Goal: Information Seeking & Learning: Learn about a topic

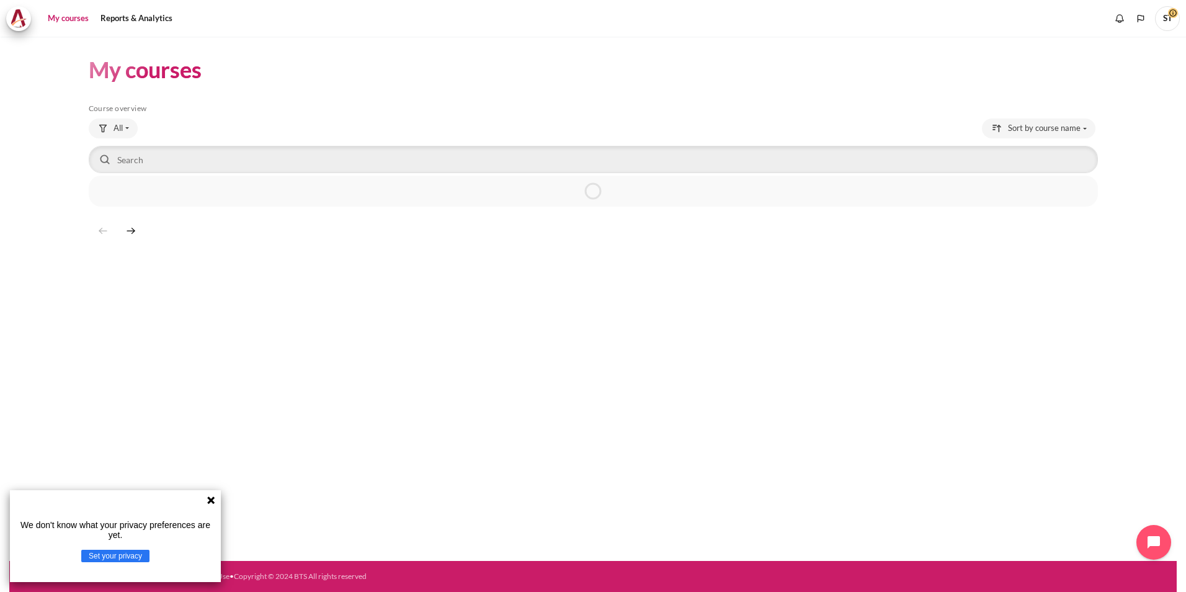
click at [213, 500] on icon at bounding box center [211, 500] width 10 height 10
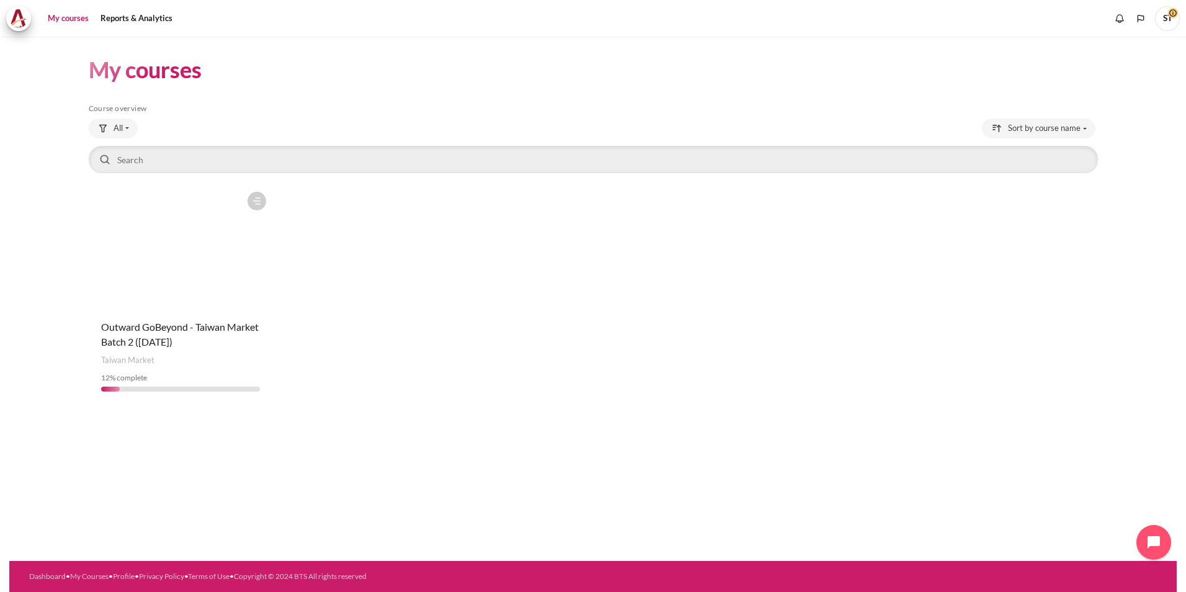
click at [191, 283] on figure "Content" at bounding box center [181, 247] width 184 height 124
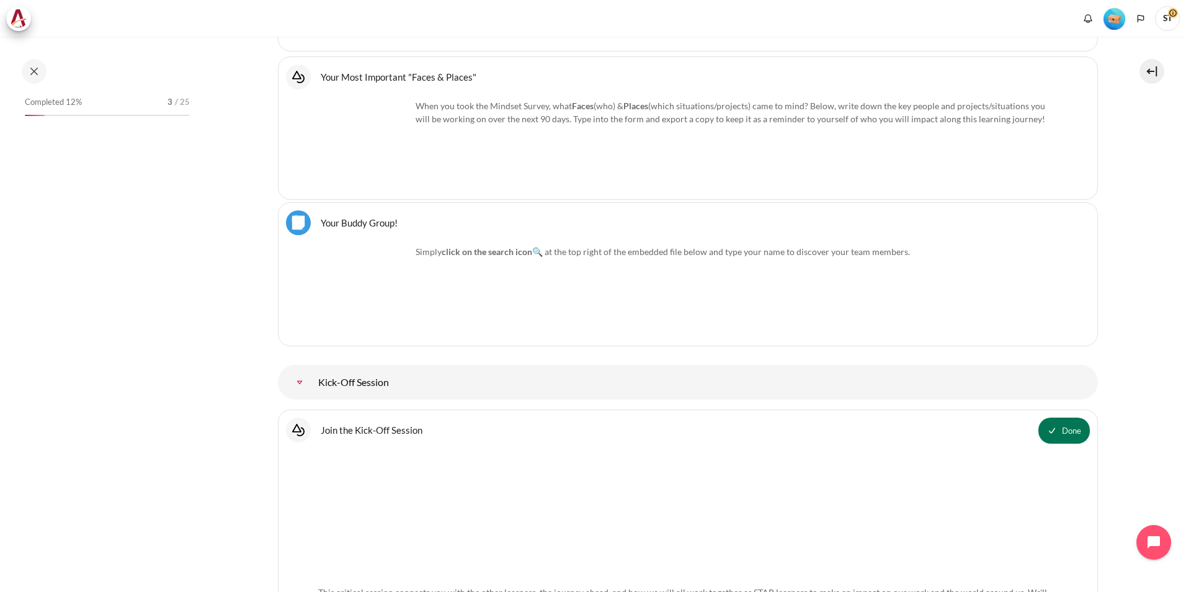
scroll to position [1089, 0]
click at [80, 116] on div "Completed 12% 3 / 25" at bounding box center [107, 111] width 165 height 35
click at [56, 105] on span "Completed 12%" at bounding box center [53, 102] width 57 height 12
click at [128, 114] on div "Completed 12% 3 / 25" at bounding box center [107, 105] width 165 height 22
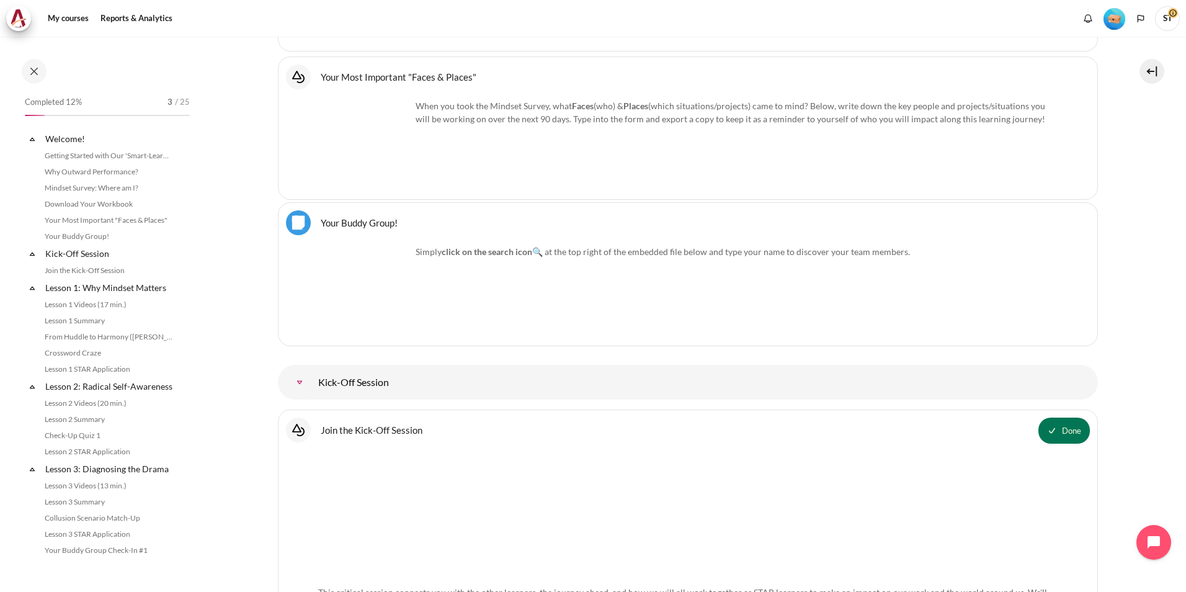
click at [175, 107] on span "/ 25" at bounding box center [182, 102] width 15 height 12
click at [109, 307] on link "Lesson 1 Videos (17 min.)" at bounding box center [108, 304] width 135 height 15
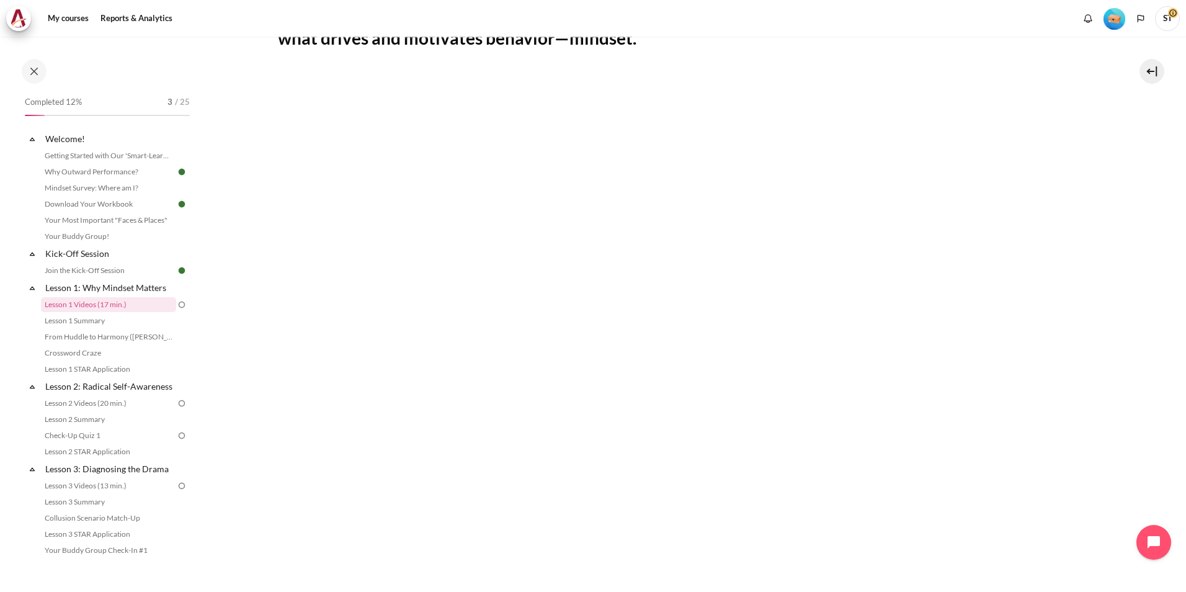
scroll to position [248, 0]
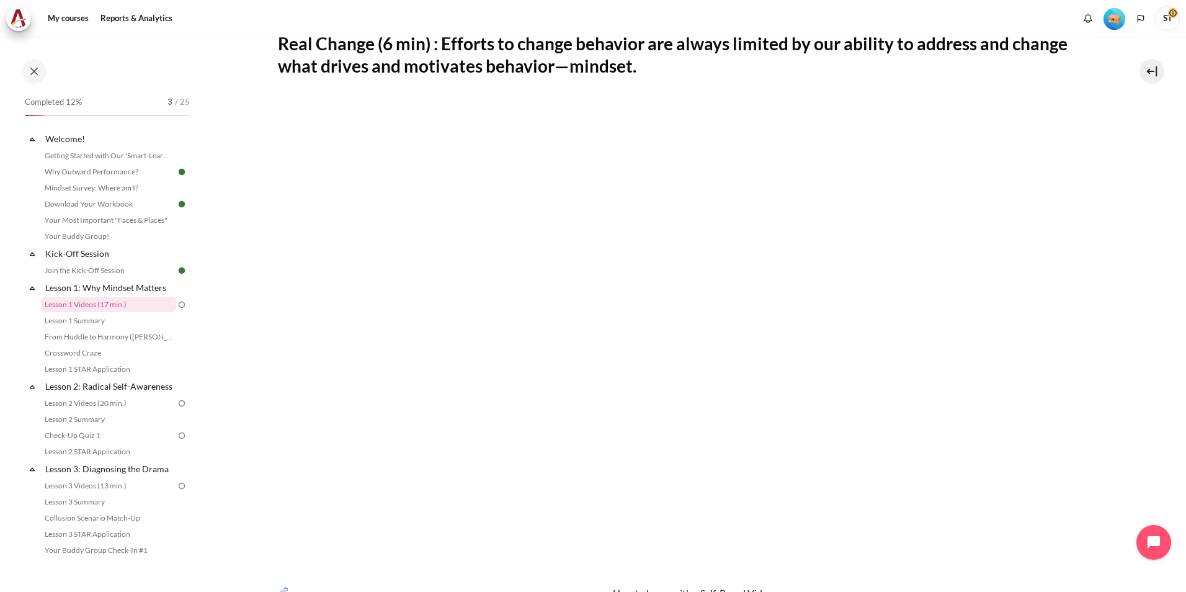
click at [1131, 355] on section "My courses OPO TW B2 Lesson 1: Why Mindset Matters Lesson 1 Videos (17 min.) Le…" at bounding box center [688, 391] width 978 height 1206
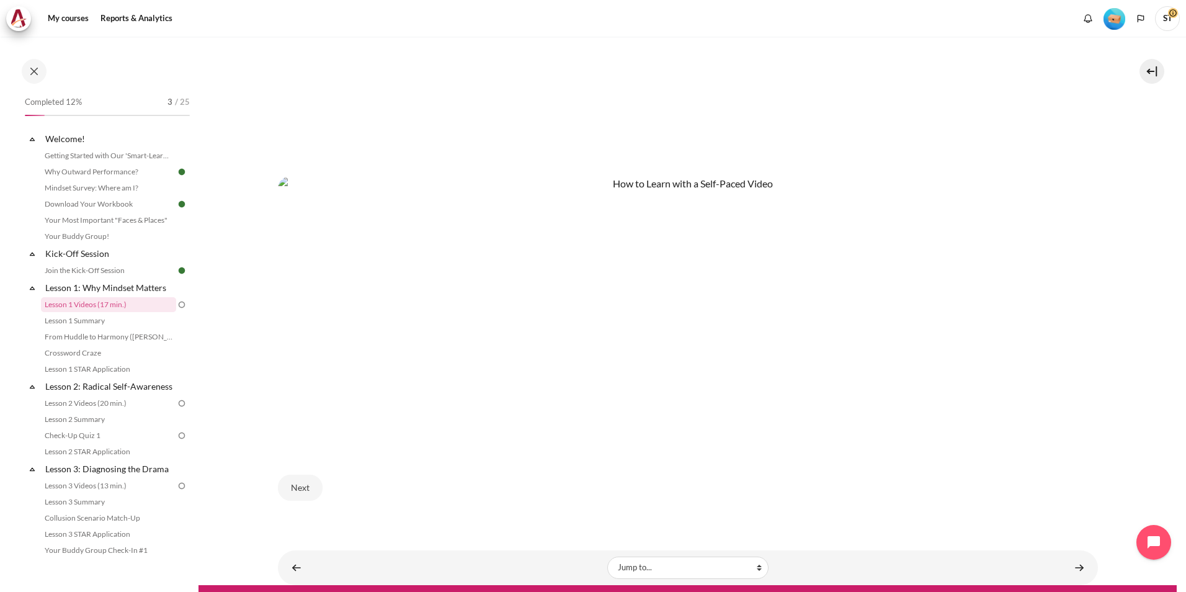
scroll to position [676, 0]
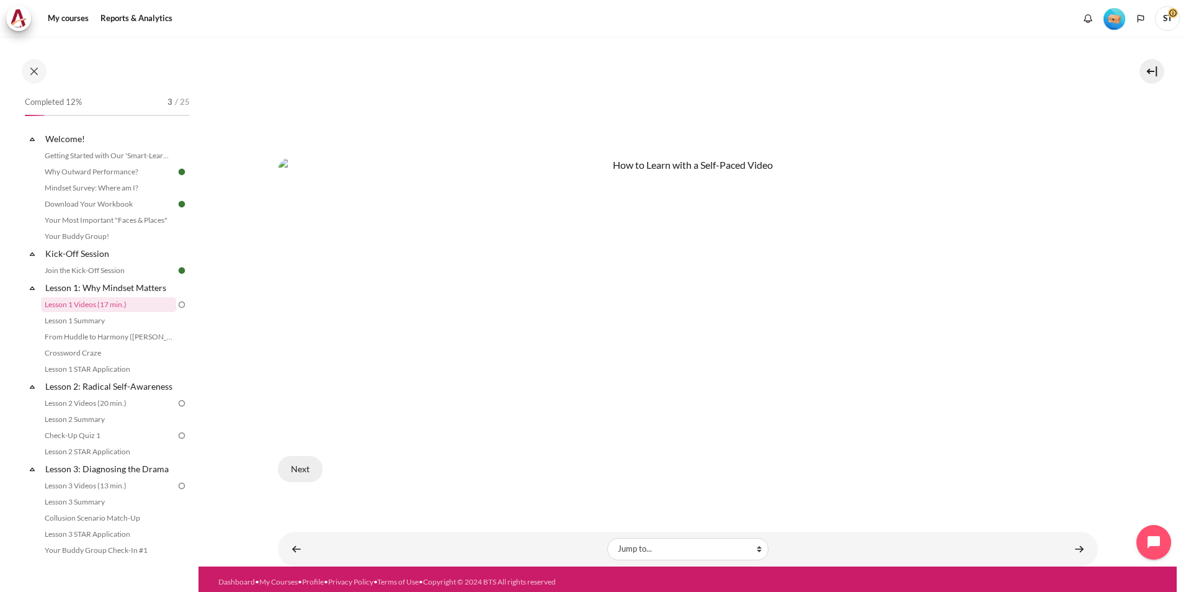
click at [305, 457] on button "Next" at bounding box center [300, 469] width 45 height 26
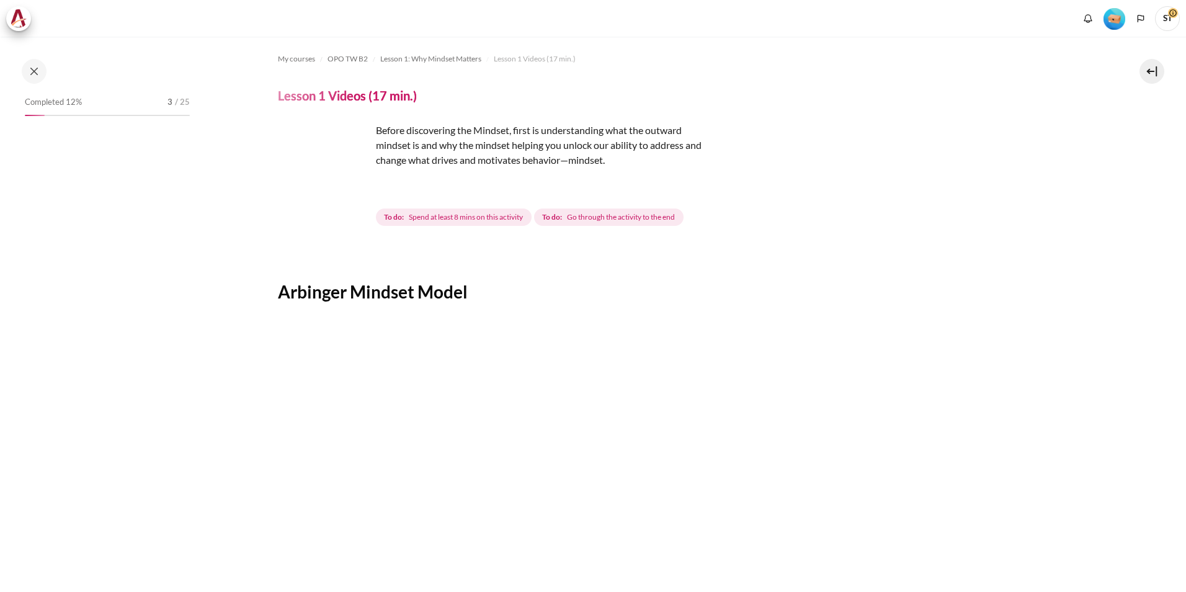
scroll to position [124, 0]
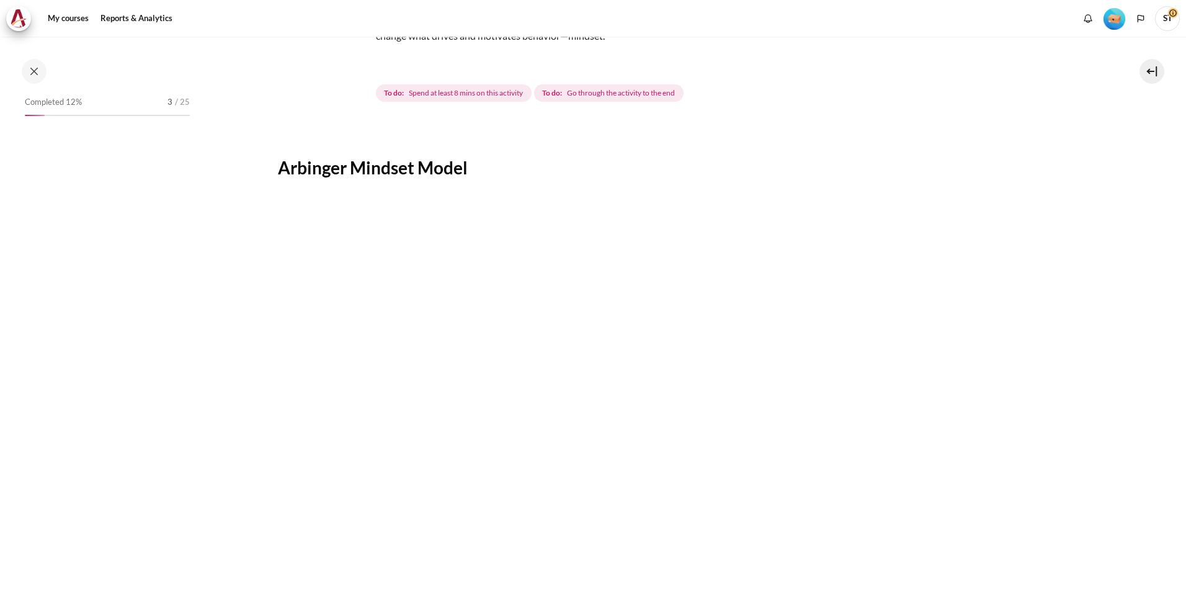
click at [375, 246] on img "Content" at bounding box center [688, 424] width 794 height 447
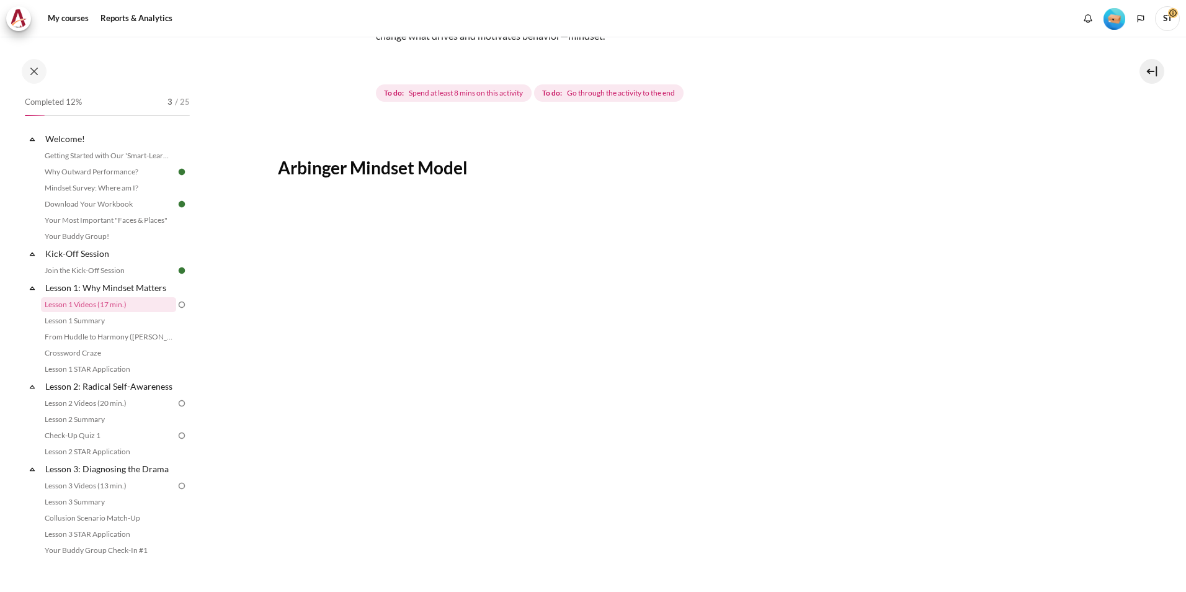
click at [375, 246] on img "Content" at bounding box center [688, 424] width 794 height 447
click at [310, 172] on h2 "Arbinger Mindset Model" at bounding box center [688, 167] width 820 height 22
click at [294, 172] on h2 "Arbinger Mindset Model" at bounding box center [688, 167] width 820 height 22
copy h2 "Arbinger"
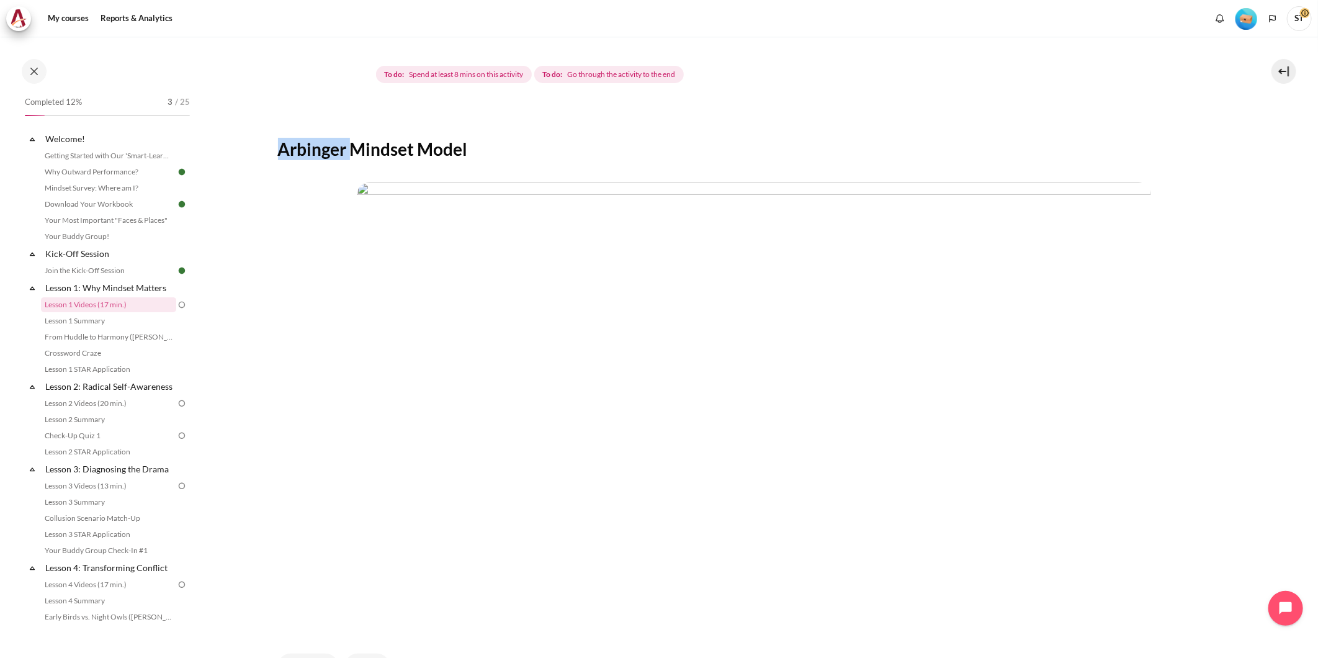
scroll to position [280, 0]
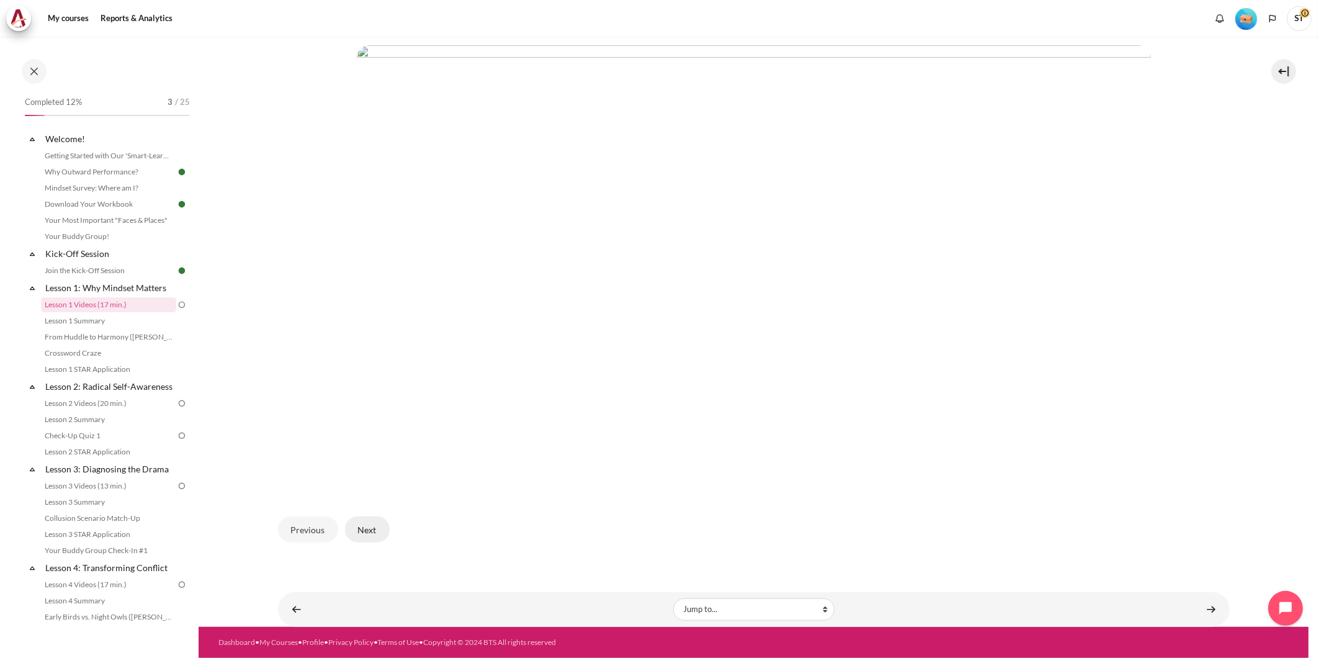
click at [366, 529] on button "Next" at bounding box center [367, 529] width 45 height 26
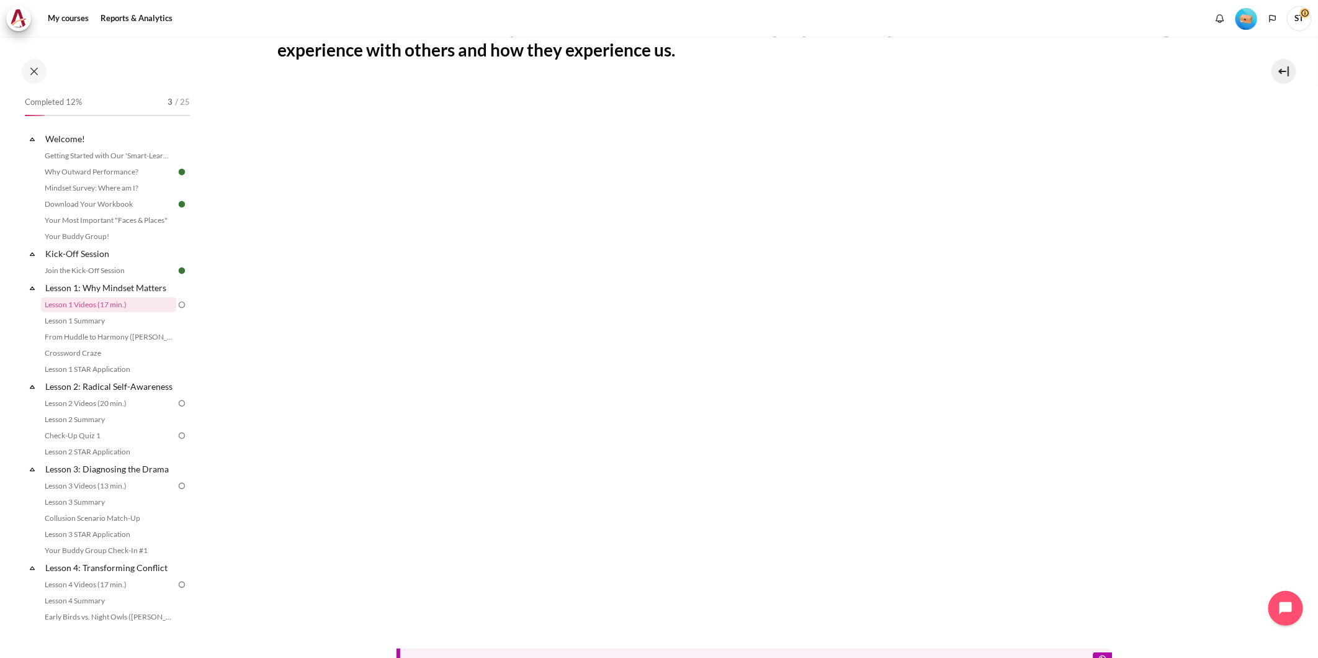
scroll to position [275, 0]
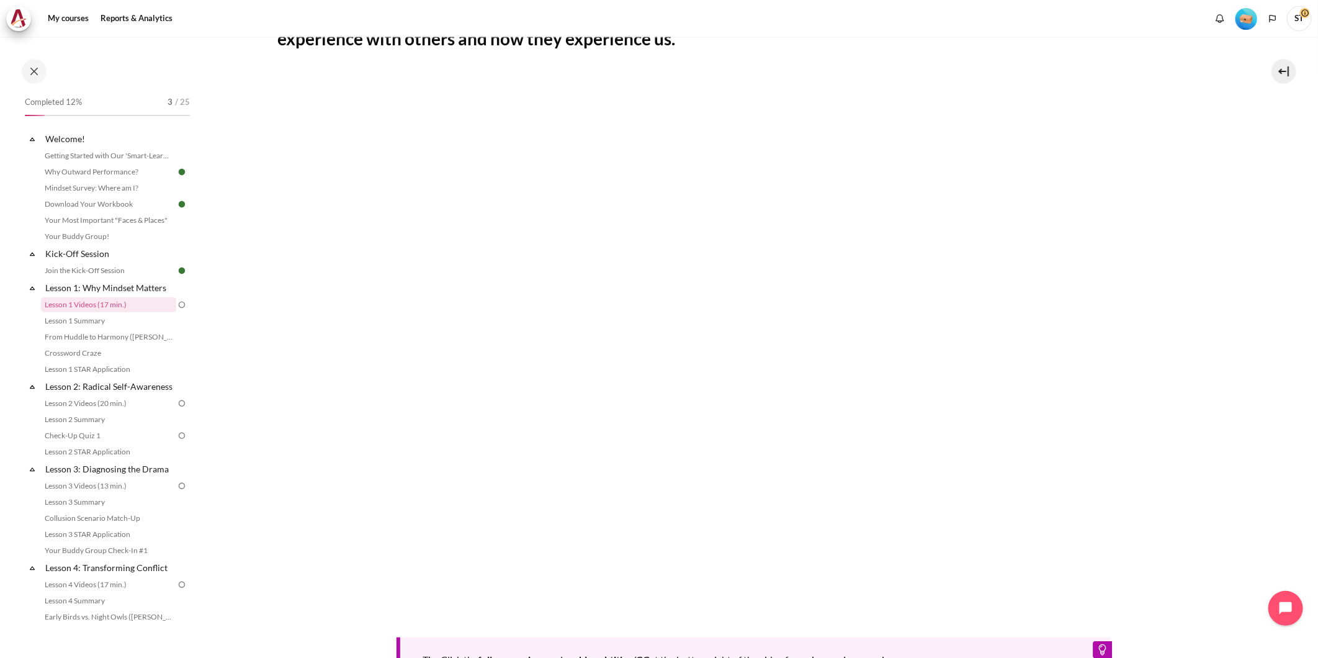
click at [1275, 507] on section "My courses OPO TW B2 Lesson 1: Why Mindset Matters Lesson 1 Videos (17 min.) Le…" at bounding box center [754, 304] width 1110 height 1087
click at [1311, 458] on div "My courses OPO TW B2 Lesson 1: Why Mindset Matters Lesson 1 Videos (17 min.) Le…" at bounding box center [659, 347] width 1318 height 621
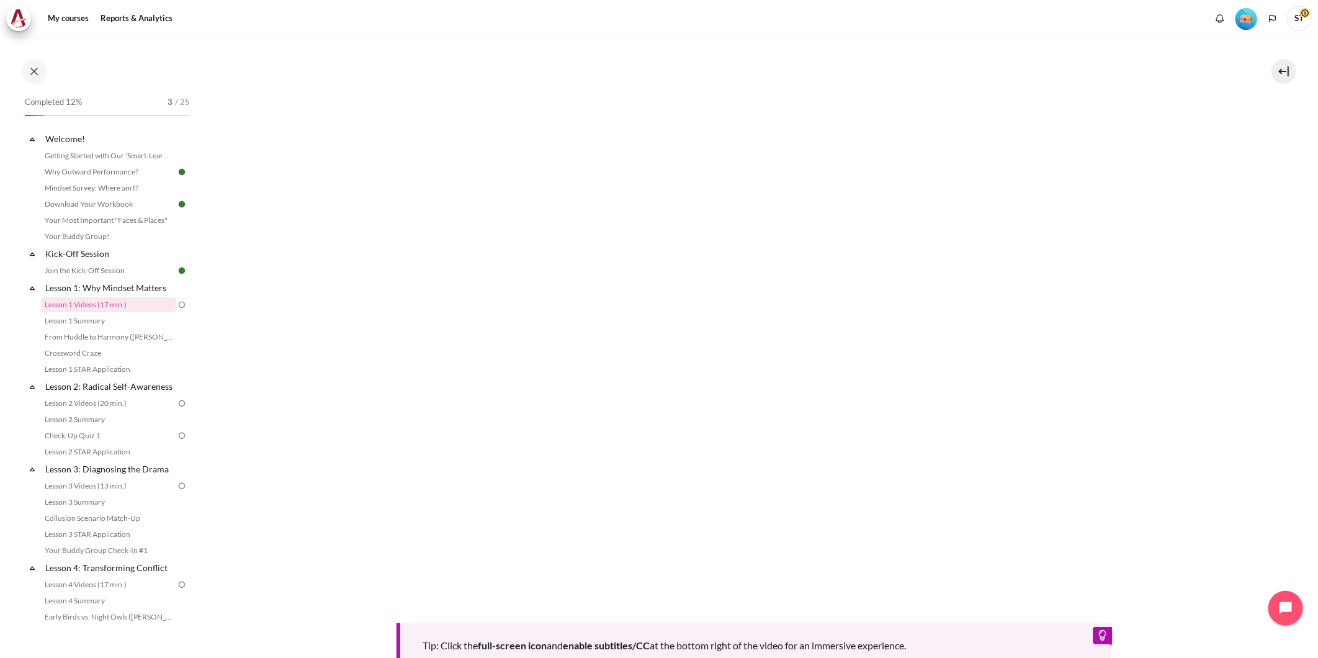
scroll to position [292, 0]
click at [1295, 449] on section "My courses OPO TW B2 Lesson 1: Why Mindset Matters Lesson 1 Videos (17 min.) Le…" at bounding box center [754, 288] width 1110 height 1087
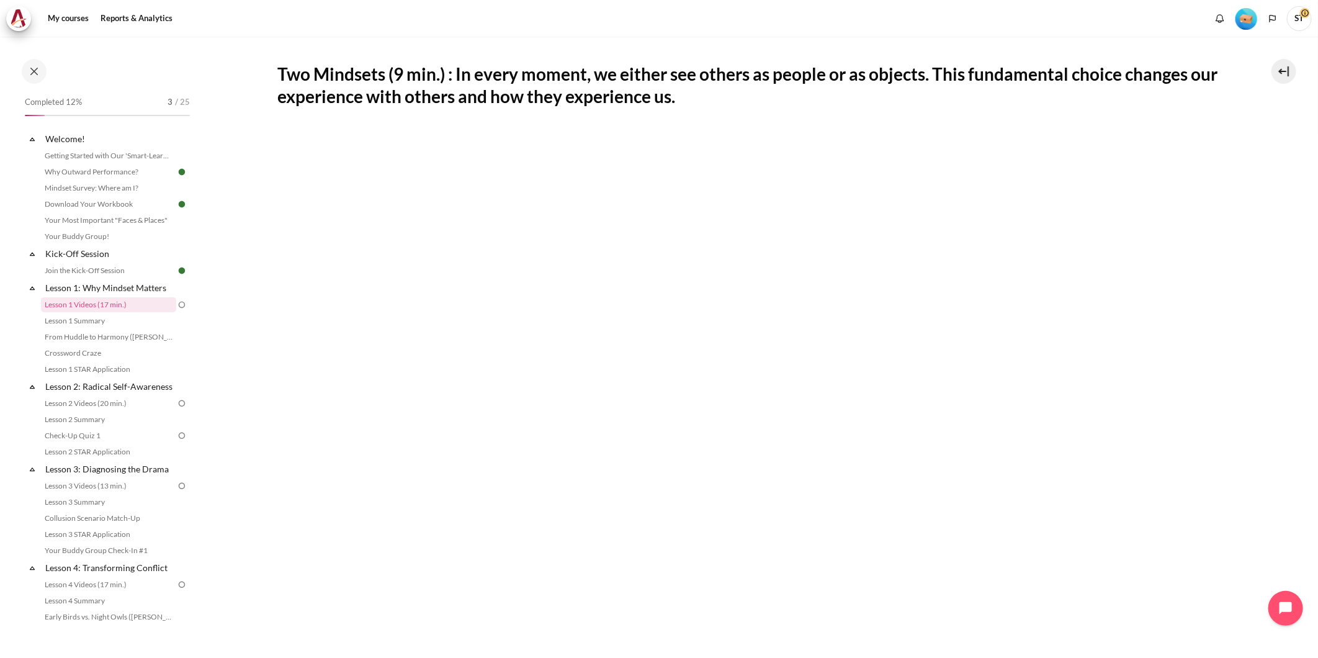
scroll to position [493, 0]
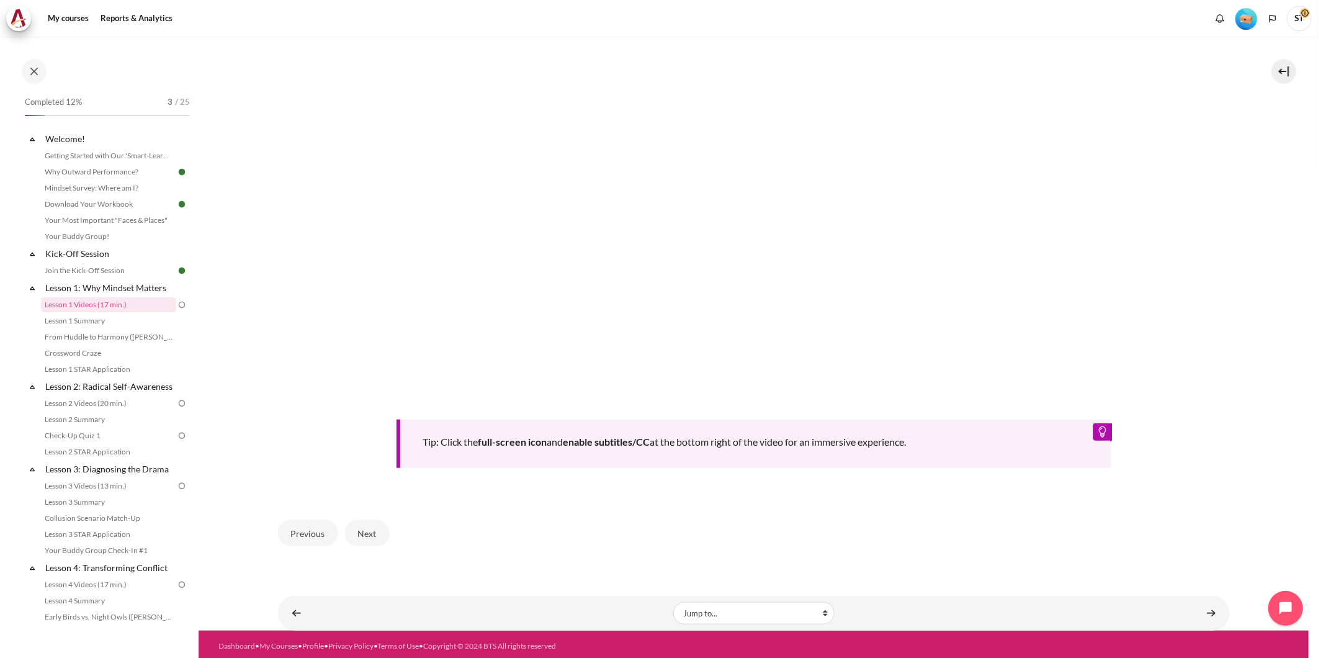
drag, startPoint x: 374, startPoint y: 519, endPoint x: 376, endPoint y: 511, distance: 8.3
click at [376, 511] on div "Previous Next" at bounding box center [754, 532] width 952 height 51
click at [367, 529] on button "Next" at bounding box center [367, 533] width 45 height 26
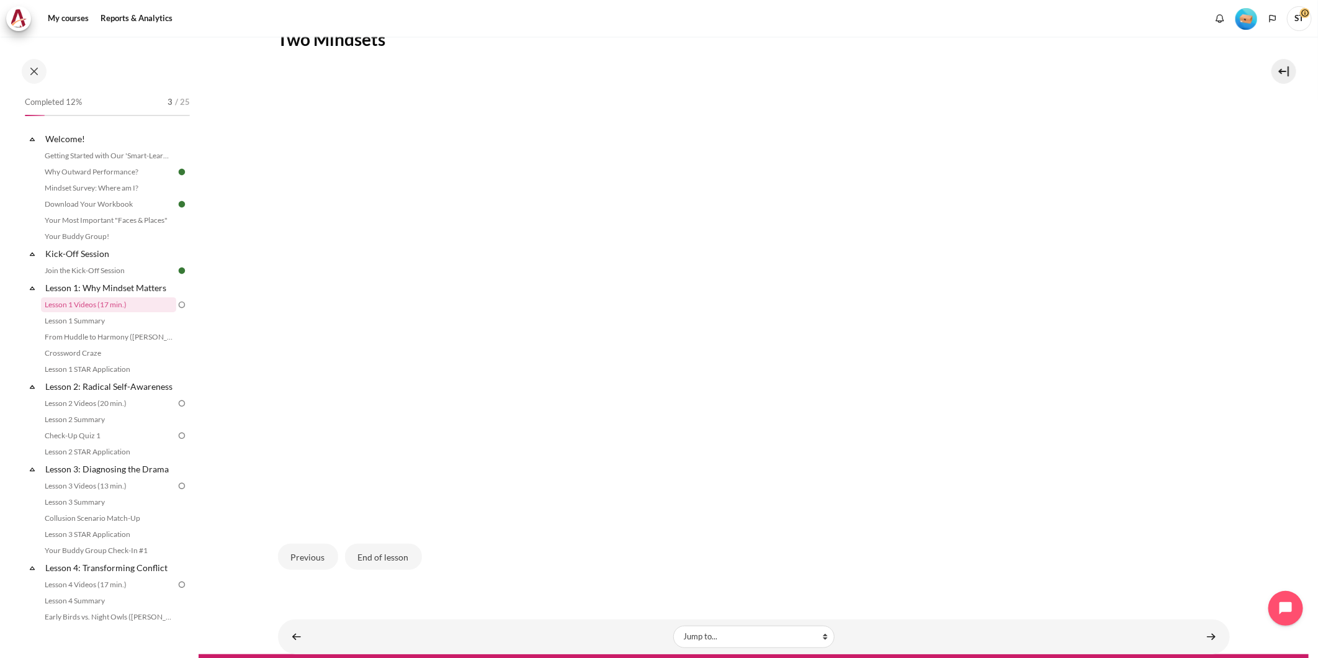
scroll to position [280, 0]
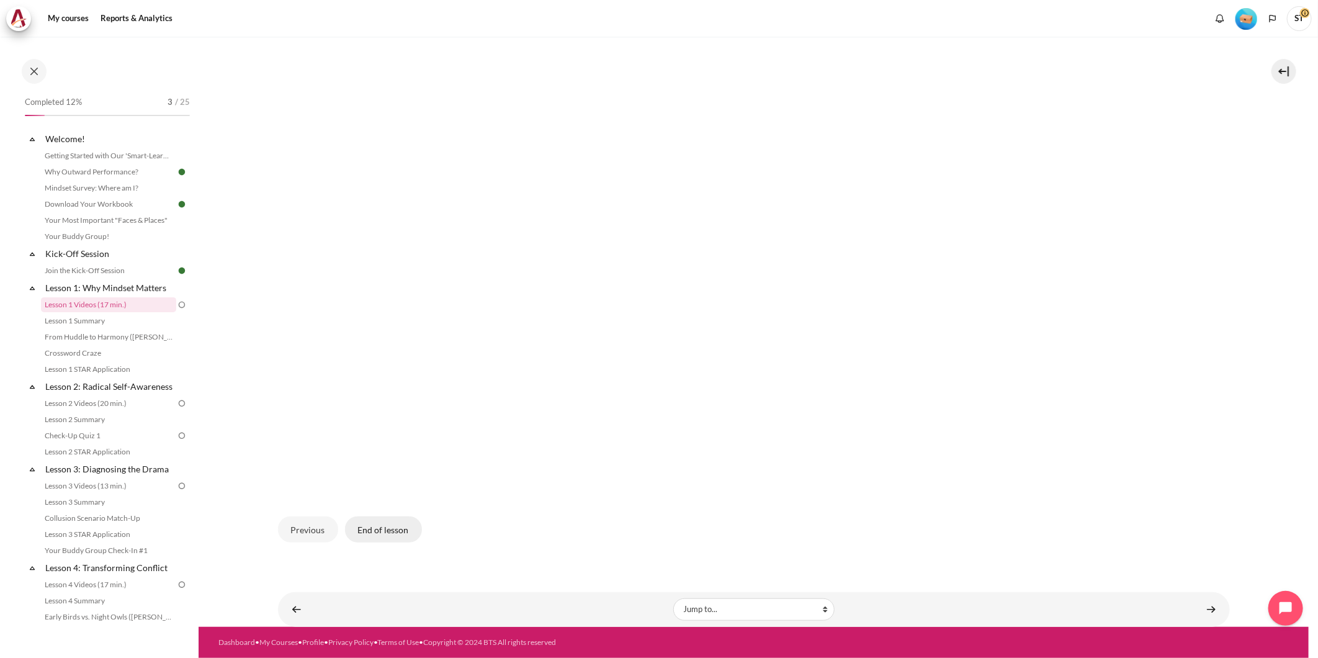
click at [393, 525] on button "End of lesson" at bounding box center [383, 529] width 77 height 26
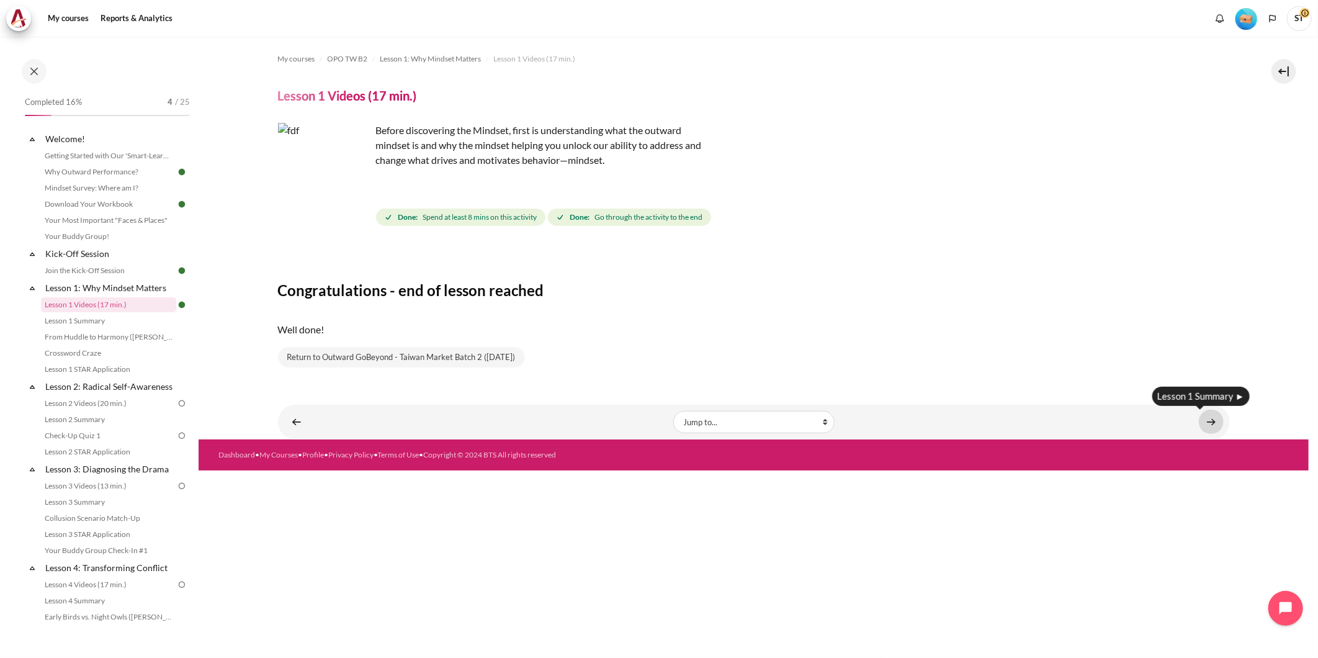
click at [1202, 425] on link "Content" at bounding box center [1210, 421] width 25 height 24
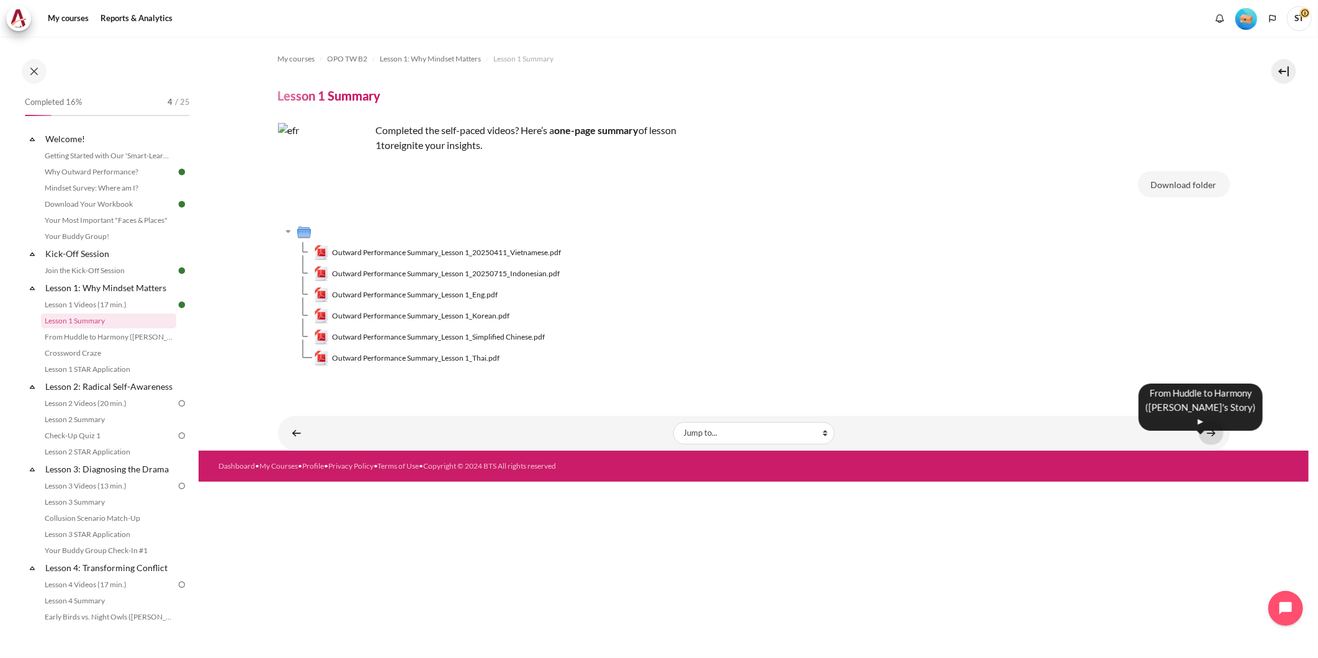
click at [1203, 434] on link "Content" at bounding box center [1210, 433] width 25 height 24
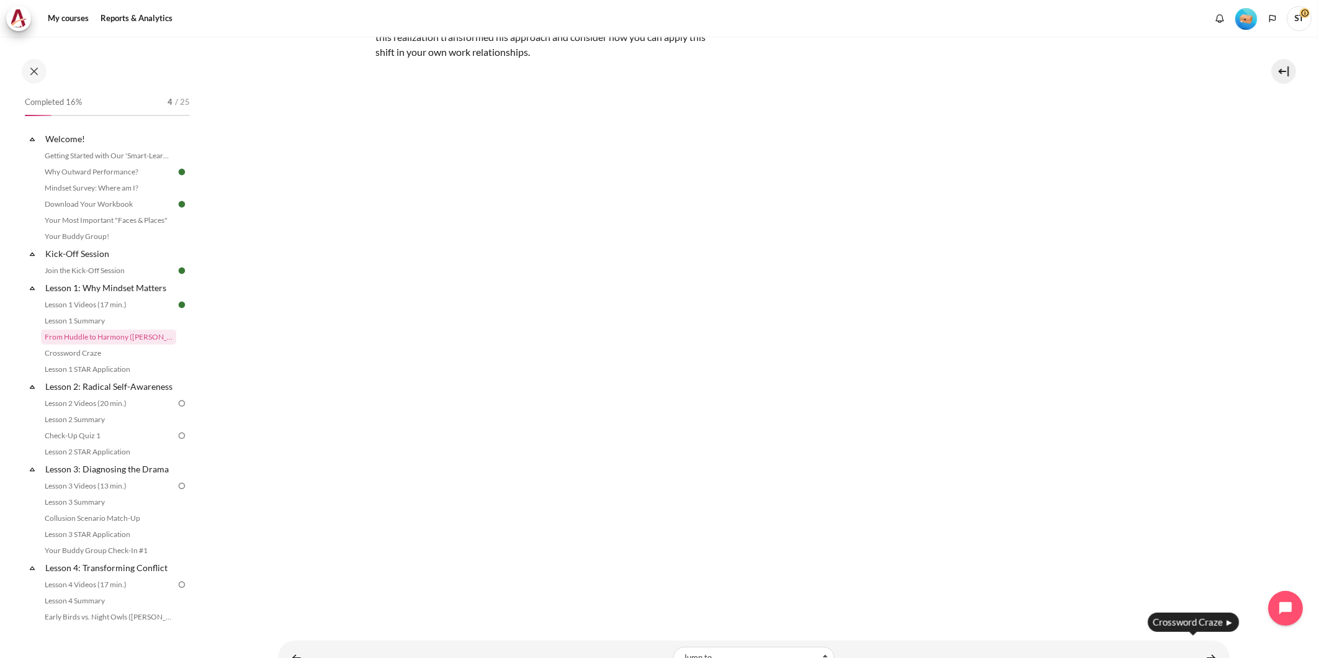
click at [1199, 657] on html "Skip to main content Open course index Completed 16% 4 / 25 Expand Collapse" at bounding box center [659, 329] width 1318 height 658
click at [1198, 652] on link "Content" at bounding box center [1210, 657] width 25 height 24
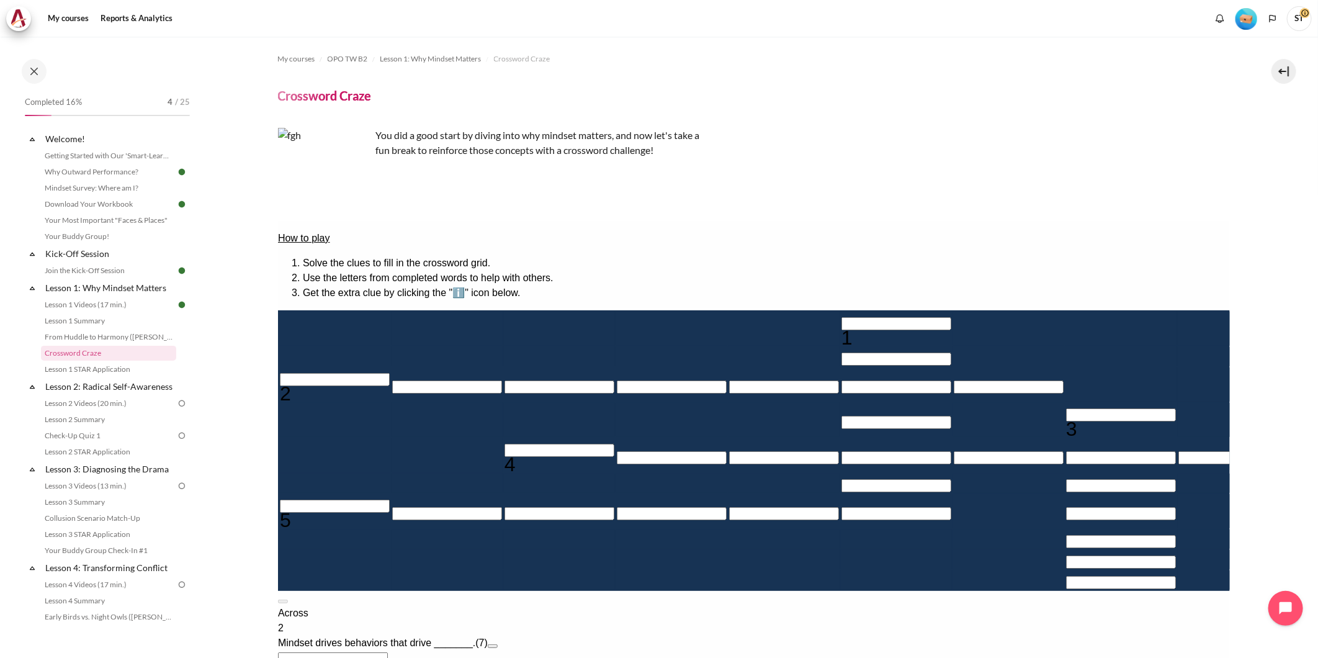
click at [387, 651] on input "＿＿＿＿＿＿＿" at bounding box center [332, 657] width 110 height 13
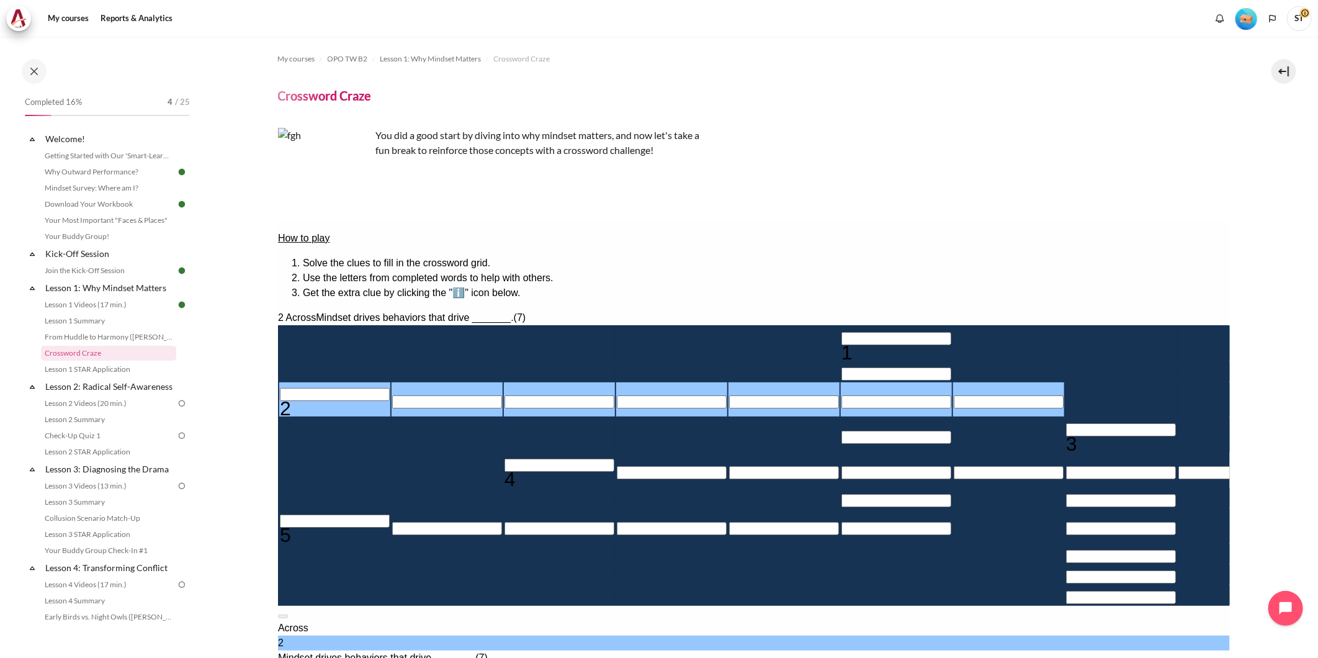
click at [389, 400] on input "Row 3, Column 1. 2 Across. Mindset drives behaviors that drive _______., Letter…" at bounding box center [334, 393] width 110 height 13
type input "ㄍ＿＿＿＿＿＿"
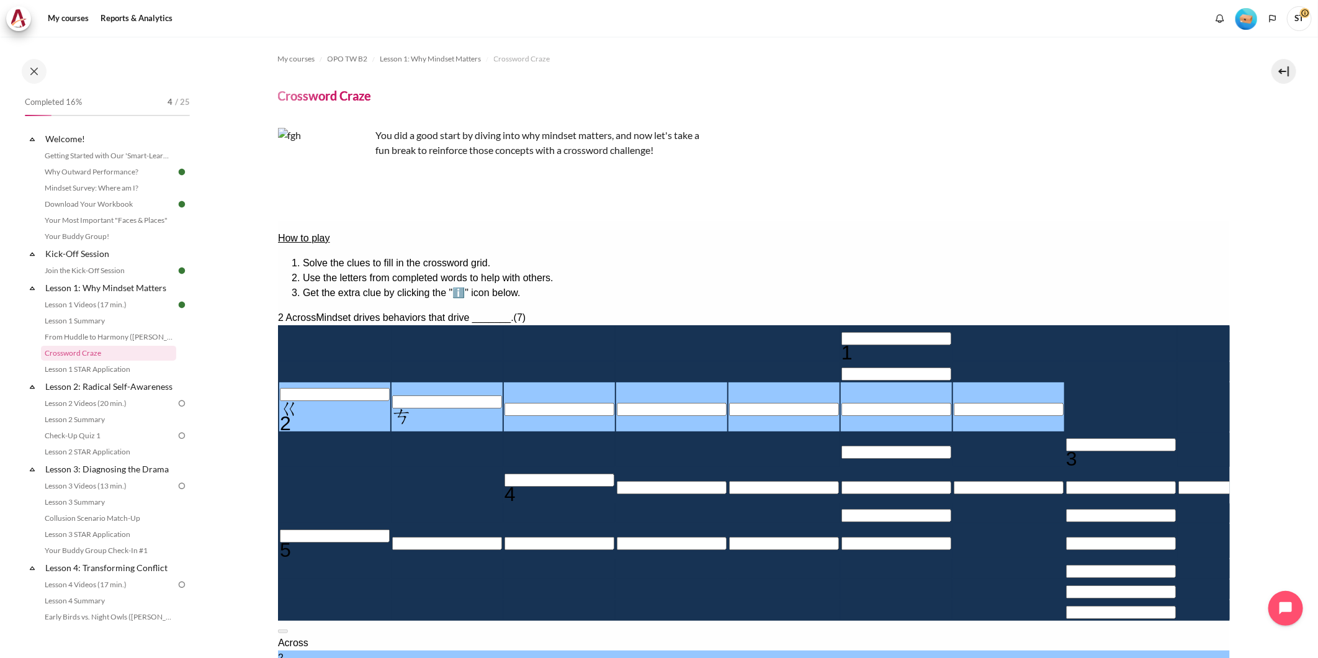
type input "ㄍ＿＿＿＿＿＿"
type input "ㄖ＿＿＿＿＿＿"
type input "ㄖㄍ＿＿＿＿＿"
type input "ㄖㄍㄘ＿＿＿＿"
type input "ㄖㄍㄘㄇ＿＿＿"
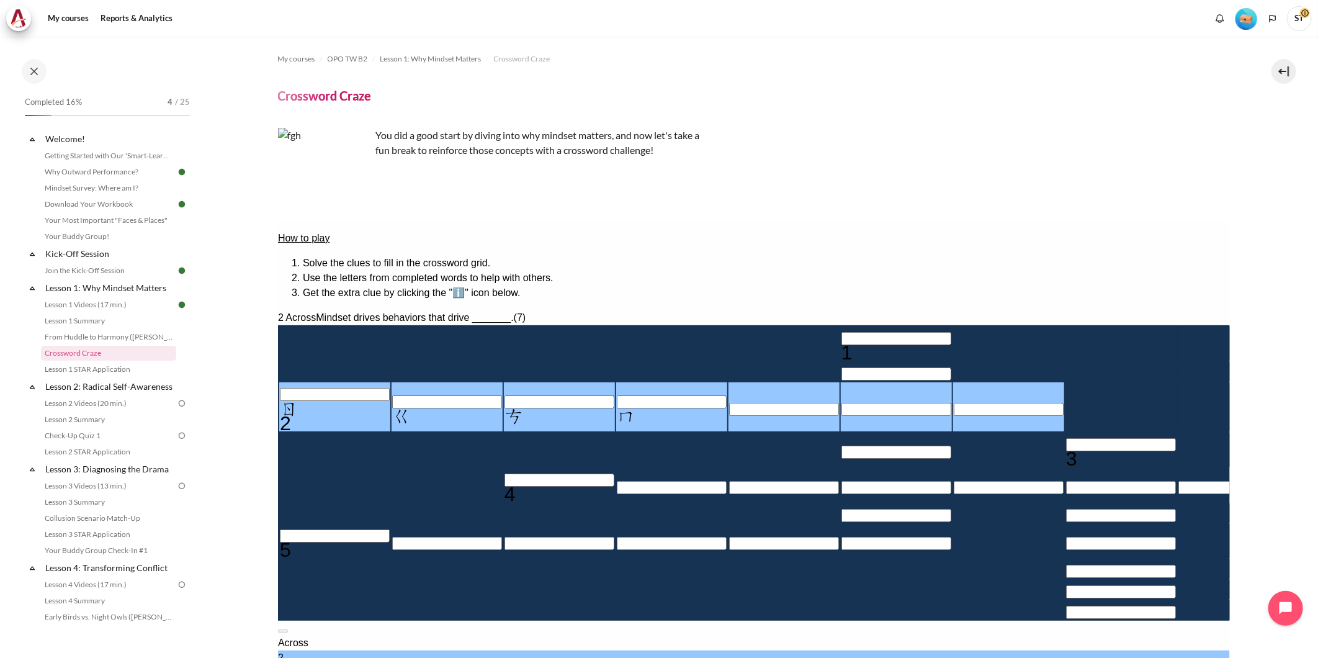
type input "ㄖㄍㄘㄇㄒ＿＿"
type input "ㄖㄍㄘㄇㄒㄛ＿"
type input "＿＿ㄛ＿＿＿＿"
type input "ㄖㄍㄘㄇㄒ＿＿"
type input "＿＿＿＿＿＿＿"
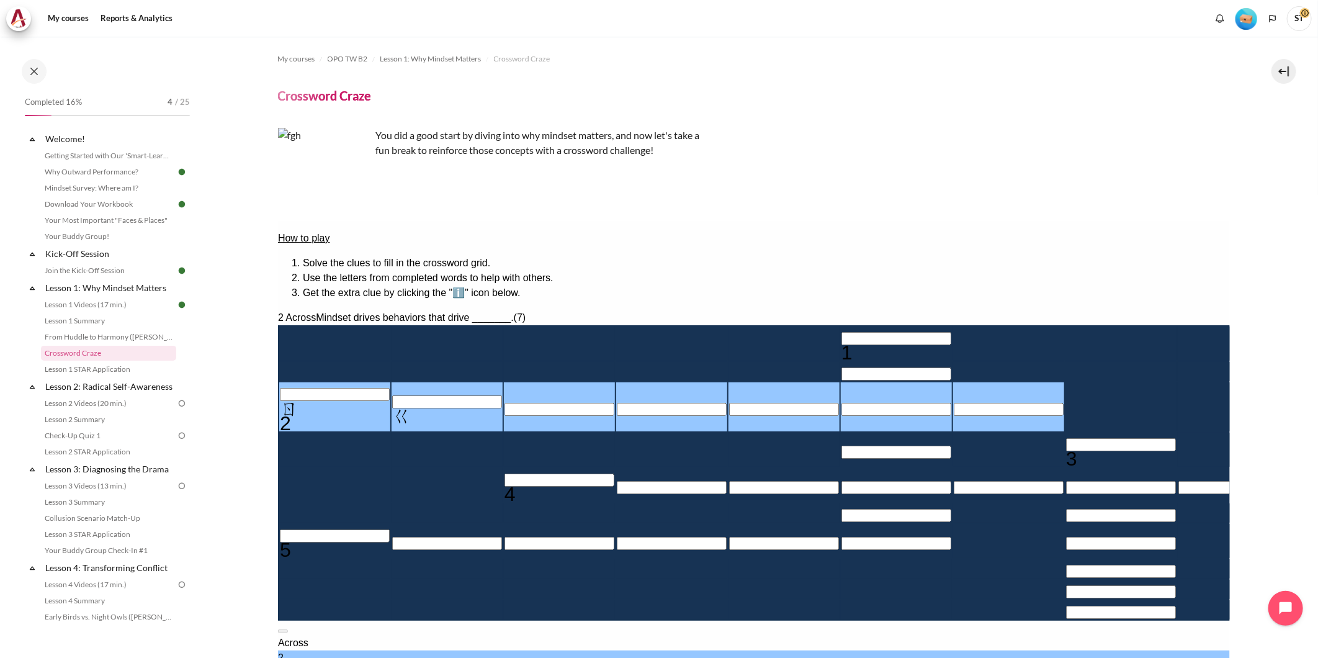
type input "ㄖ＿＿＿＿＿＿"
type input "B＿＿＿＿＿＿"
type input "BE＿＿＿＿＿"
type input "BEH＿＿＿＿"
type input "BEHA＿＿＿"
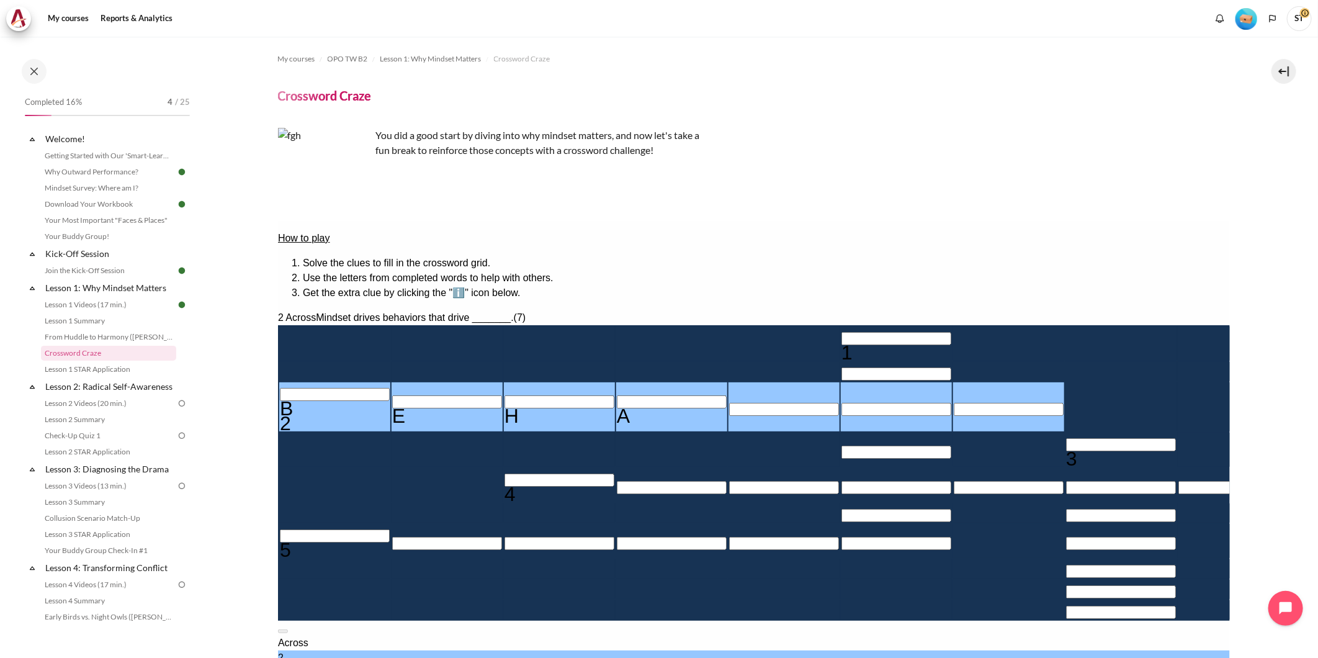
type input "BEHAV＿＿"
type input "BEHAVO＿"
type input "＿＿O＿＿＿＿"
type input "BEHAVOR"
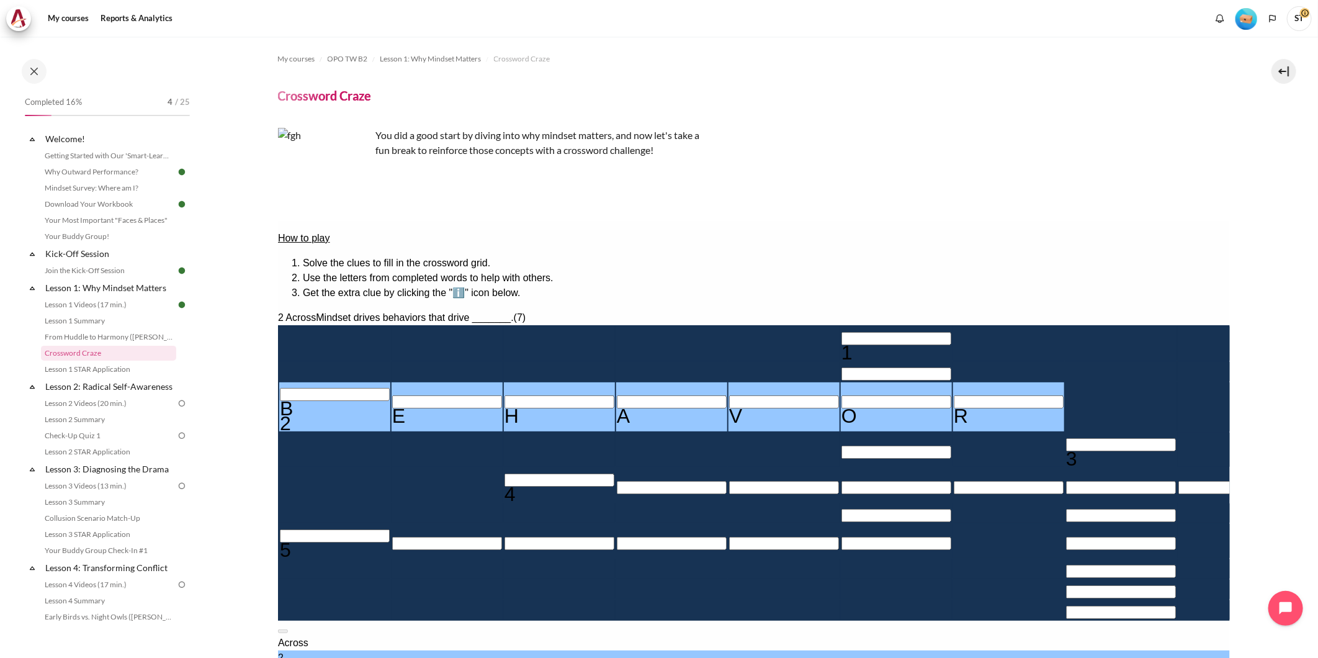
click at [851, 419] on div "2 Across Mindset drives behaviors that drive _______. (7) 1 B 2 E H A V O R 3 4…" at bounding box center [753, 465] width 952 height 310
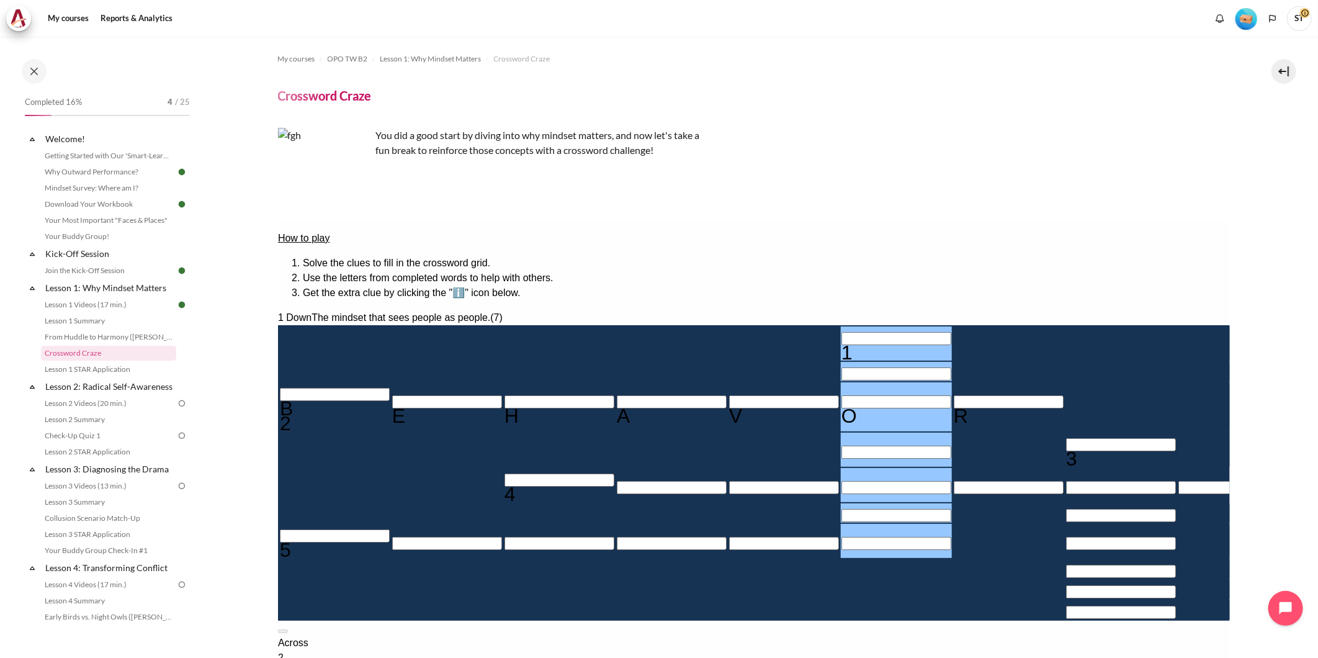
type input "＿＿＿＿＿＿"
type input "BEHAV＿R"
type input "＿＿＿＿＿＿＿"
click at [841, 402] on input "Row 3, Column 6. 1 Down. The mindset that sees people as people., Letter 3 of 7." at bounding box center [896, 408] width 110 height 13
type input "BEHAVOR"
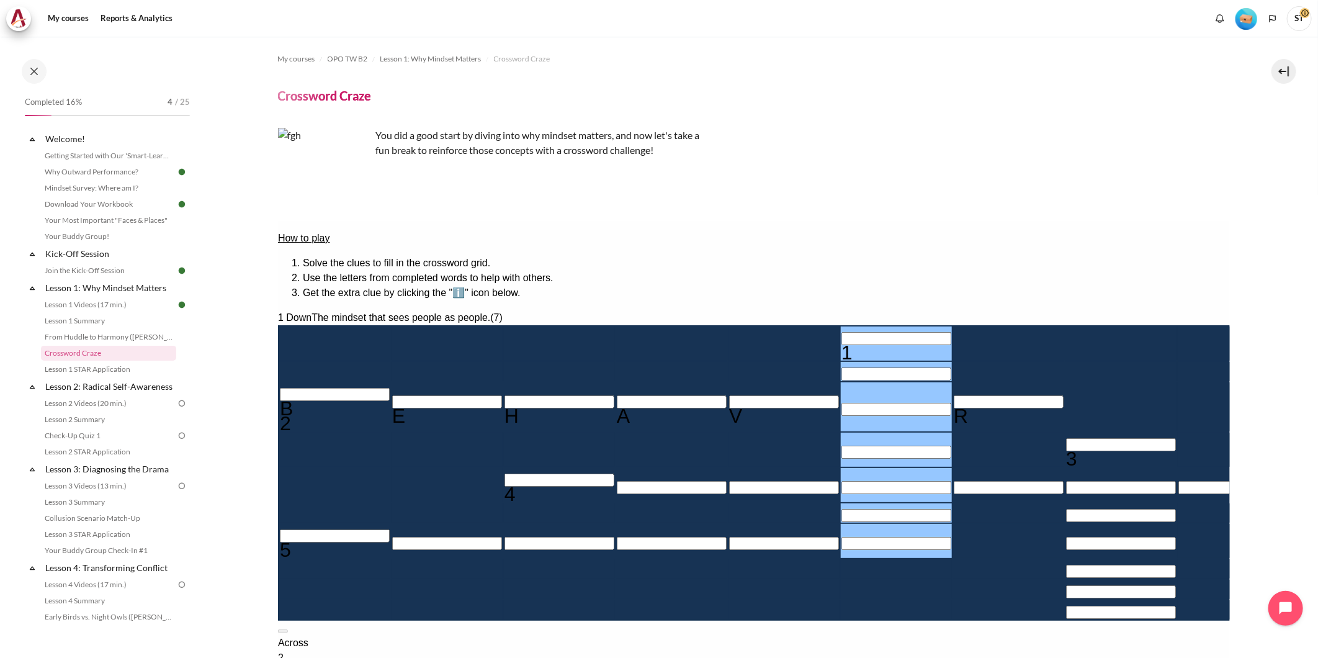
type input "＿＿O＿＿＿＿"
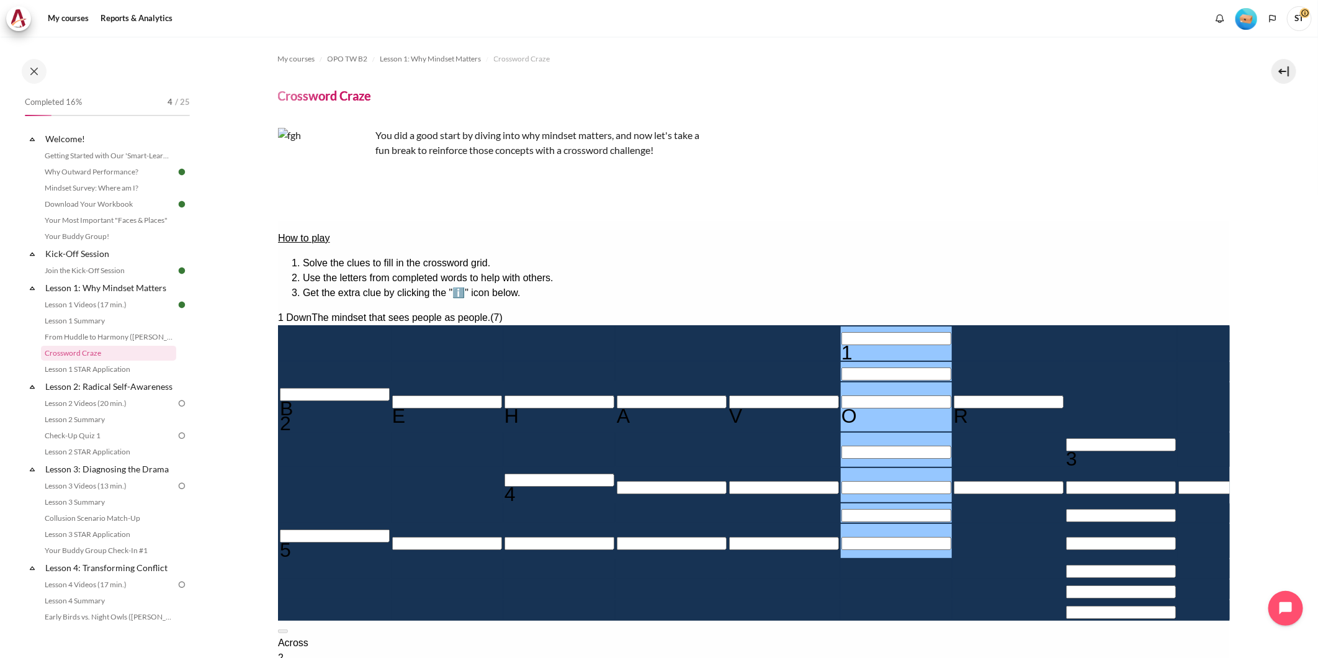
click at [1002, 187] on div "My courses OPO TW B2 Lesson 1: Why Mindset Matters Crossword Craze Crossword Cr…" at bounding box center [754, 397] width 952 height 720
click at [1092, 197] on div "Content" at bounding box center [754, 467] width 952 height 542
click at [287, 628] on button at bounding box center [282, 630] width 10 height 4
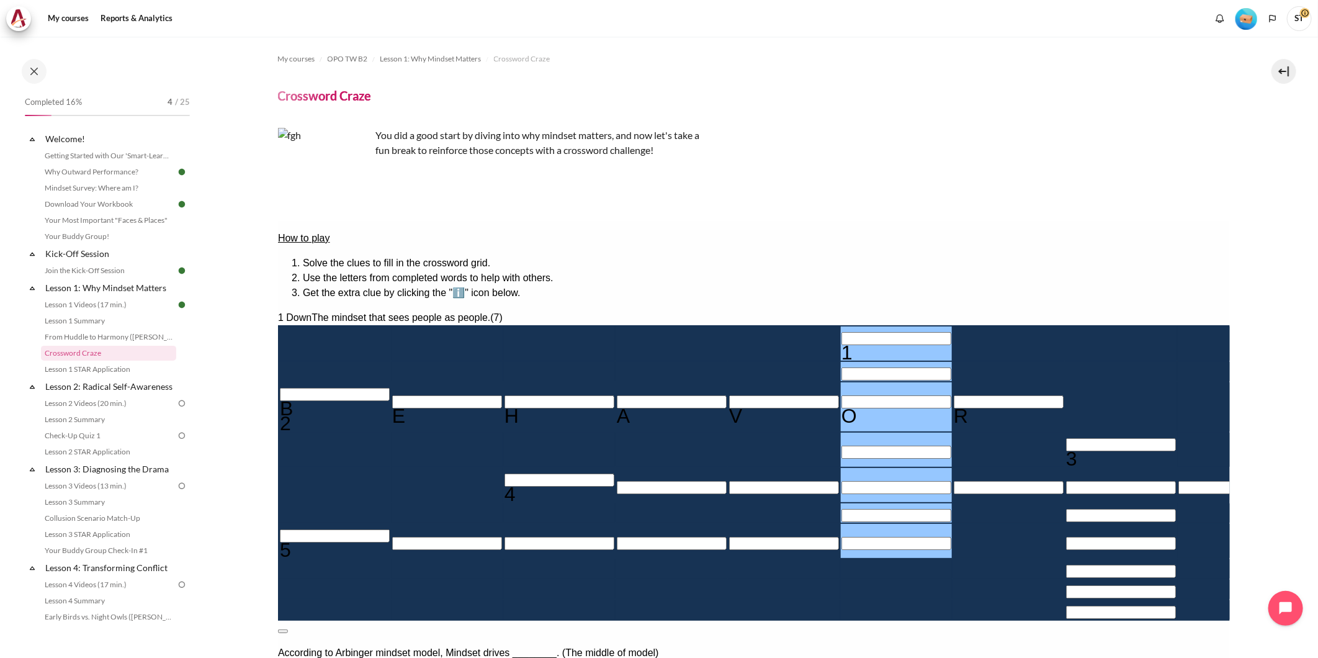
click at [1026, 159] on div "You did a good start by diving into why mindset matters, and now let's take a f…" at bounding box center [754, 153] width 952 height 50
click at [287, 628] on button at bounding box center [282, 630] width 10 height 4
click at [925, 194] on div "My courses OPO TW B2 Lesson 1: Why Mindset Matters Crossword Craze Crossword Cr…" at bounding box center [754, 397] width 952 height 720
click at [287, 628] on button at bounding box center [282, 630] width 10 height 4
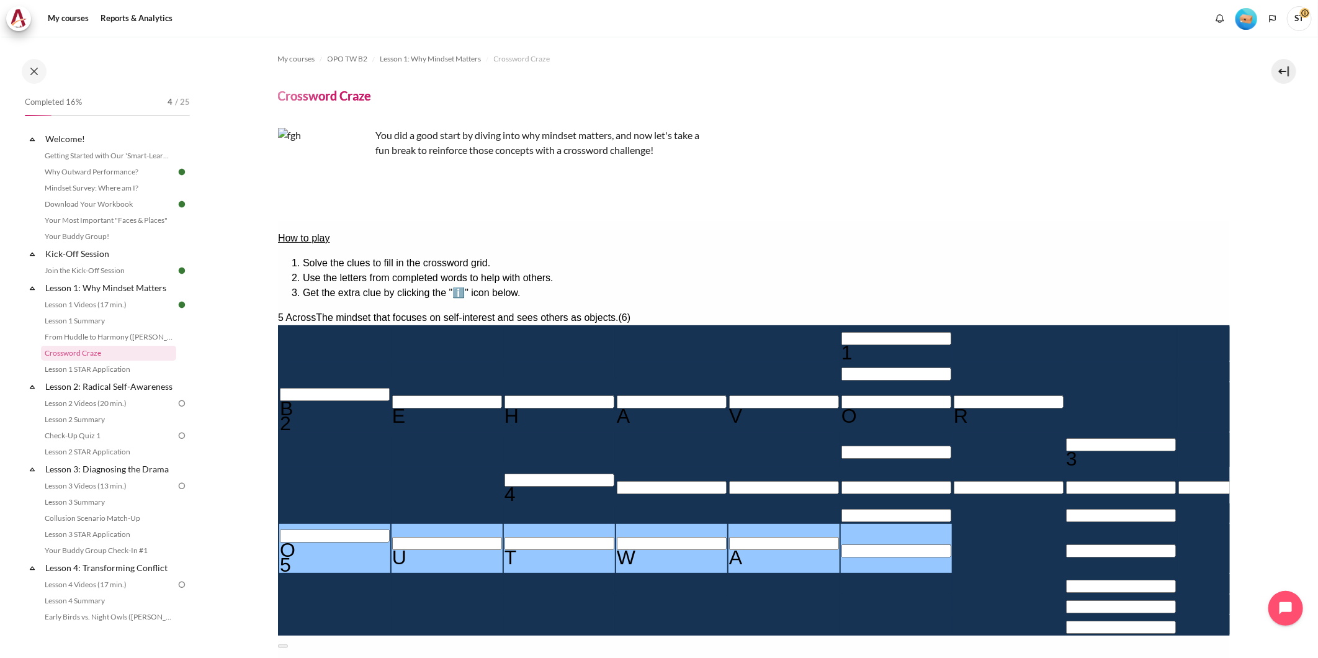
type input "OUTWAR"
type input "＿＿O＿＿＿R"
type input "OUTWA＿"
type input "＿＿O＿＿＿＿"
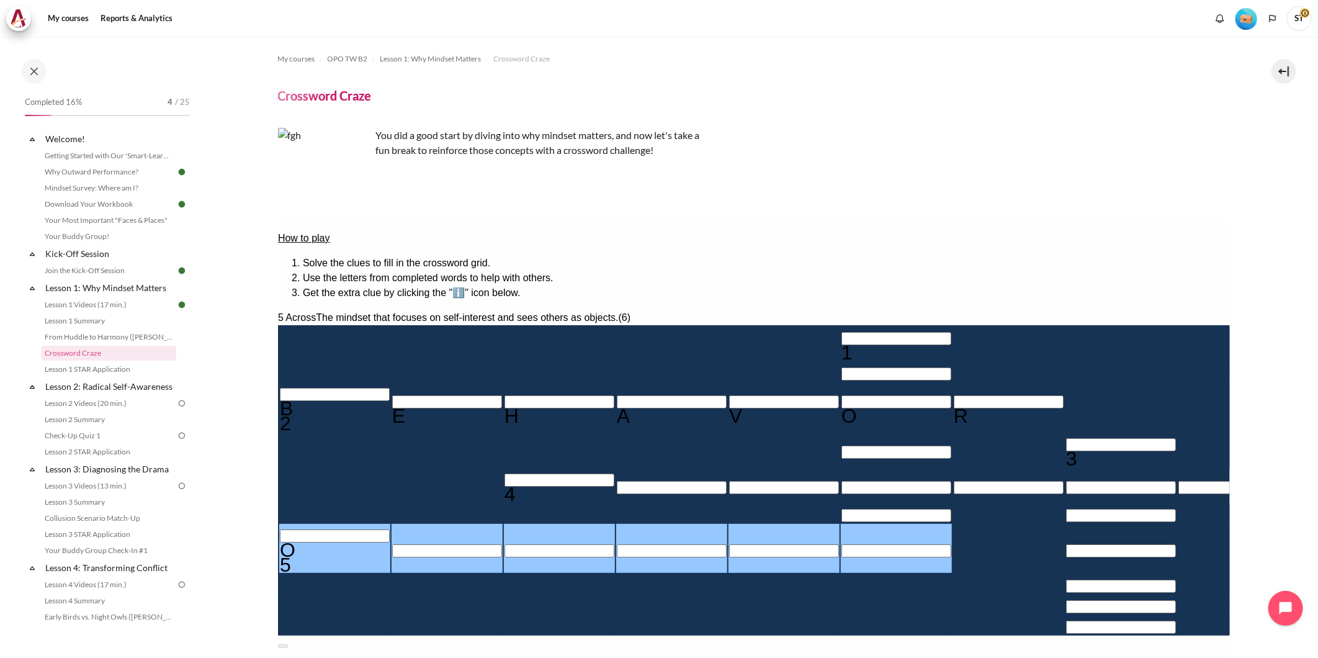
type input "＿＿＿＿＿＿"
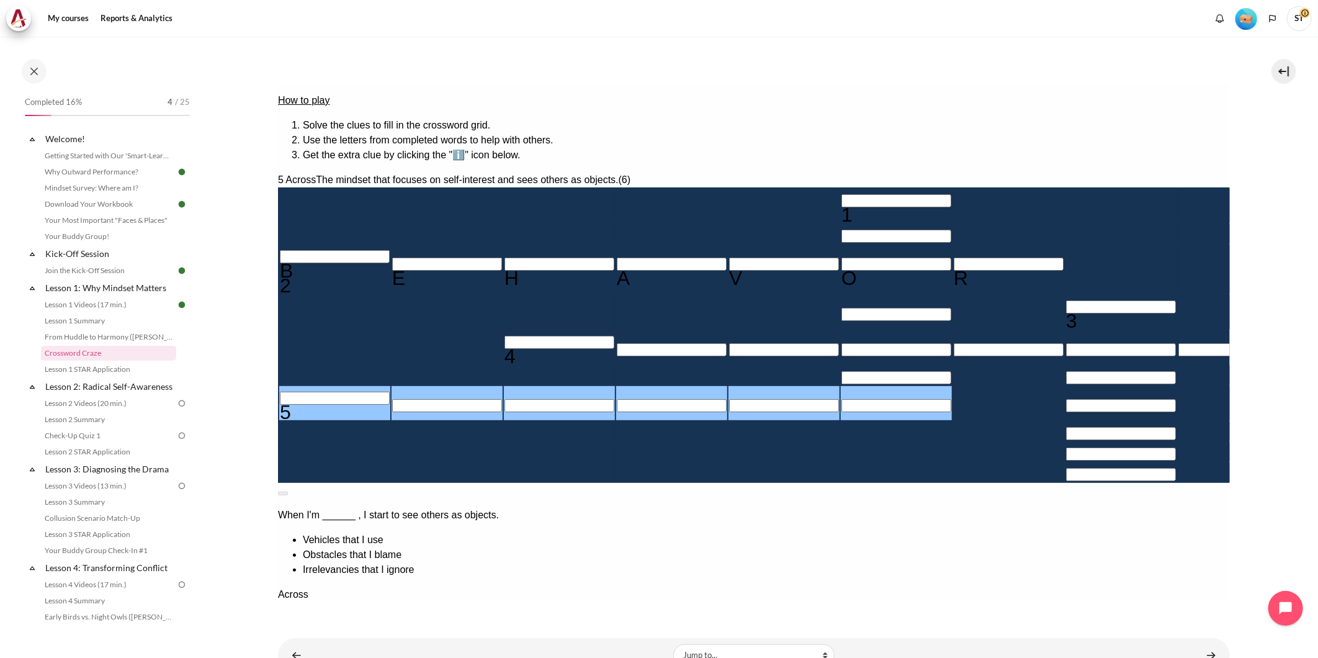
scroll to position [183, 0]
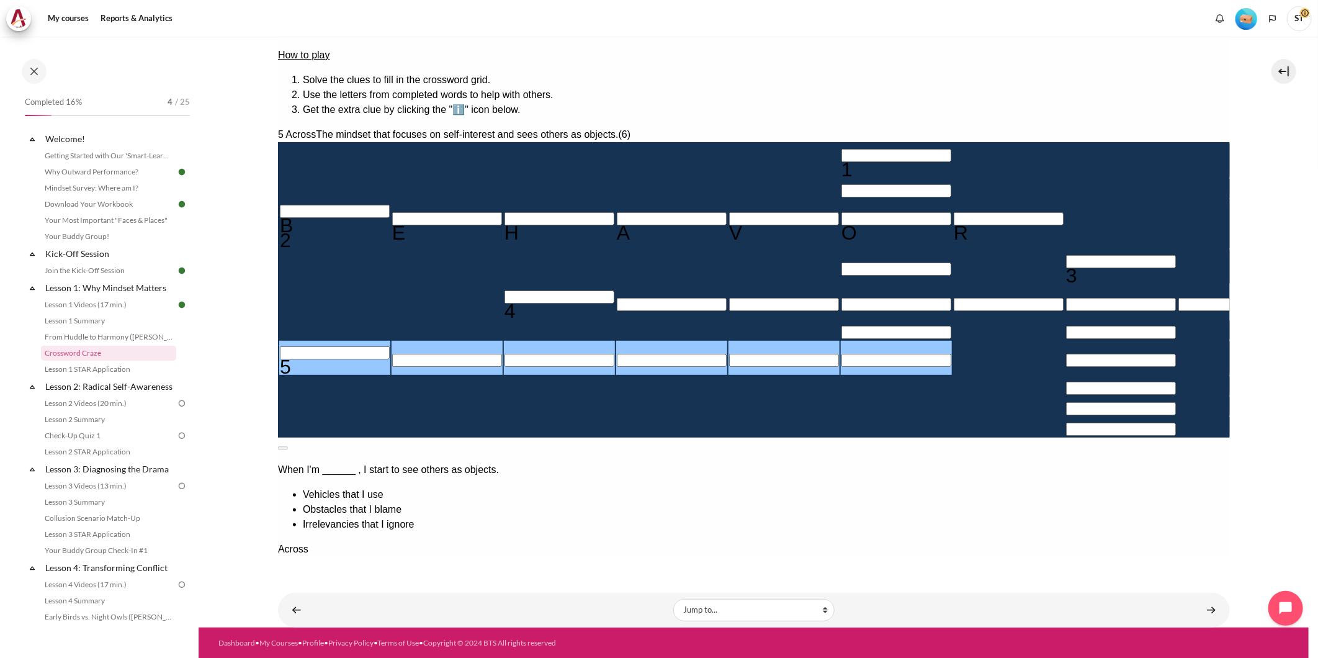
click at [271, 527] on section "My courses OPO TW B2 Lesson 1: Why Mindset Matters Crossword Craze Crossword Cr…" at bounding box center [754, 241] width 1110 height 774
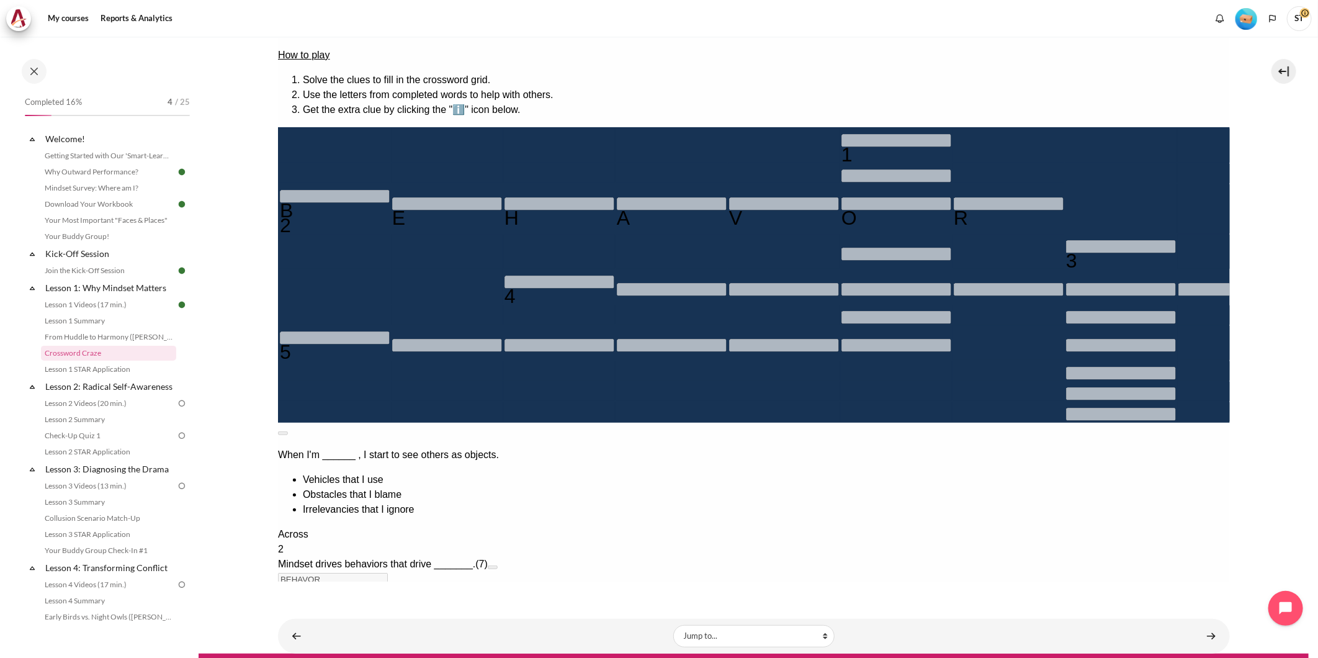
click at [985, 526] on div "Across 2 Mindset drives behaviors that drive _______. (7) BEHAVOR BEHAVOR 4 Foc…" at bounding box center [753, 623] width 952 height 194
type input "＿＿＿＿＿＿＿"
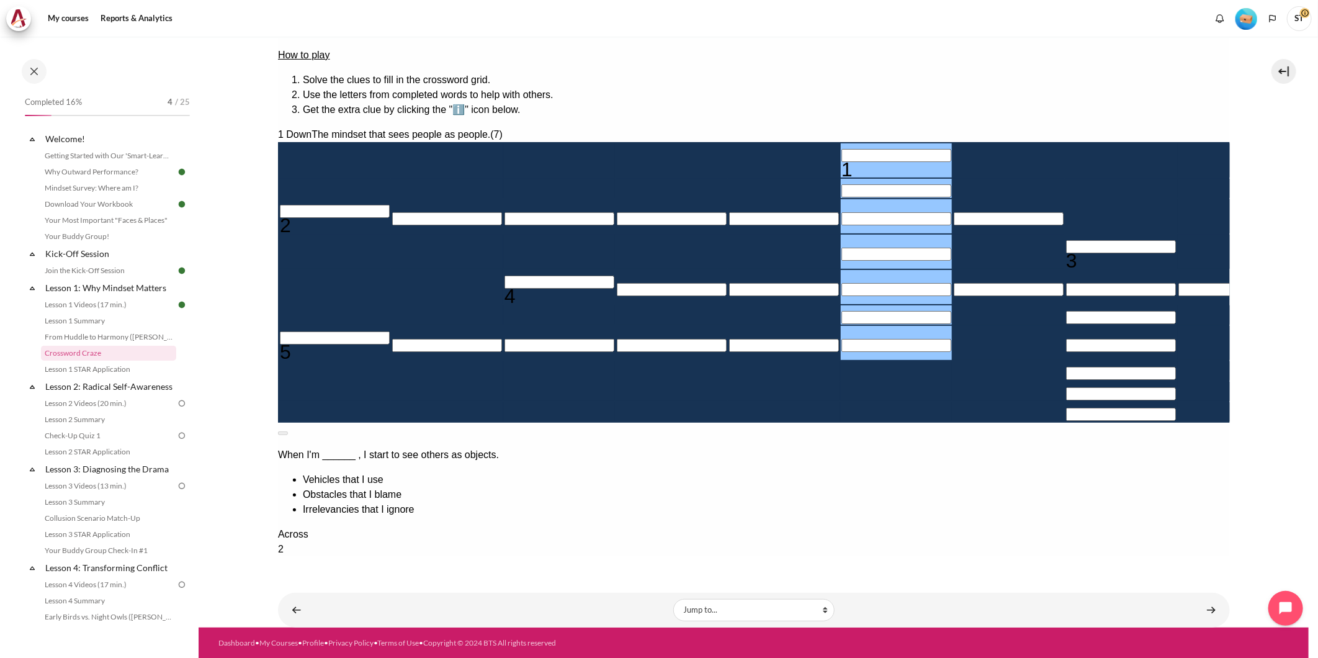
click at [387, 617] on input "＿＿＿＿＿＿＿＿" at bounding box center [332, 623] width 110 height 13
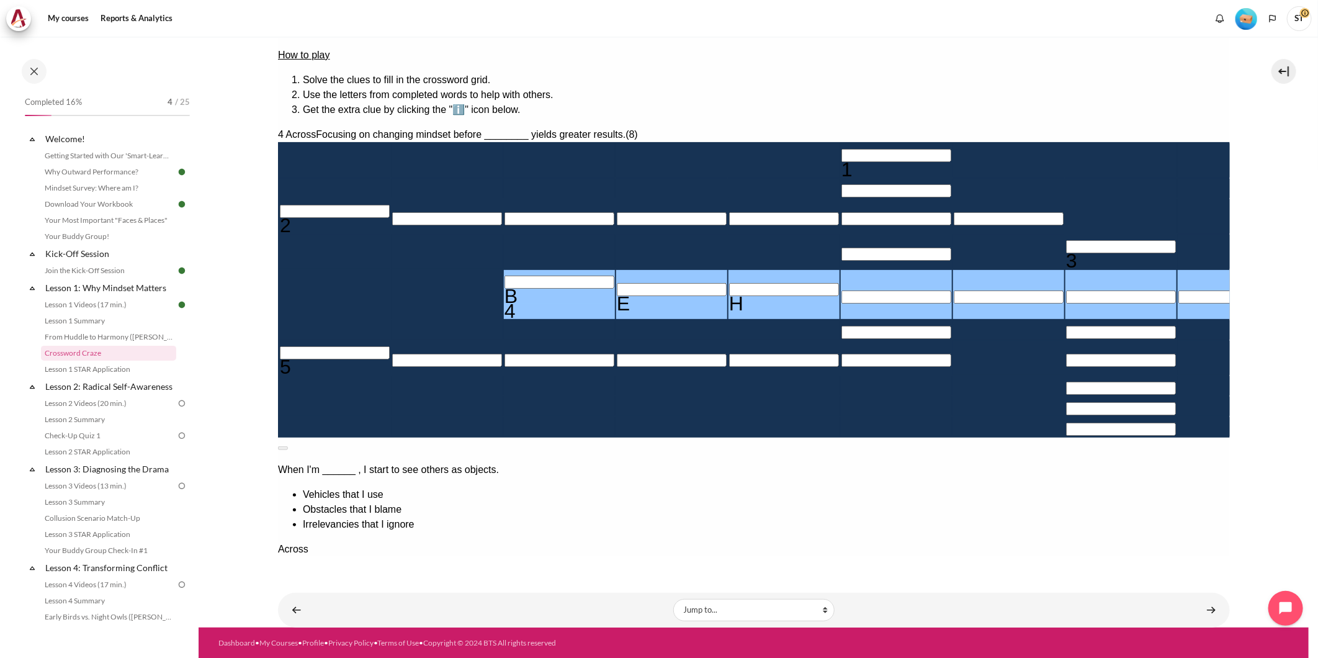
type input "BEHA＿＿＿＿"
type input "＿＿＿＿A＿＿"
type input "BEHAVI＿＿"
type input "＿I＿＿＿＿＿"
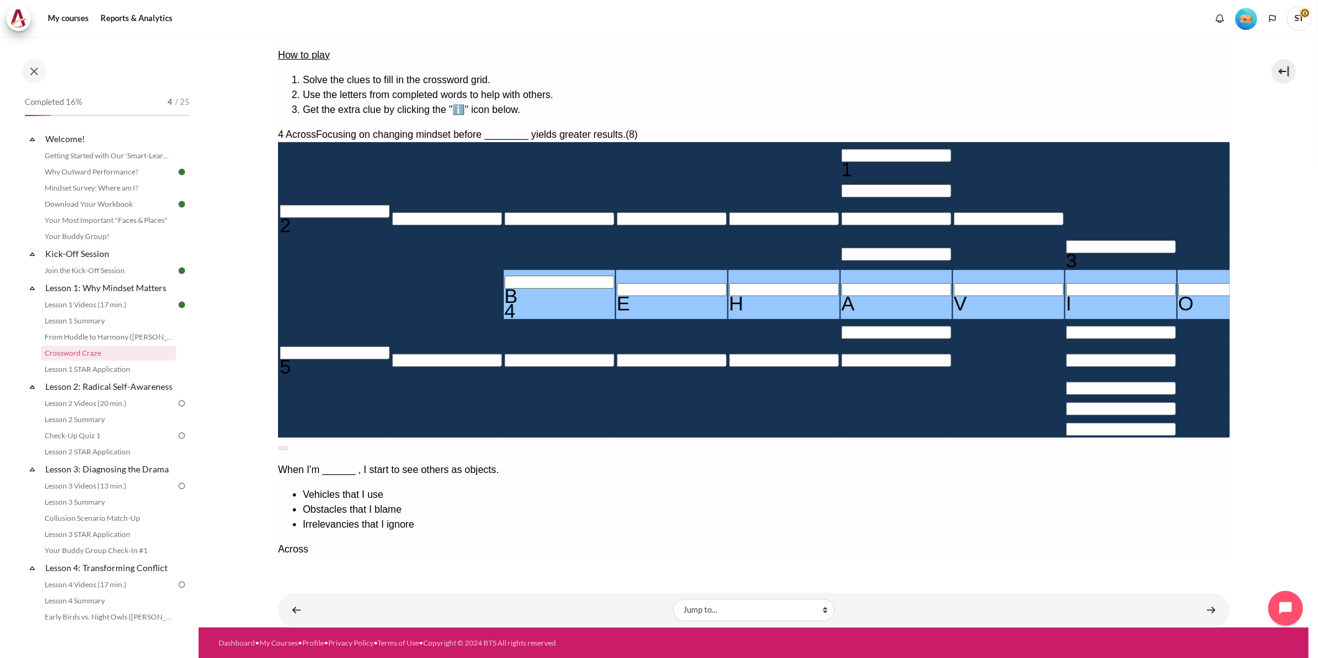
click at [855, 338] on div "4 Across Focusing on changing mindset before ________ yields greater results. (…" at bounding box center [753, 282] width 952 height 310
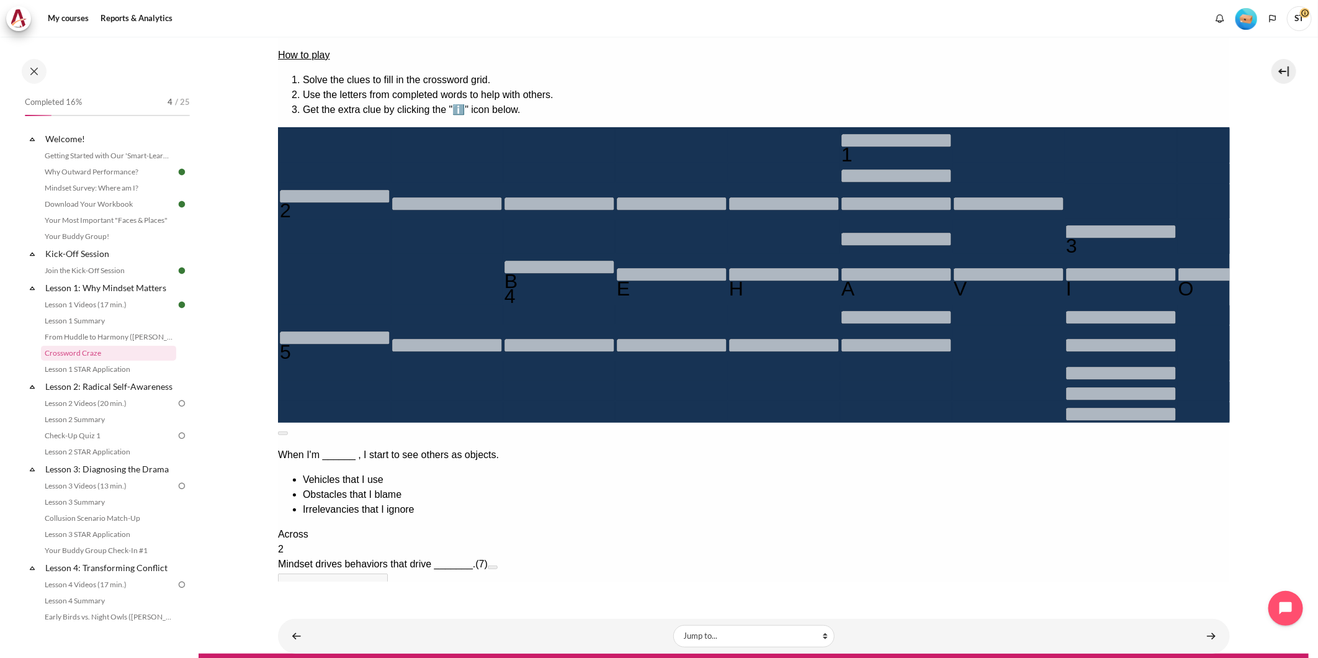
click at [852, 410] on div "1 2 3 B 4 E H A V I O R 5" at bounding box center [753, 274] width 952 height 295
type input "＿＿＿＿＿＿＿＿"
type input "＿＿＿＿＿＿＿"
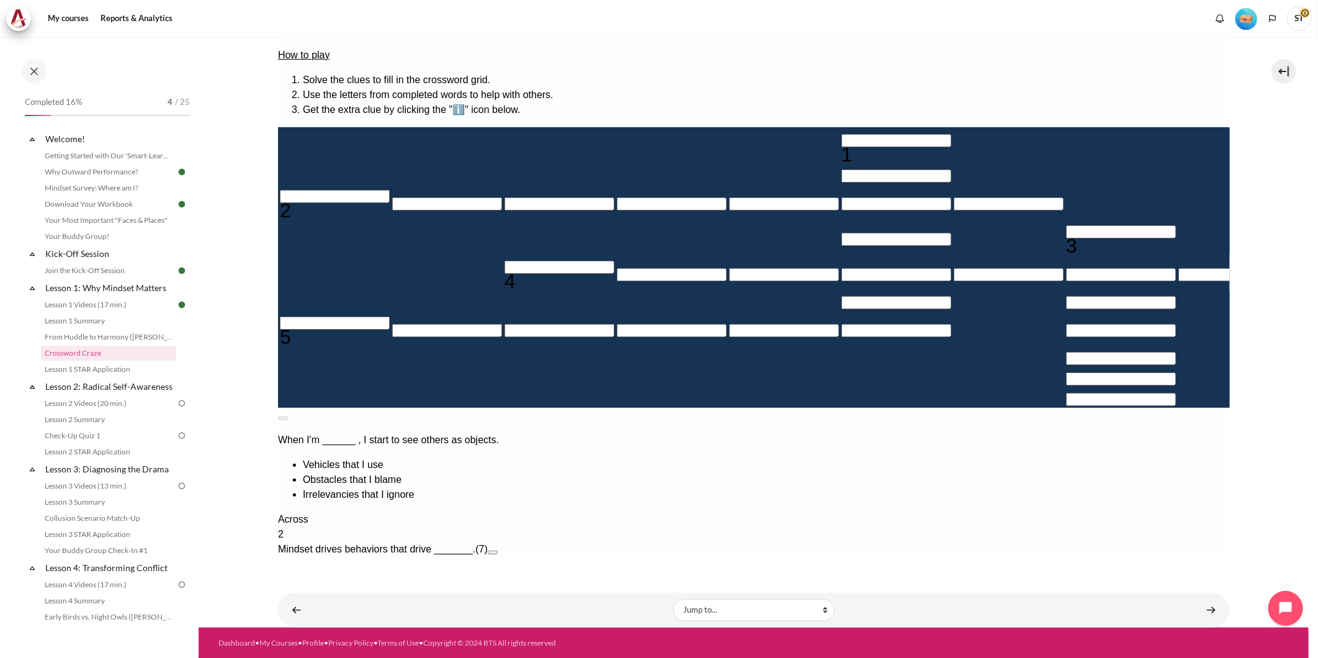
click at [387, 558] on input "＿＿＿＿＿＿＿" at bounding box center [332, 564] width 110 height 13
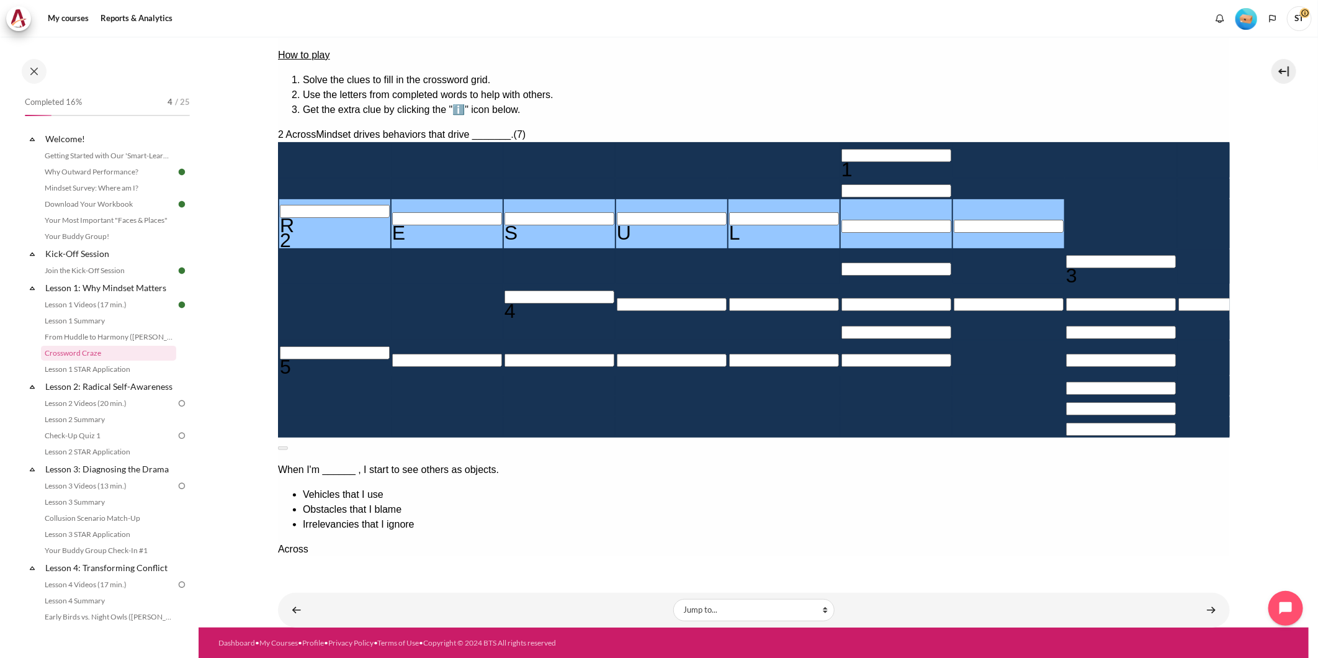
type input "RESUL＿＿"
drag, startPoint x: 1078, startPoint y: 396, endPoint x: 911, endPoint y: 370, distance: 169.0
click at [841, 223] on input "Row 3, Column 6. 2 Across. Mindset drives behaviors that drive _______., Letter…" at bounding box center [896, 225] width 110 height 13
type input "RESULT＿"
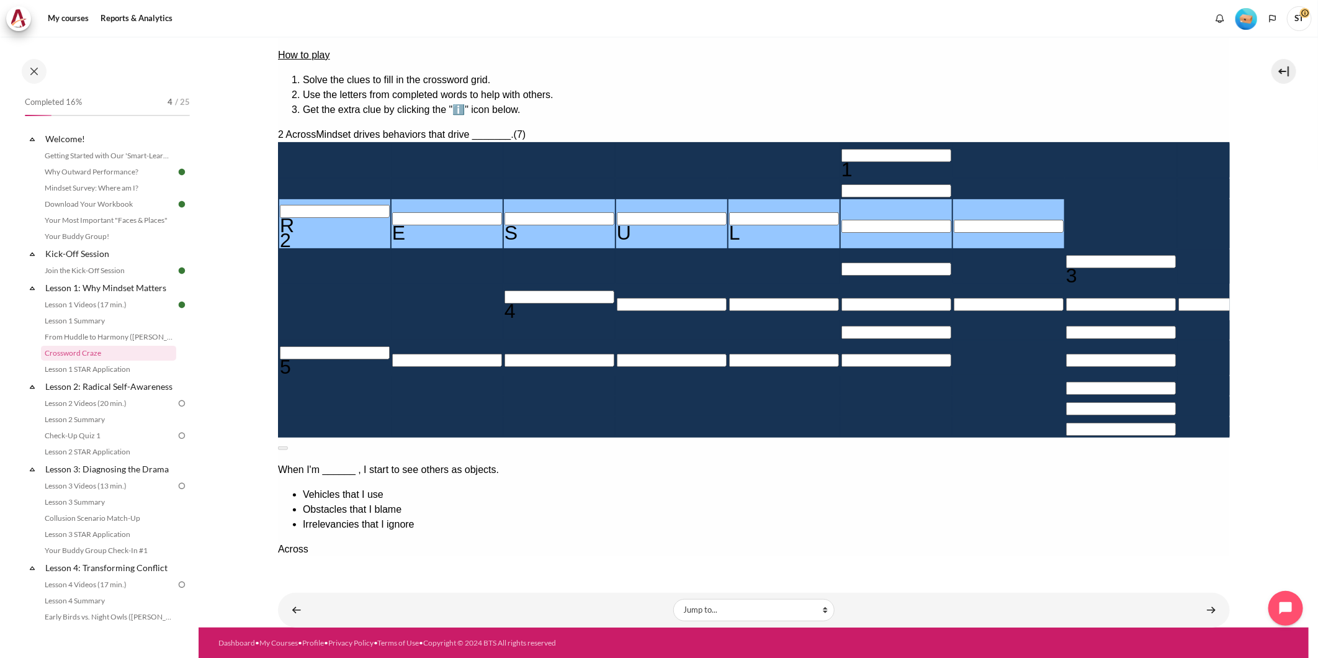
type input "＿＿T＿＿＿＿"
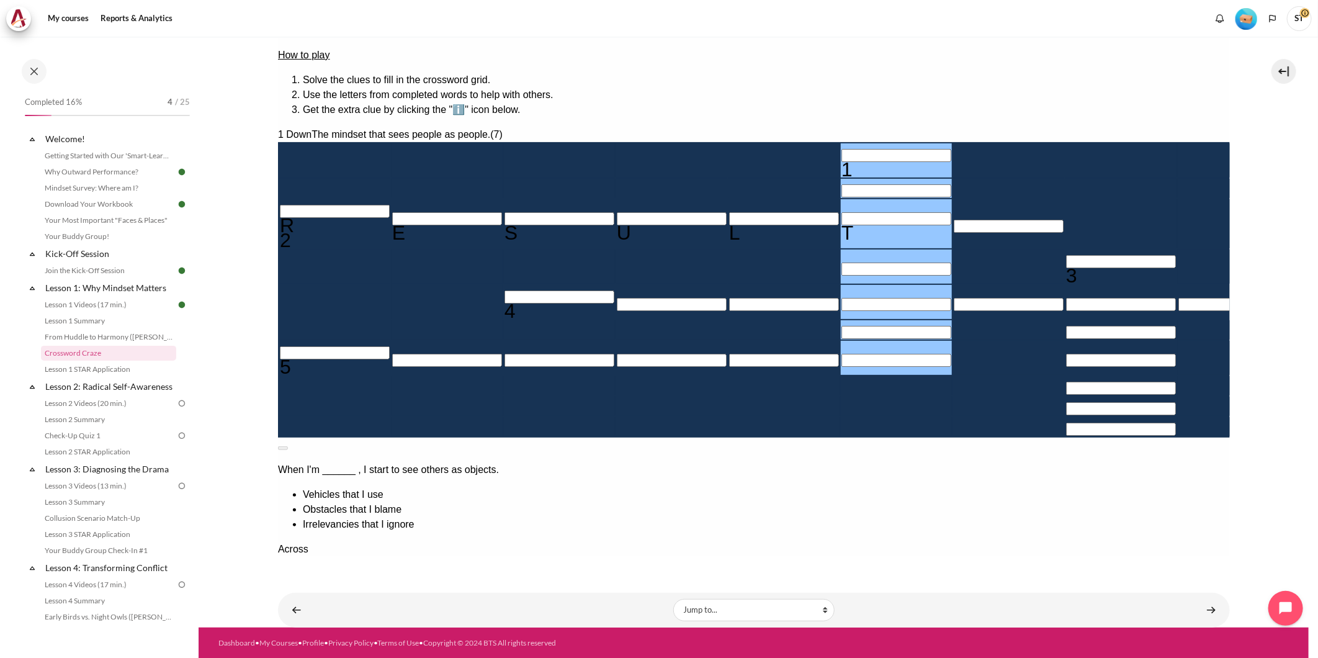
click at [953, 219] on input "Row 3, Column 7. 2 Across. Mindset drives behaviors that drive _______., Letter…" at bounding box center [1008, 225] width 110 height 13
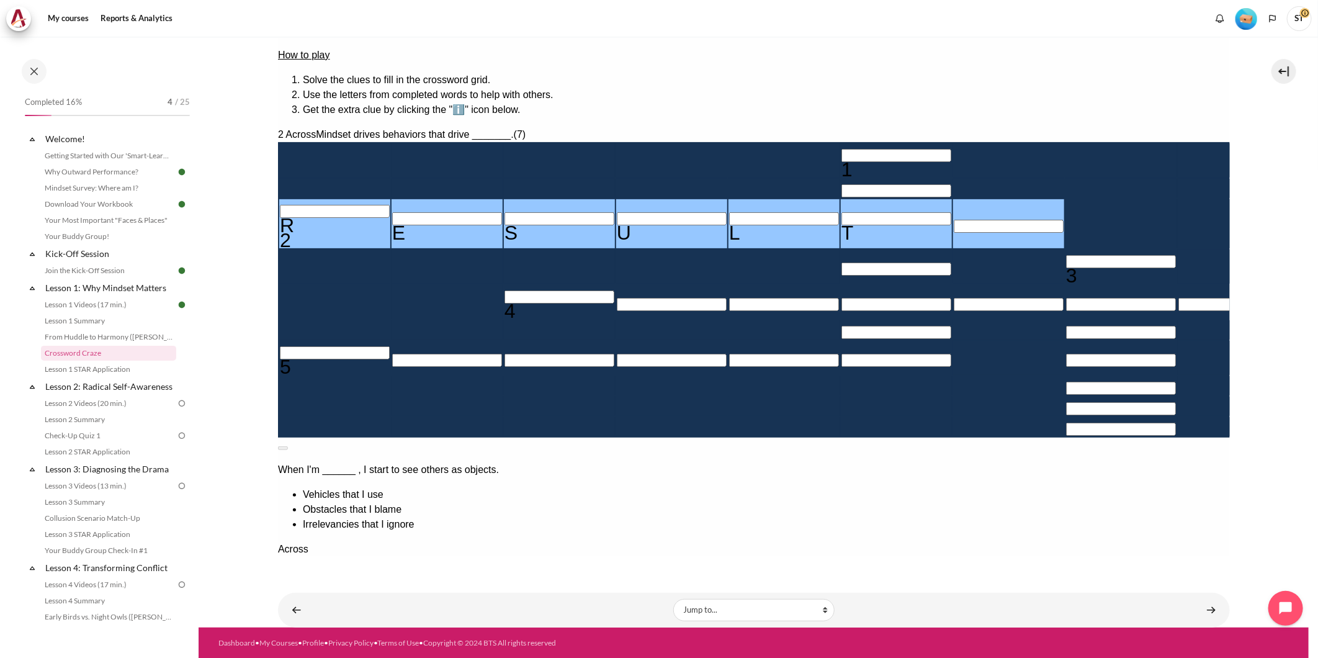
type input "RESULTS"
click at [468, 301] on div "Empty" at bounding box center [446, 301] width 110 height 0
click at [504, 295] on input "Row 5, Column 3. 4 Across. Focusing on changing mindset before ________ yields …" at bounding box center [559, 296] width 110 height 13
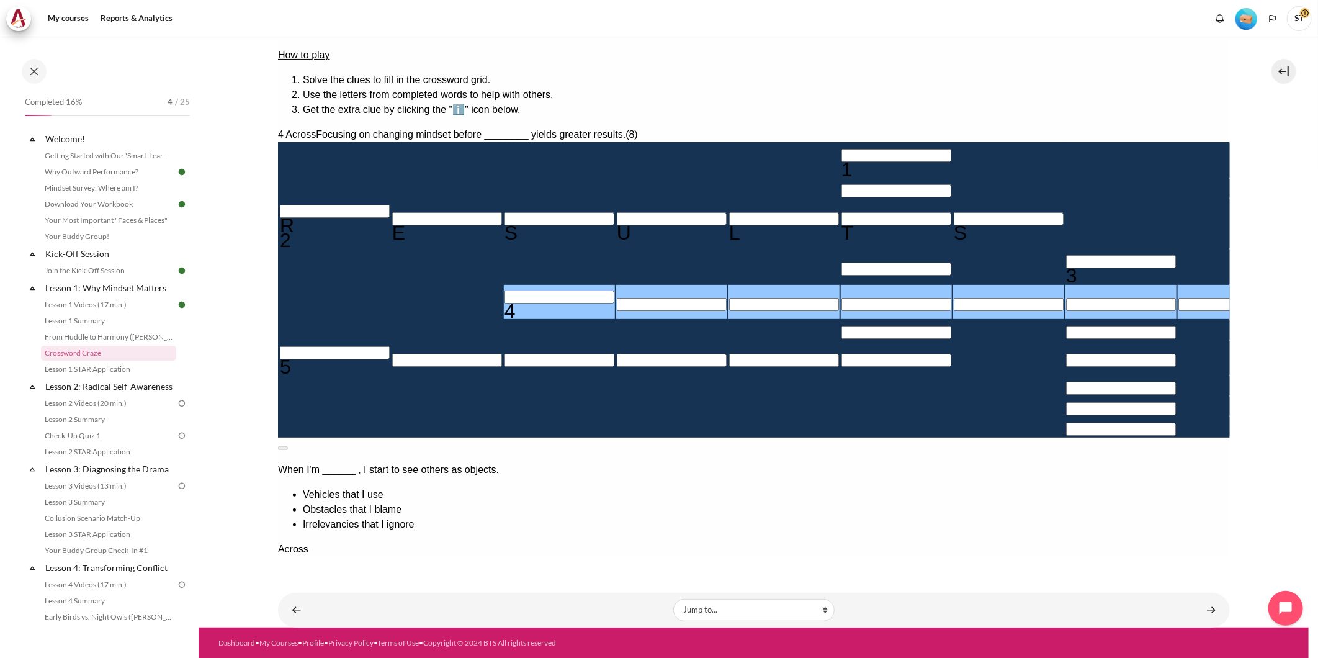
type input "B＿＿＿＿＿＿＿"
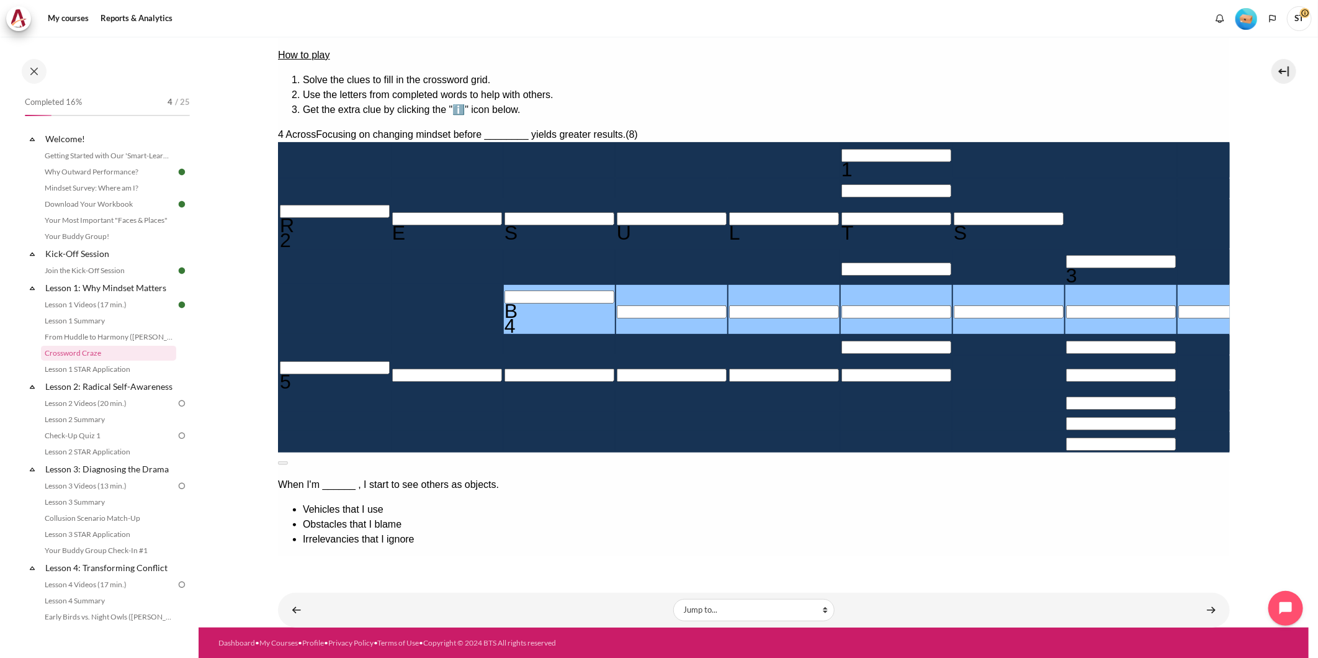
type input "BE＿＿＿＿＿＿"
type input "BEH＿＿＿＿＿"
type input "BEHA＿＿＿＿"
type input "＿＿T＿A＿＿"
type input "BEHAV＿＿＿"
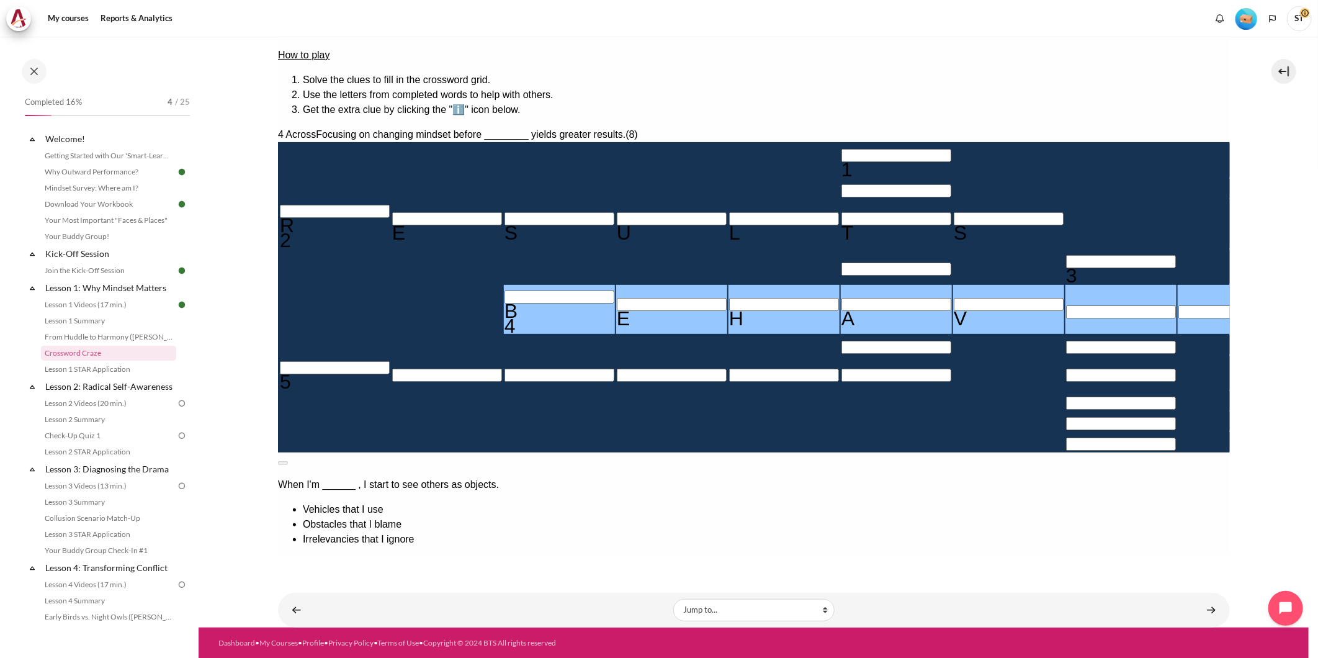
type input "BEHAVI＿＿"
type input "＿I＿＿＿＿＿"
type input "BEHAVIO＿"
type input "BEHAVIOR"
click at [886, 368] on div "4 Across Focusing on changing mindset before ________ yields greater results. (…" at bounding box center [753, 289] width 952 height 325
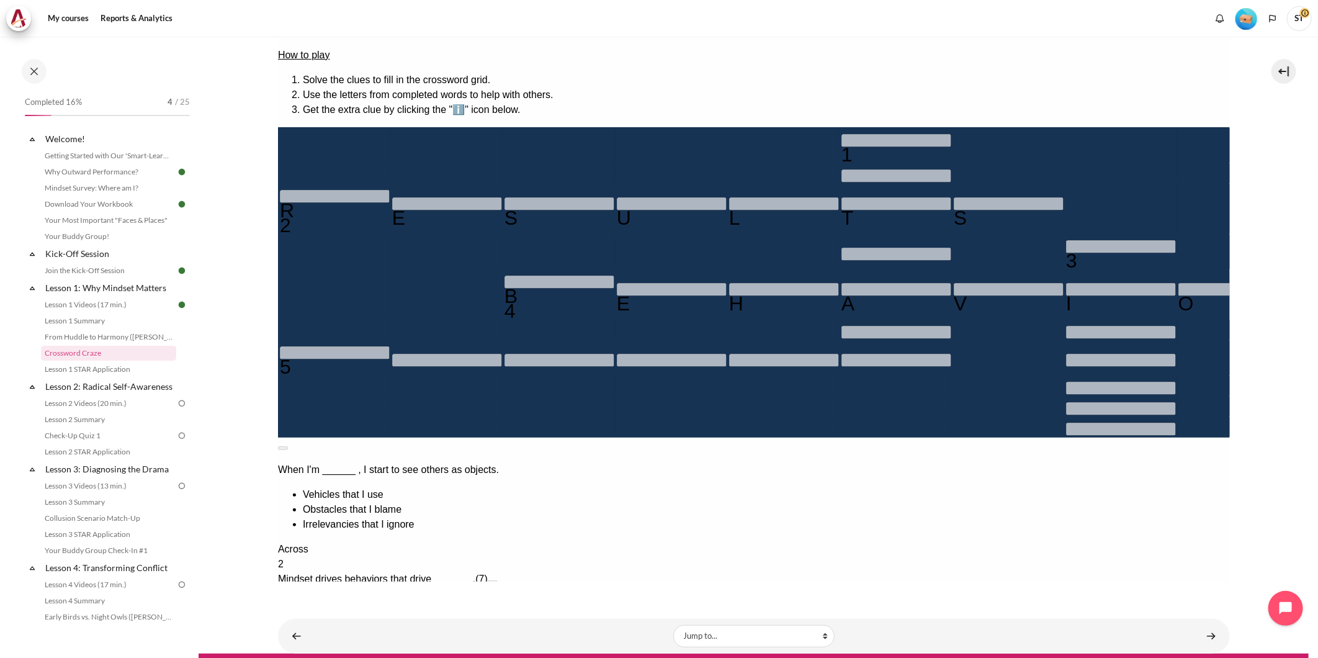
scroll to position [209, 0]
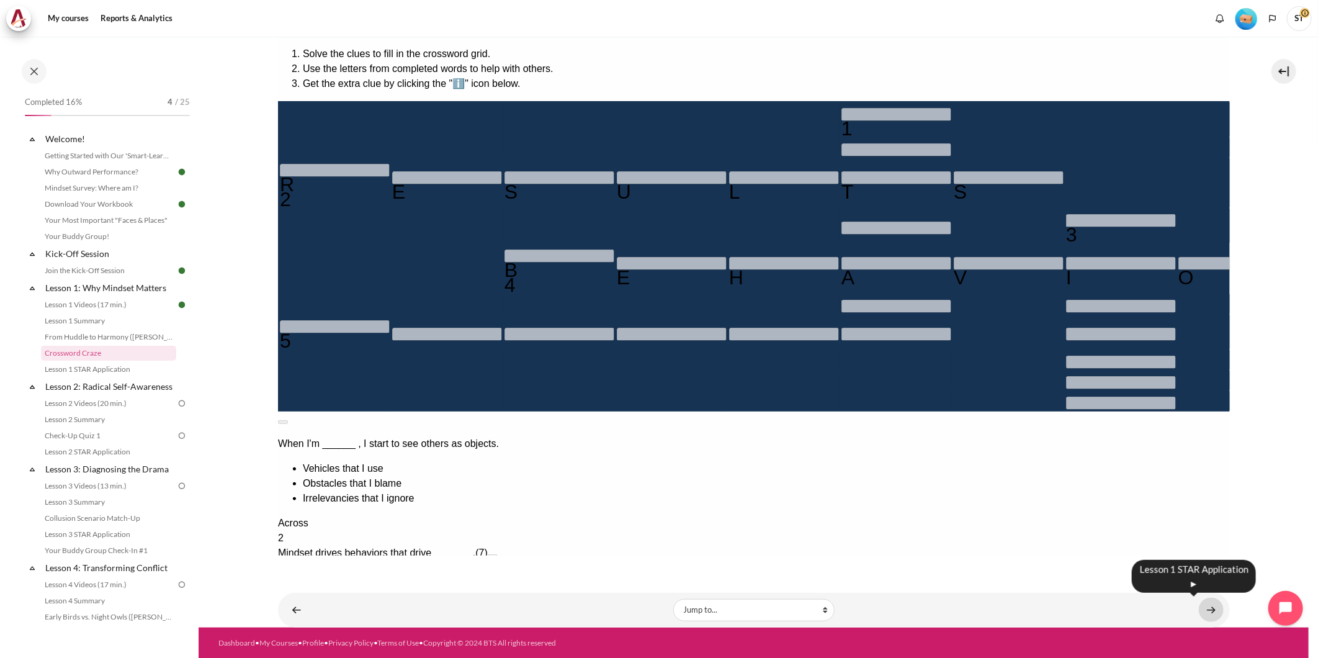
click at [1205, 605] on link "Content" at bounding box center [1210, 609] width 25 height 24
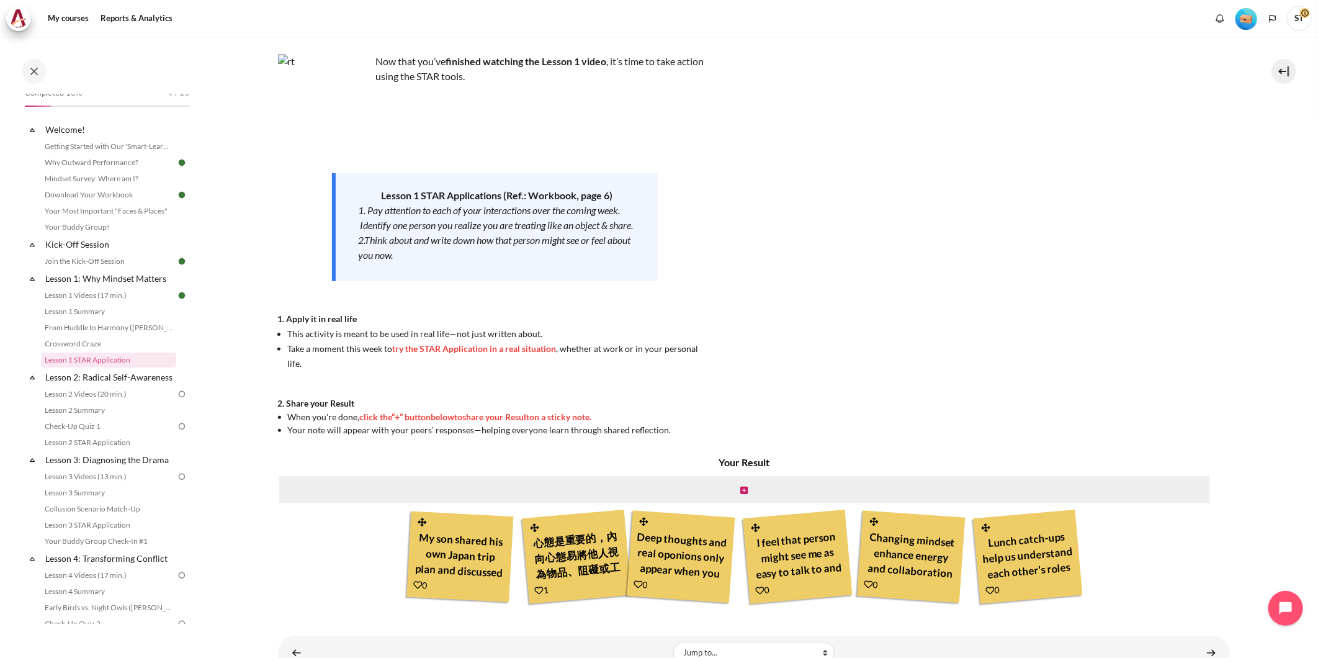
scroll to position [112, 0]
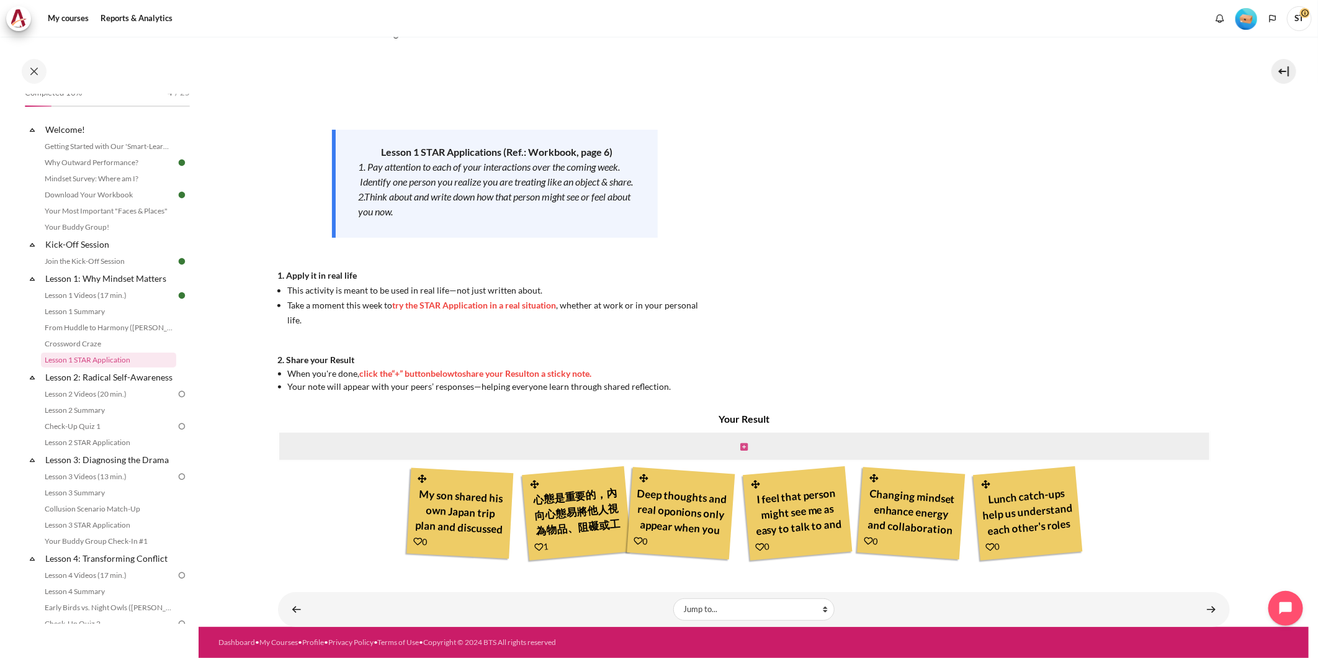
click at [740, 449] on icon "Content" at bounding box center [743, 446] width 7 height 9
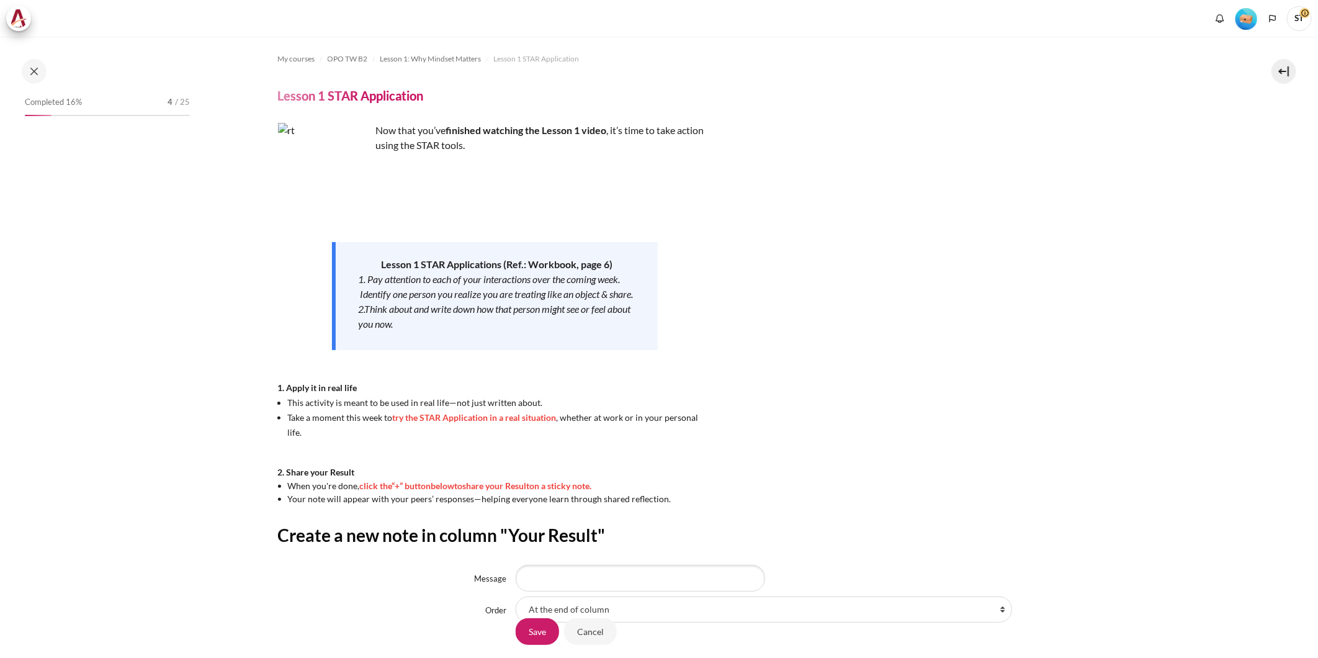
scroll to position [101, 0]
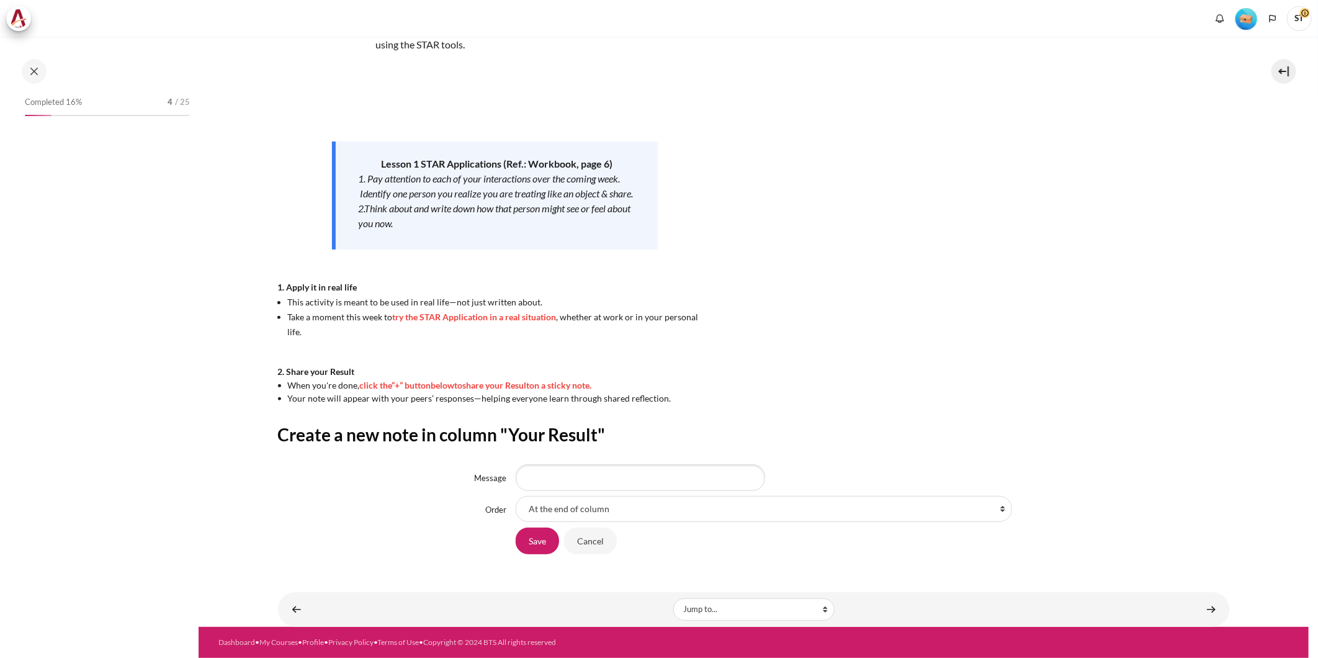
click at [716, 413] on div "My courses OPO TW B2 Lesson 1: Why Mindset Matters Lesson 1 STAR Application Le…" at bounding box center [754, 254] width 952 height 637
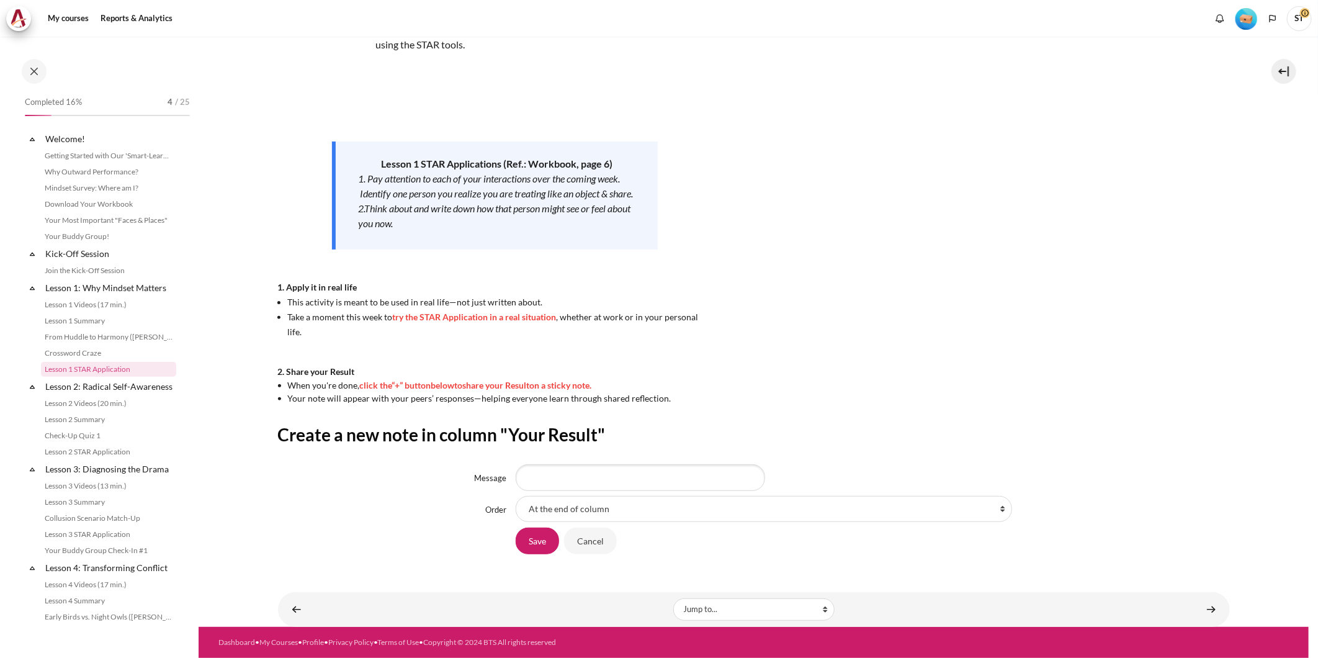
scroll to position [9, 0]
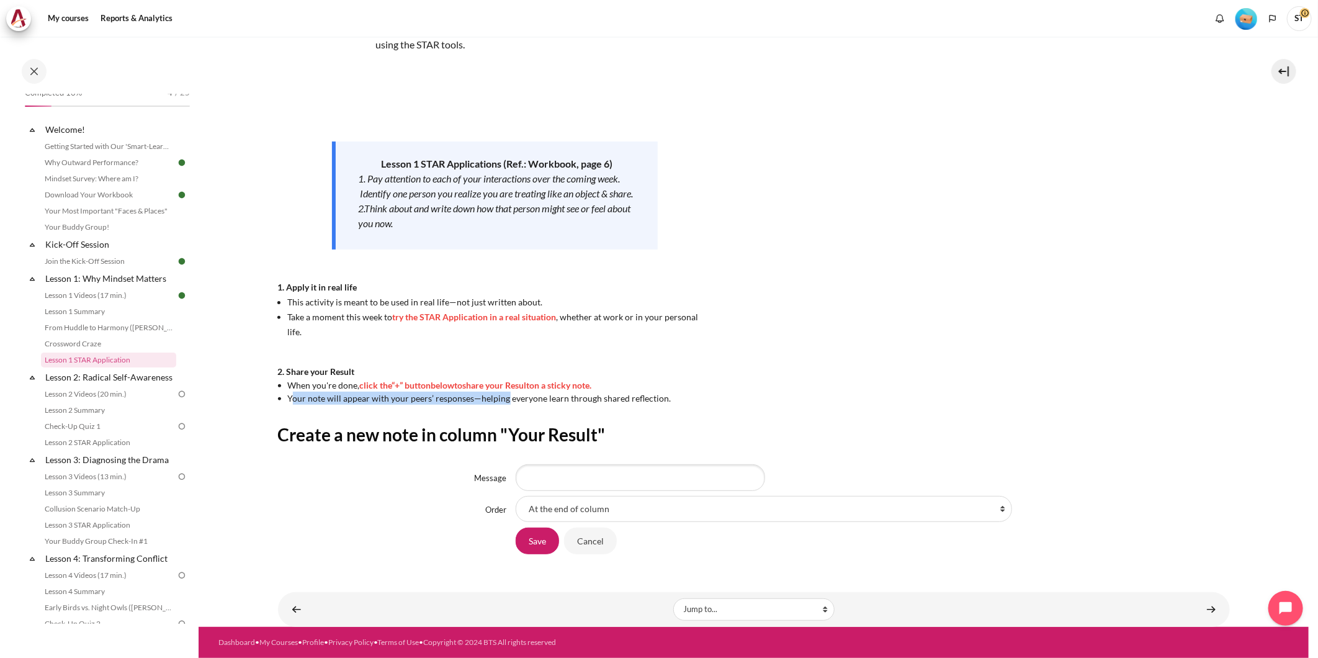
drag, startPoint x: 290, startPoint y: 393, endPoint x: 528, endPoint y: 393, distance: 237.6
click at [528, 393] on span "Your note will appear with your peers’ responses—helping everyone learn through…" at bounding box center [479, 398] width 383 height 11
drag, startPoint x: 528, startPoint y: 393, endPoint x: 583, endPoint y: 401, distance: 55.8
click at [583, 401] on span "Your note will appear with your peers’ responses—helping everyone learn through…" at bounding box center [479, 398] width 383 height 11
click at [585, 504] on select "At the end of column First place in column After 'My son shared his own Japan t…" at bounding box center [763, 509] width 496 height 26
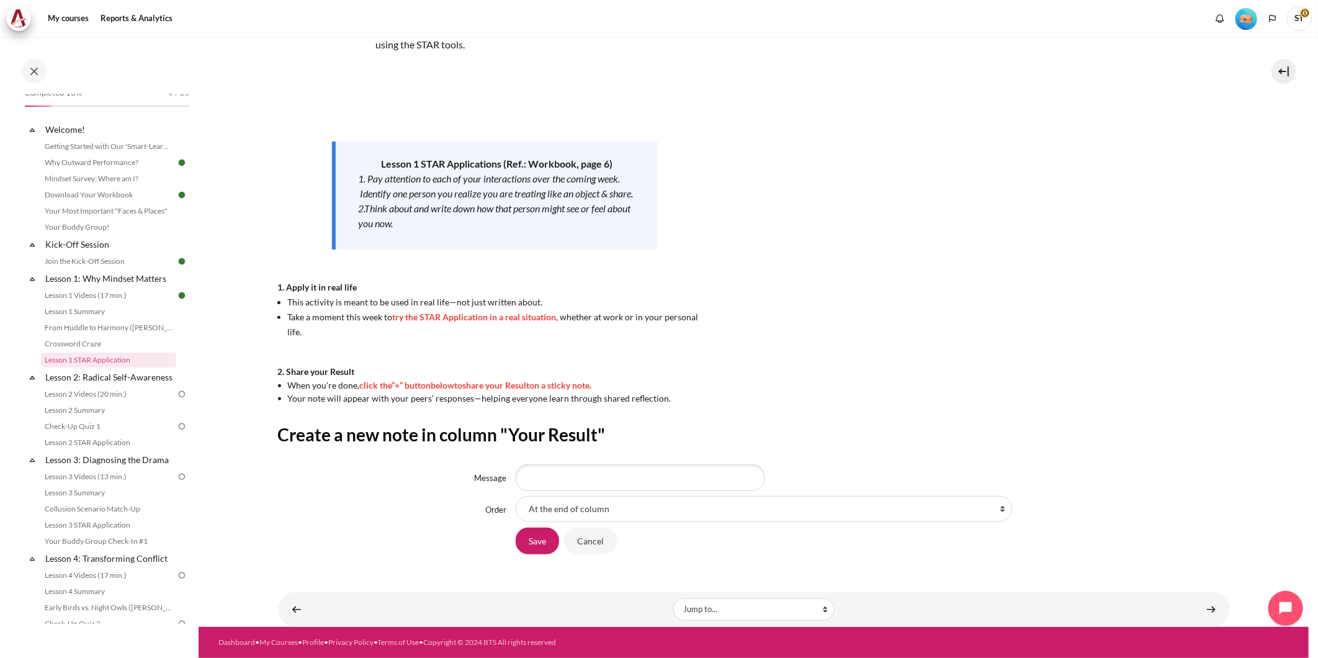
click at [743, 444] on h2 "Create a new note in column "Your Result"" at bounding box center [754, 434] width 952 height 22
click at [602, 537] on input "Cancel" at bounding box center [590, 540] width 53 height 26
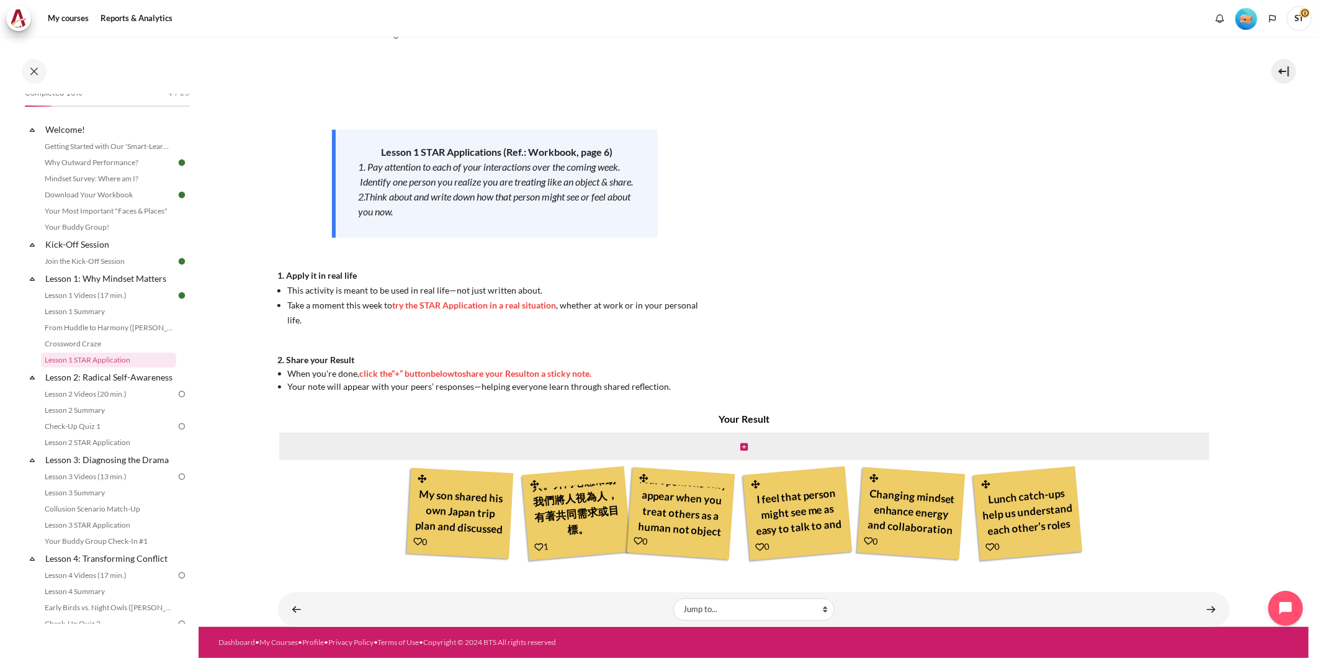
scroll to position [14, 0]
click at [1207, 605] on link "Content" at bounding box center [1210, 609] width 25 height 24
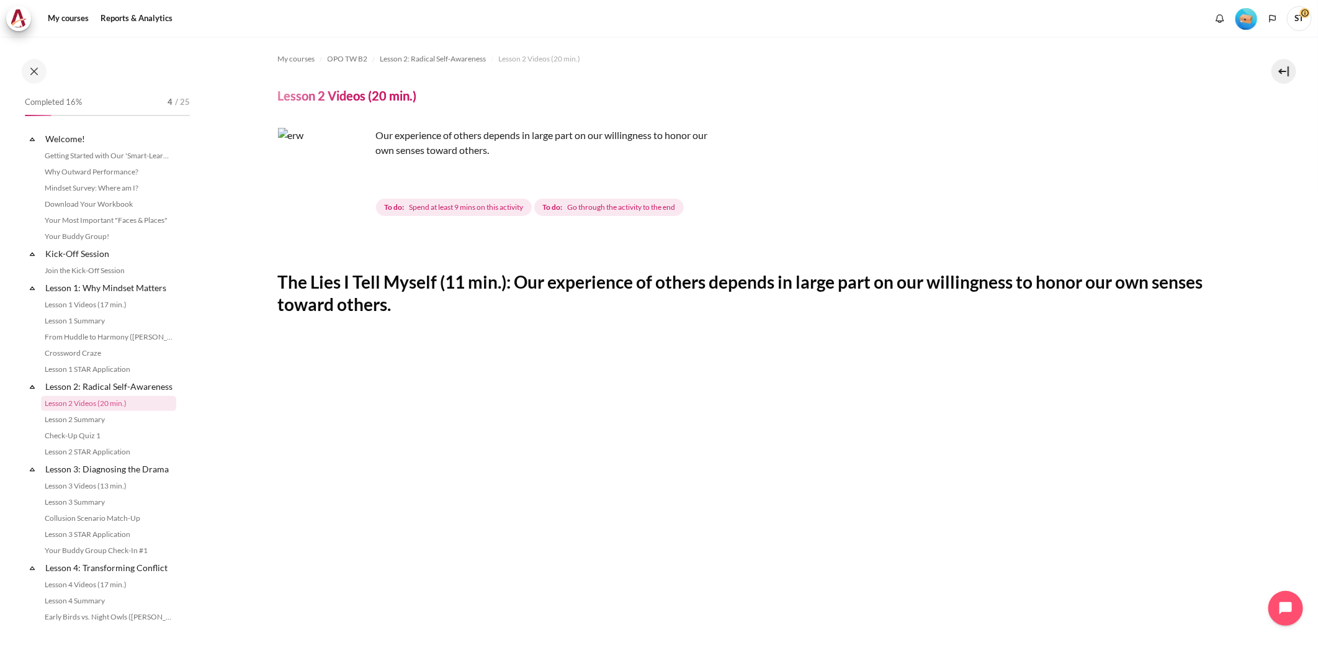
scroll to position [57, 0]
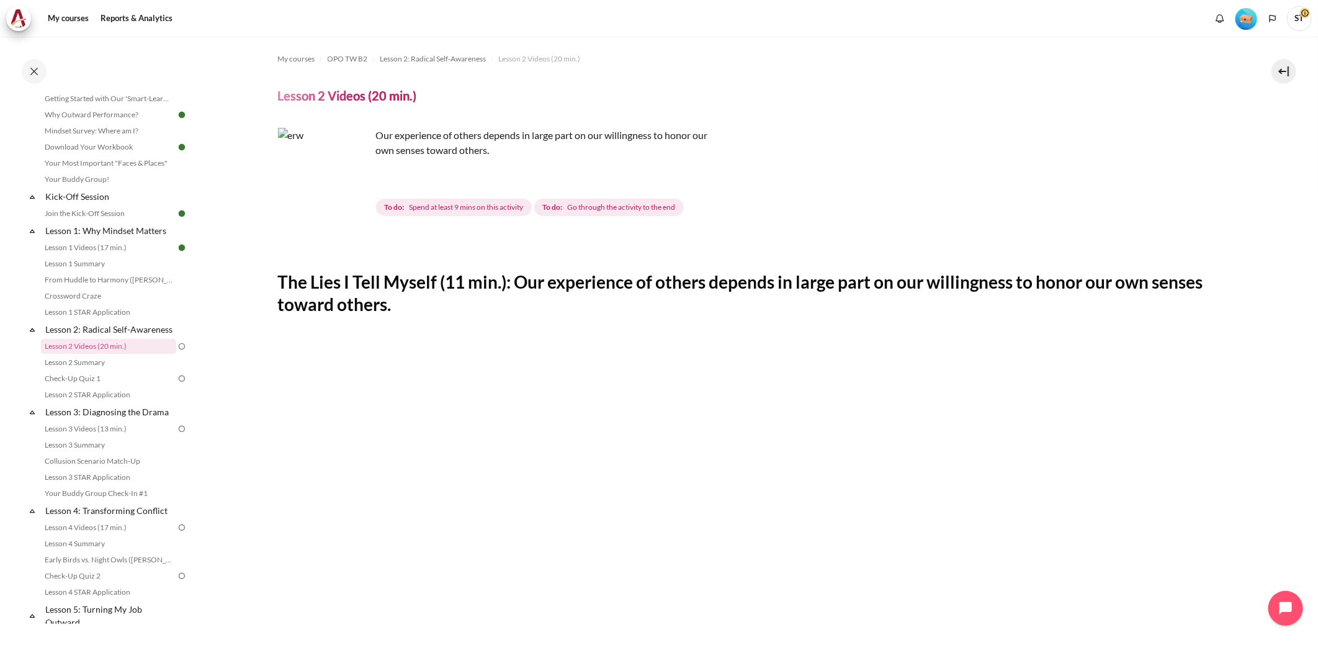
click at [1307, 16] on span "ST" at bounding box center [1299, 17] width 25 height 11
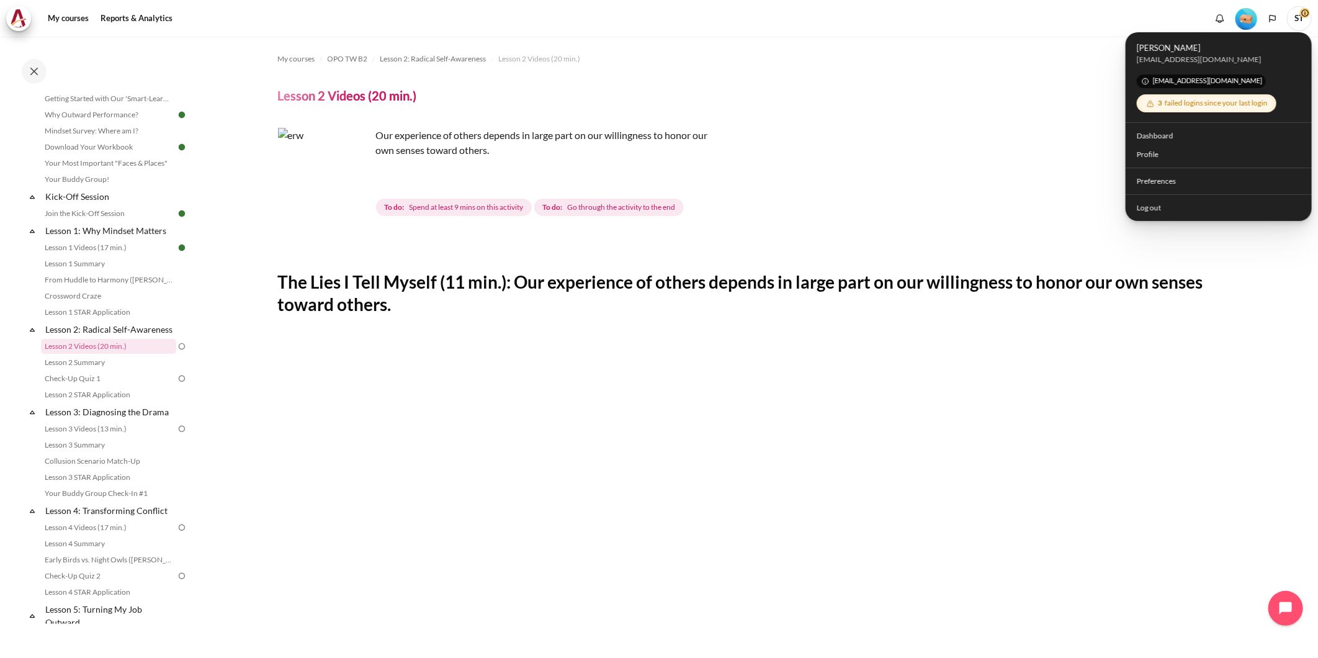
click at [1252, 19] on img "Level #1" at bounding box center [1246, 19] width 22 height 22
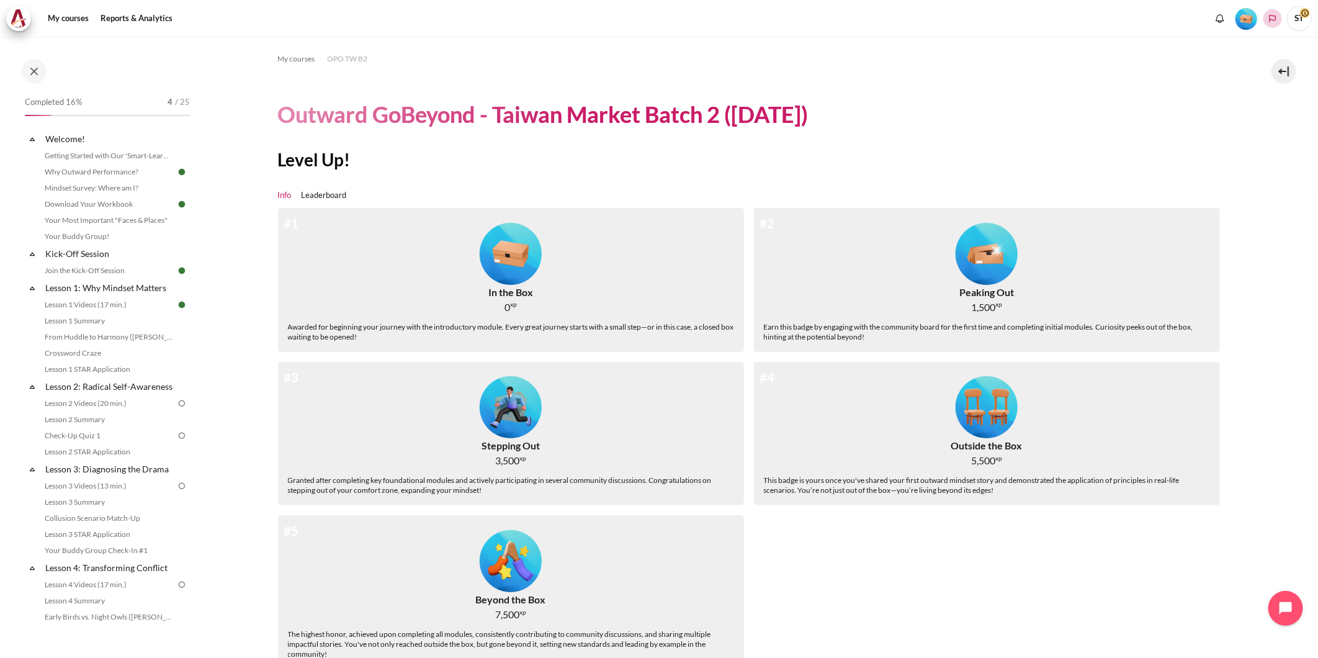
click at [1274, 17] on icon "Languages" at bounding box center [1272, 19] width 10 height 10
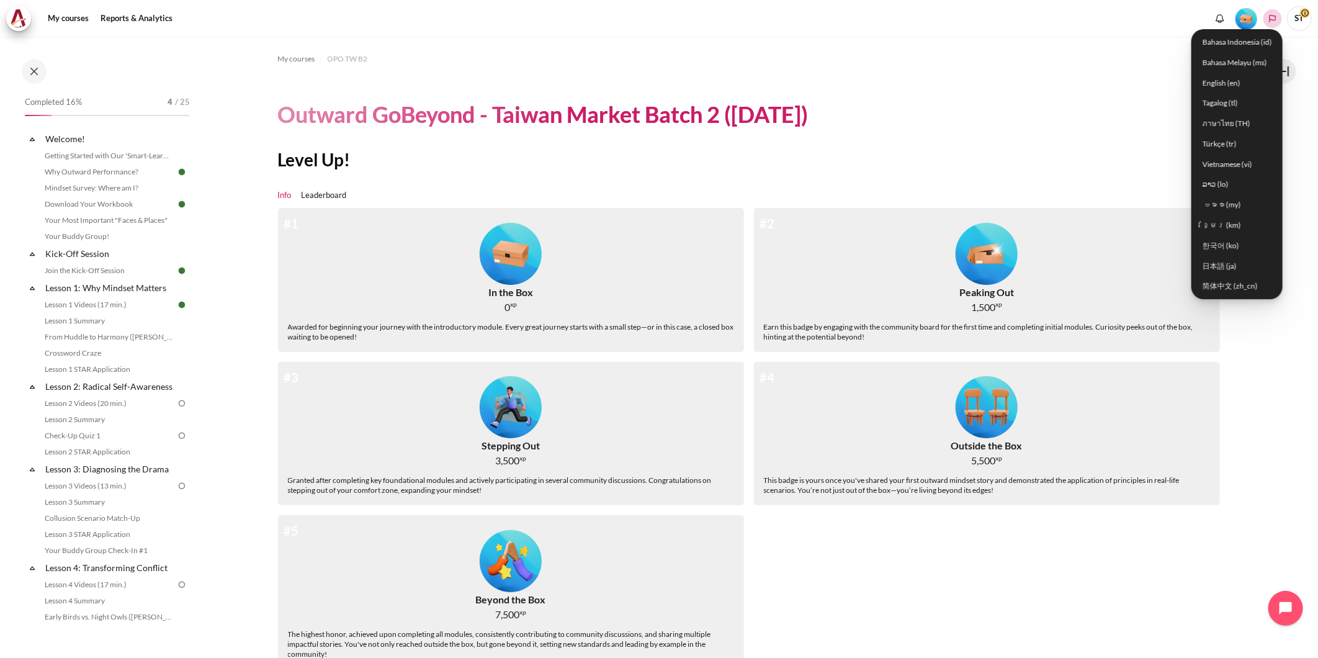
click at [1274, 17] on icon "Languages" at bounding box center [1272, 19] width 10 height 10
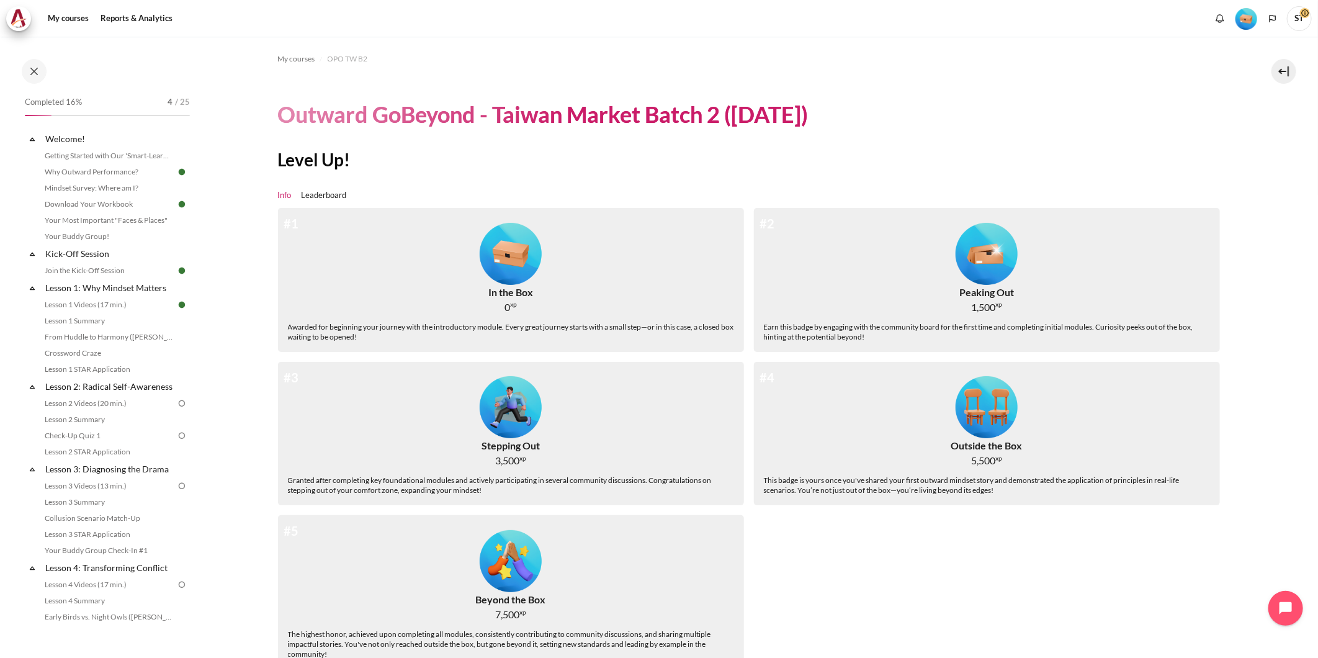
click at [1002, 86] on div "My courses OPO TW B2 Outward GoBeyond - Taiwan Market Batch 2 (Sep 2025) Level …" at bounding box center [754, 367] width 952 height 661
click at [1274, 71] on button at bounding box center [1283, 71] width 25 height 25
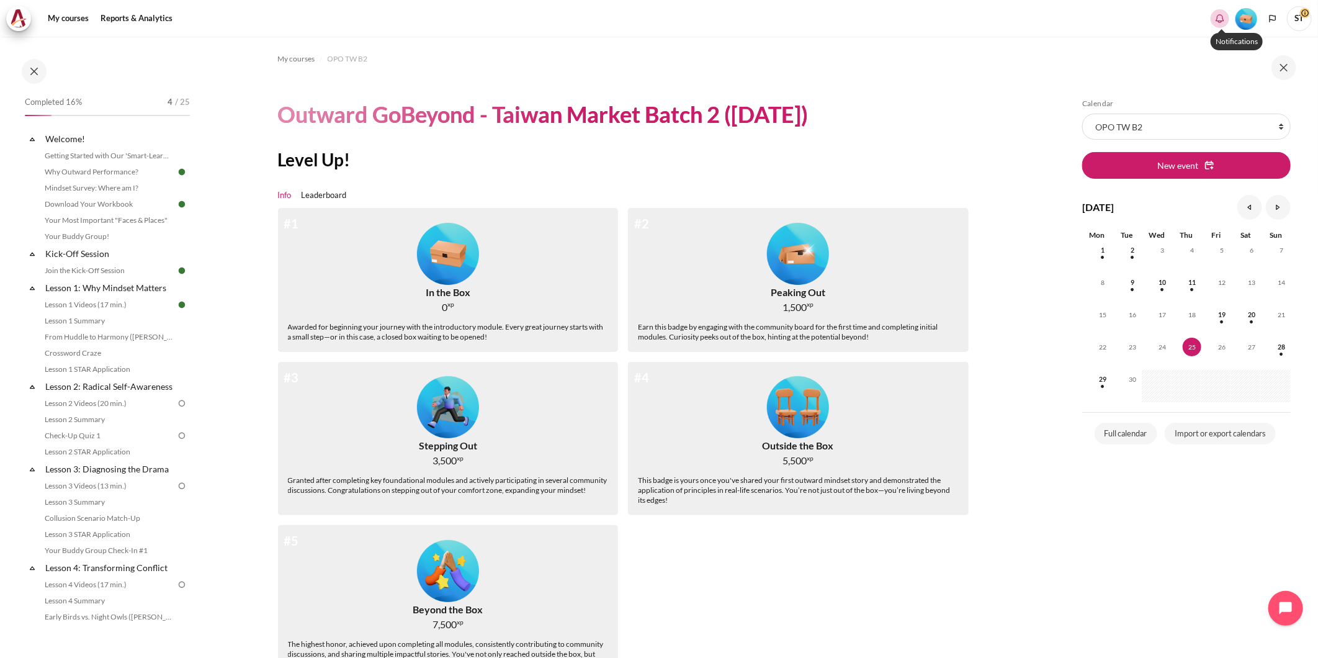
click at [1216, 24] on icon "Show notification window with no new notifications" at bounding box center [1219, 18] width 12 height 12
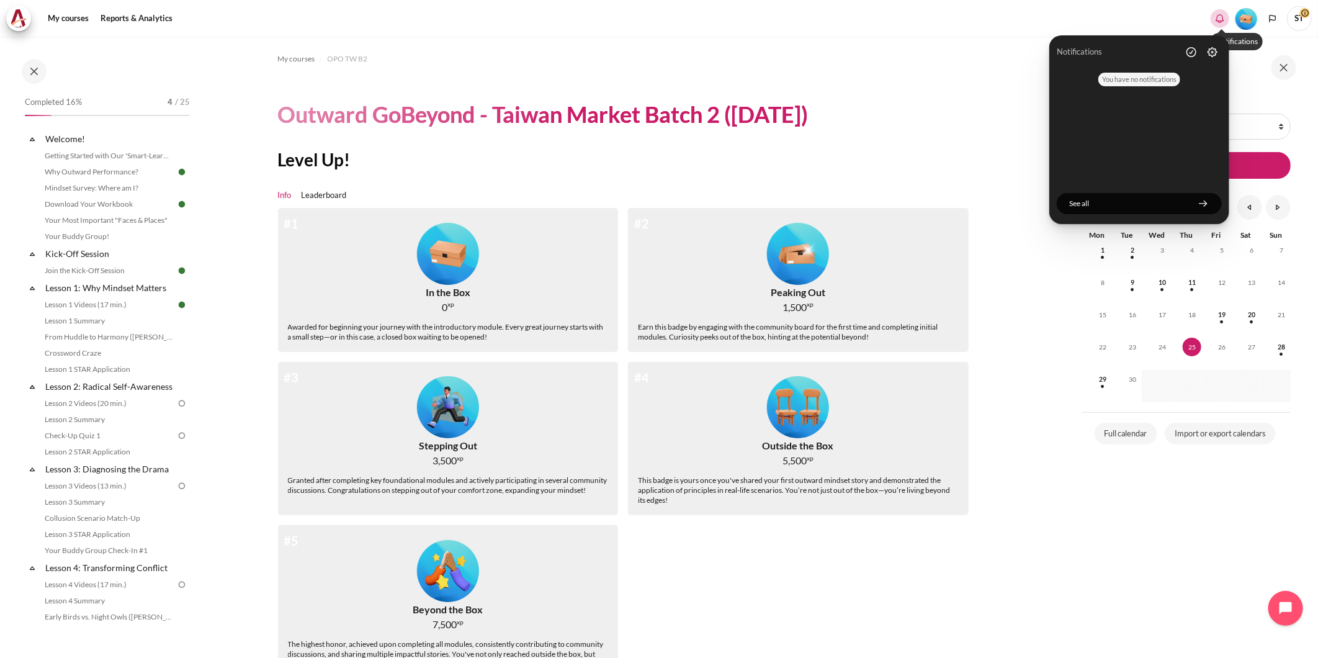
click at [1216, 24] on icon "Hide notification window" at bounding box center [1219, 18] width 12 height 12
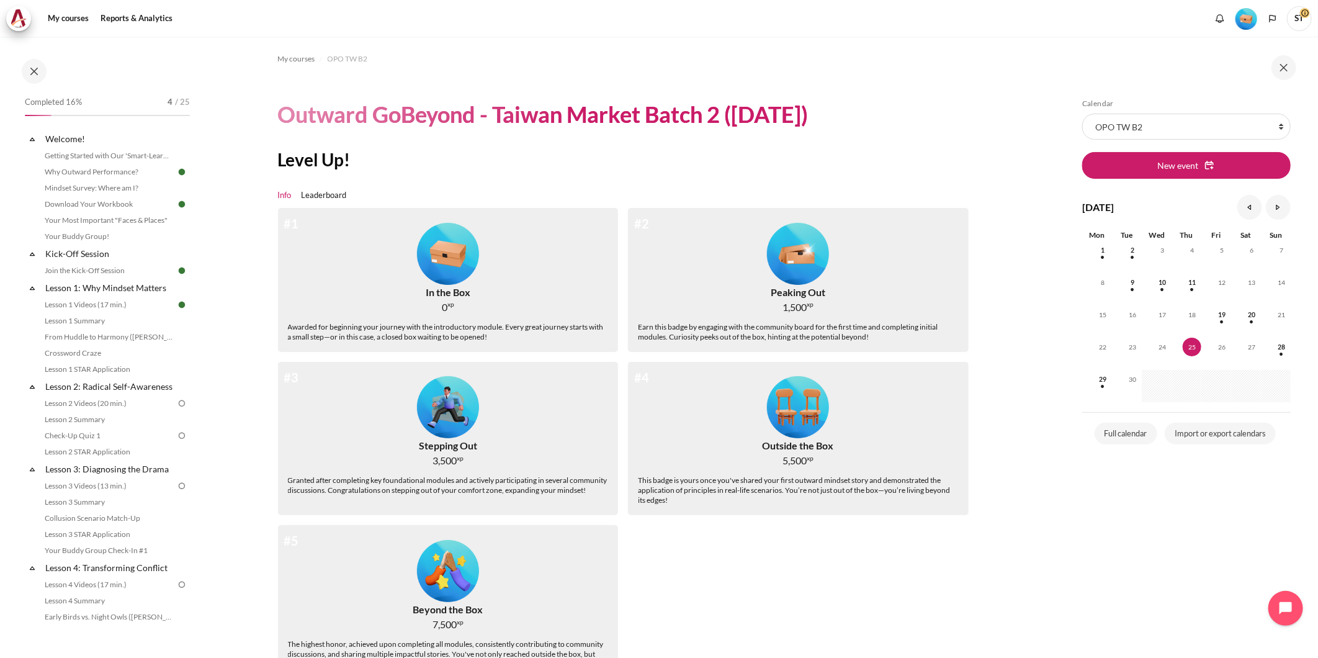
click at [1299, 20] on span "ST" at bounding box center [1299, 18] width 25 height 25
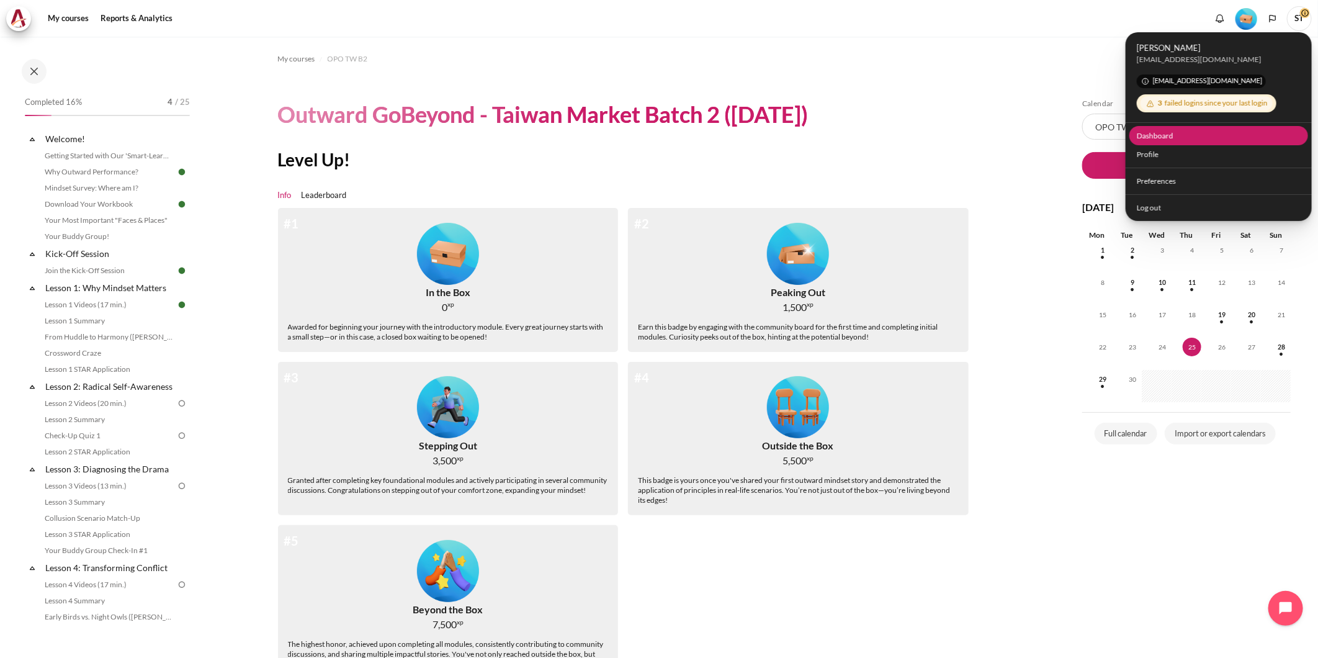
click at [1158, 133] on link "Dashboard" at bounding box center [1218, 135] width 179 height 19
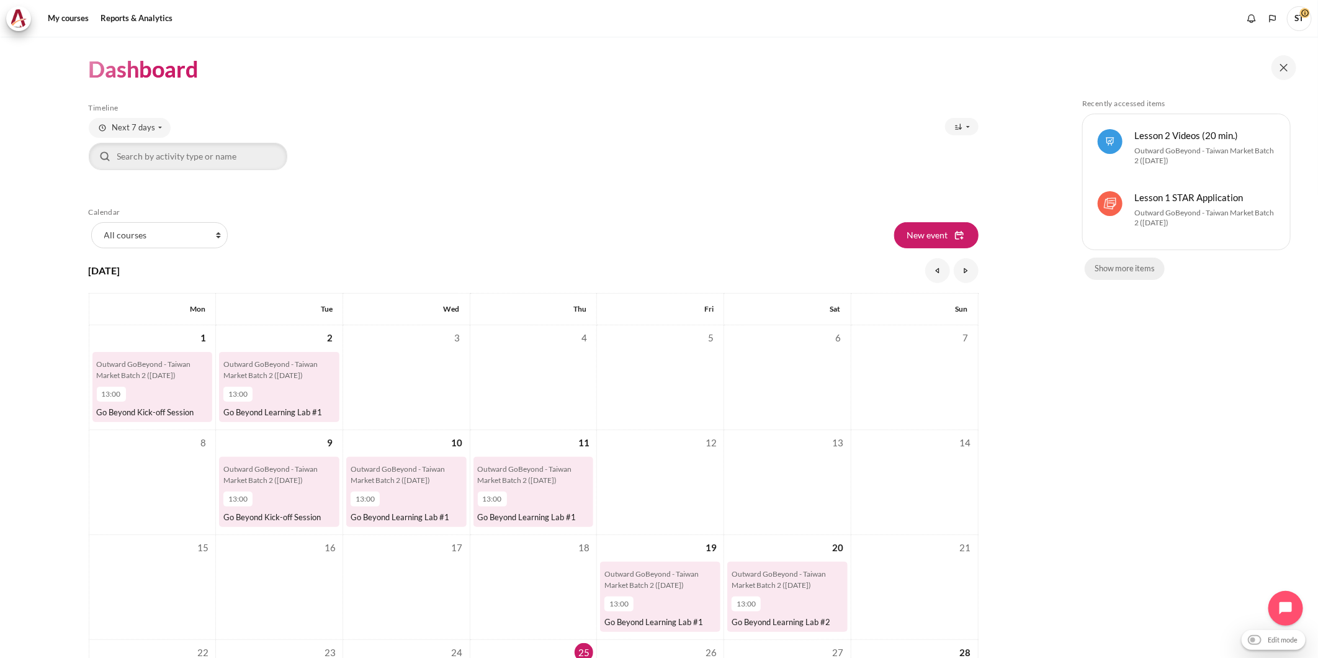
click at [1122, 274] on button "Show more items" at bounding box center [1124, 268] width 80 height 22
click at [128, 19] on link "Reports & Analytics" at bounding box center [136, 18] width 81 height 25
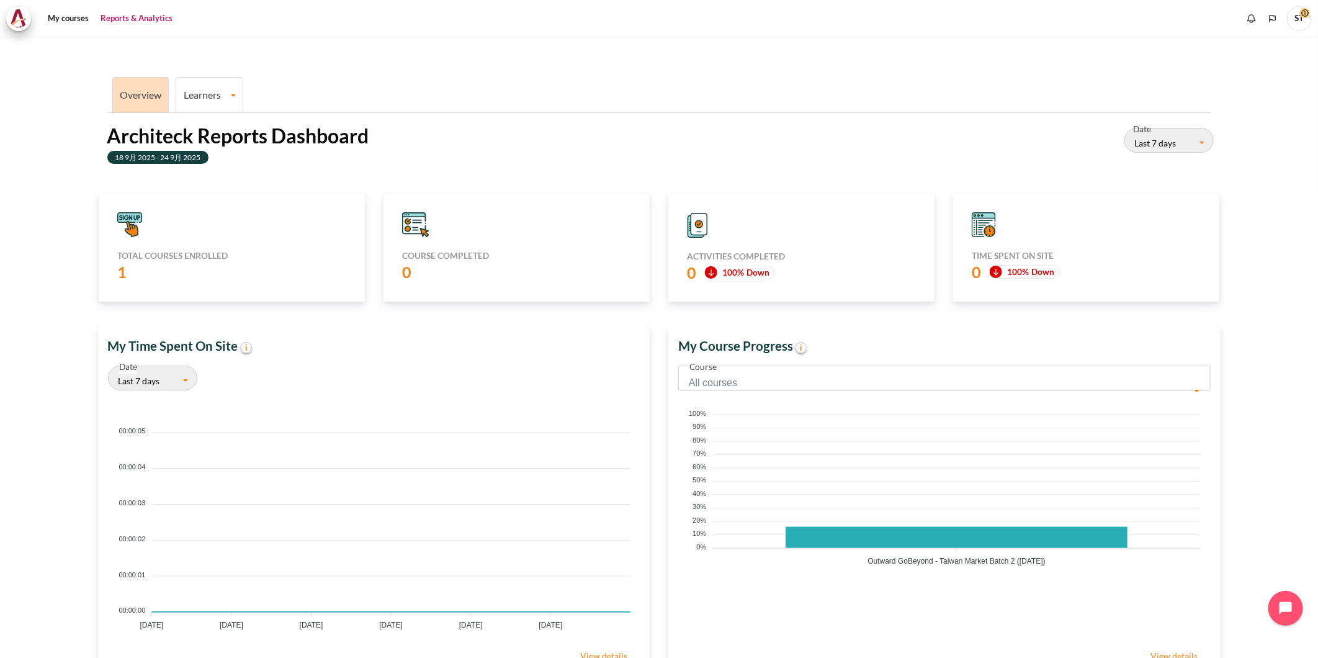
click at [212, 91] on link "Learners" at bounding box center [209, 95] width 66 height 12
click at [206, 130] on link "Learner Course Progress" at bounding box center [210, 138] width 60 height 42
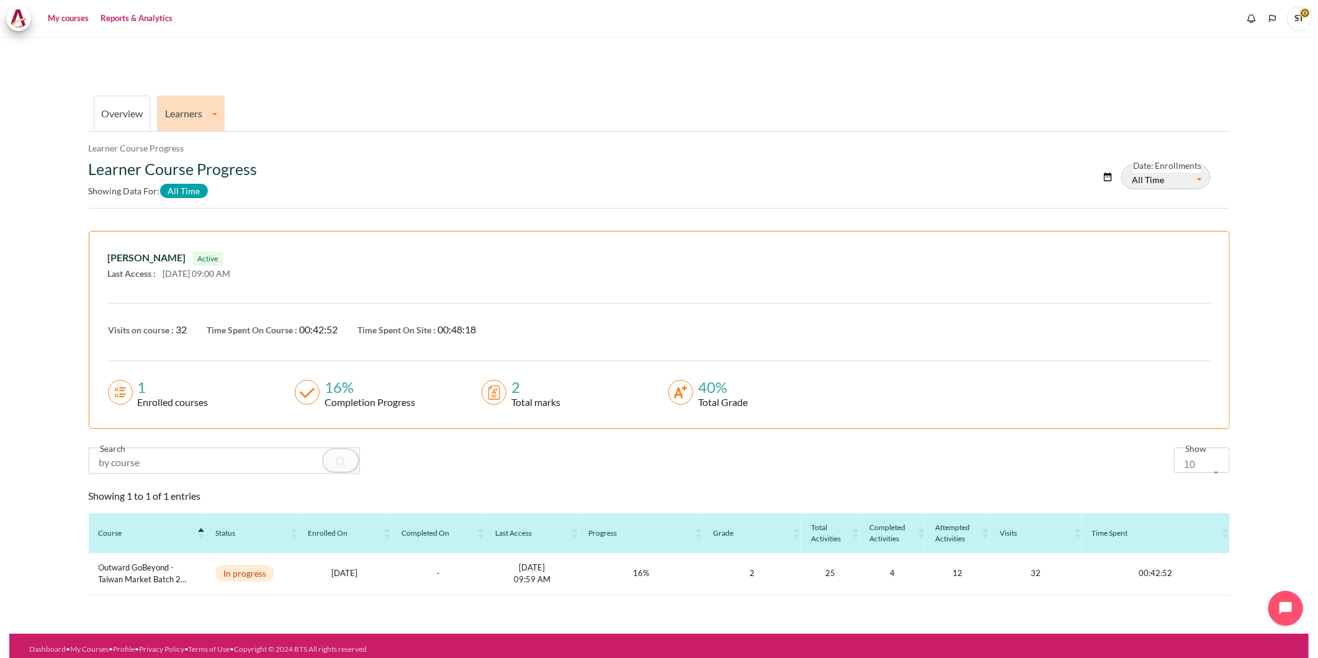
click at [65, 23] on link "My courses" at bounding box center [68, 18] width 50 height 25
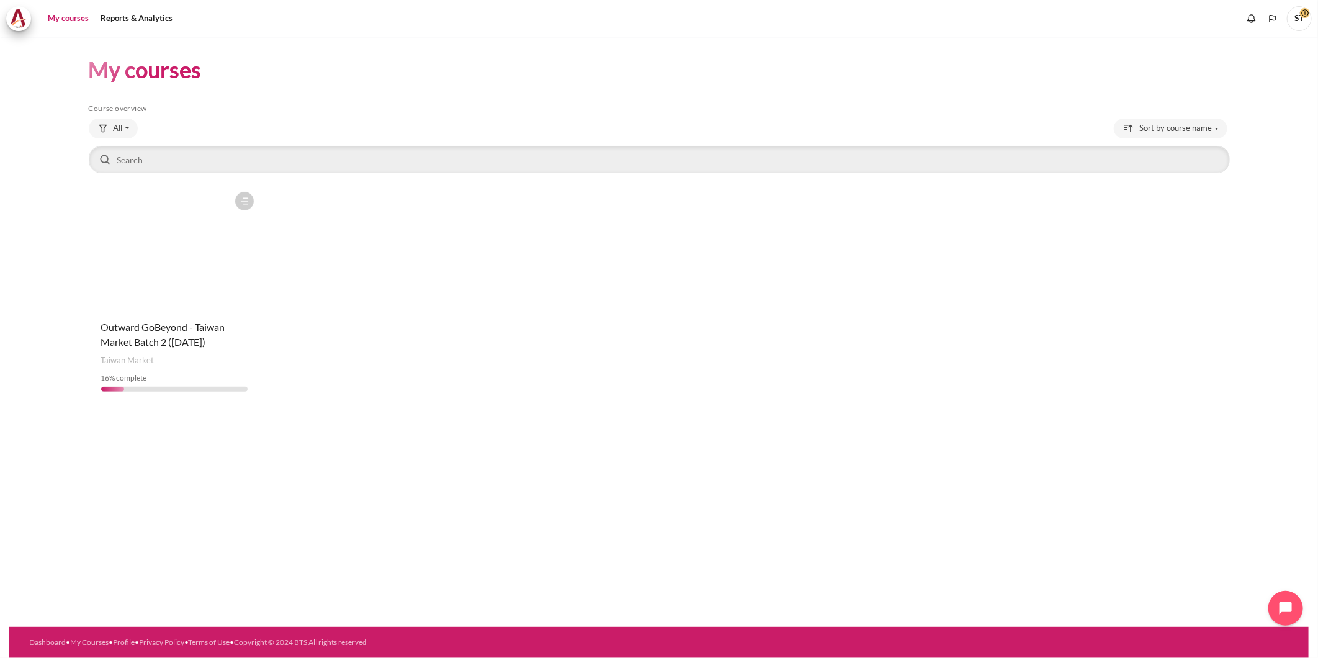
click at [129, 228] on figure "Content" at bounding box center [175, 247] width 172 height 124
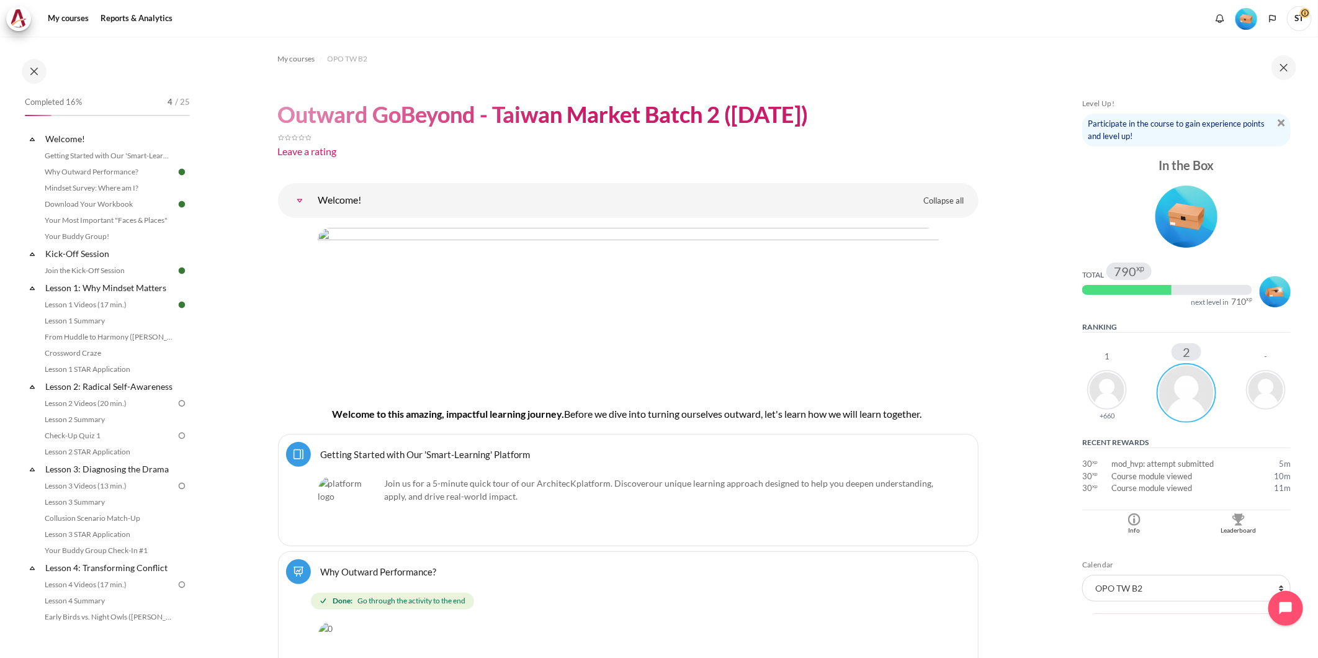
click at [1189, 395] on img "Blocks" at bounding box center [1186, 393] width 60 height 60
click at [1120, 399] on img "Blocks" at bounding box center [1107, 390] width 40 height 40
click at [1169, 391] on img "Blocks" at bounding box center [1186, 393] width 60 height 60
click at [1097, 389] on img "Blocks" at bounding box center [1107, 390] width 40 height 40
click at [1184, 398] on img "Blocks" at bounding box center [1186, 393] width 60 height 60
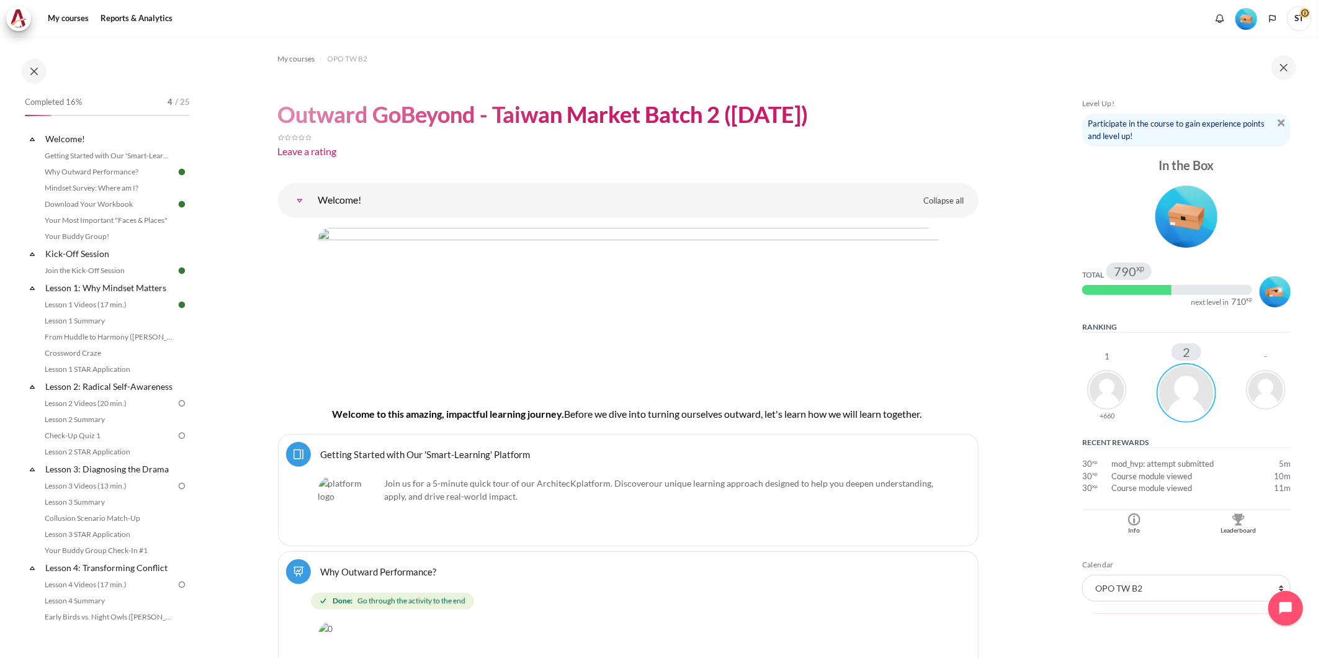
click at [1269, 386] on img "Blocks" at bounding box center [1266, 390] width 40 height 40
click at [1129, 522] on img "Blocks" at bounding box center [1134, 519] width 12 height 12
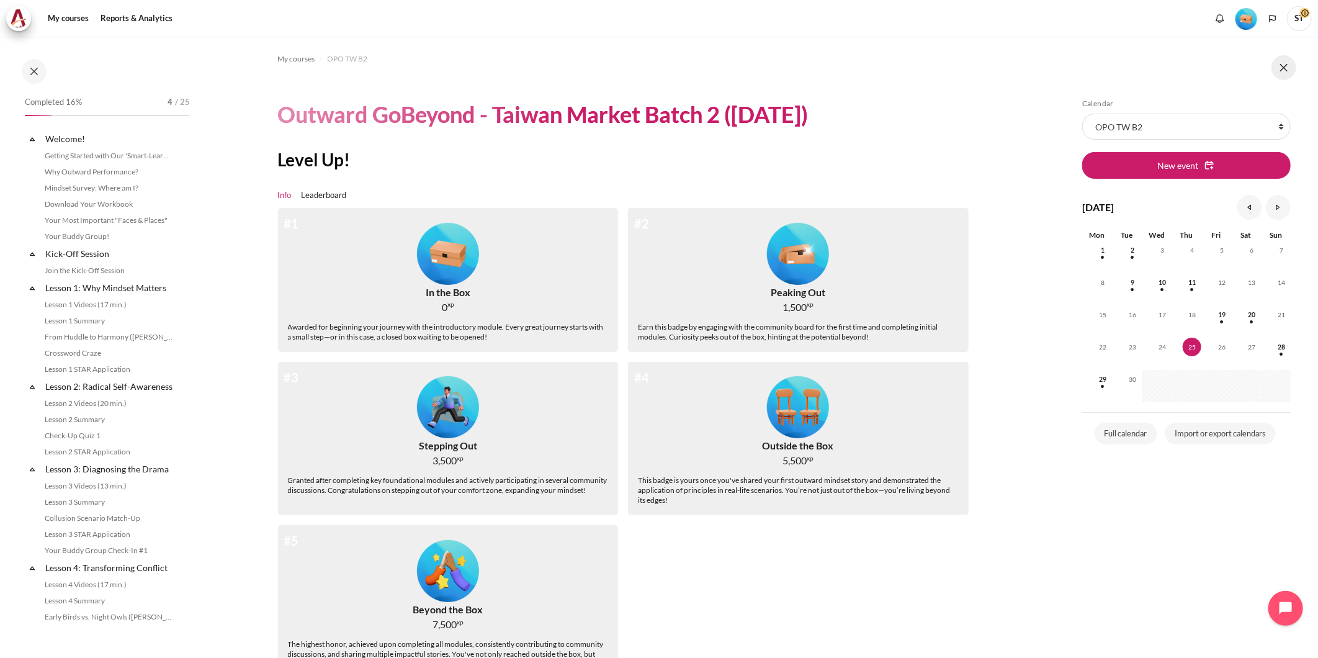
click at [1285, 73] on button at bounding box center [1283, 67] width 25 height 25
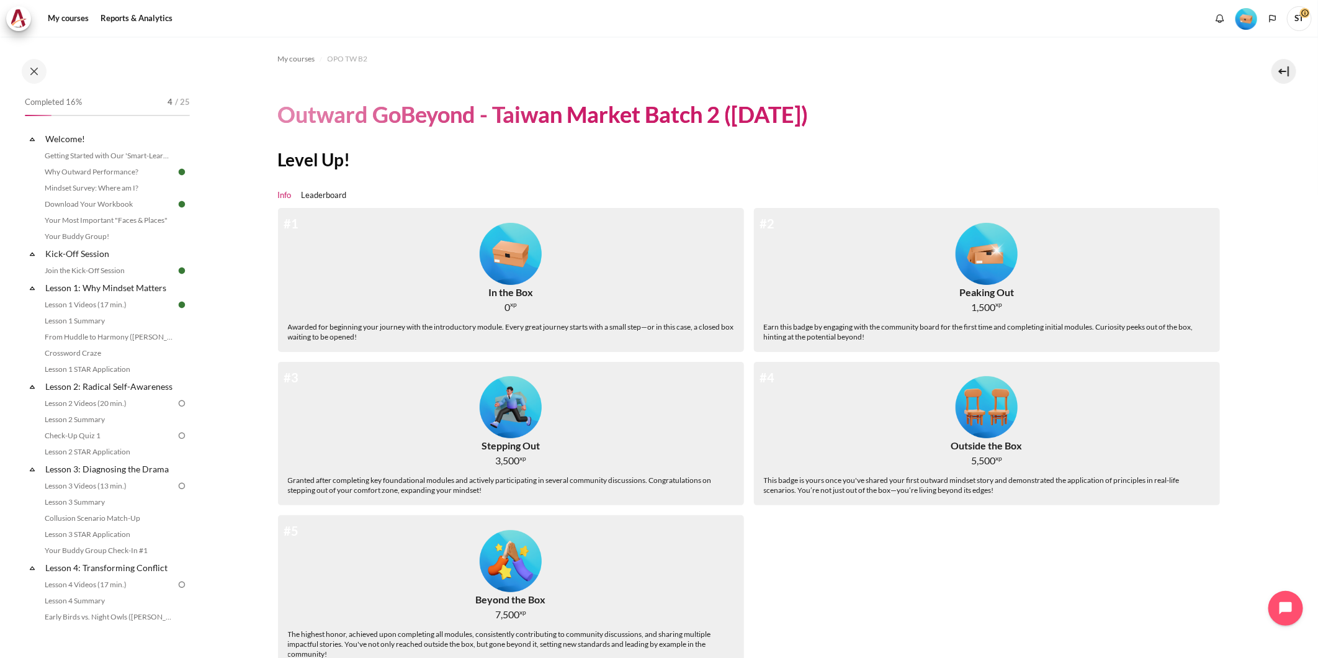
drag, startPoint x: 498, startPoint y: 168, endPoint x: 540, endPoint y: 170, distance: 42.2
click at [499, 168] on h2 "Level Up!" at bounding box center [754, 159] width 952 height 22
click at [1299, 75] on section "My courses OPO TW B2 Outward GoBeyond - Taiwan Market Batch 2 ([DATE]) Level Up…" at bounding box center [754, 367] width 1110 height 661
click at [1269, 69] on section "My courses OPO TW B2 Outward GoBeyond - Taiwan Market Batch 2 ([DATE]) Level Up…" at bounding box center [754, 367] width 1110 height 661
click at [1282, 68] on button at bounding box center [1283, 71] width 25 height 25
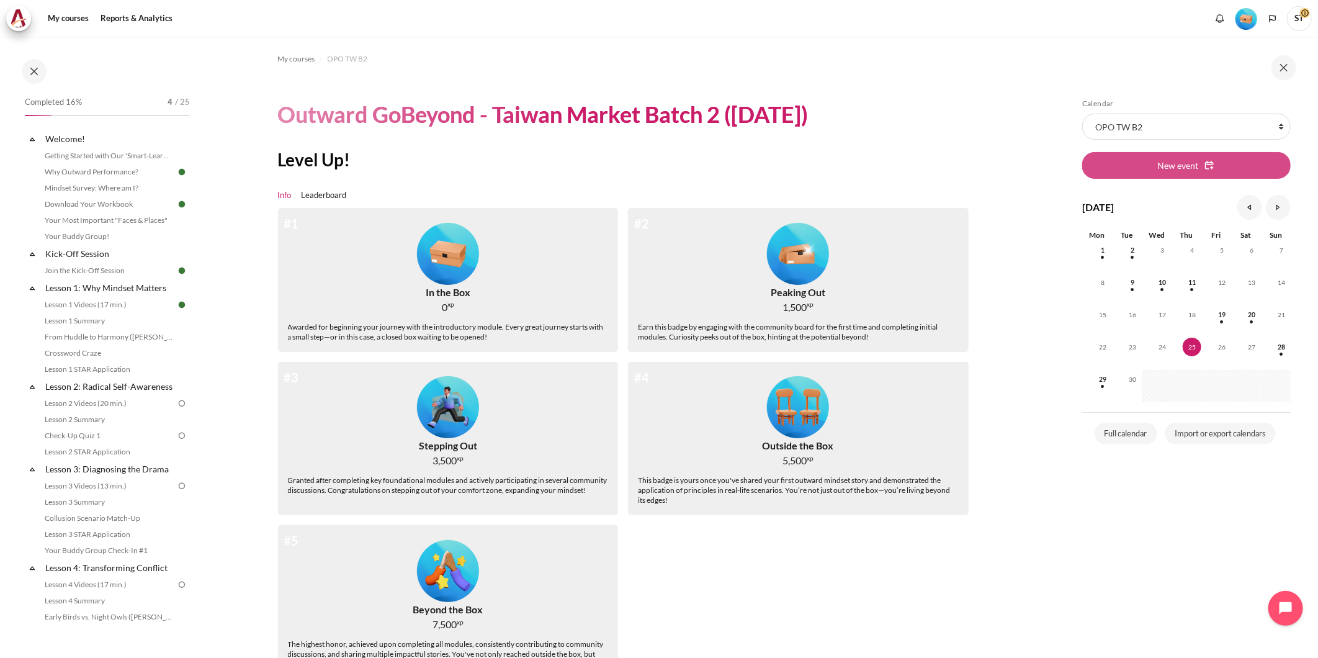
click at [1169, 166] on span "New event" at bounding box center [1177, 165] width 41 height 13
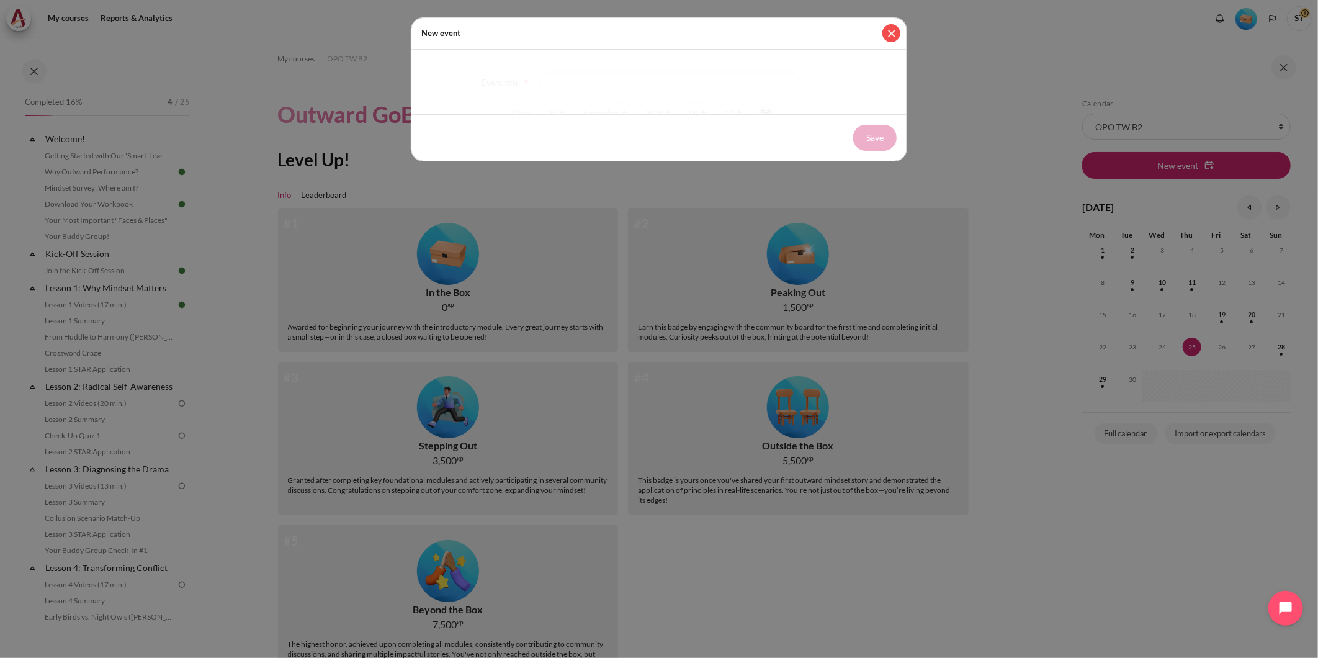
click at [898, 35] on button "Close" at bounding box center [891, 33] width 18 height 18
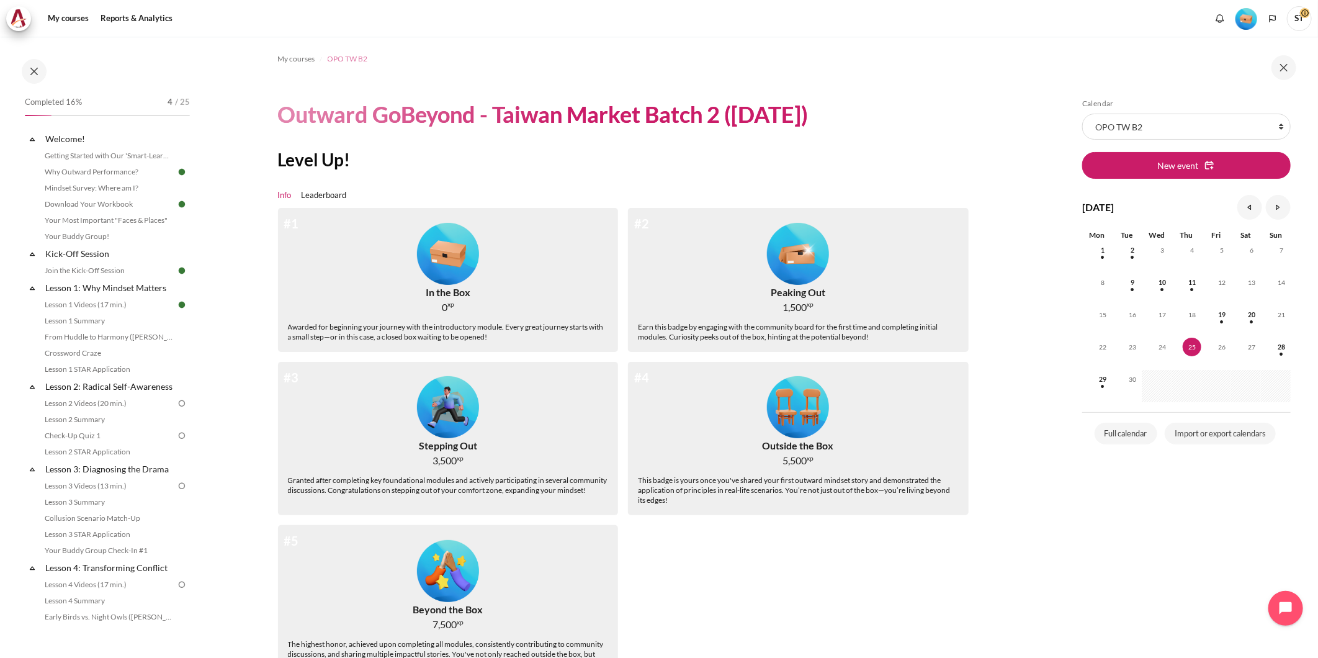
click at [349, 63] on span "OPO TW B2" at bounding box center [348, 58] width 40 height 11
click at [304, 63] on span "My courses" at bounding box center [296, 58] width 37 height 11
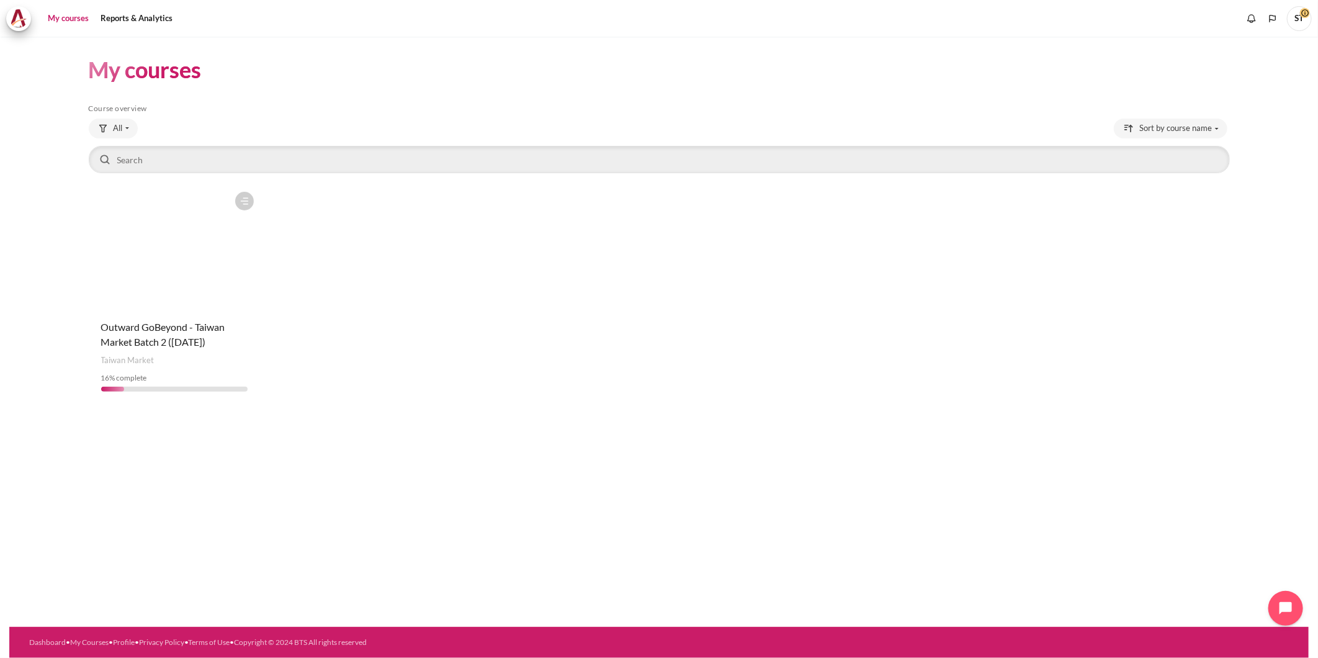
click at [147, 252] on figure "Content" at bounding box center [175, 247] width 172 height 124
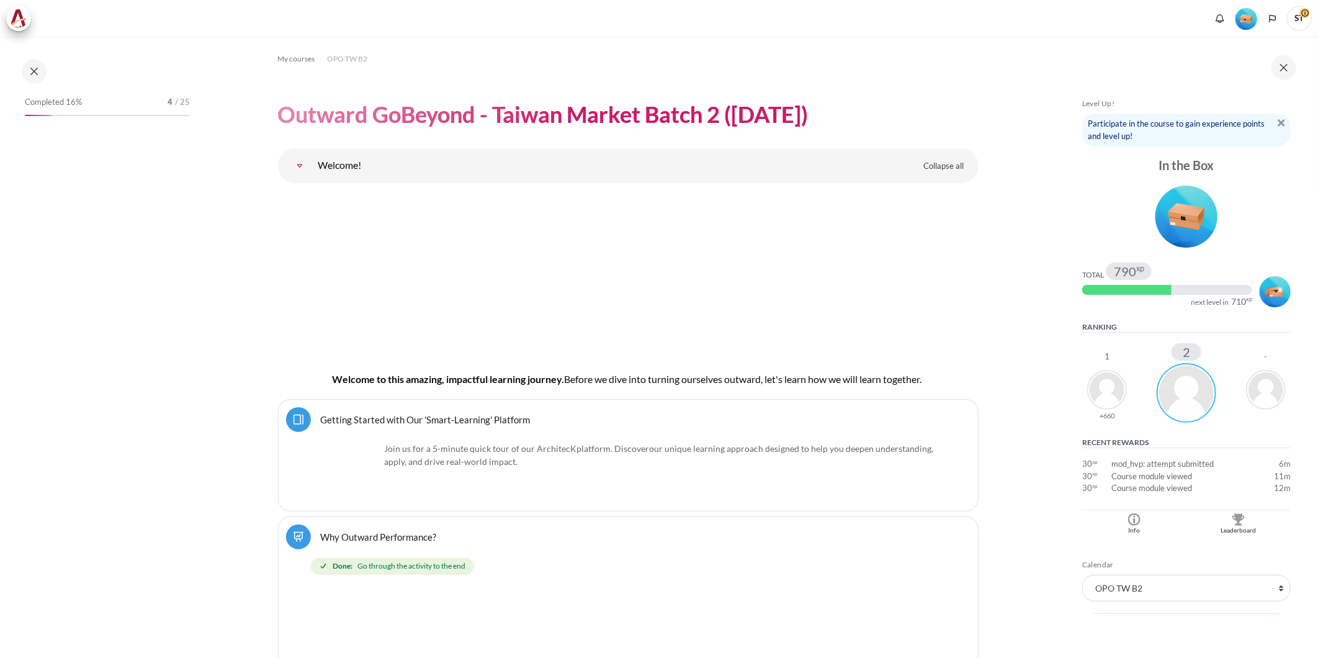
click at [1114, 374] on img "Blocks" at bounding box center [1107, 390] width 40 height 40
click at [1195, 389] on img "Blocks" at bounding box center [1186, 393] width 60 height 60
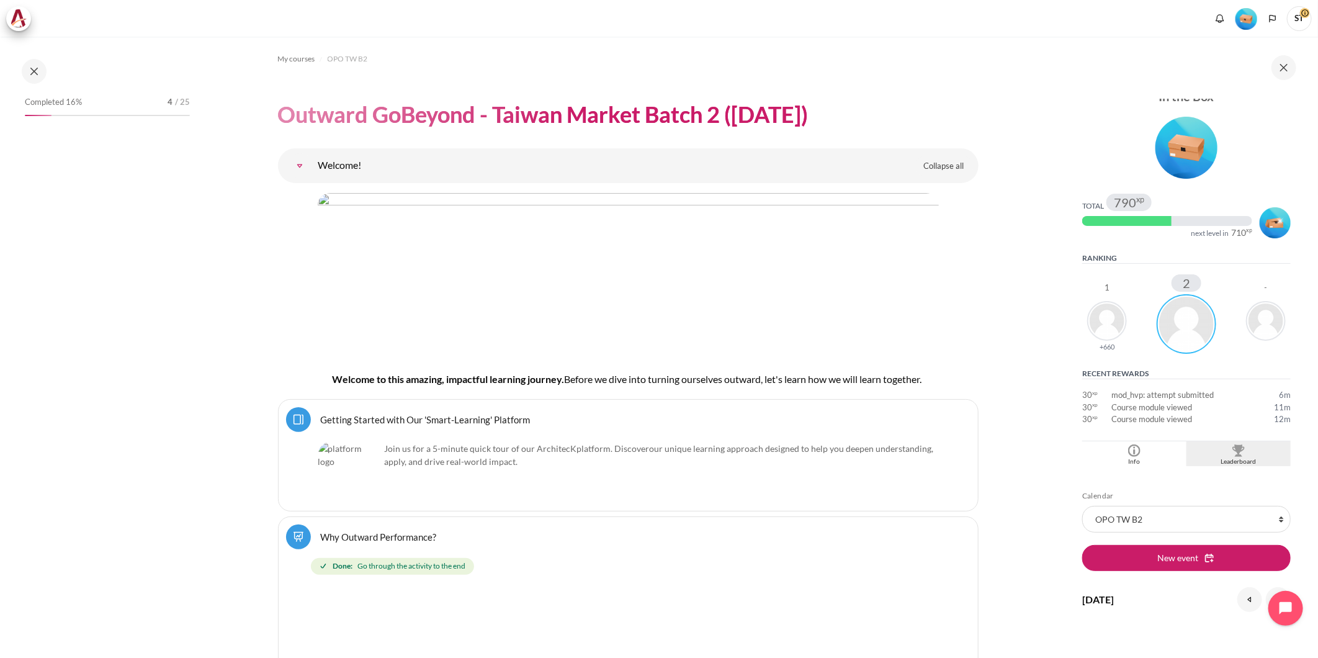
click at [1236, 452] on img "Blocks" at bounding box center [1238, 450] width 12 height 12
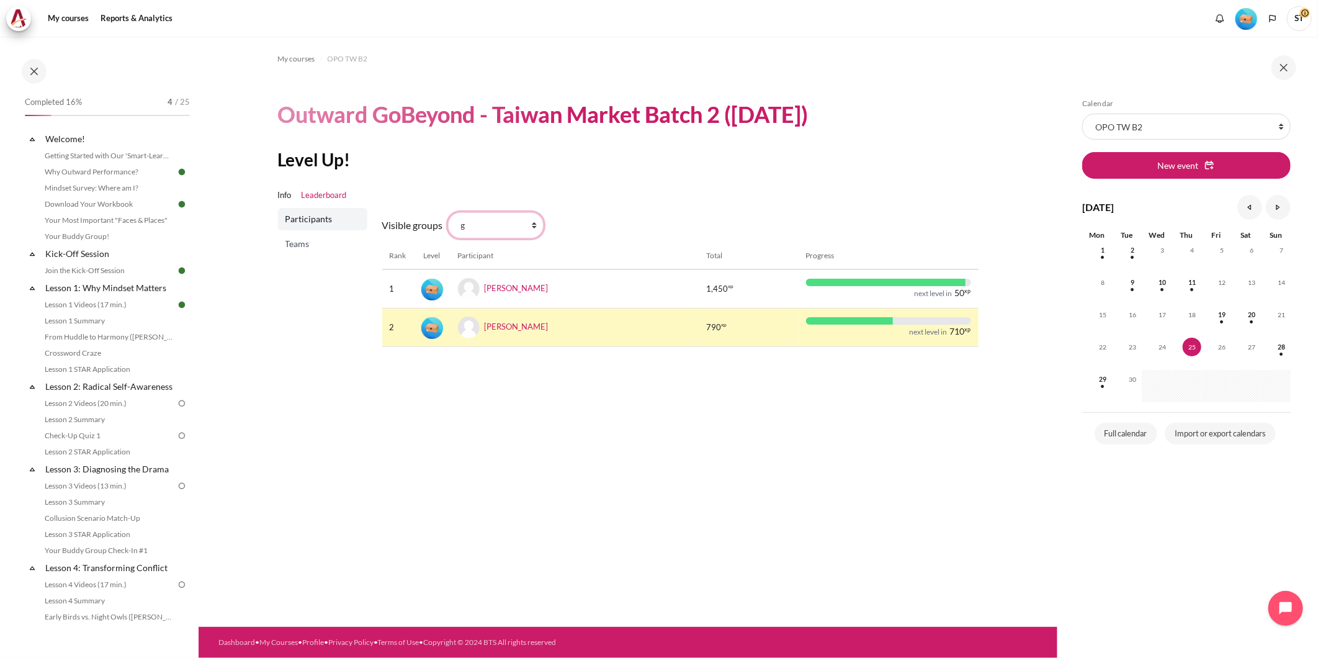
click at [498, 222] on select "All participants g 1 2 3 4 5 6 7 8 9 a b c d e f h i" at bounding box center [496, 225] width 96 height 26
select select "0"
click at [448, 212] on select "All participants g 1 2 3 4 5 6 7 8 9 a b c d e f h i" at bounding box center [496, 225] width 96 height 26
click at [339, 241] on span "Teams" at bounding box center [323, 244] width 77 height 12
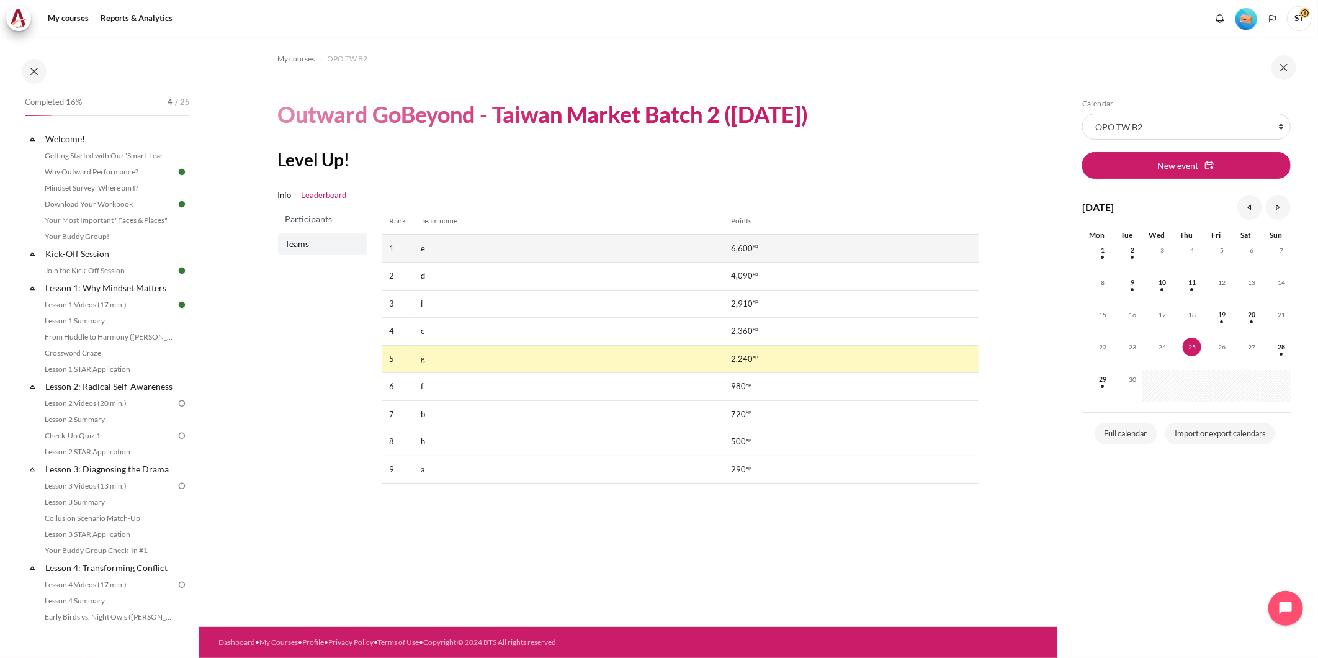
click at [630, 247] on td "e" at bounding box center [569, 248] width 310 height 28
click at [321, 213] on span "Participants" at bounding box center [323, 219] width 77 height 12
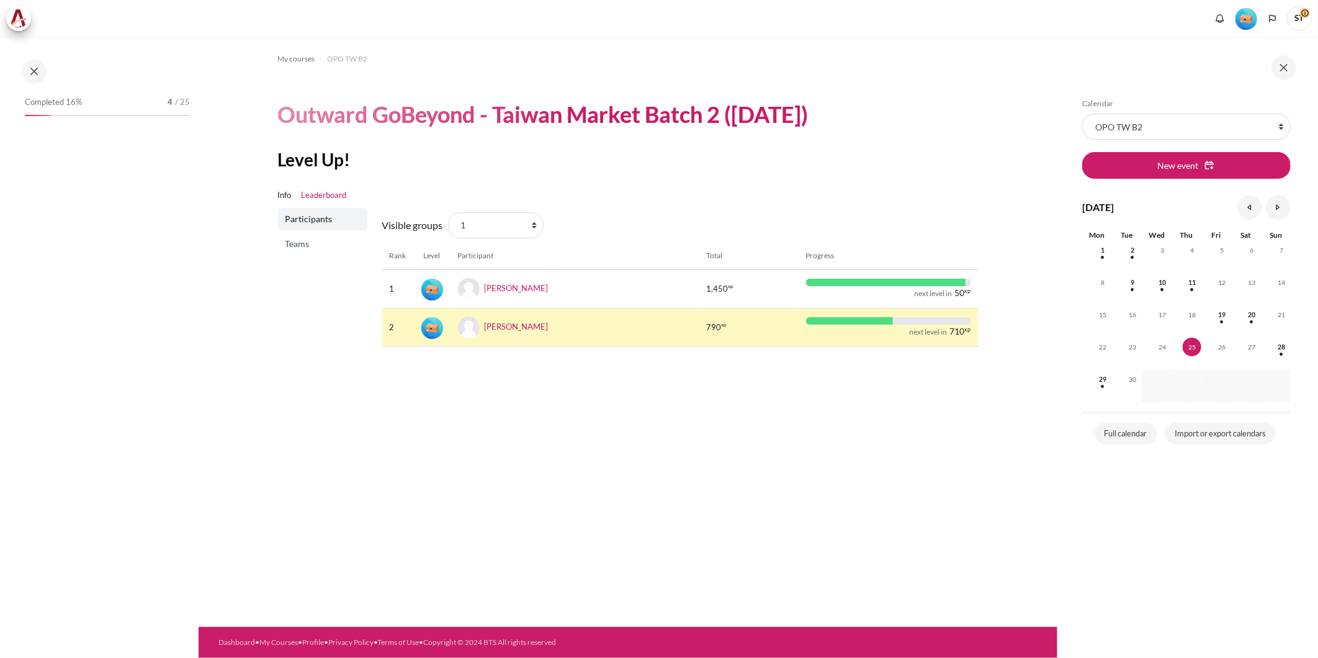
click at [448, 212] on select "All participants g 1 2 3 4 5 6 7 8 9 a b c d e f h i" at bounding box center [496, 225] width 96 height 26
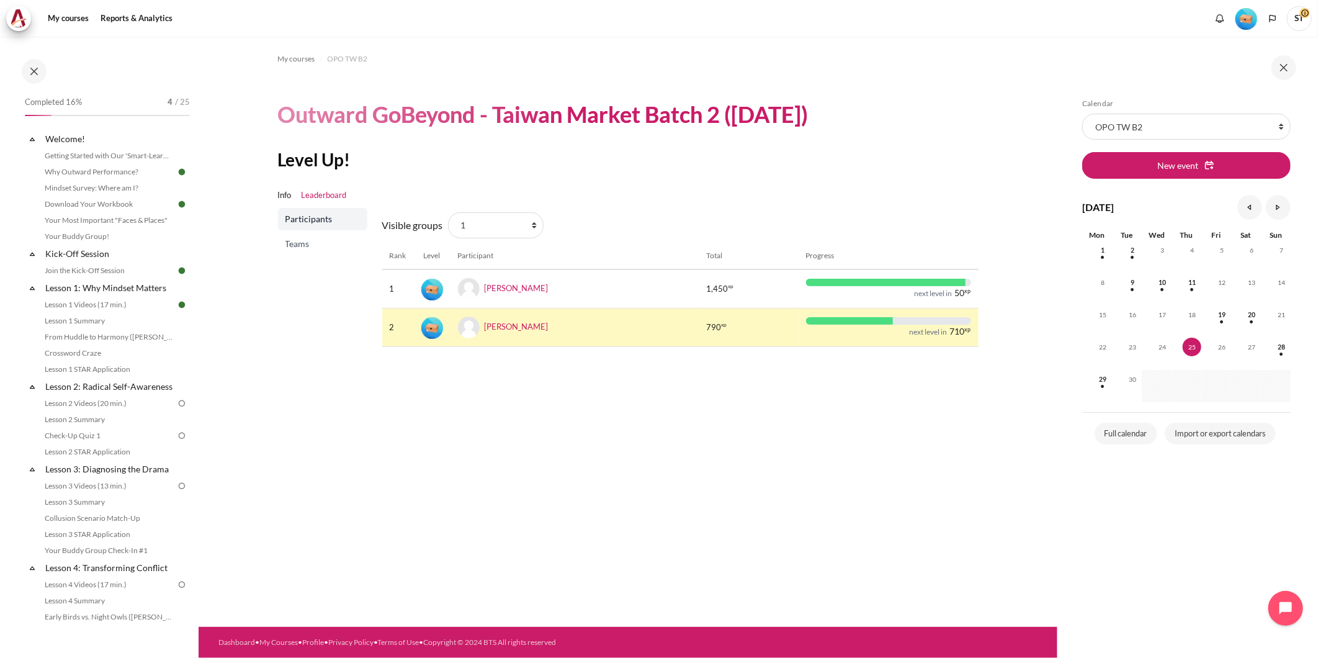
click at [505, 223] on select "All participants g 1 2 3 4 5 6 7 8 9 a b c d e f h i" at bounding box center [496, 225] width 96 height 26
click at [448, 212] on select "All participants g 1 2 3 4 5 6 7 8 9 a b c d e f h i" at bounding box center [496, 225] width 96 height 26
click at [501, 447] on div "My courses OPO TW B2 Outward GoBeyond - Taiwan Market Batch 2 (Sep 2025) Level …" at bounding box center [628, 332] width 859 height 590
click at [597, 275] on td "Cary Lin" at bounding box center [574, 288] width 249 height 38
click at [589, 385] on div "My courses OPO TW B2 Outward GoBeyond - Taiwan Market Batch 2 (Sep 2025) Level …" at bounding box center [628, 332] width 859 height 590
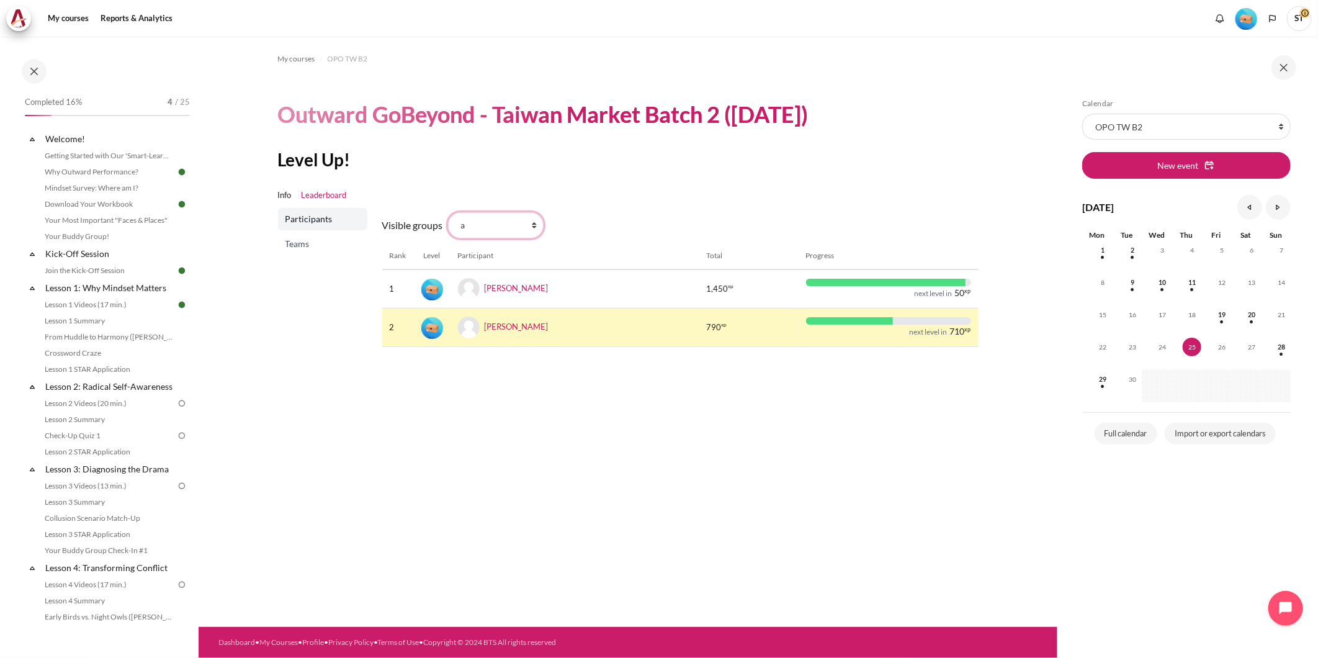
click at [486, 218] on select "All participants g 1 2 3 4 5 6 7 8 9 a b c d e f h i" at bounding box center [496, 225] width 96 height 26
select select "0"
click at [448, 212] on select "All participants g 1 2 3 4 5 6 7 8 9 a b c d e f h i" at bounding box center [496, 225] width 96 height 26
click at [305, 236] on link "Teams" at bounding box center [322, 244] width 89 height 22
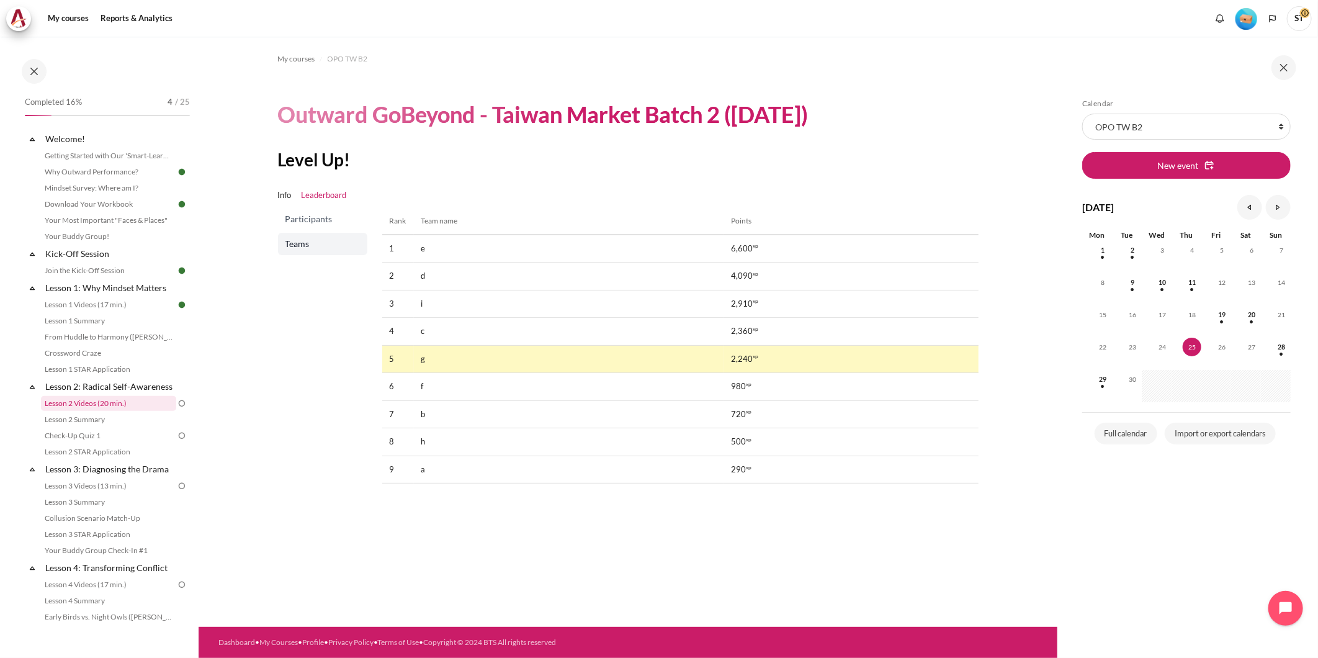
click at [108, 411] on link "Lesson 2 Videos (20 min.)" at bounding box center [108, 403] width 135 height 15
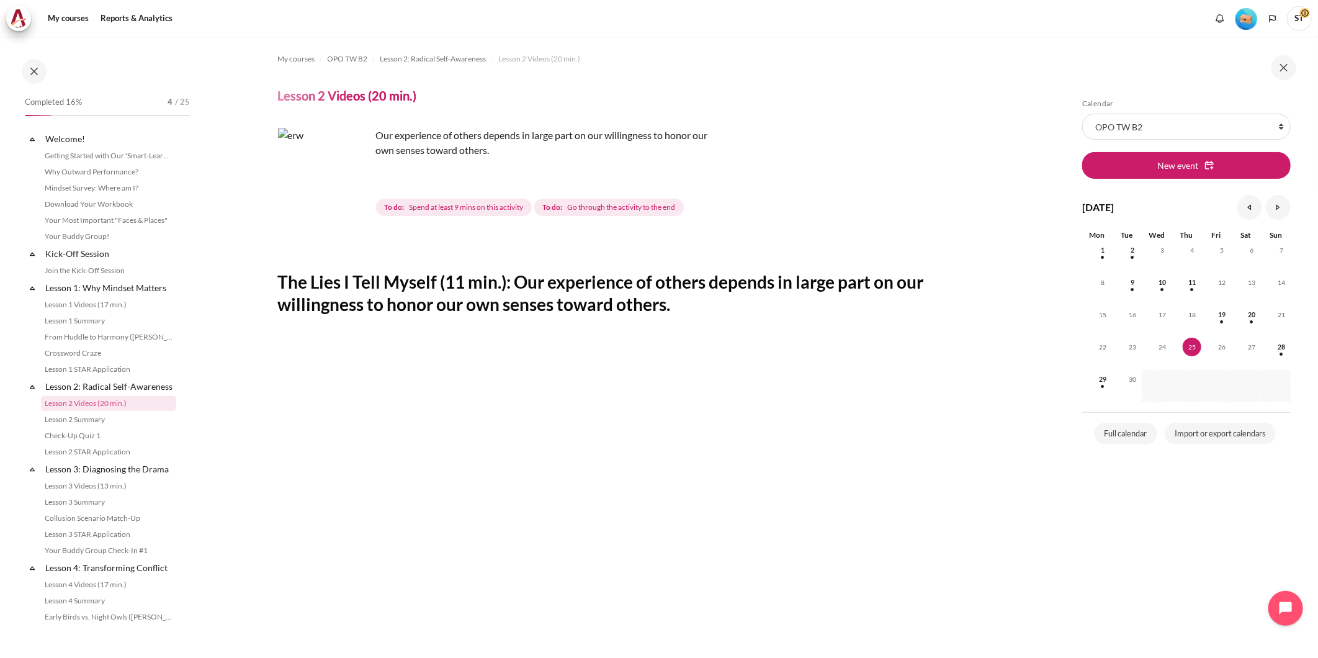
scroll to position [57, 0]
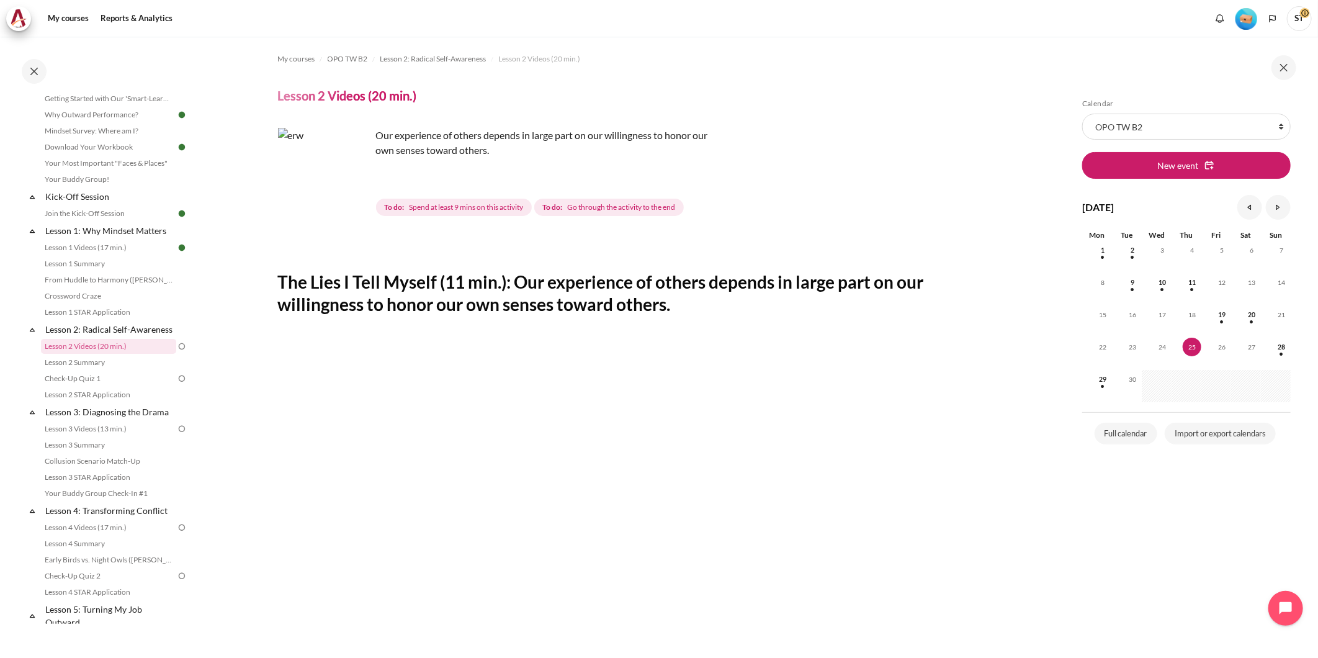
click at [1245, 15] on img "Level #1" at bounding box center [1246, 19] width 22 height 22
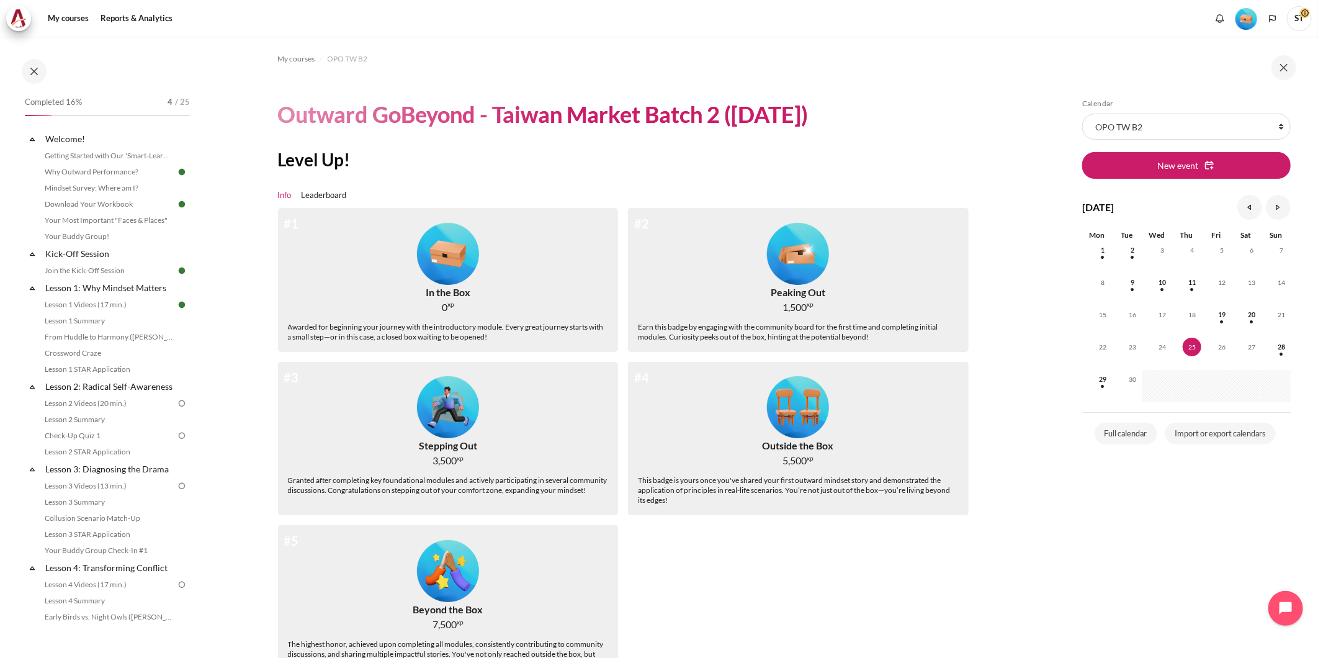
scroll to position [69, 0]
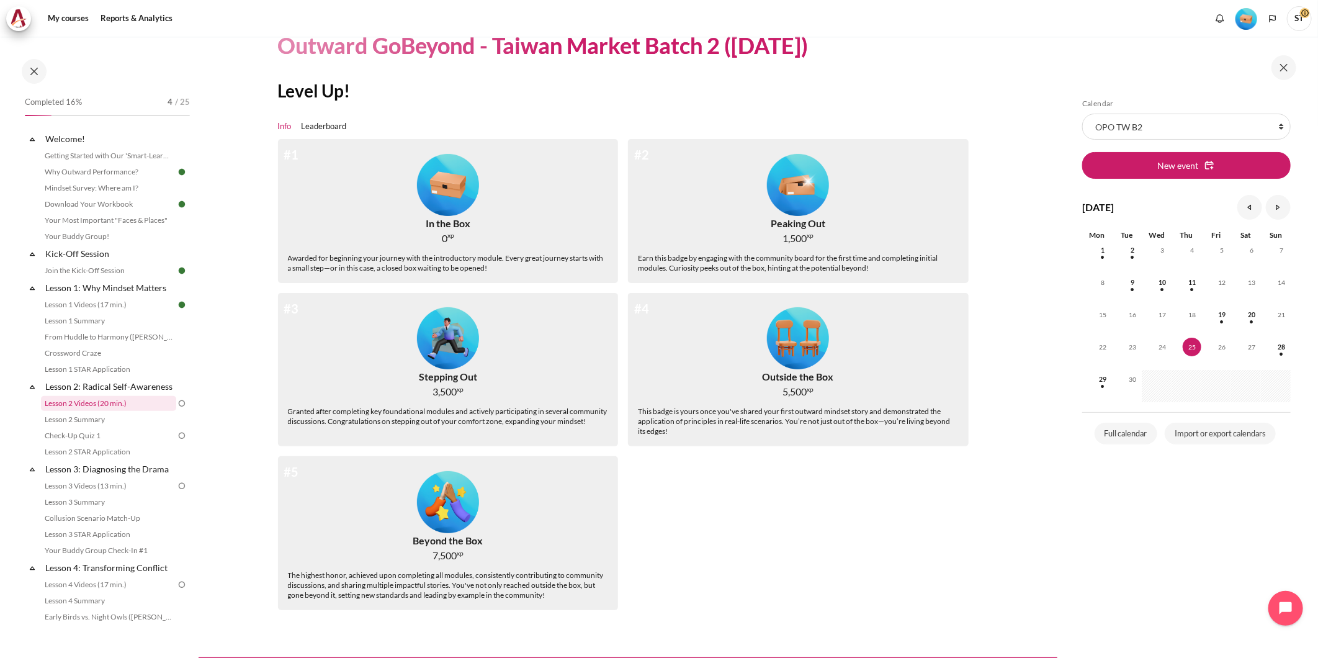
click at [100, 411] on link "Lesson 2 Videos (20 min.)" at bounding box center [108, 403] width 135 height 15
click at [102, 386] on link "Lesson 2: Radical Self-Awareness" at bounding box center [109, 386] width 133 height 17
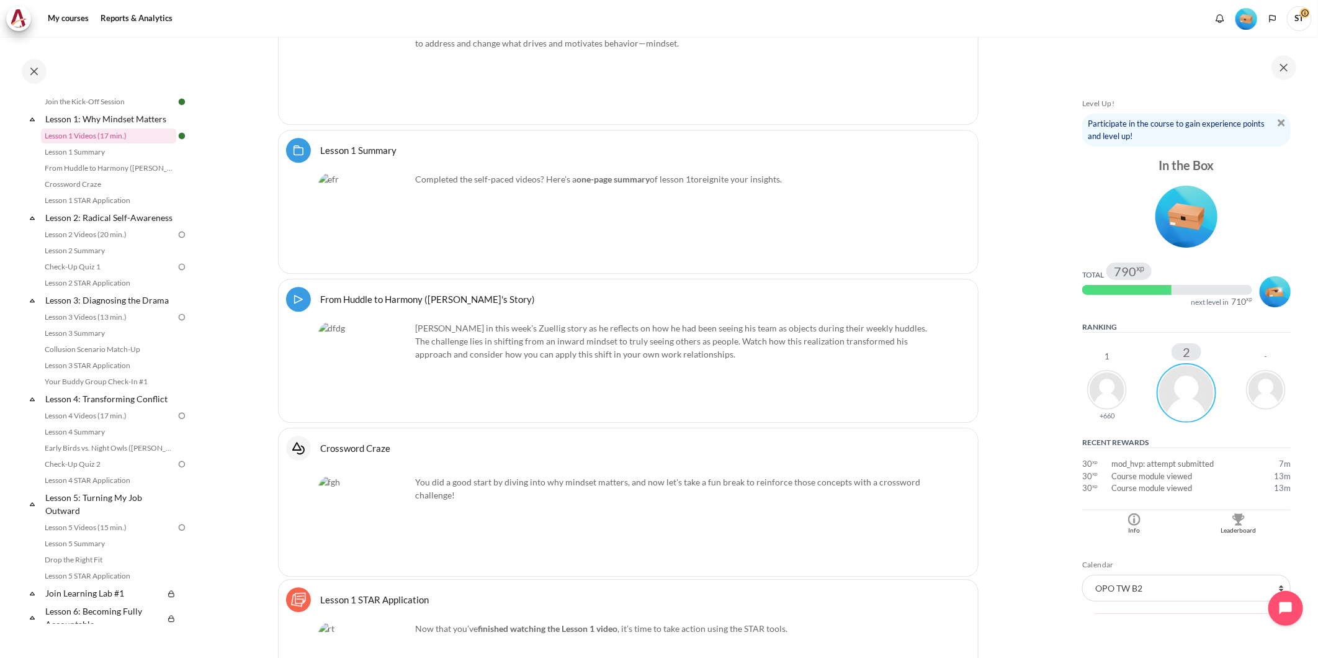
scroll to position [1919, 0]
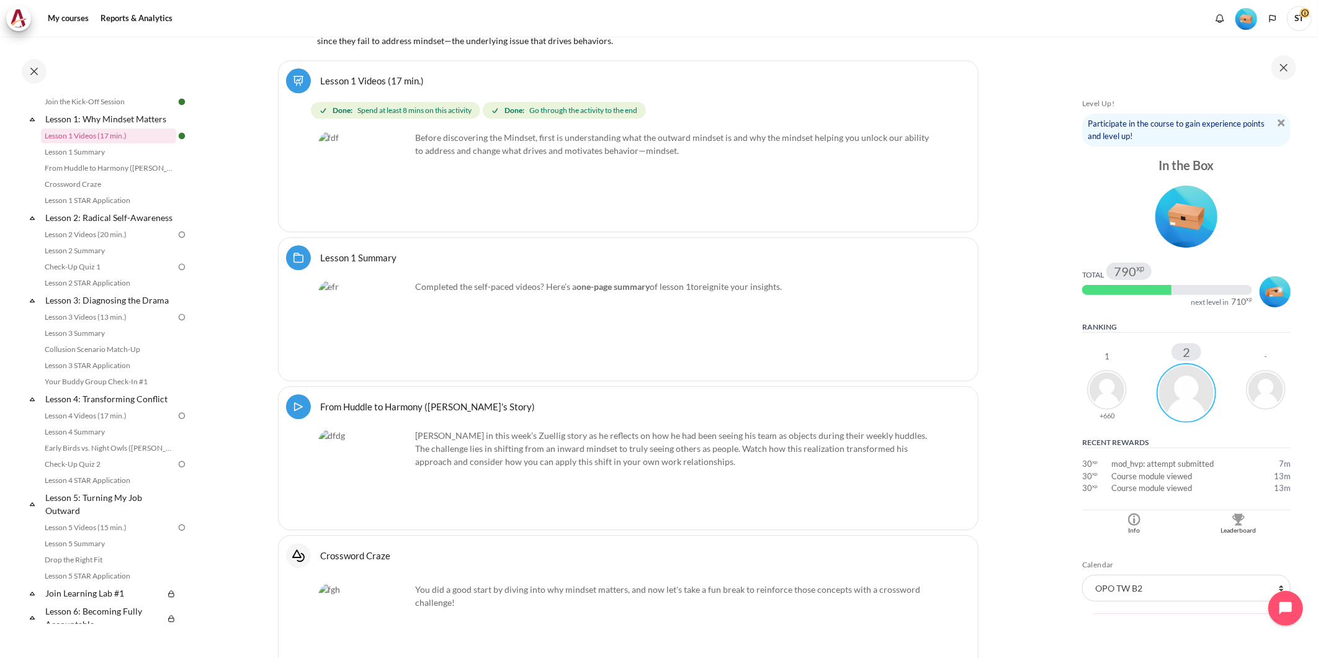
click at [1264, 288] on img "Level #2" at bounding box center [1274, 291] width 31 height 31
click at [1188, 287] on div "Blocks" at bounding box center [1167, 290] width 170 height 10
click at [1131, 268] on span "790" at bounding box center [1125, 271] width 22 height 12
click at [1197, 199] on img "Level #1" at bounding box center [1186, 216] width 62 height 62
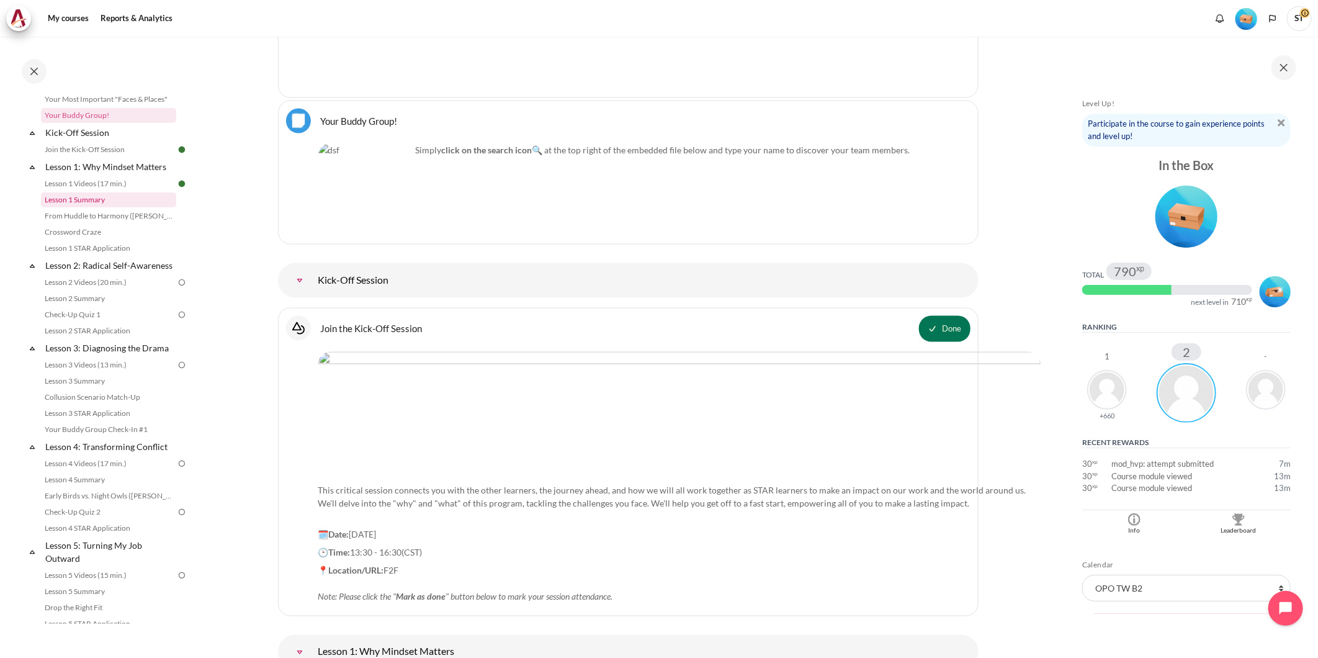
scroll to position [118, 0]
click at [84, 276] on link "Lesson 2: Radical Self-Awareness" at bounding box center [109, 267] width 133 height 17
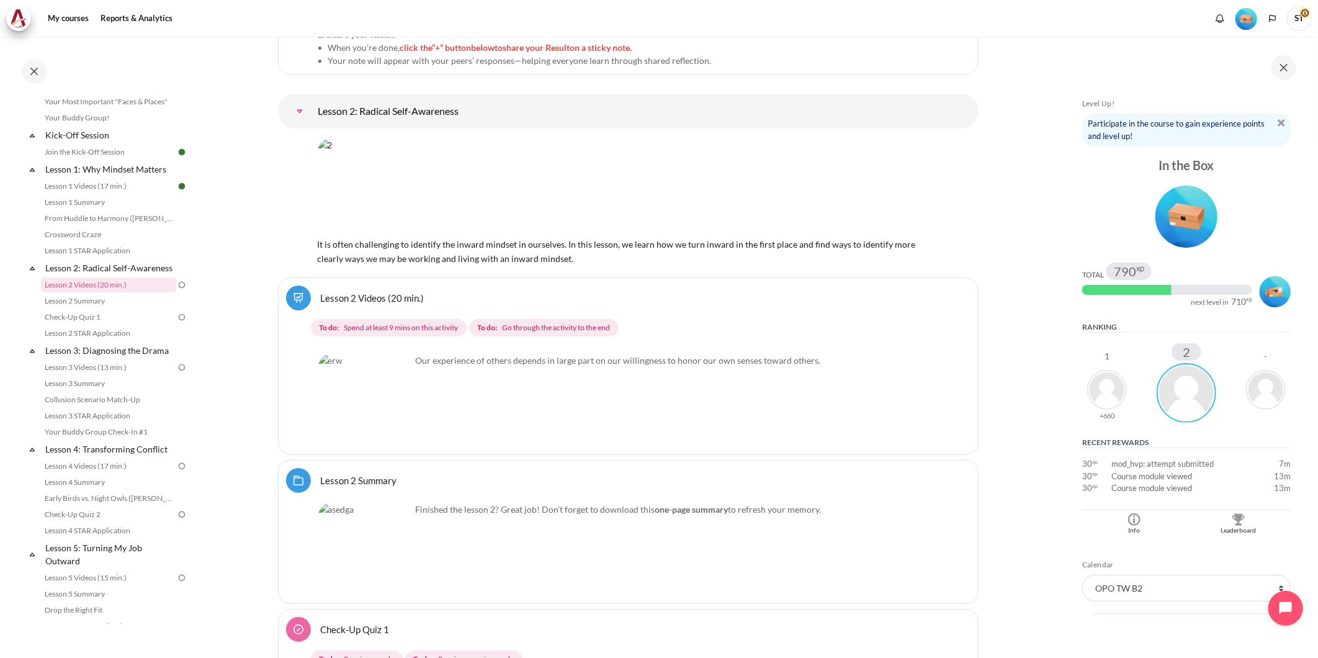
click at [609, 285] on div "Lesson 2 Videos (20 min.)" at bounding box center [628, 297] width 684 height 25
click at [561, 322] on span "Go through the activity to the end" at bounding box center [556, 327] width 108 height 11
click at [535, 354] on p "Our experience of others depends in large part on our willingness to honor our …" at bounding box center [628, 360] width 620 height 13
click at [431, 361] on div "Our experience of others depends in large part on our willingness to honor our …" at bounding box center [628, 369] width 620 height 31
click at [402, 408] on img "Content" at bounding box center [364, 400] width 93 height 93
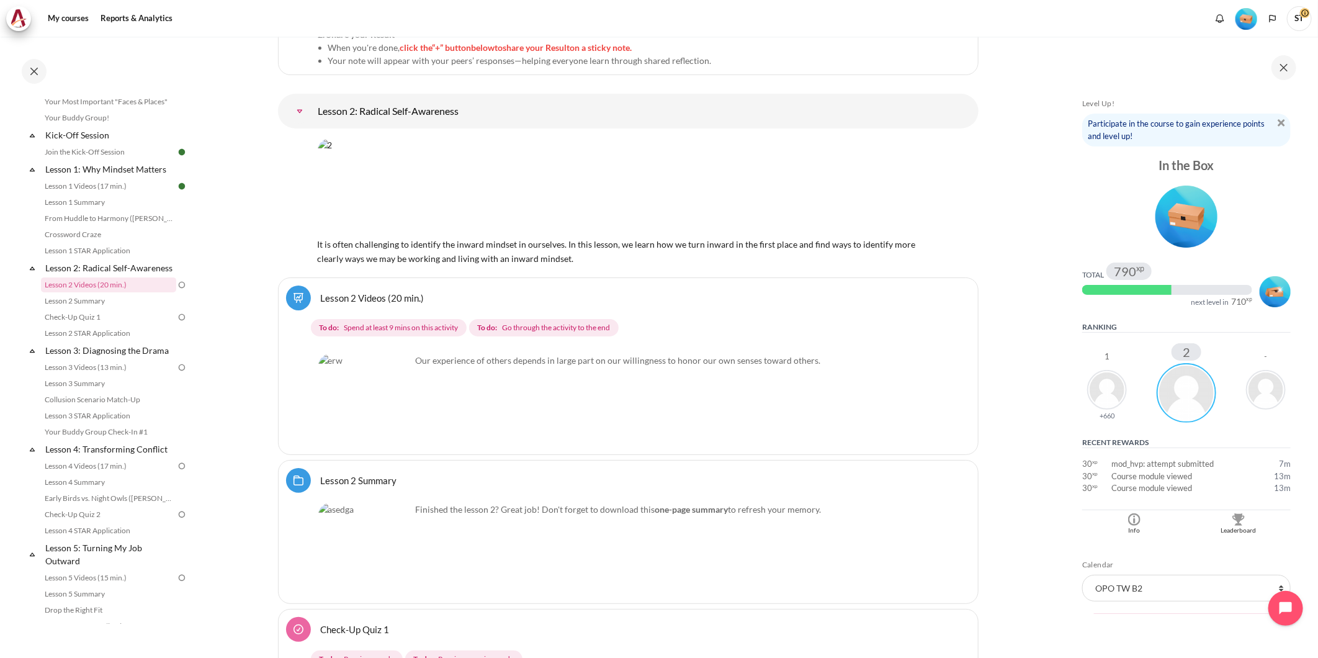
click at [379, 398] on img "Content" at bounding box center [364, 400] width 93 height 93
click at [70, 292] on link "Lesson 2 Videos (20 min.)" at bounding box center [108, 284] width 135 height 15
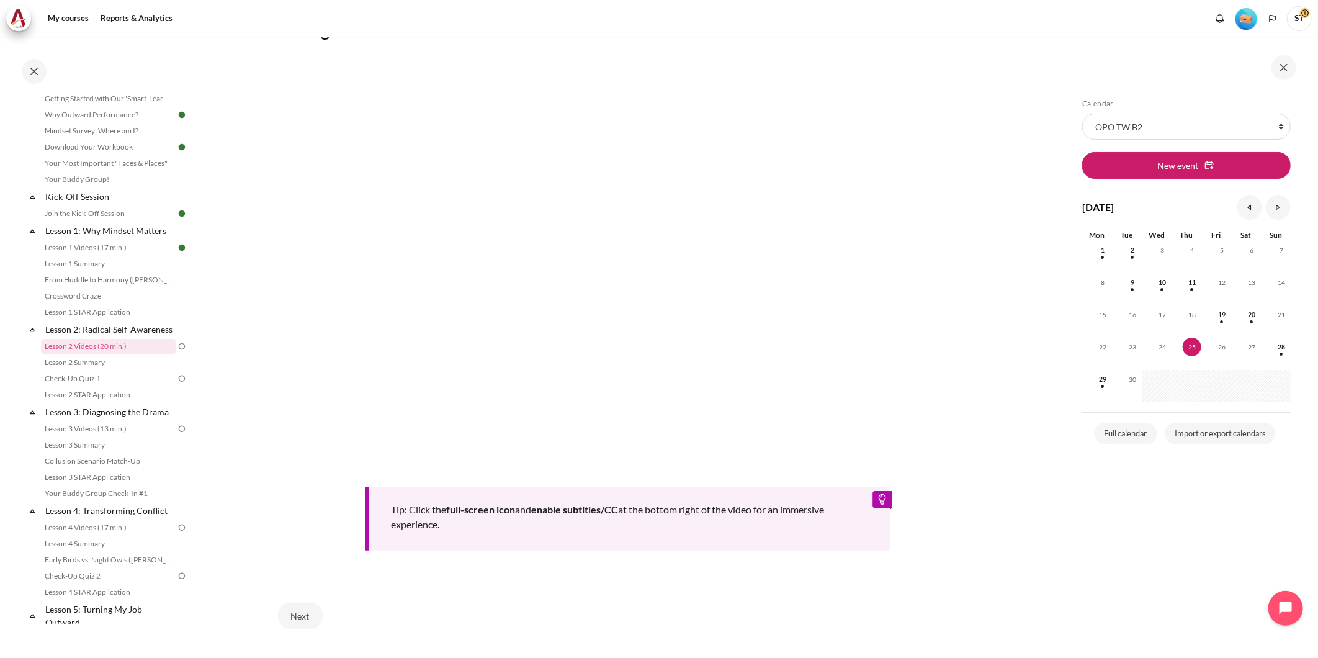
scroll to position [275, 0]
click at [991, 486] on section "My courses OPO TW B2 Lesson 2: Radical Self-Awareness Lesson 2 Videos (20 min.)…" at bounding box center [628, 236] width 859 height 951
click at [1009, 392] on section "My courses OPO TW B2 Lesson 2: Radical Self-Awareness Lesson 2 Videos (20 min.)…" at bounding box center [628, 236] width 859 height 951
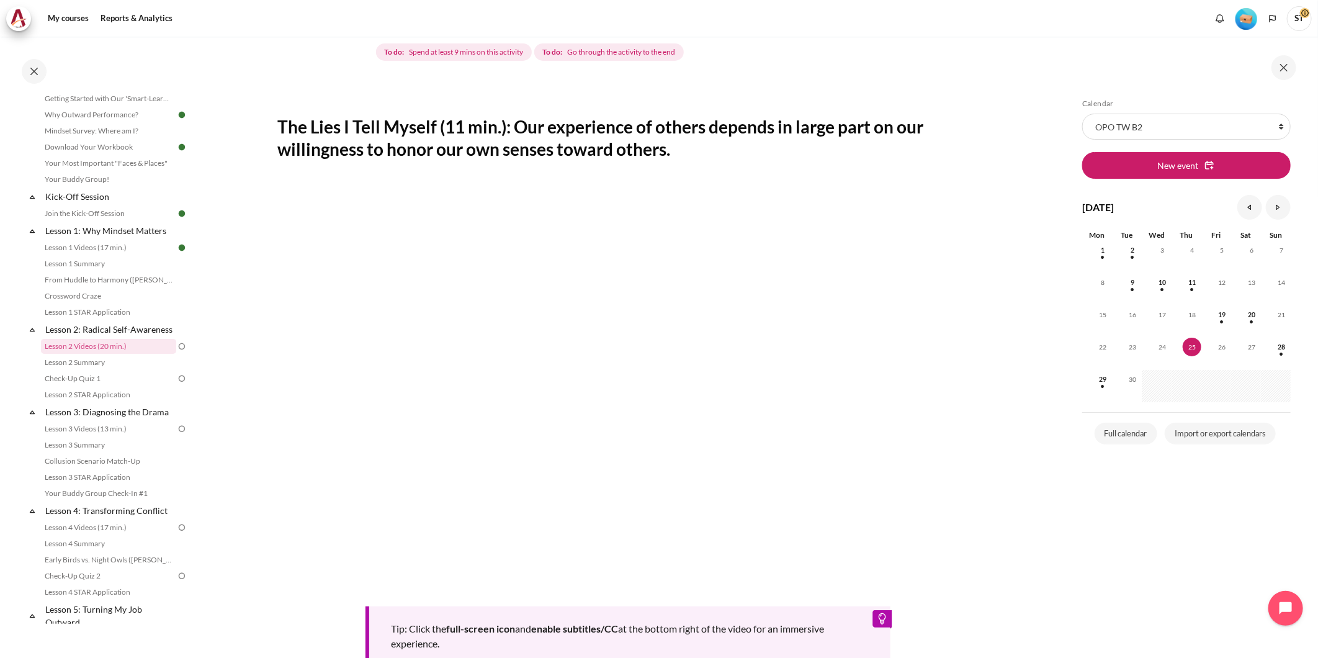
scroll to position [138, 0]
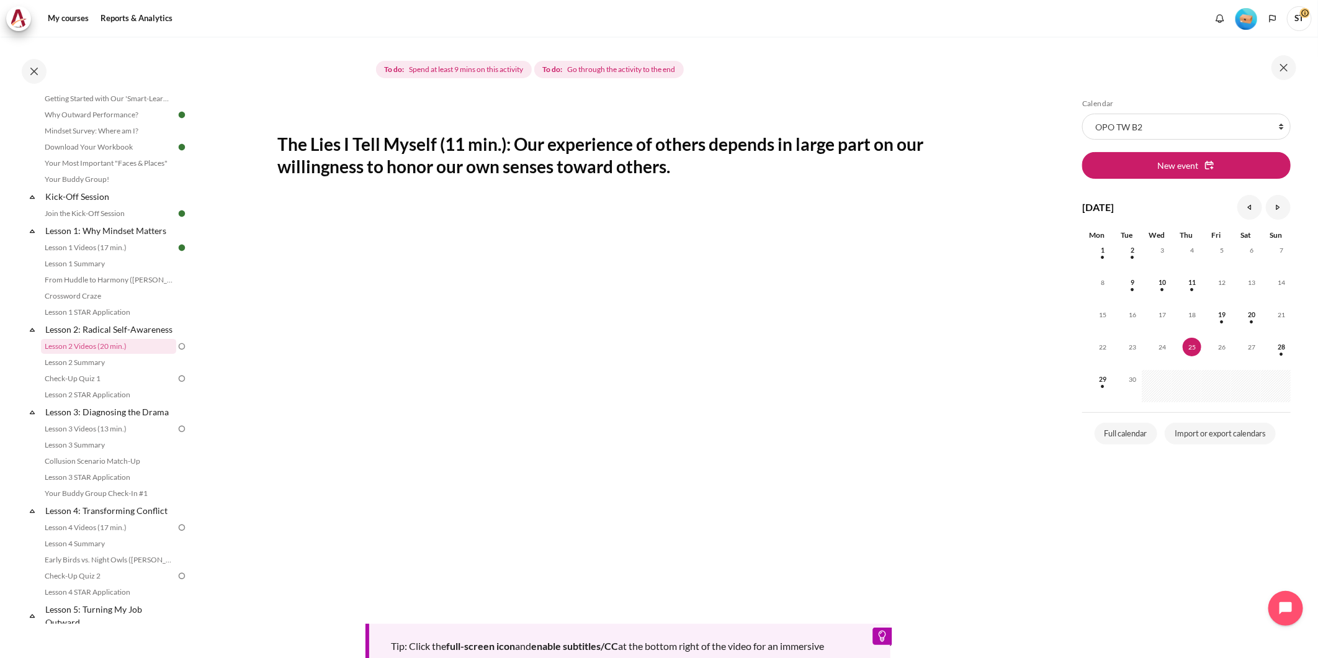
click at [1006, 368] on section "My courses OPO TW B2 Lesson 2: Radical Self-Awareness Lesson 2 Videos (20 min.)…" at bounding box center [628, 374] width 859 height 951
drag, startPoint x: 697, startPoint y: 164, endPoint x: 513, endPoint y: 146, distance: 184.5
click at [513, 146] on h2 "The Lies I Tell Myself (11 min.): Our experience of others depends in large par…" at bounding box center [628, 155] width 700 height 45
copy h2 "Our experience of others depends in large part on our willingness to honor our …"
click at [996, 294] on section "My courses OPO TW B2 Lesson 2: Radical Self-Awareness Lesson 2 Videos (20 min.)…" at bounding box center [628, 374] width 859 height 951
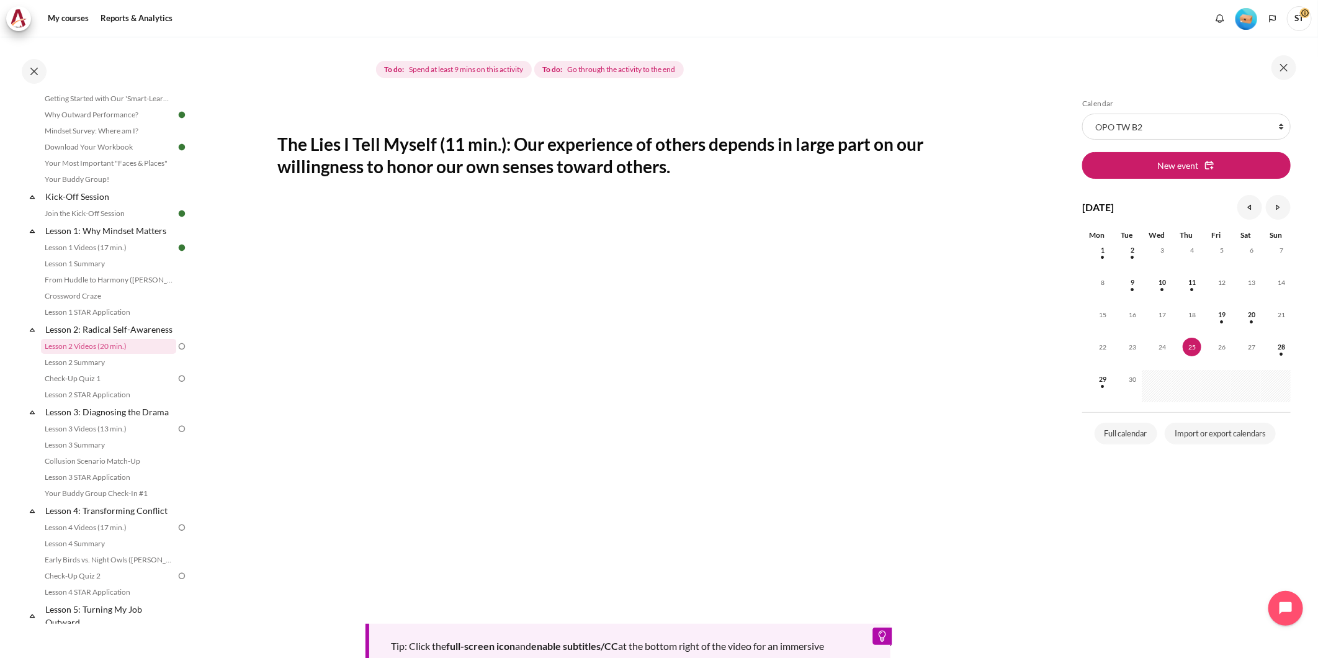
click at [1049, 504] on section "My courses OPO TW B2 Lesson 2: Radical Self-Awareness Lesson 2 Videos (20 min.)…" at bounding box center [628, 374] width 859 height 951
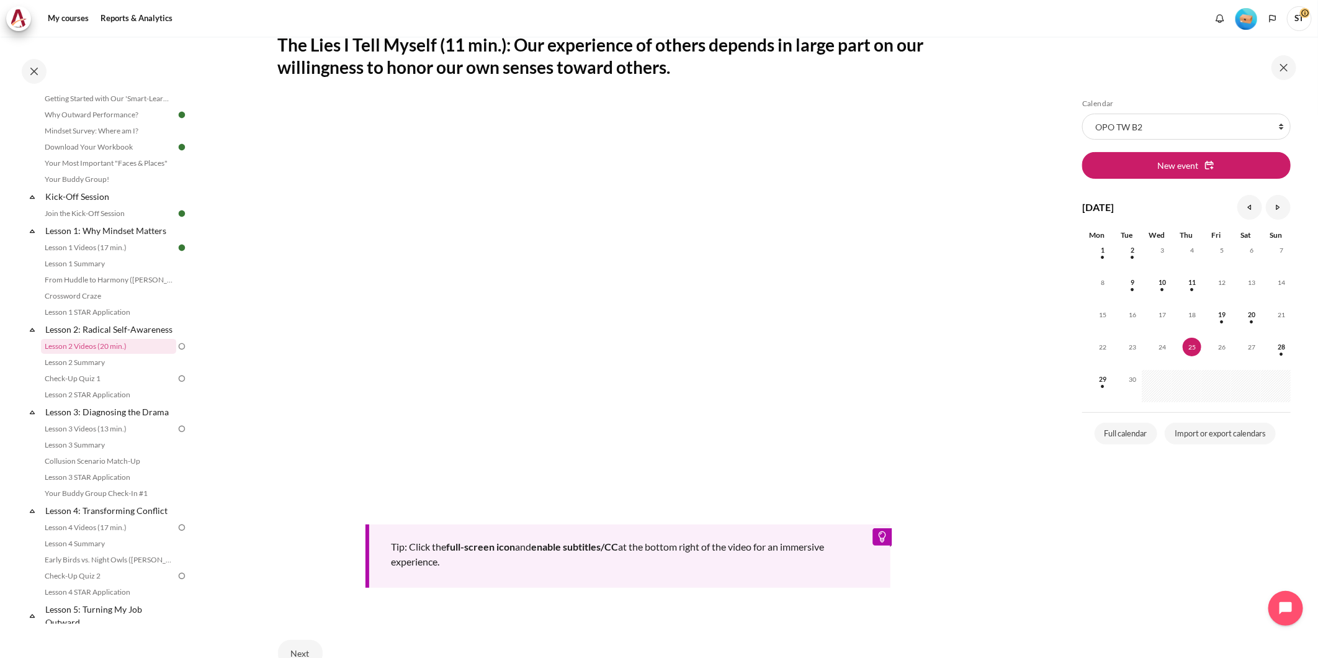
scroll to position [207, 0]
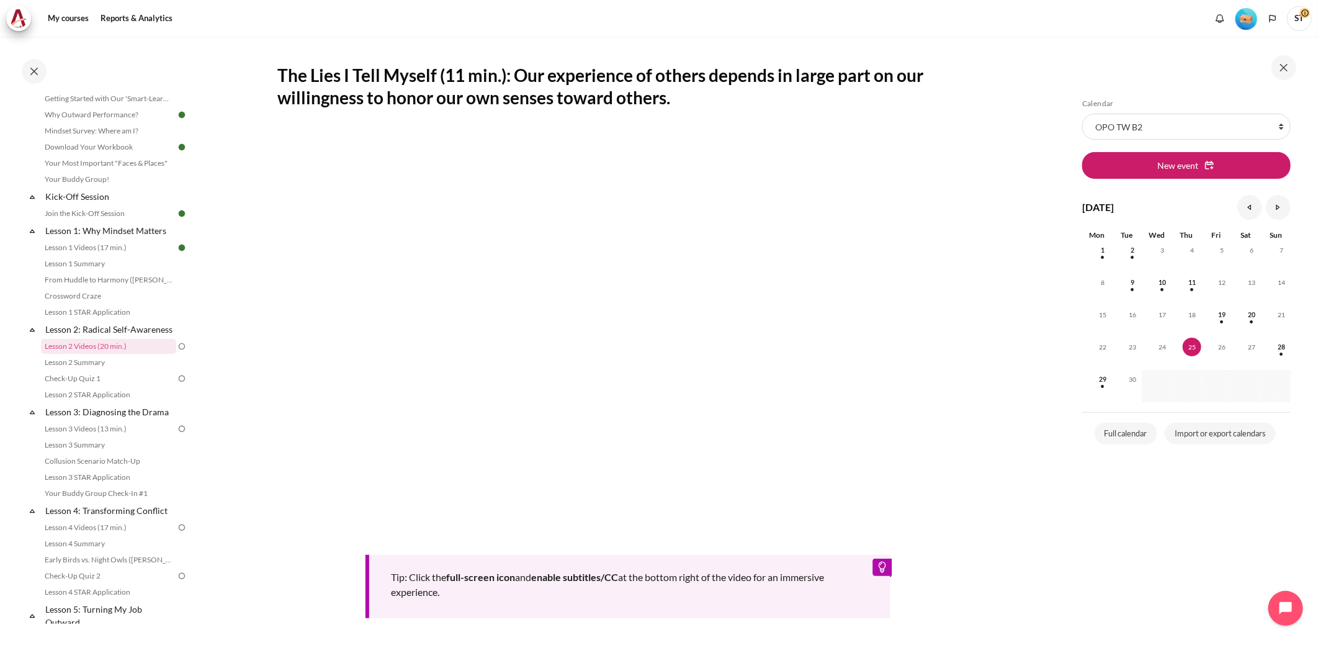
drag, startPoint x: 859, startPoint y: 29, endPoint x: 853, endPoint y: 40, distance: 12.8
click at [859, 29] on div "My courses Reports & Analytics More" at bounding box center [658, 18] width 1305 height 25
click at [1019, 554] on section "My courses OPO TW B2 Lesson 2: Radical Self-Awareness Lesson 2 Videos (20 min.)…" at bounding box center [628, 305] width 859 height 951
click at [1127, 572] on div "Skip Calendar Calendar List of courses All courses OPO TW B2 New event Septembe…" at bounding box center [1186, 356] width 221 height 515
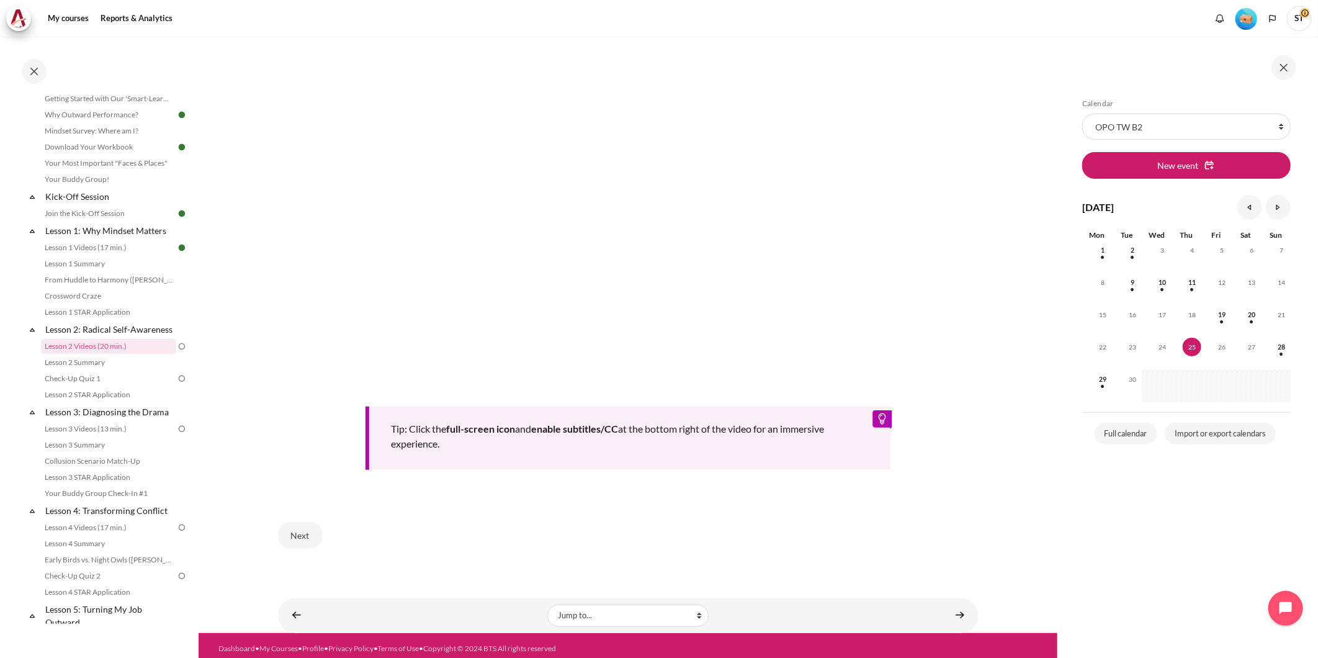
scroll to position [357, 0]
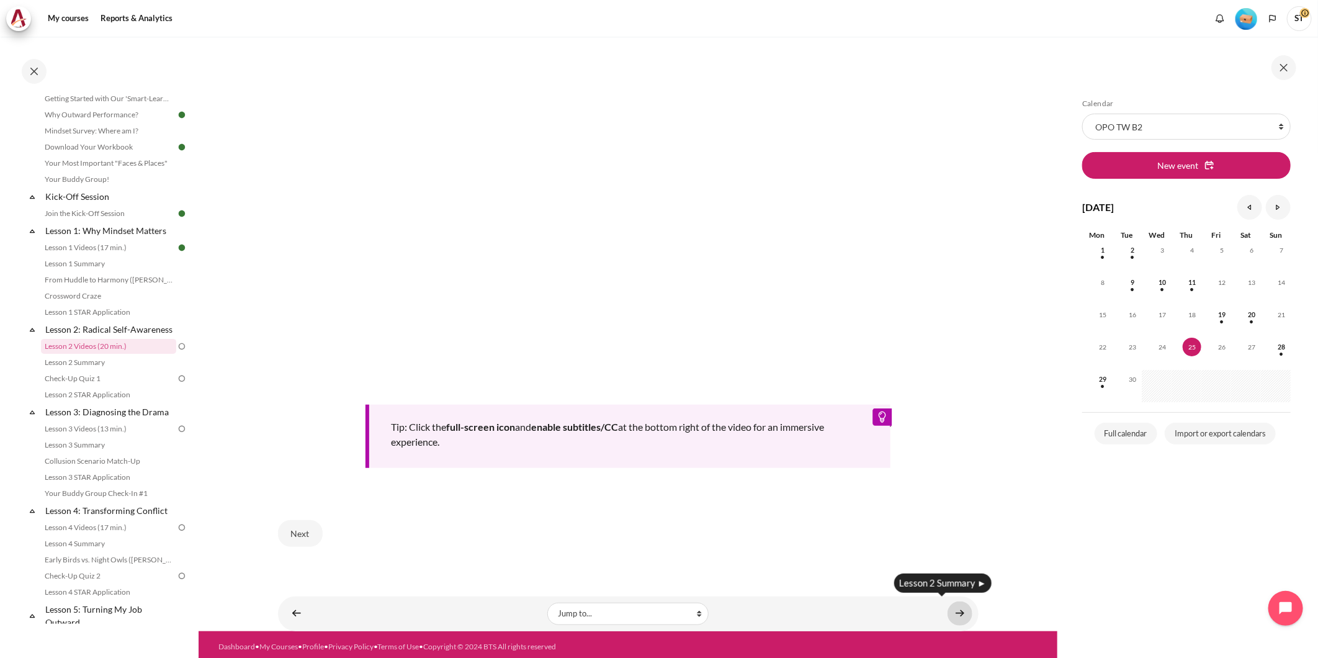
click at [953, 609] on link "Content" at bounding box center [959, 613] width 25 height 24
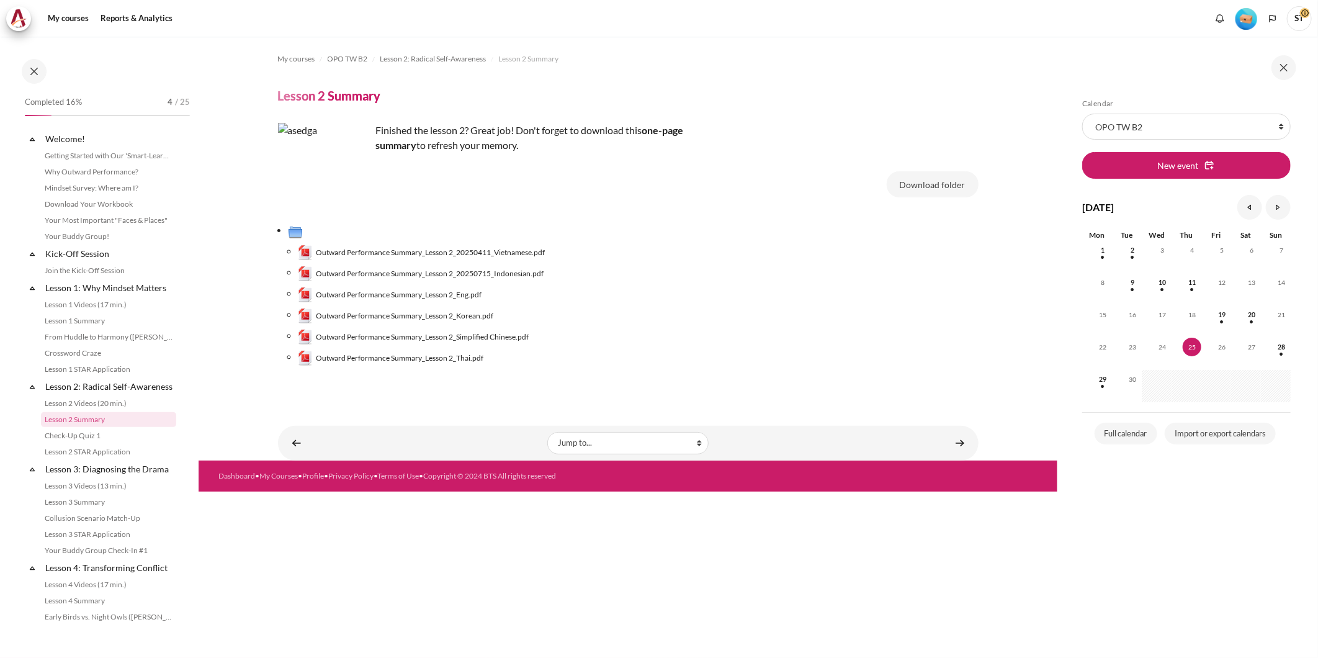
scroll to position [73, 0]
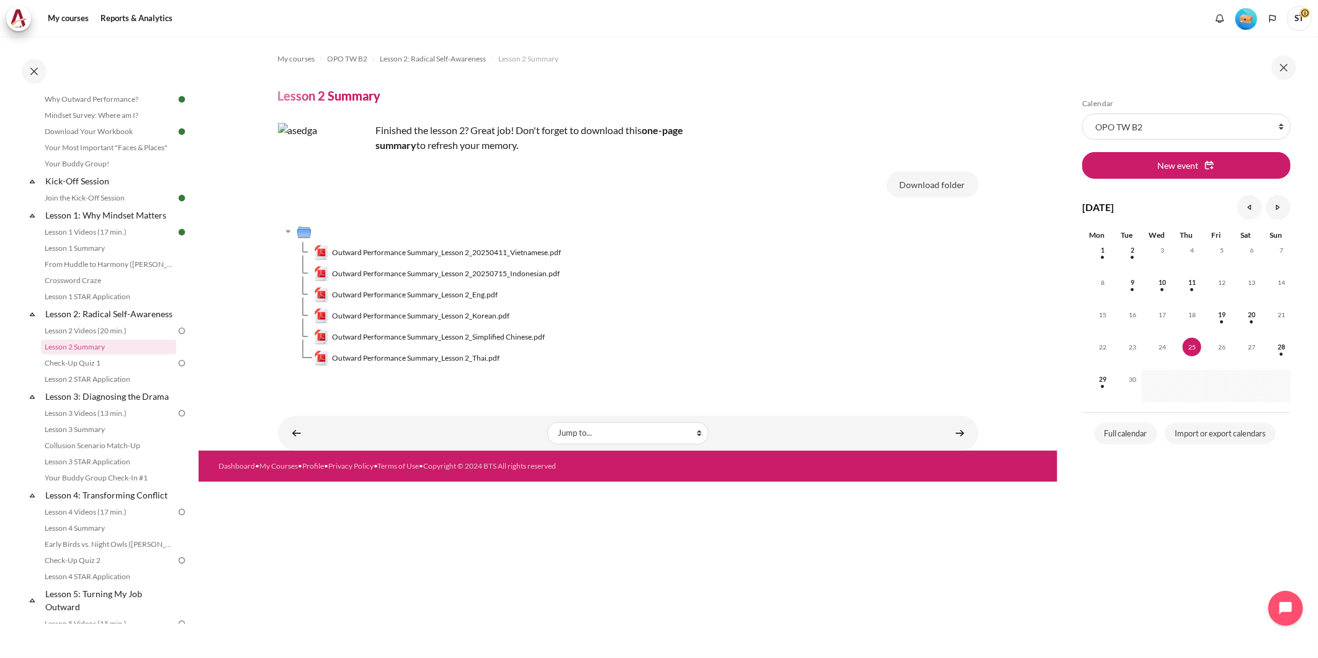
click at [231, 386] on section "My courses OPO TW B2 Lesson 2: Radical Self-Awareness Lesson 2 Summary Lesson 2…" at bounding box center [628, 244] width 859 height 414
click at [957, 437] on link "Content" at bounding box center [959, 433] width 25 height 24
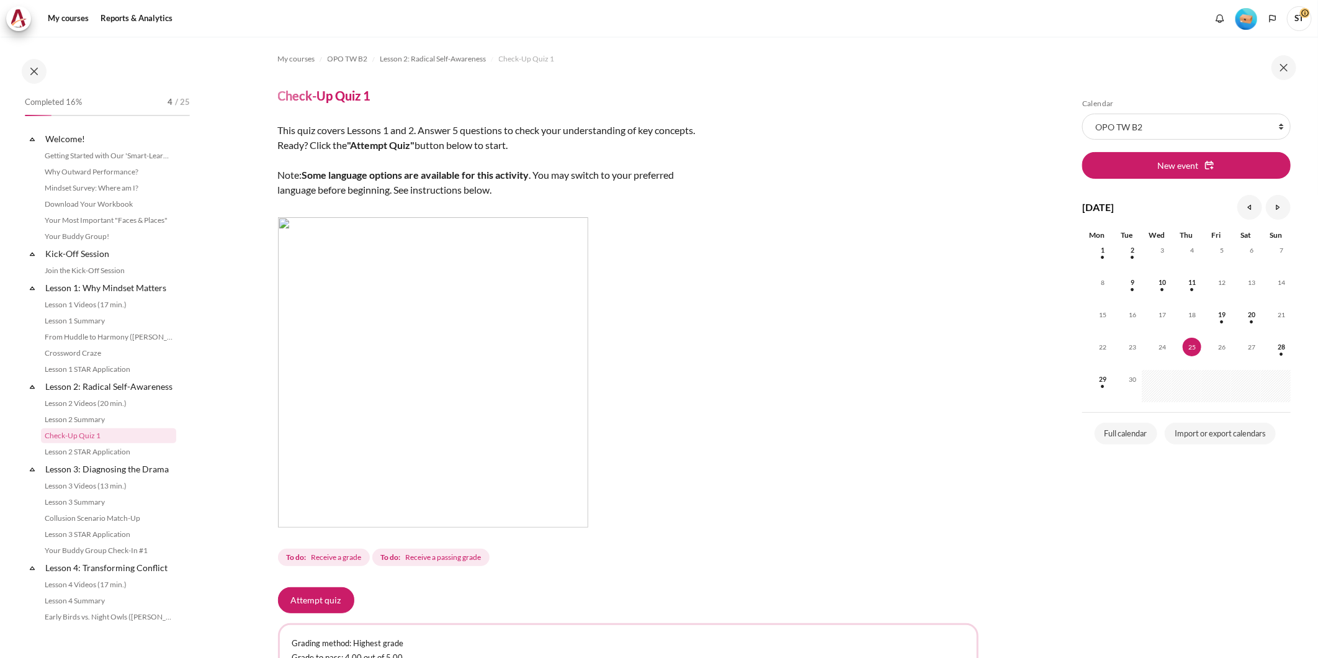
scroll to position [89, 0]
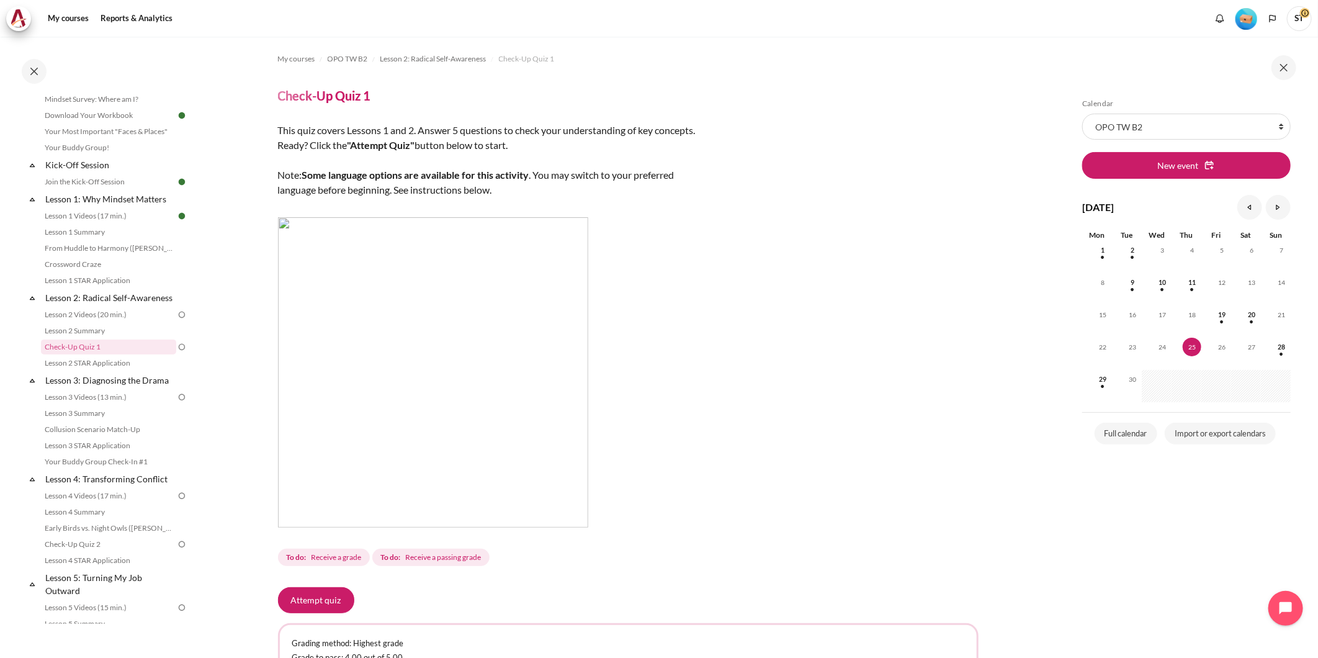
click at [931, 149] on div "This quiz covers Lessons 1 and 2. Answer 5 questions to check your understandin…" at bounding box center [628, 345] width 700 height 445
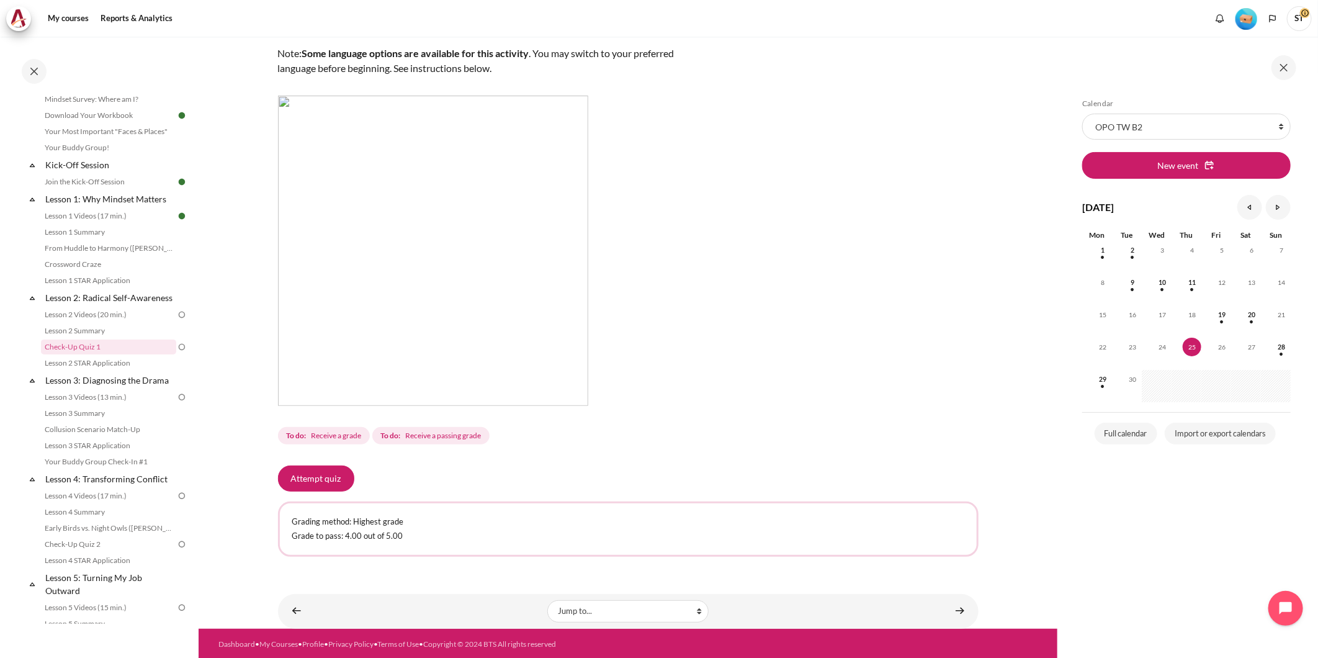
click at [380, 193] on img "Content" at bounding box center [433, 251] width 310 height 310
click at [478, 277] on img "Content" at bounding box center [433, 251] width 310 height 310
click at [319, 481] on button "Attempt quiz" at bounding box center [316, 478] width 76 height 26
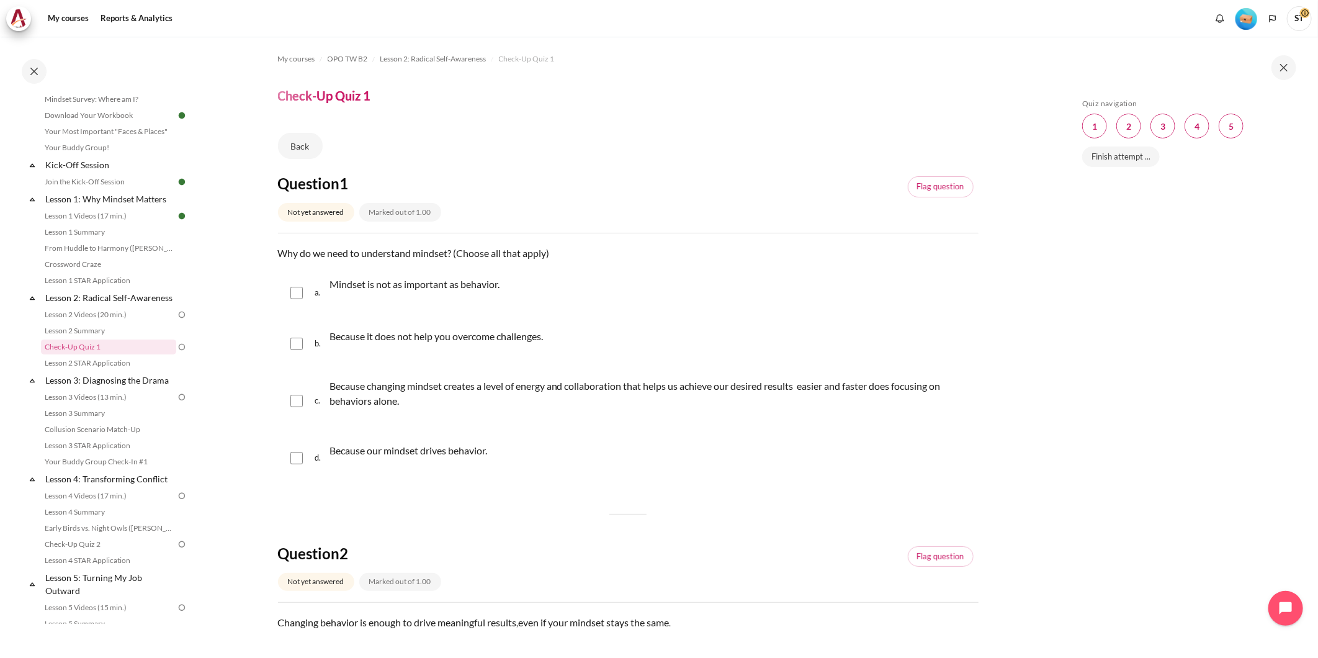
scroll to position [69, 0]
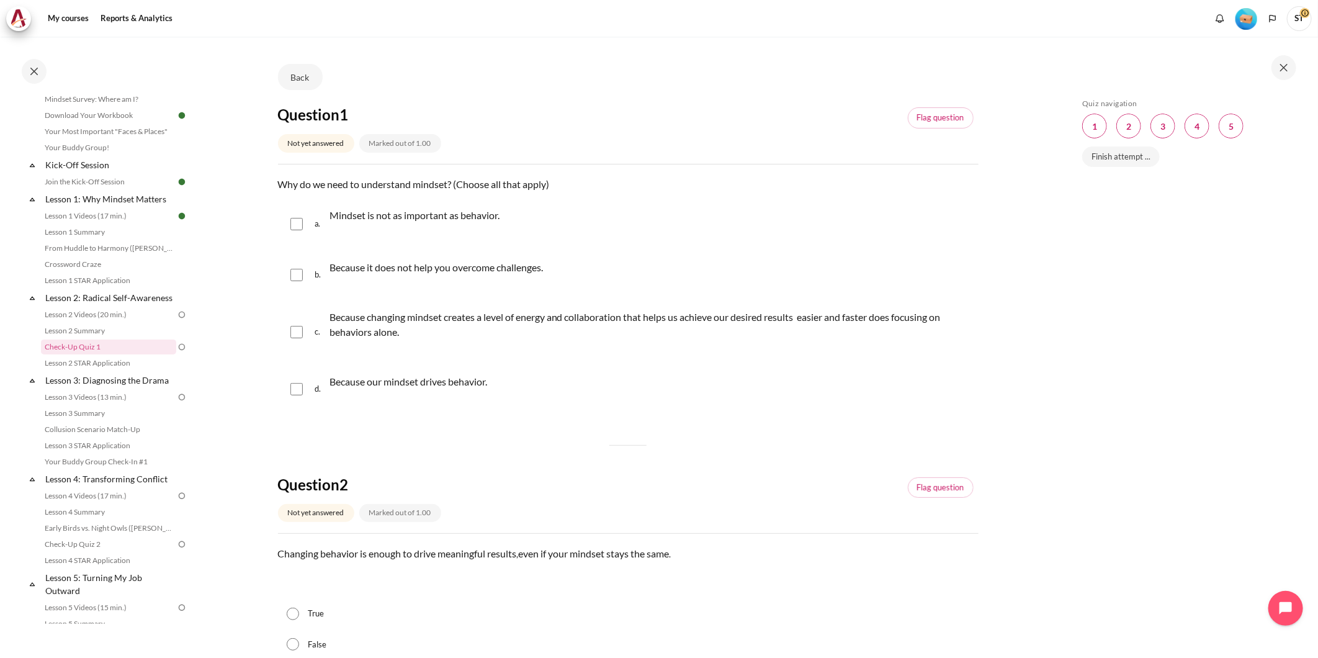
click at [284, 385] on div "d. Because our mindset drives behavior." at bounding box center [628, 388] width 700 height 47
click at [295, 388] on input "Content" at bounding box center [296, 389] width 12 height 12
checkbox input "true"
click at [305, 337] on div "c. Because changing mindset creates a level of energy and collaboration that he…" at bounding box center [628, 332] width 700 height 62
click at [301, 337] on input "Content" at bounding box center [296, 332] width 12 height 12
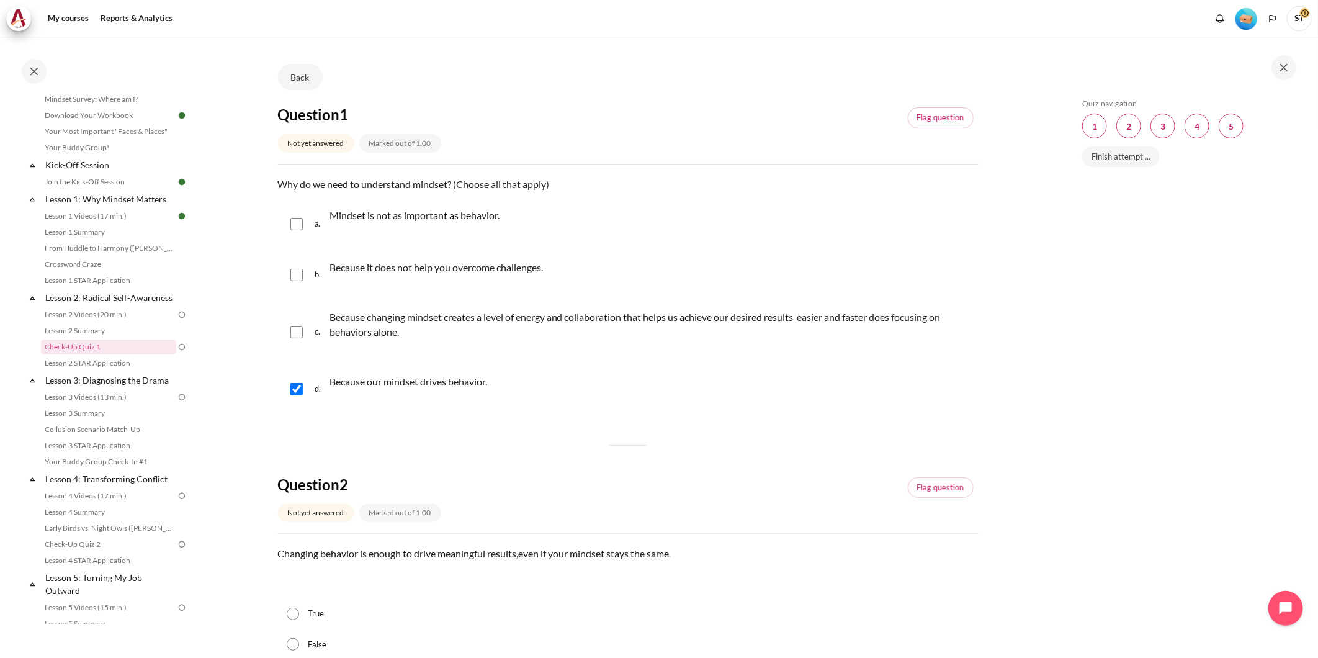
checkbox input "true"
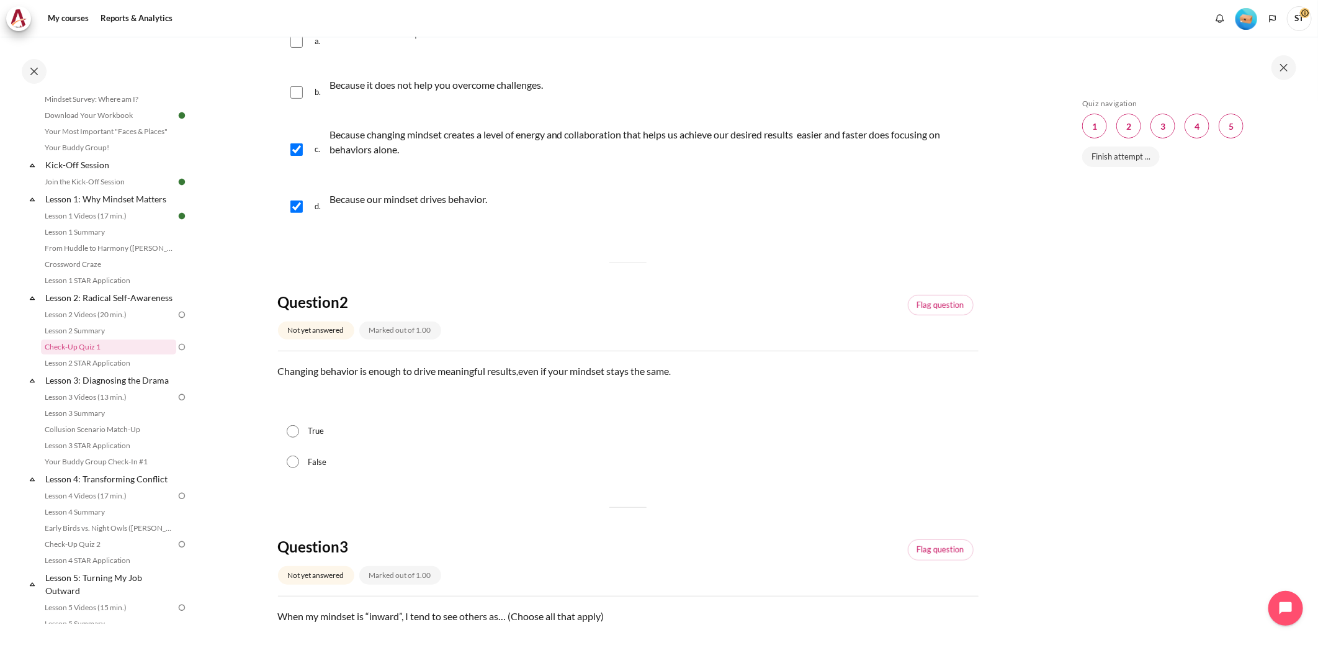
scroll to position [275, 0]
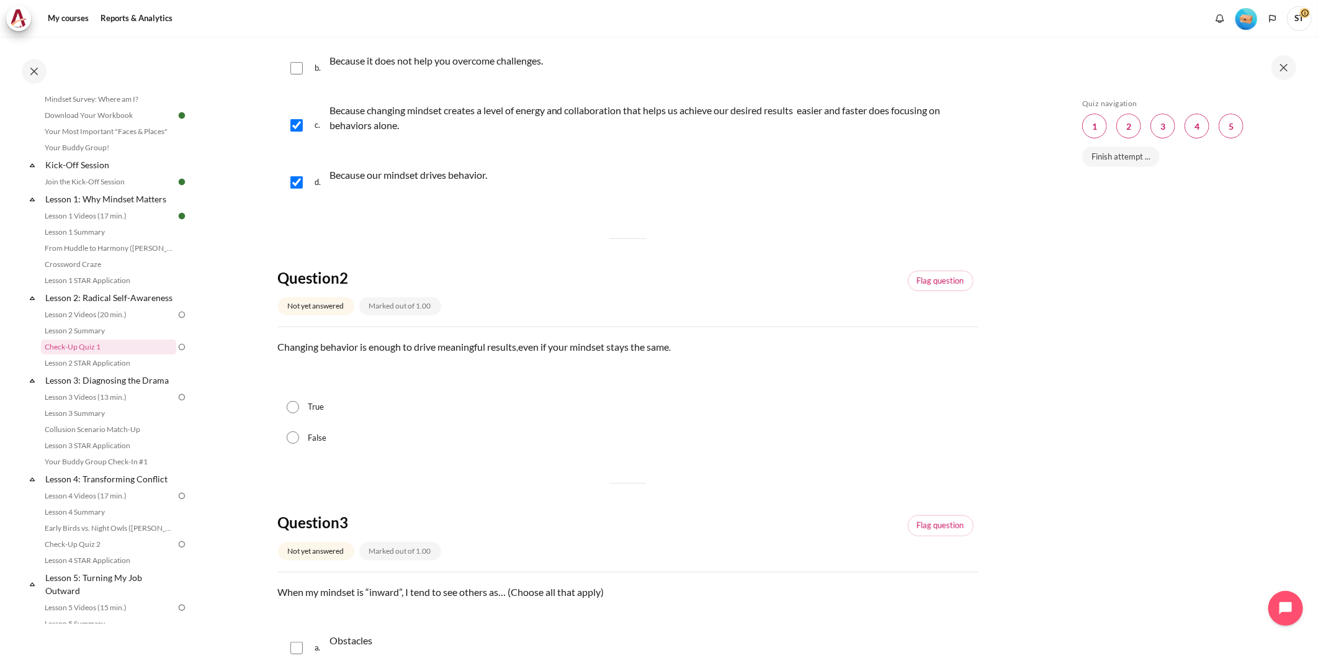
click at [295, 447] on div "False" at bounding box center [628, 437] width 700 height 31
click at [297, 436] on input "False" at bounding box center [293, 437] width 12 height 12
radio input "true"
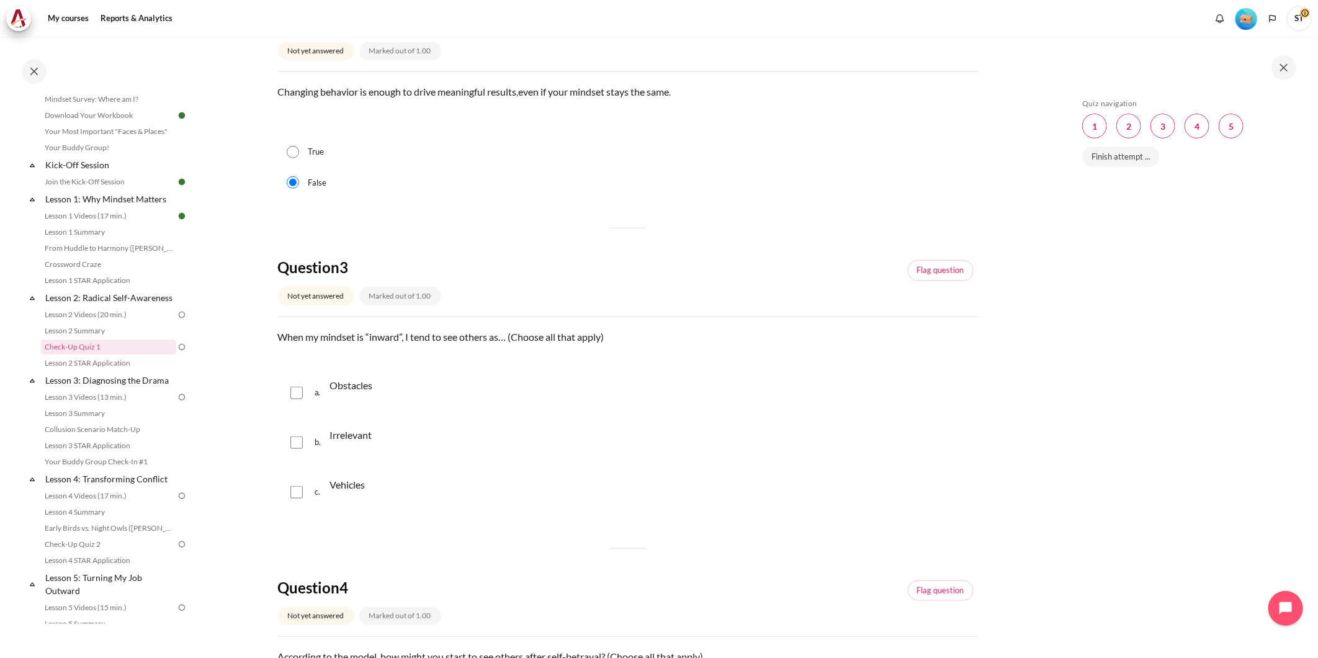
scroll to position [551, 0]
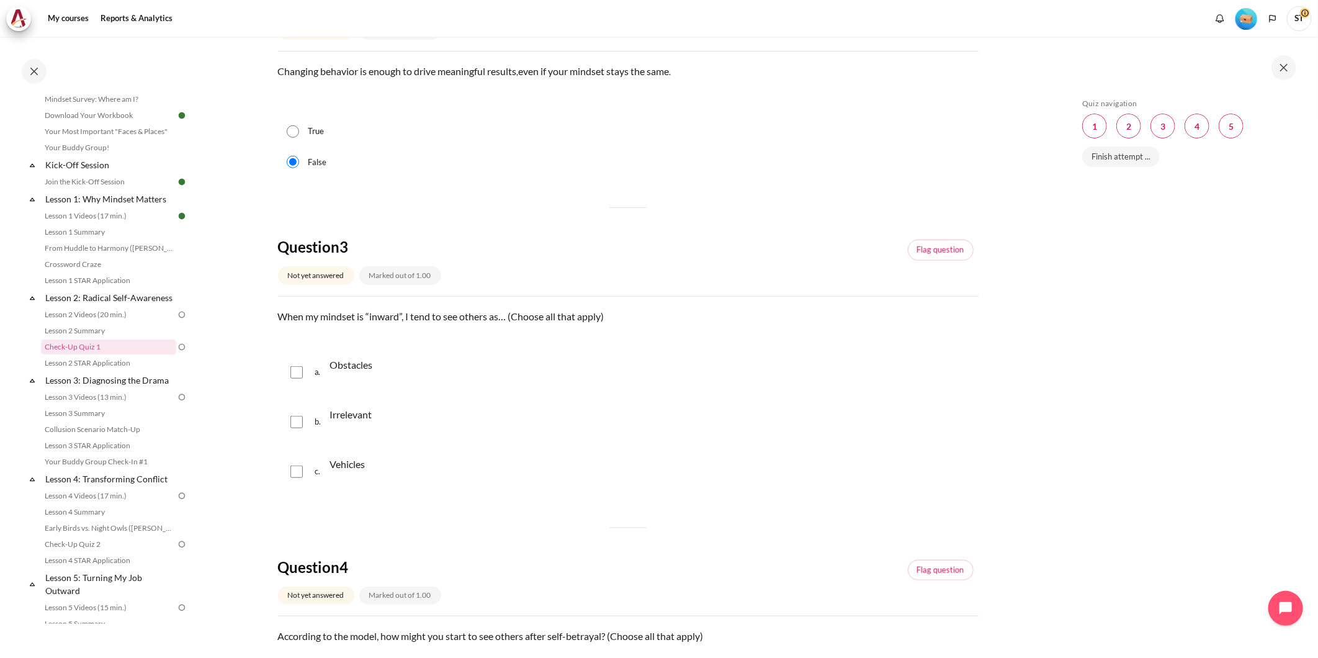
click at [299, 370] on input "Content" at bounding box center [296, 372] width 12 height 12
checkbox input "true"
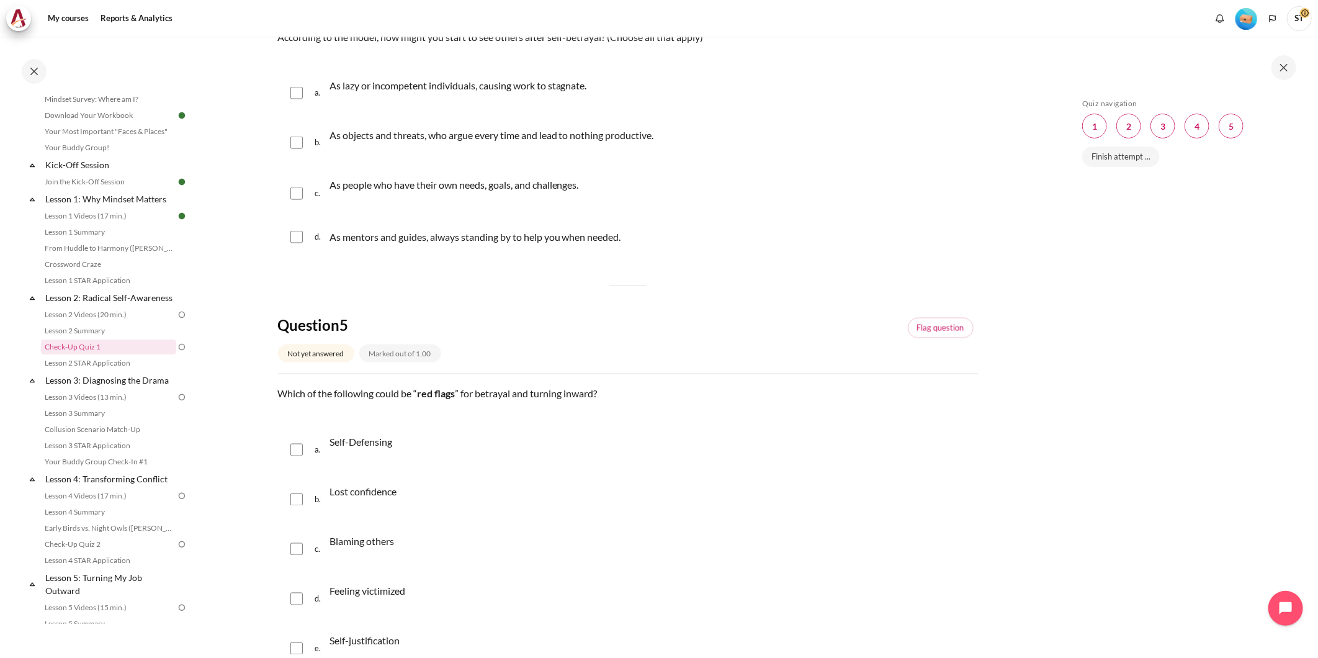
scroll to position [1171, 0]
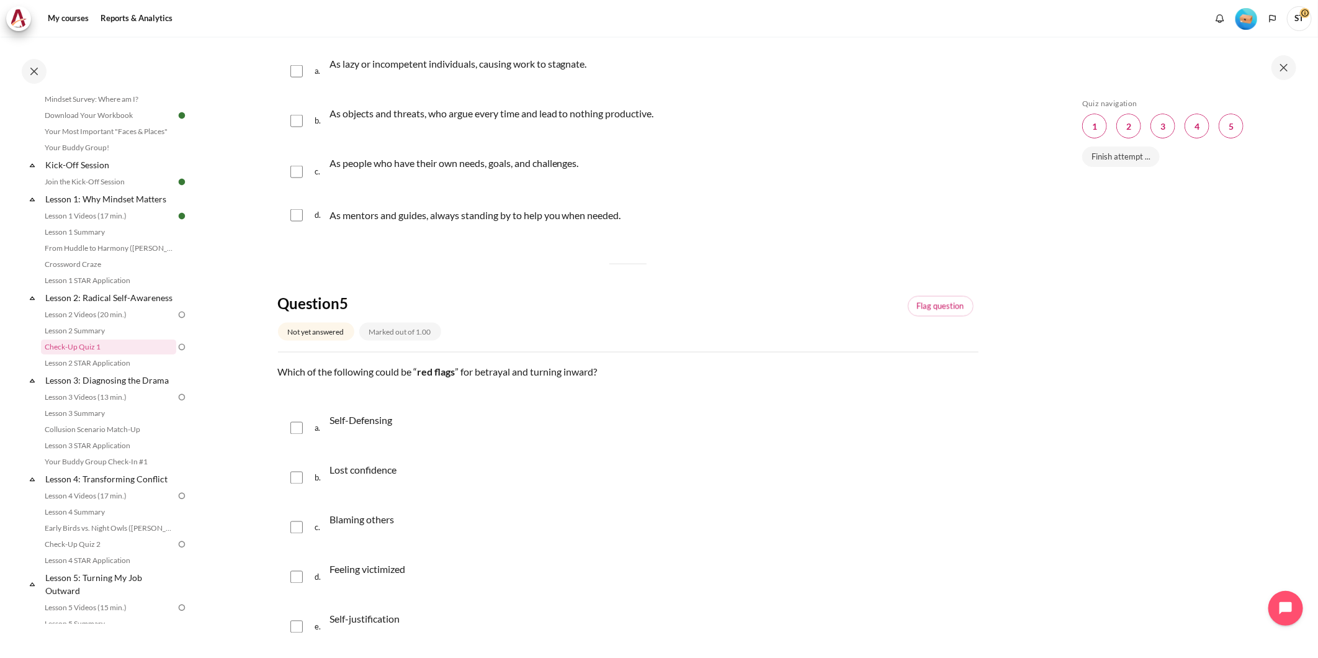
click at [491, 375] on p "Which of the following could be “ red flags ” for betrayal and turning inward?" at bounding box center [628, 372] width 700 height 15
copy p "betrayal"
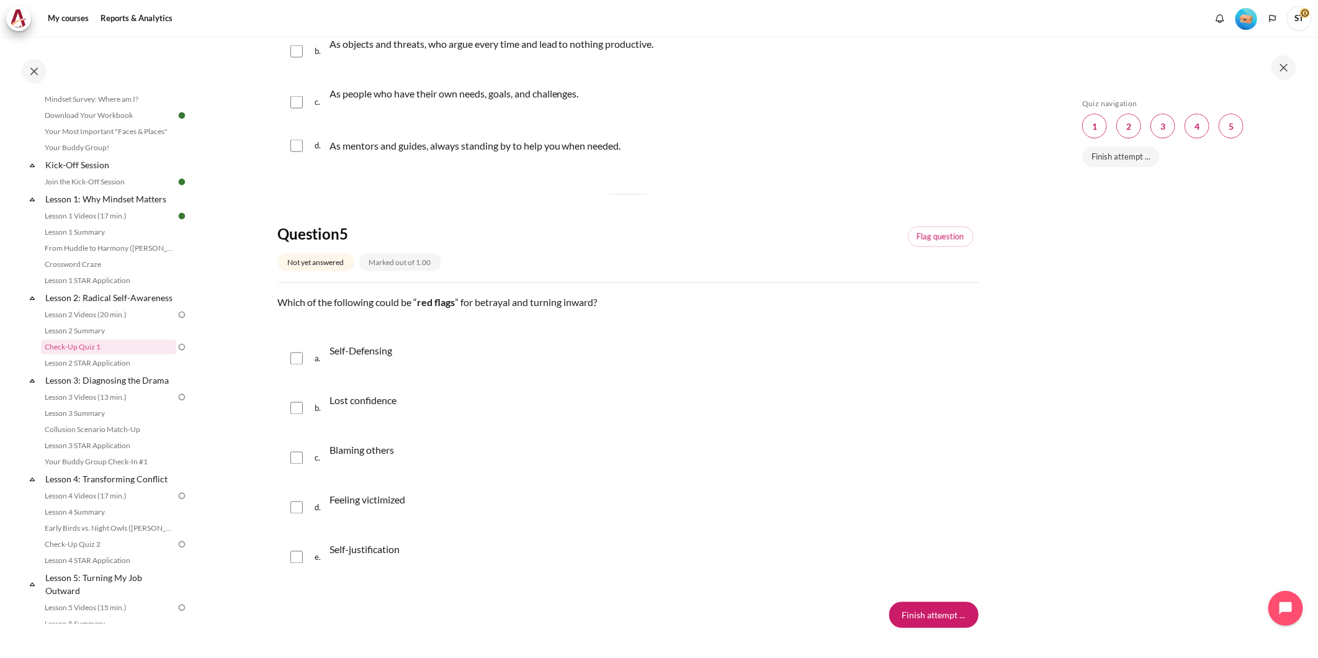
click at [369, 351] on p "Self-Defensing" at bounding box center [360, 351] width 63 height 15
checkbox input "true"
click at [287, 412] on div "b. Lost confidence" at bounding box center [628, 408] width 700 height 47
click at [295, 408] on input "Content" at bounding box center [296, 408] width 12 height 12
checkbox input "true"
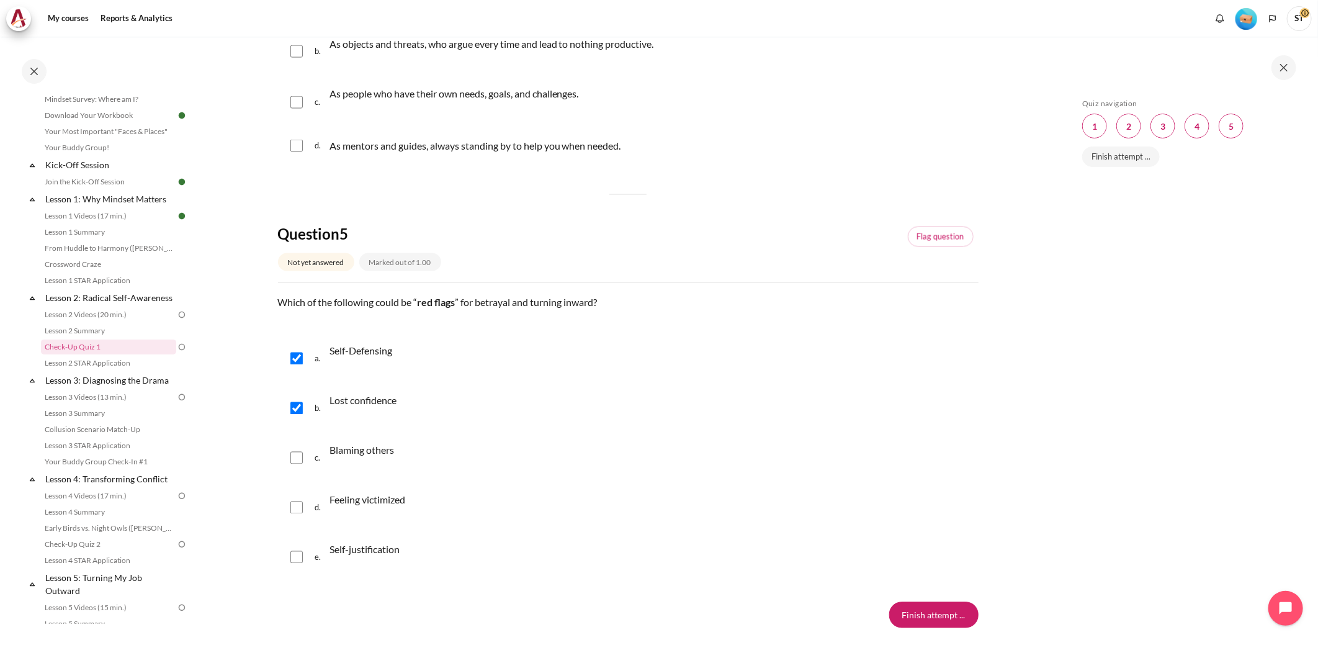
click at [290, 462] on input "Content" at bounding box center [296, 458] width 12 height 12
checkbox input "true"
click at [296, 509] on input "Content" at bounding box center [296, 507] width 12 height 12
checkbox input "true"
click at [294, 563] on input "Content" at bounding box center [296, 557] width 12 height 12
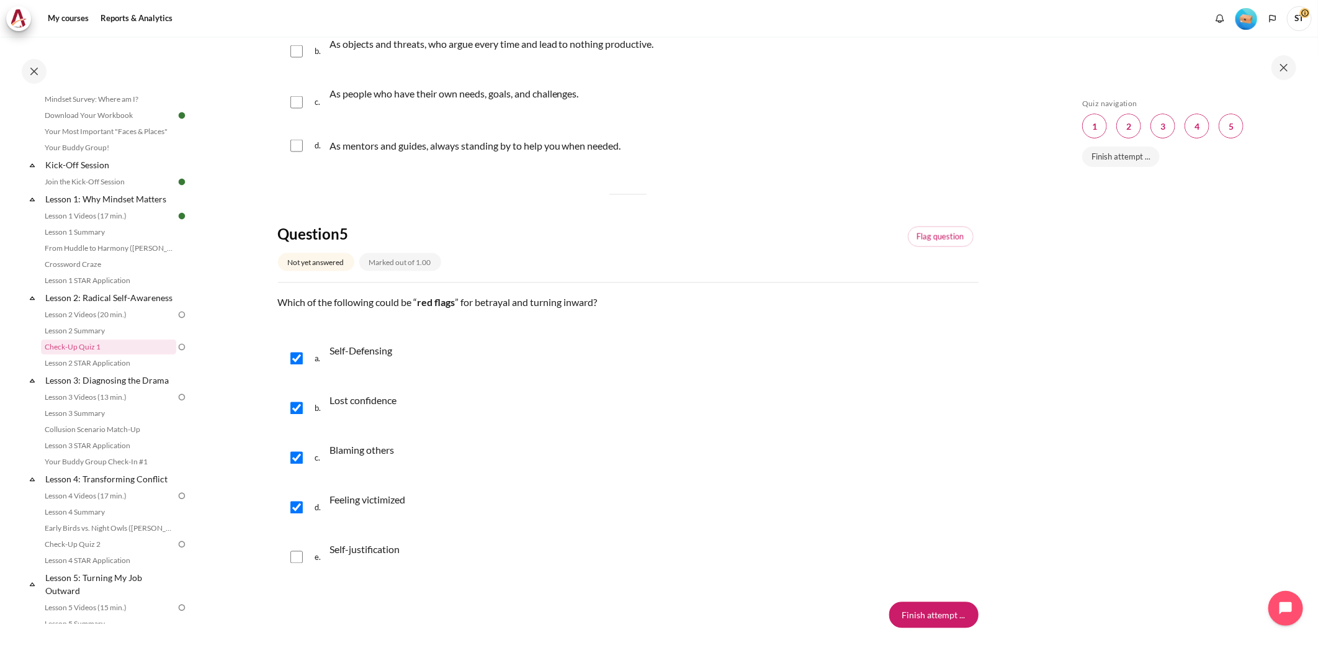
checkbox input "true"
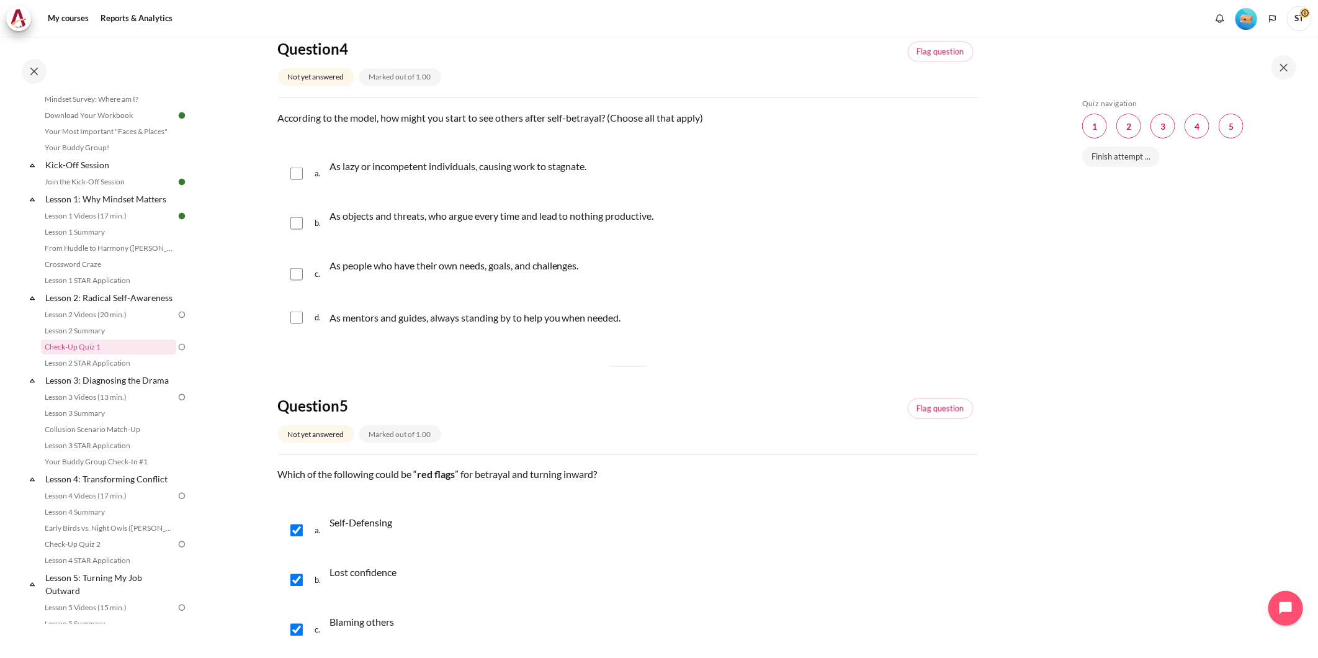
scroll to position [1033, 0]
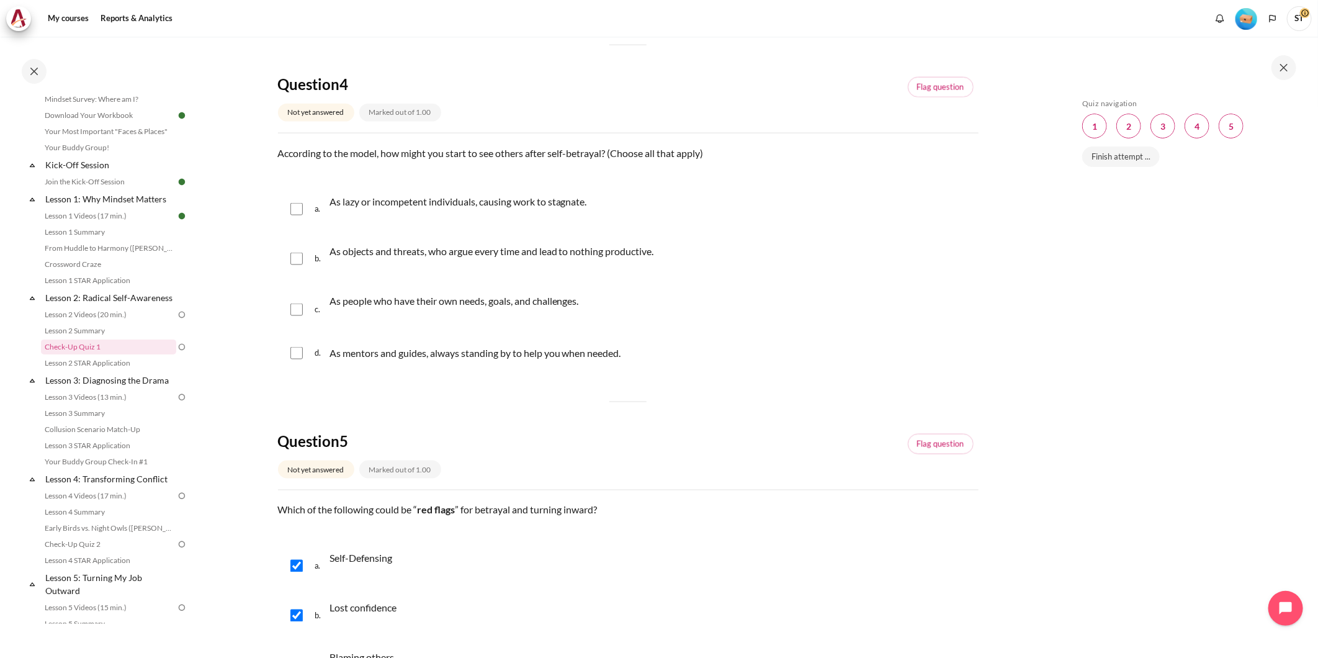
click at [1180, 371] on div "Skip Quiz navigation Quiz navigation Question 1 This page Question 2 This page …" at bounding box center [1186, 356] width 221 height 515
click at [455, 153] on p "According to the model, how might you start to see others after self-betrayal? …" at bounding box center [628, 153] width 700 height 15
copy p "According to the model, how might you start to see others after self-betrayal? …"
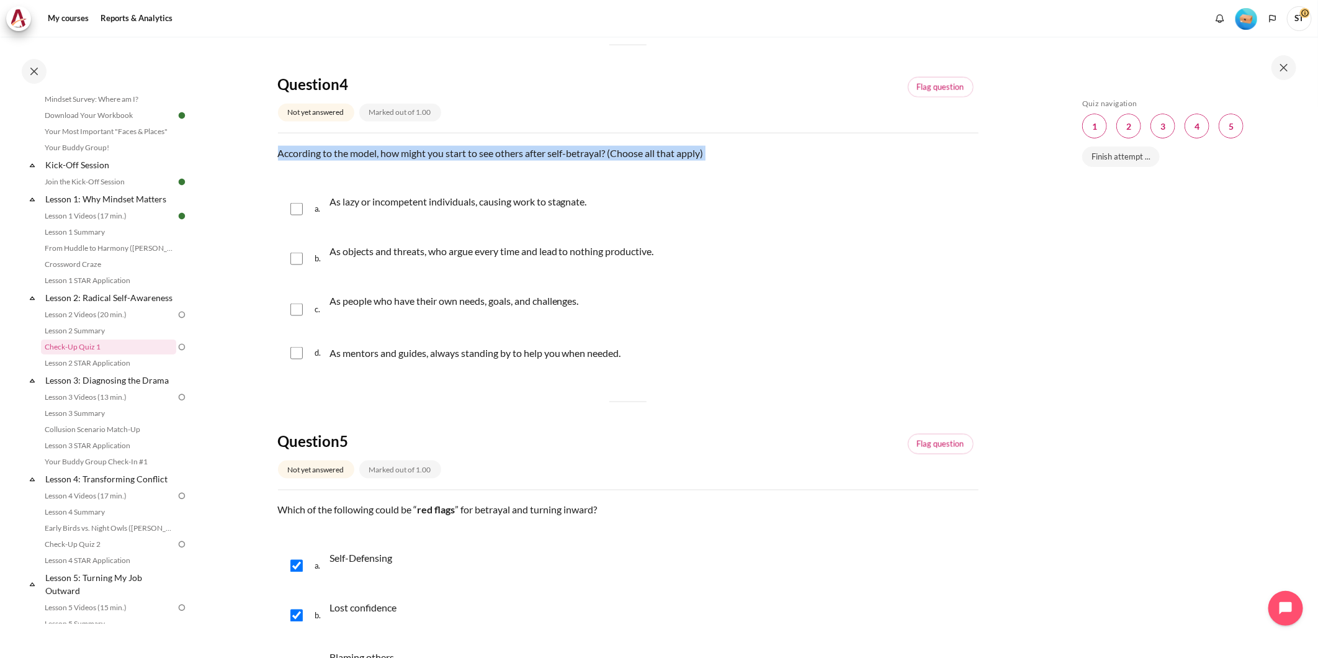
click at [296, 208] on input "Content" at bounding box center [296, 209] width 12 height 12
checkbox input "true"
click at [294, 261] on input "Content" at bounding box center [296, 258] width 12 height 12
checkbox input "true"
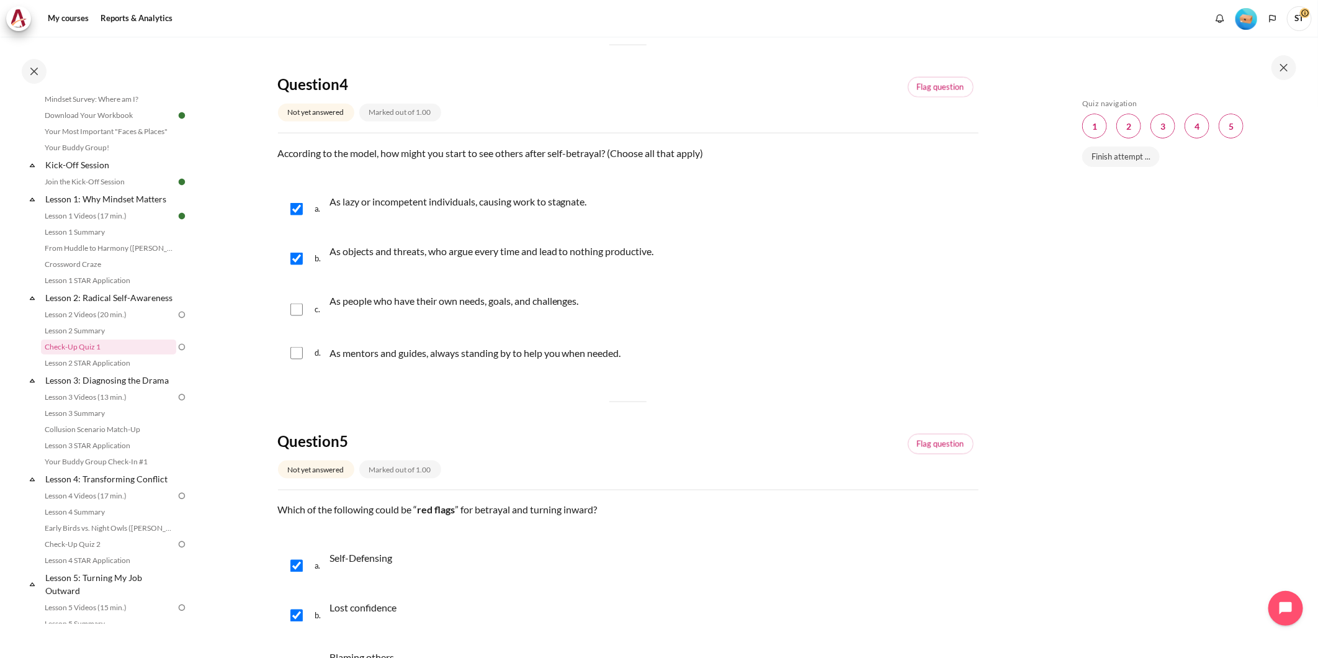
drag, startPoint x: 286, startPoint y: 301, endPoint x: 295, endPoint y: 317, distance: 18.1
click at [287, 301] on div "c. As people who have their own needs, goals, and challenges." at bounding box center [628, 310] width 700 height 50
click at [301, 310] on input "Content" at bounding box center [296, 309] width 12 height 12
checkbox input "true"
click at [298, 349] on input "Content" at bounding box center [296, 353] width 12 height 12
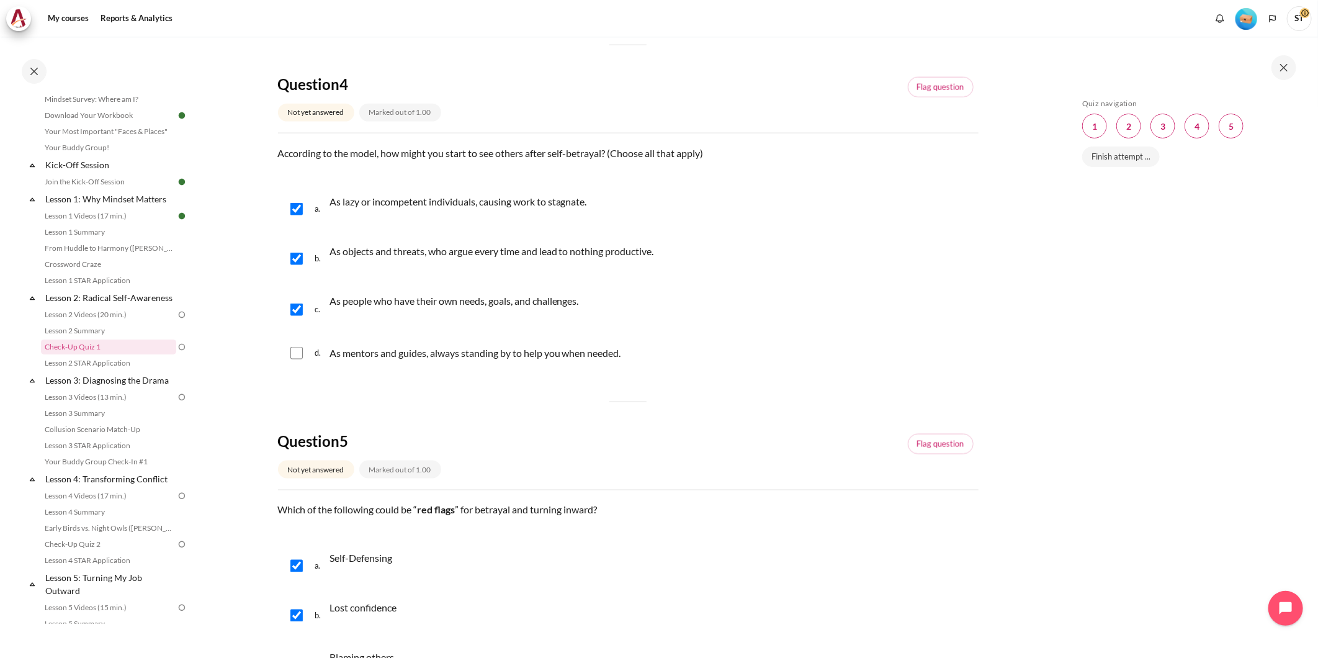
checkbox input "true"
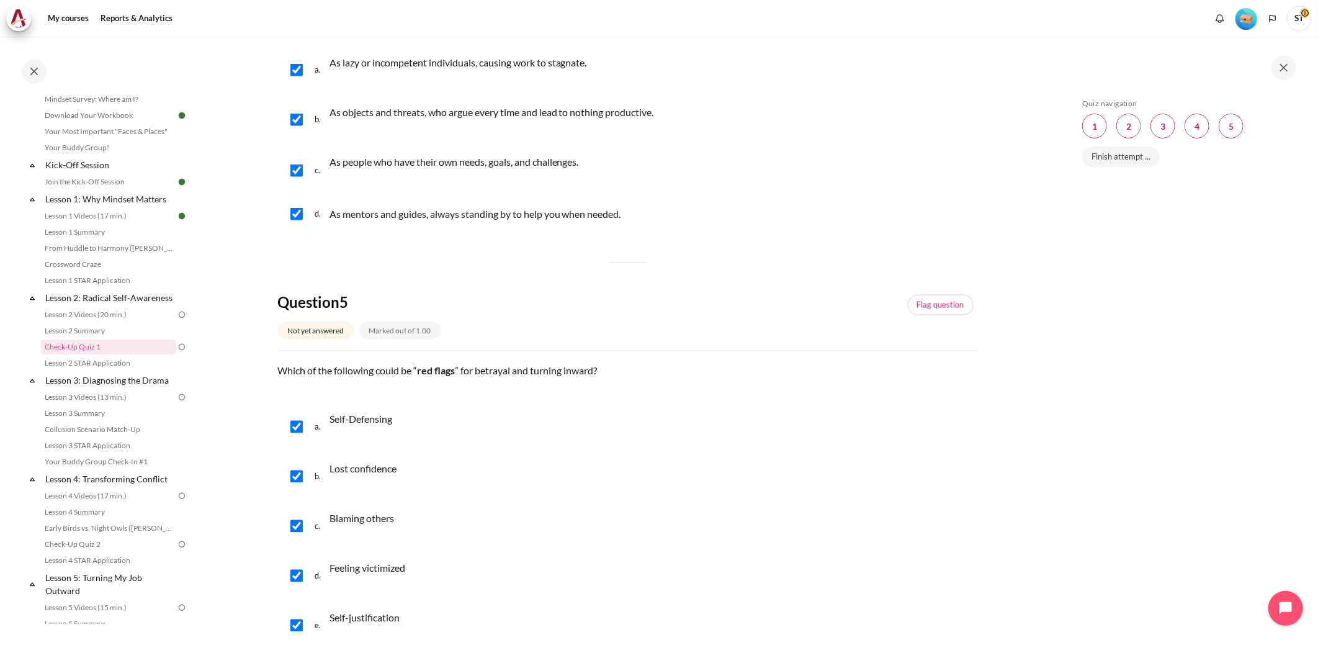
scroll to position [1315, 0]
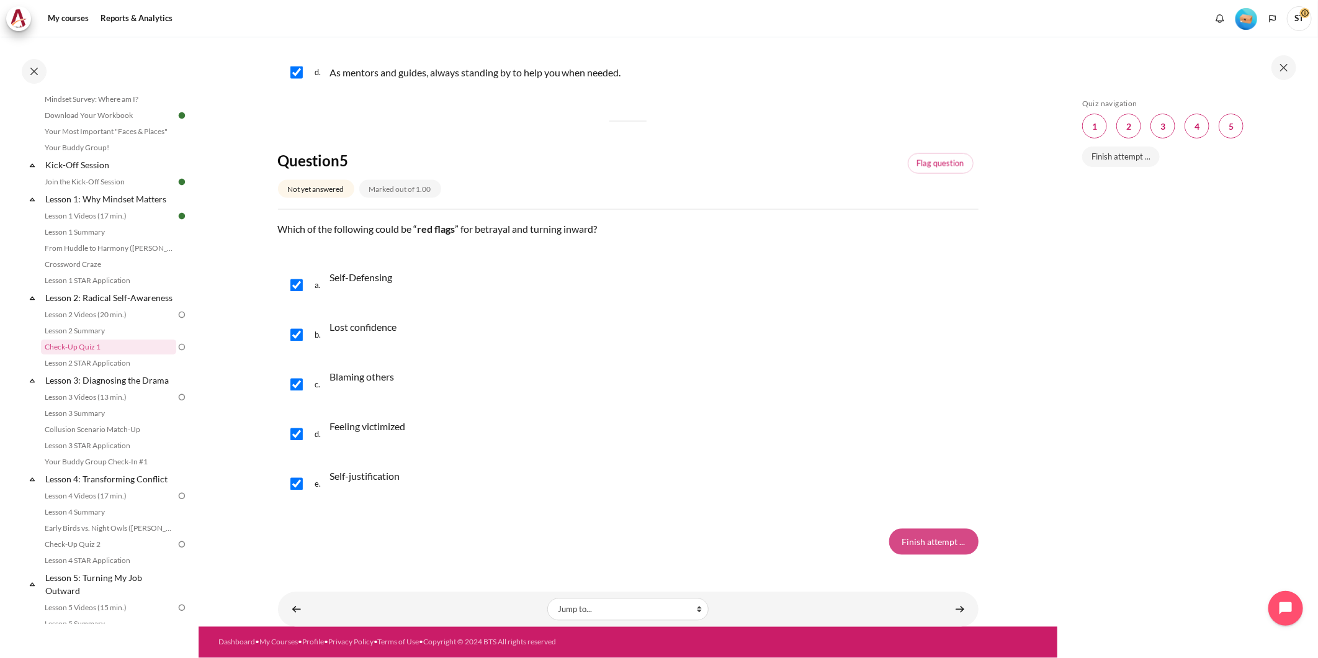
click at [934, 537] on input "Finish attempt ..." at bounding box center [933, 542] width 89 height 26
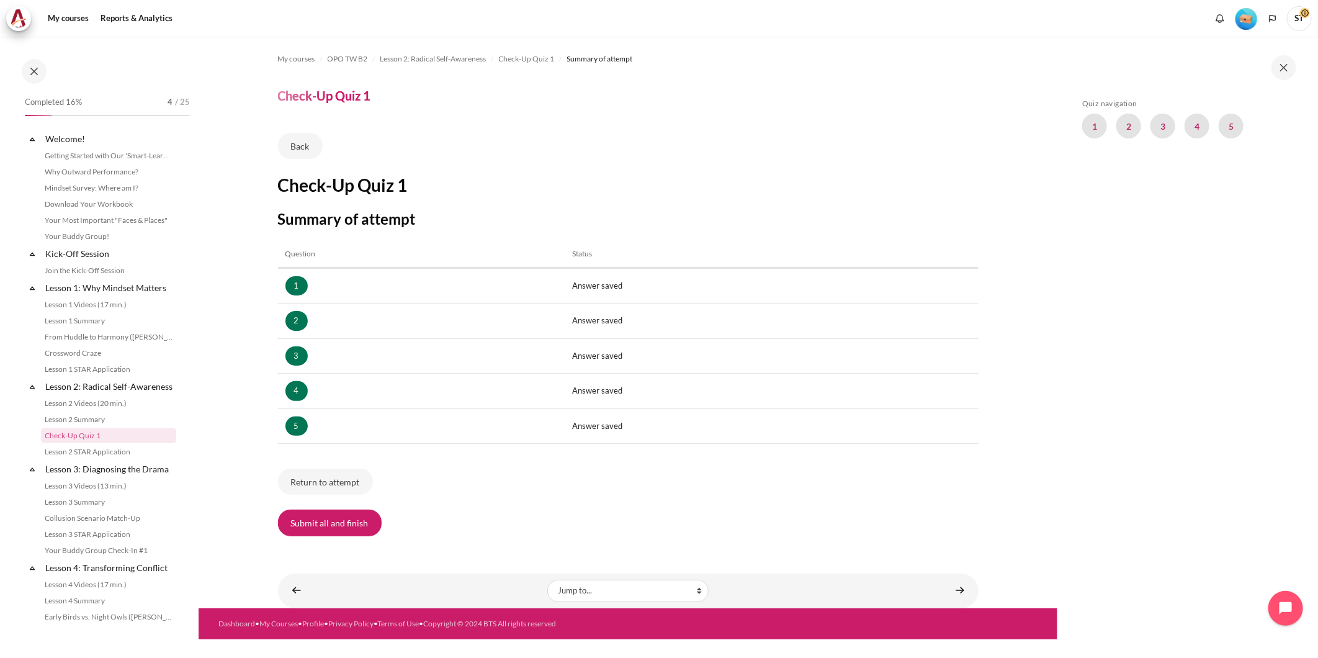
scroll to position [89, 0]
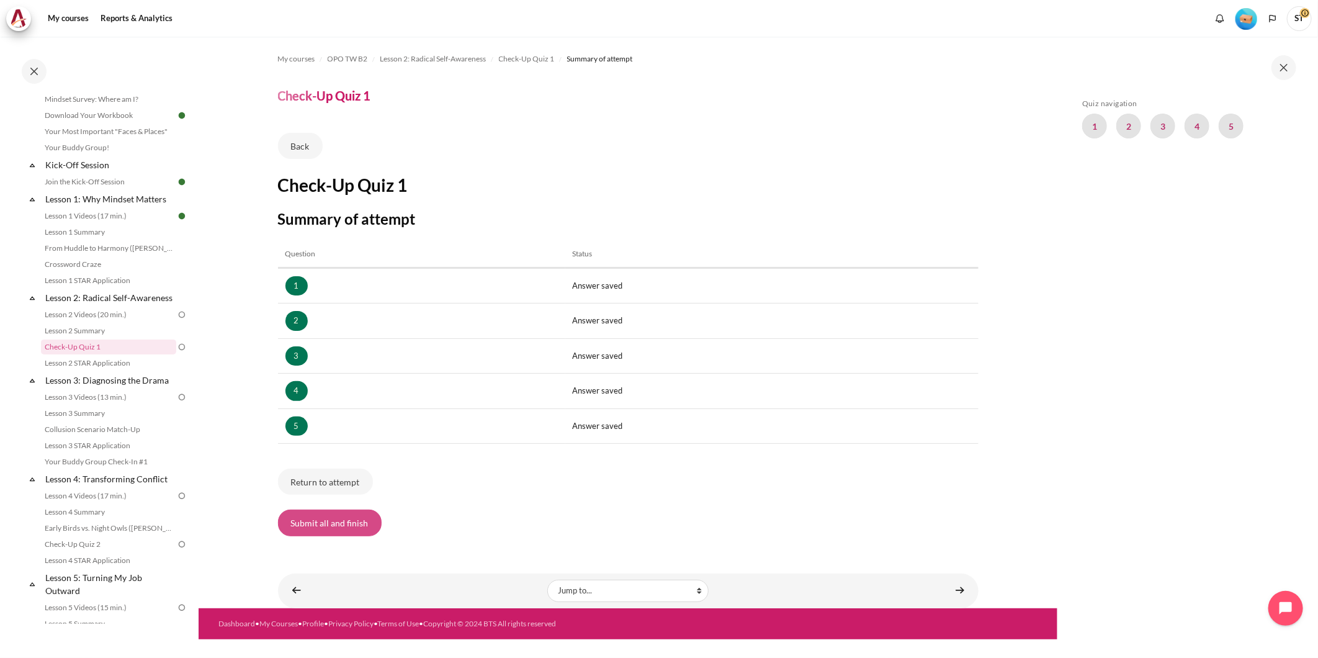
click at [337, 532] on button "Submit all and finish" at bounding box center [330, 522] width 104 height 26
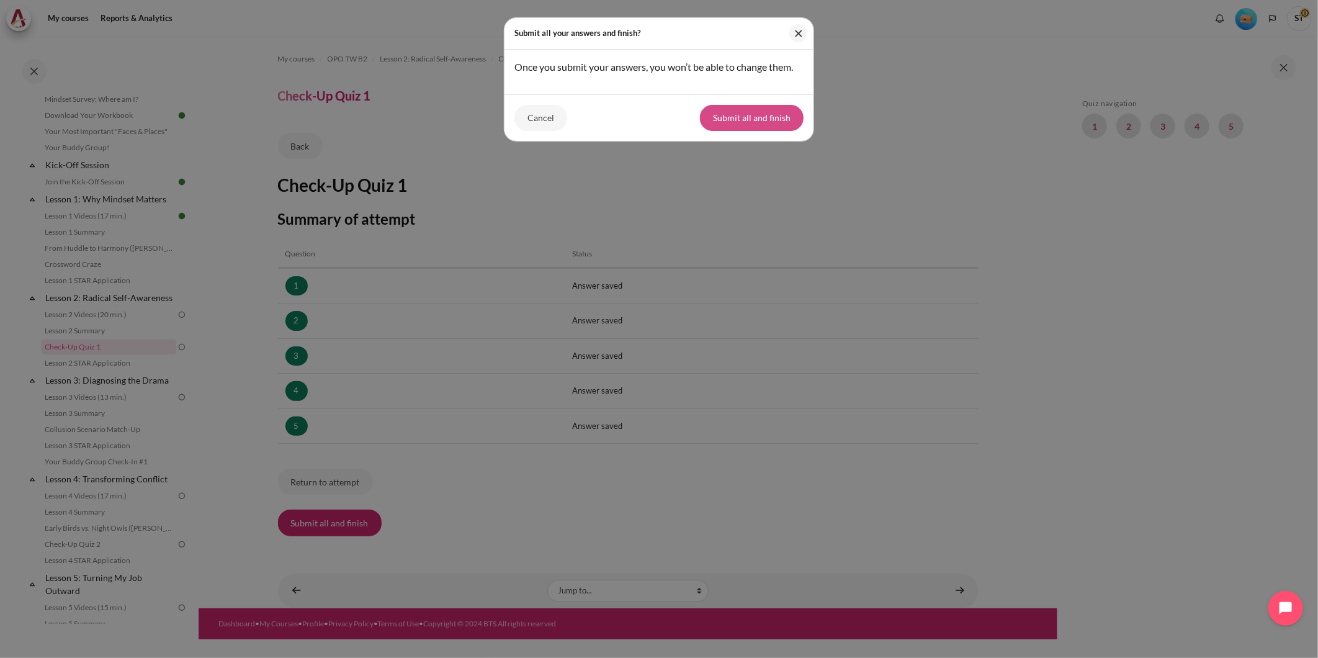
click at [767, 131] on button "Submit all and finish" at bounding box center [752, 118] width 104 height 26
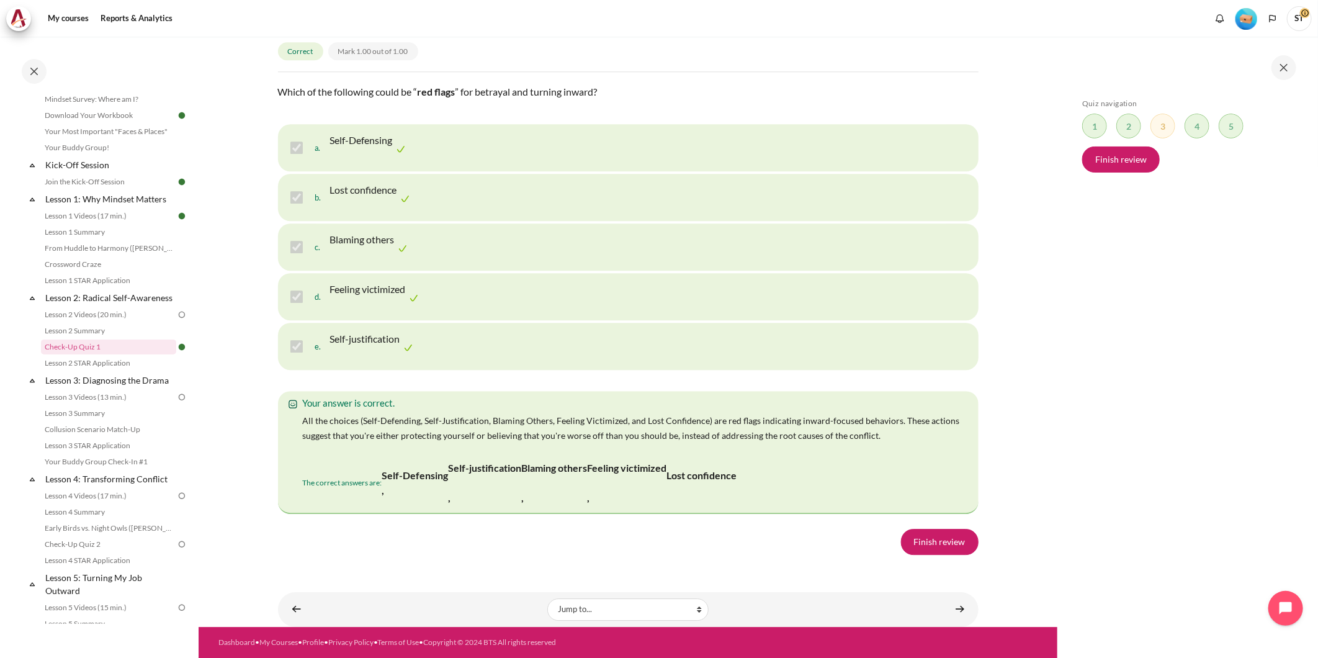
scroll to position [2396, 0]
click at [937, 543] on link "Finish review" at bounding box center [940, 542] width 78 height 26
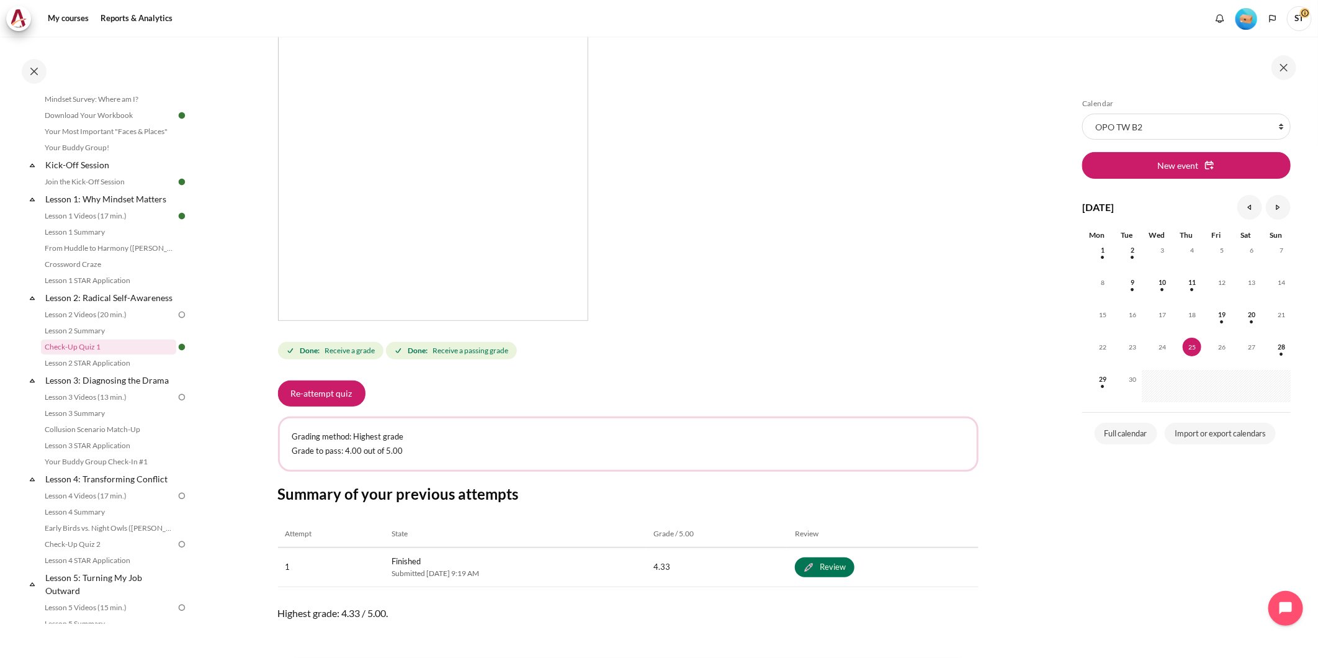
scroll to position [270, 0]
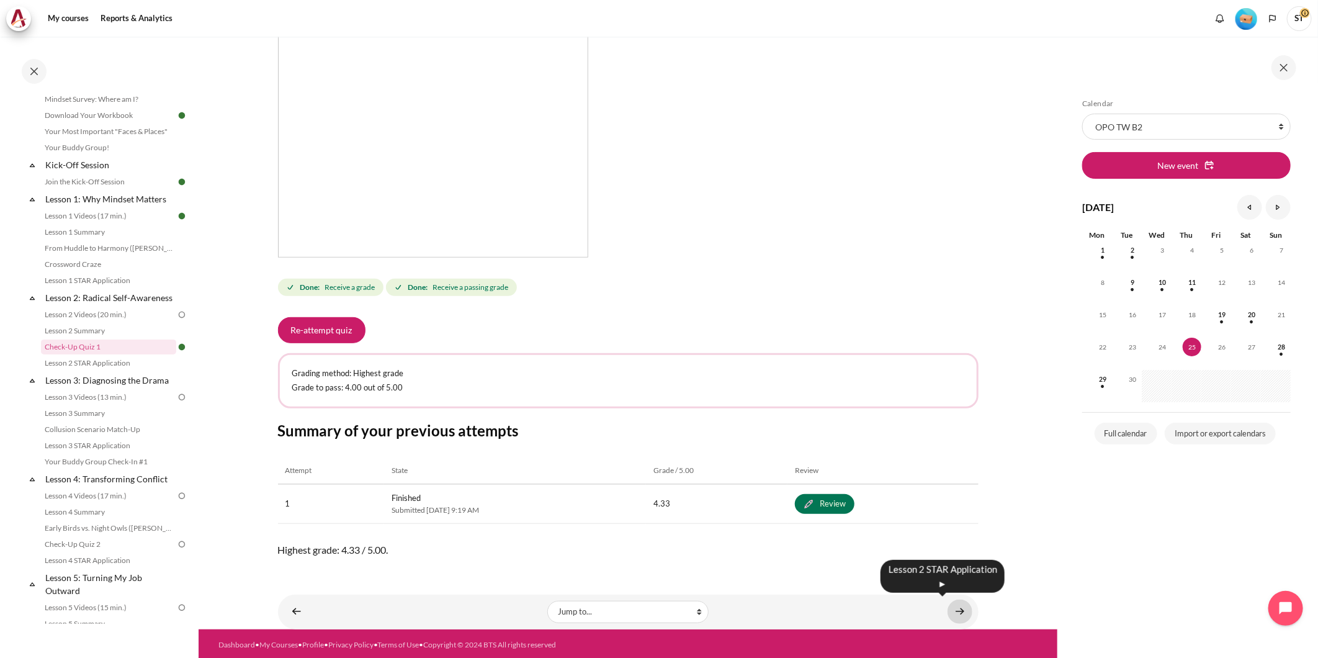
click at [950, 610] on link "Content" at bounding box center [959, 611] width 25 height 24
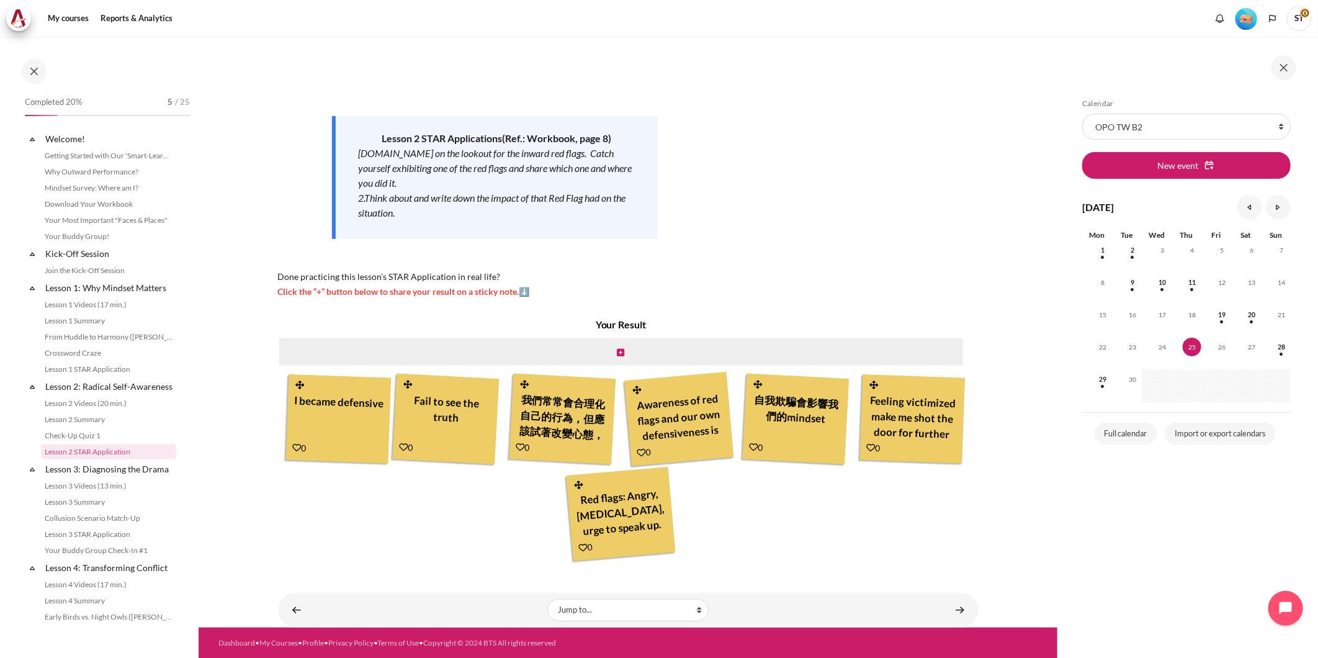
scroll to position [105, 0]
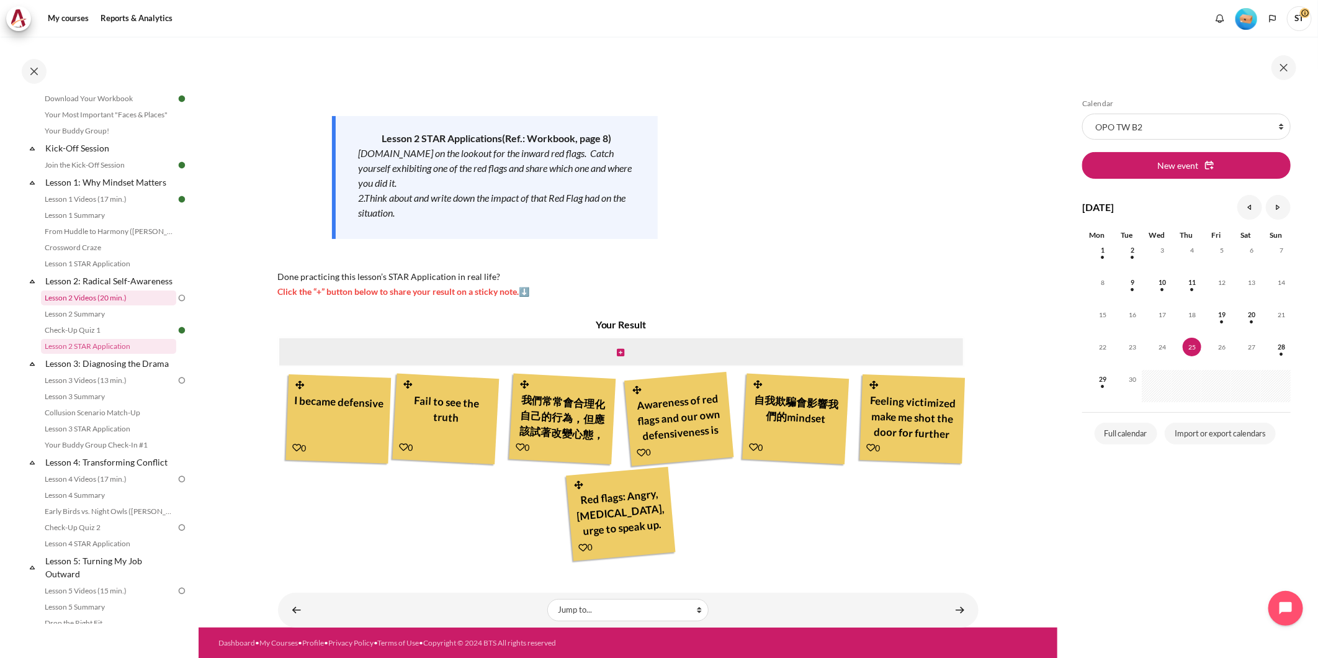
click at [120, 305] on link "Lesson 2 Videos (20 min.)" at bounding box center [108, 297] width 135 height 15
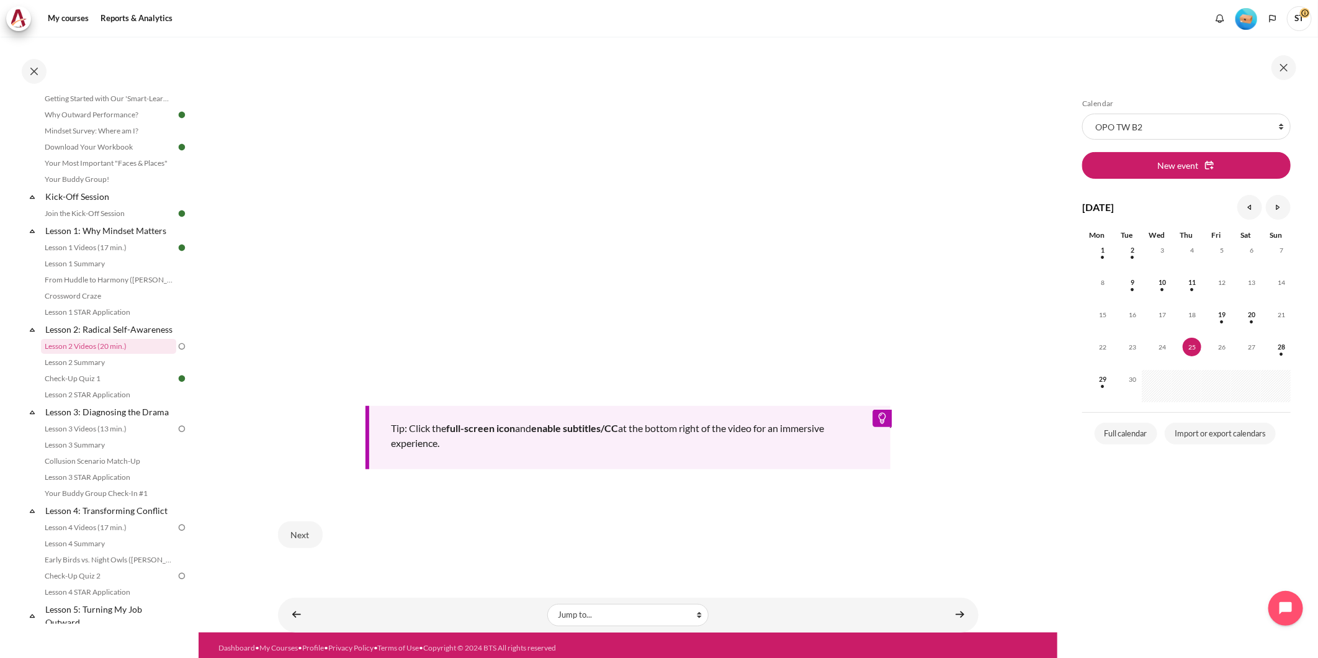
scroll to position [357, 0]
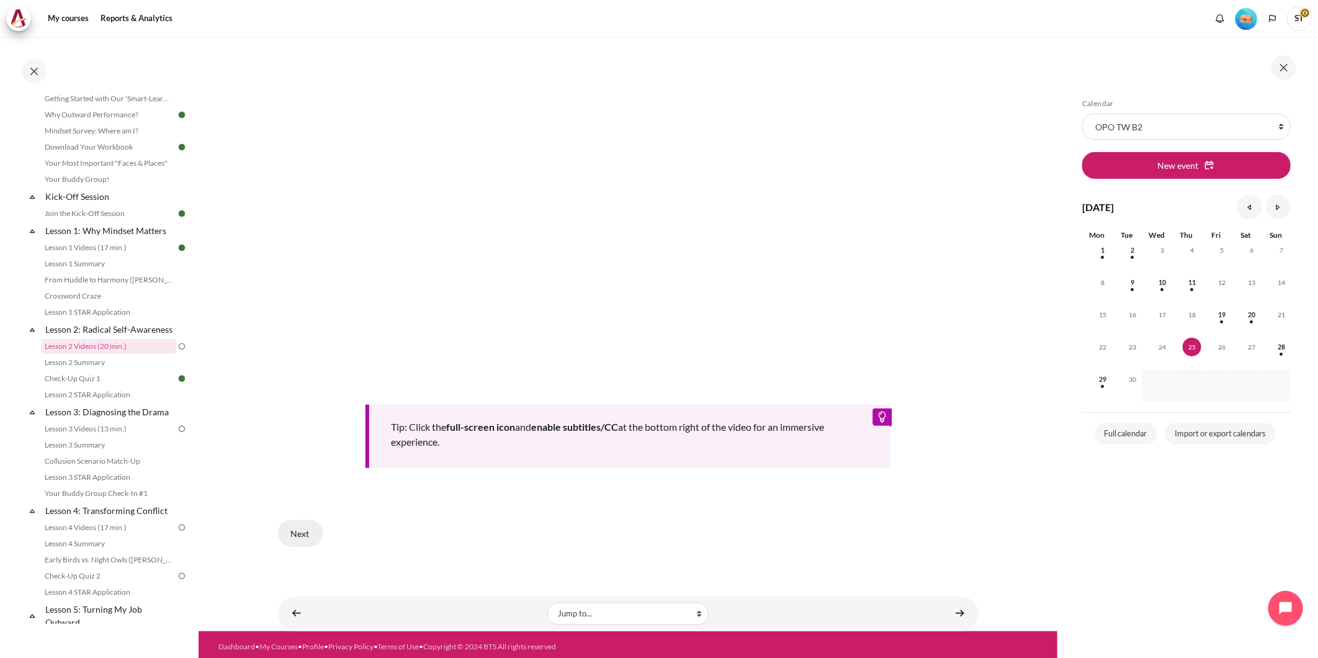
click at [302, 526] on button "Next" at bounding box center [300, 533] width 45 height 26
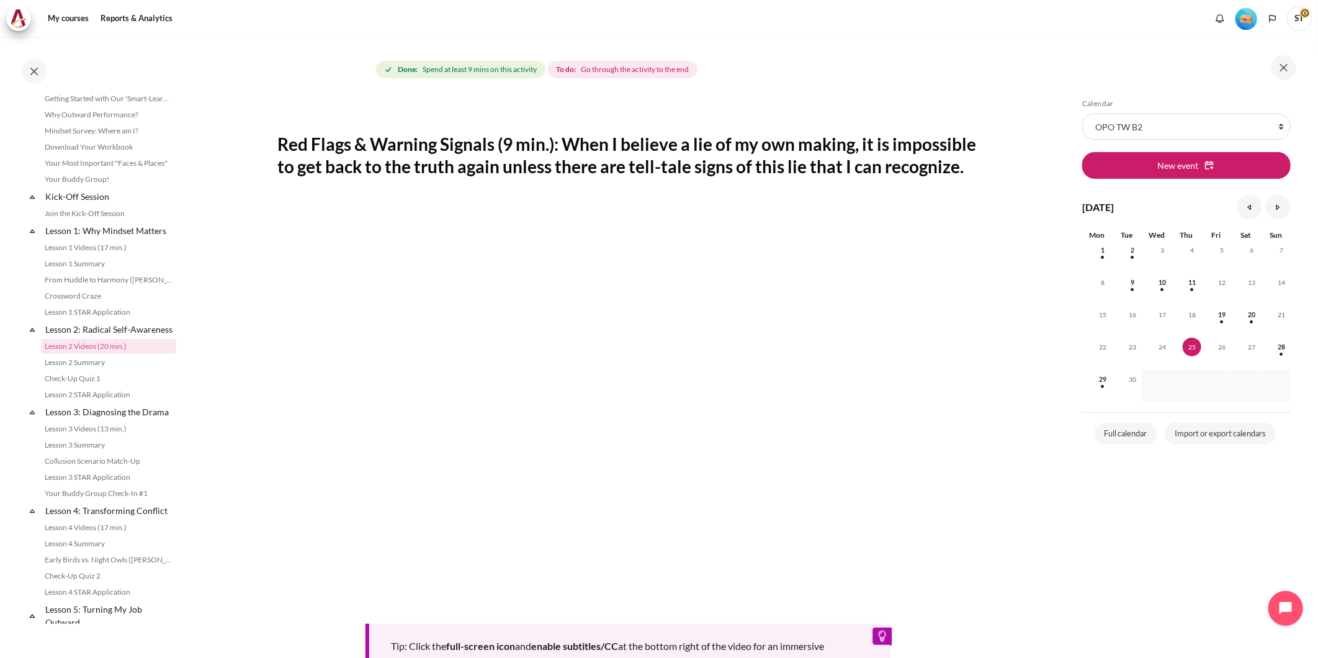
scroll to position [207, 0]
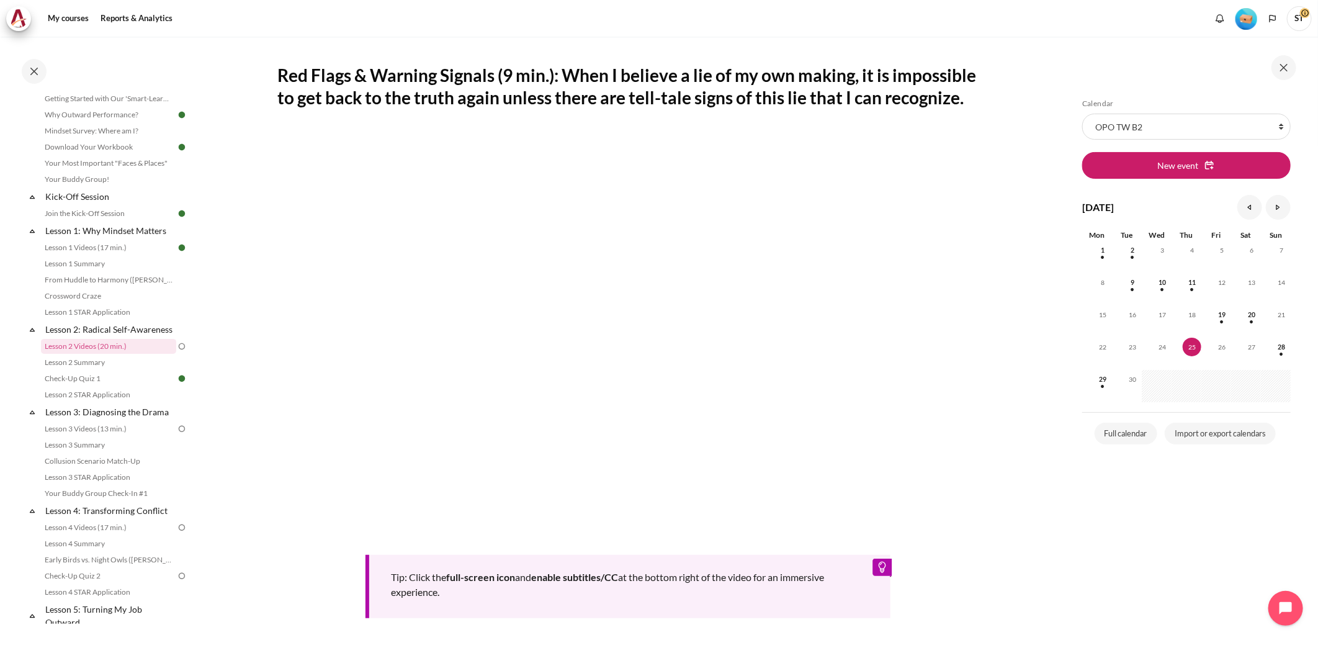
click at [1025, 343] on section "My courses OPO TW B2 Lesson 2: Radical Self-Awareness Lesson 2 Videos (20 min.)…" at bounding box center [628, 305] width 859 height 951
click at [1019, 533] on section "My courses OPO TW B2 Lesson 2: Radical Self-Awareness Lesson 2 Videos (20 min.)…" at bounding box center [628, 305] width 859 height 951
click at [954, 594] on div "Tip: Click the full-screen icon and enable subtitles/CC at the bottom right of …" at bounding box center [628, 374] width 700 height 487
click at [1009, 620] on section "My courses OPO TW B2 Lesson 2: Radical Self-Awareness Lesson 2 Videos (20 min.)…" at bounding box center [628, 305] width 859 height 951
click at [1086, 604] on div "Skip Calendar Calendar List of courses All courses OPO TW B2 New event Septembe…" at bounding box center [1186, 356] width 221 height 515
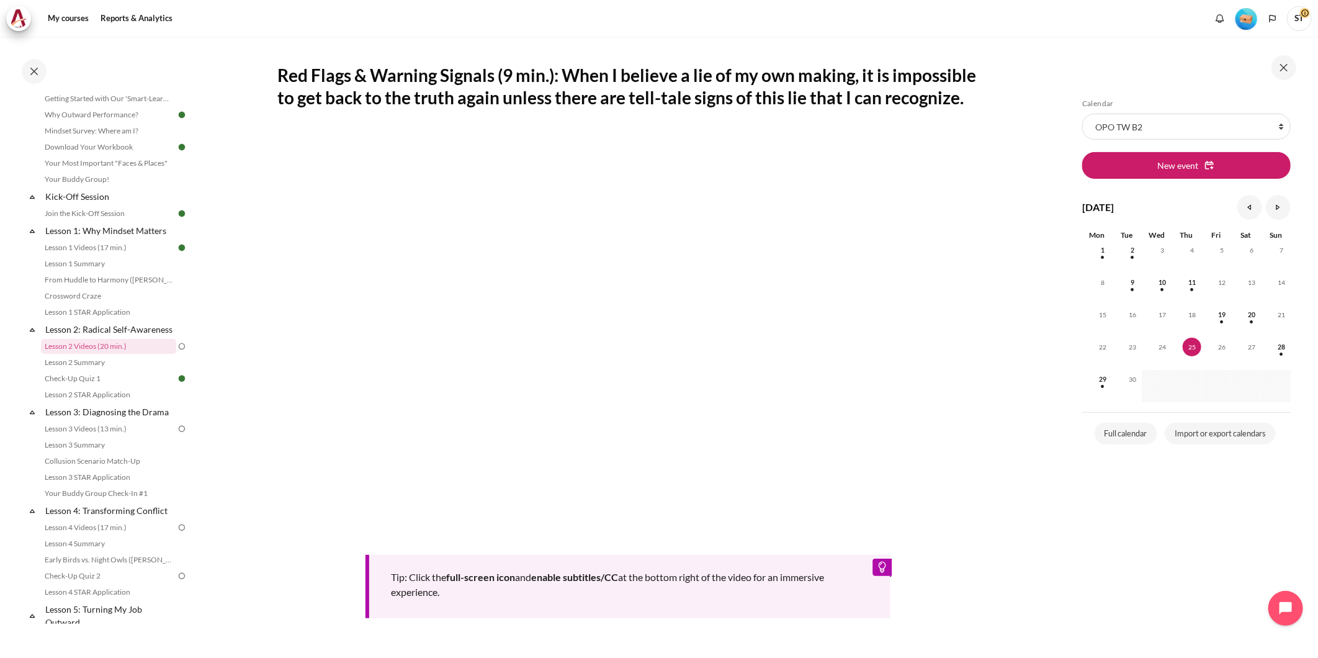
click at [1075, 563] on div "Skip Calendar Calendar List of courses All courses OPO TW B2 New event Septembe…" at bounding box center [1187, 347] width 261 height 620
click at [1056, 568] on div "My courses OPO TW B2 Lesson 2: Radical Self-Awareness Lesson 2 Videos (20 min.)…" at bounding box center [659, 347] width 1318 height 621
click at [1006, 190] on section "My courses OPO TW B2 Lesson 2: Radical Self-Awareness Lesson 2 Videos (20 min.)…" at bounding box center [628, 305] width 859 height 951
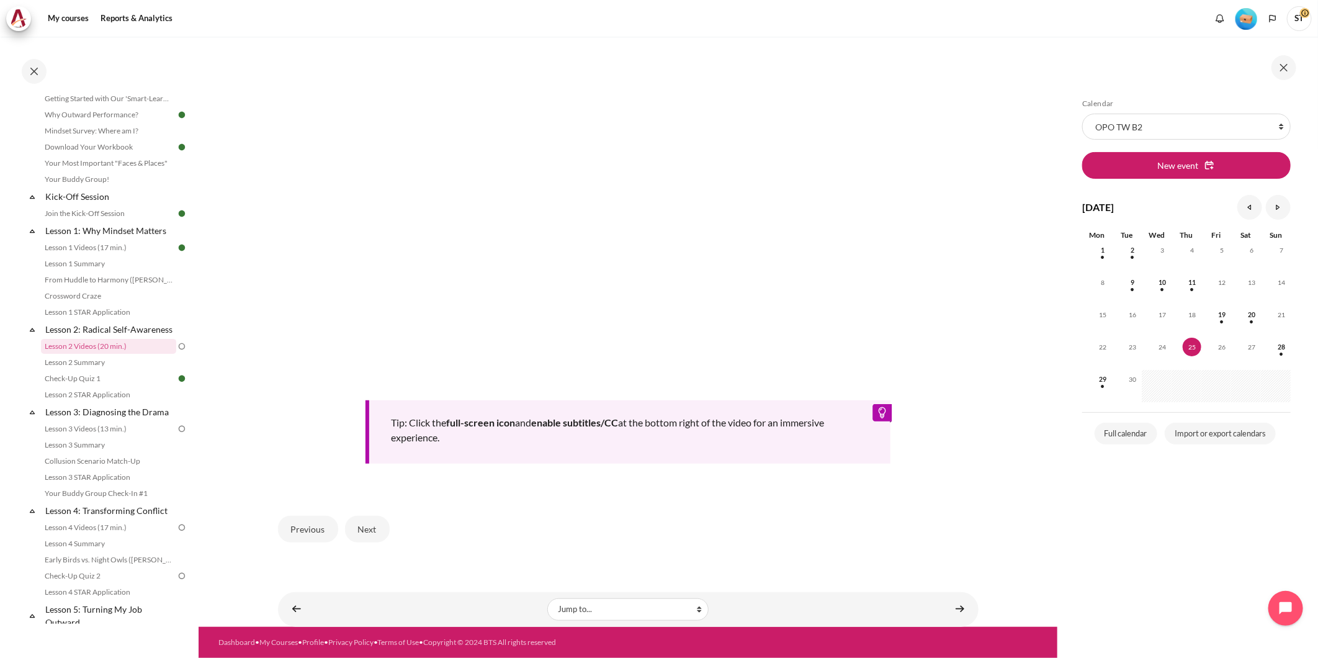
scroll to position [380, 0]
click at [382, 525] on button "Next" at bounding box center [367, 528] width 45 height 26
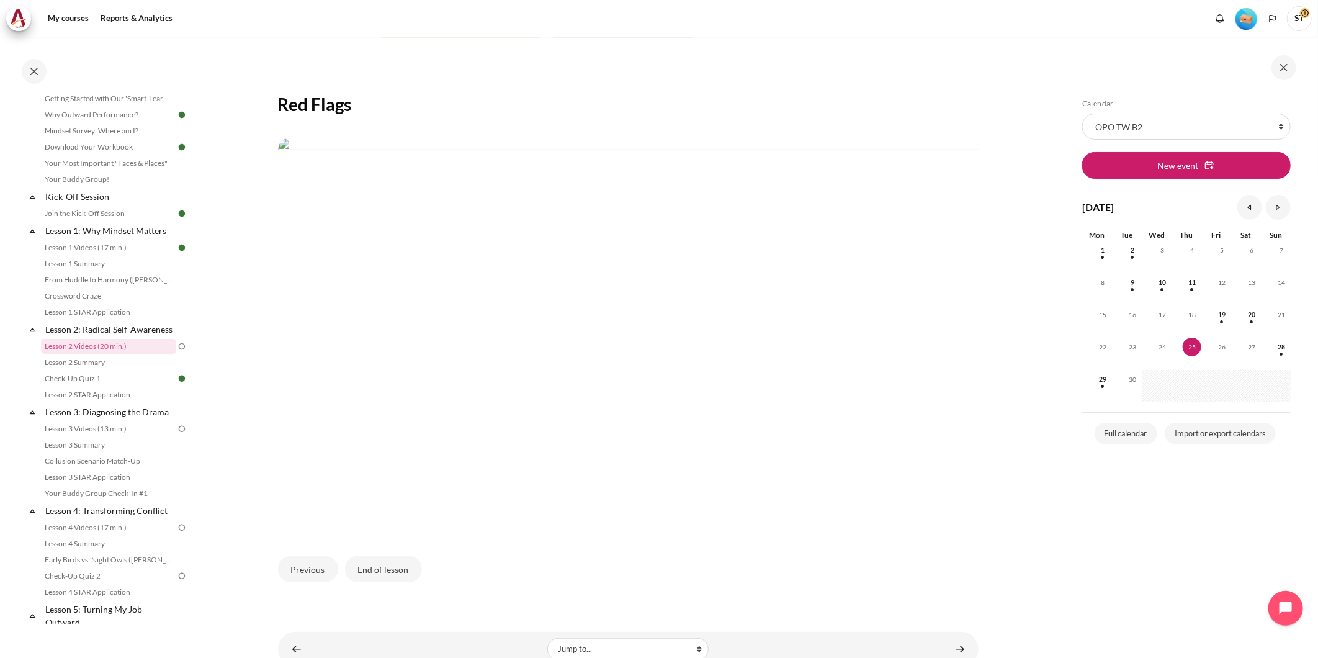
scroll to position [213, 0]
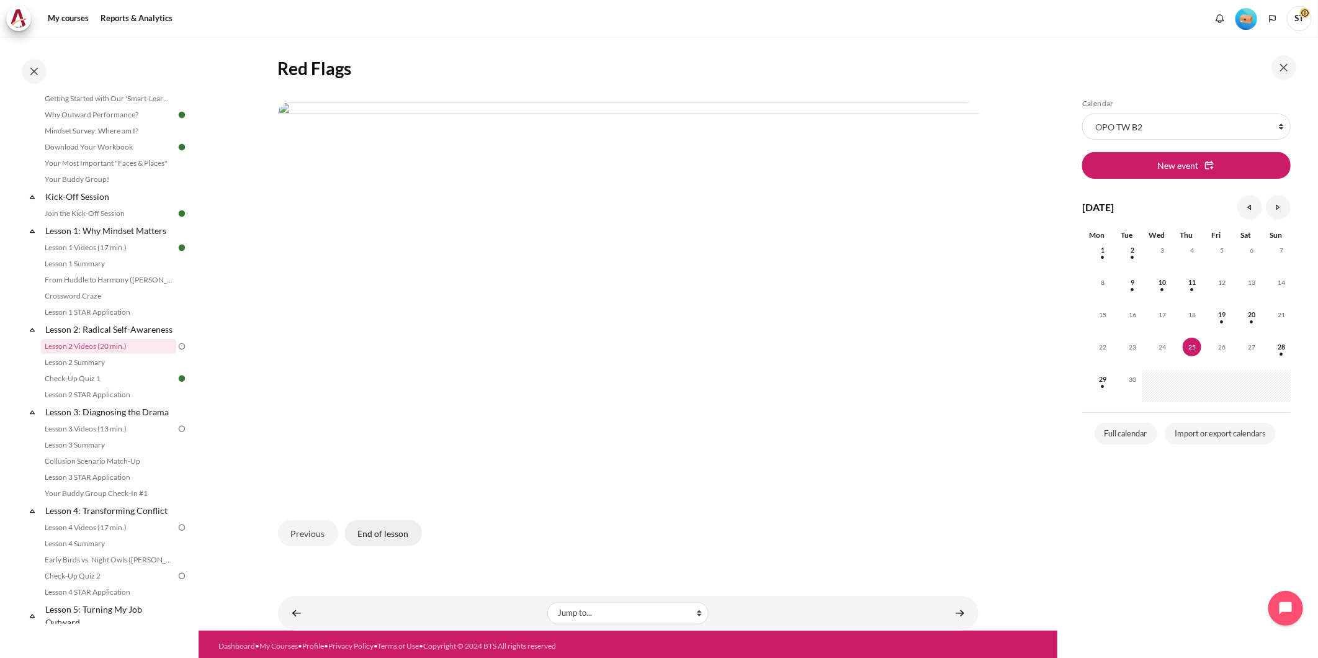
click at [393, 529] on button "End of lesson" at bounding box center [383, 533] width 77 height 26
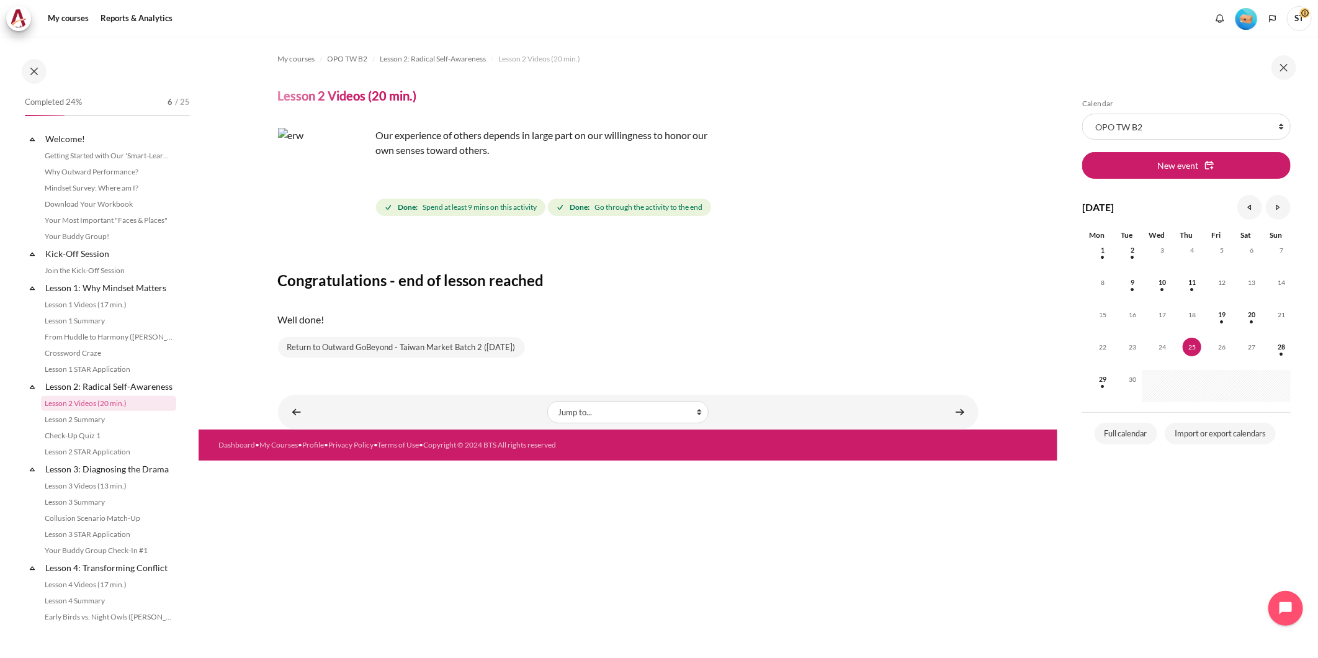
scroll to position [57, 0]
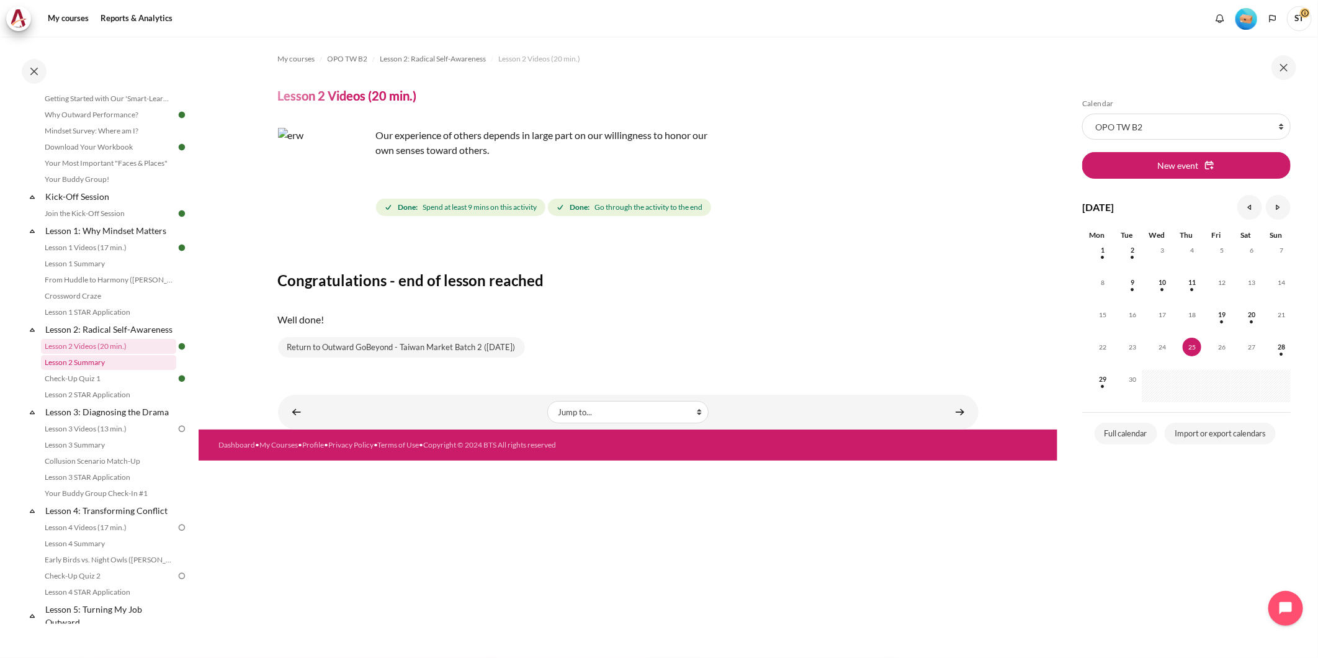
click at [87, 369] on link "Lesson 2 Summary" at bounding box center [108, 362] width 135 height 15
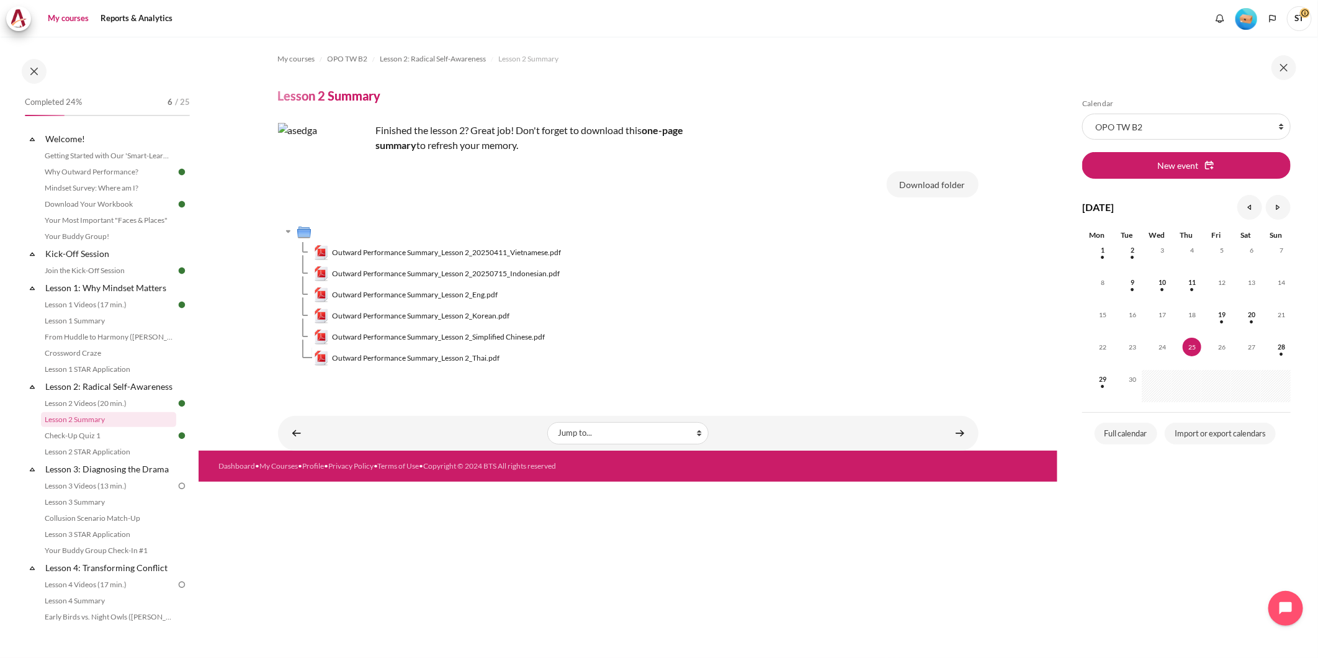
click at [71, 19] on link "My courses" at bounding box center [68, 18] width 50 height 25
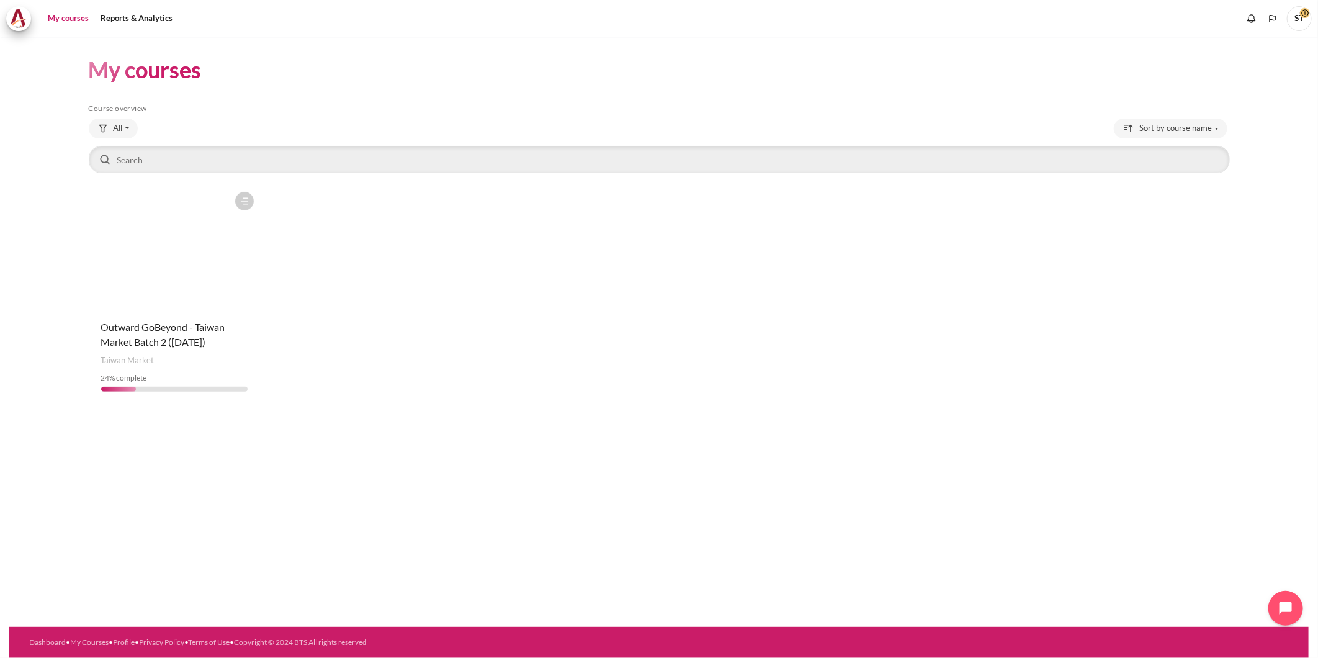
click at [159, 240] on figure "Content" at bounding box center [175, 247] width 172 height 124
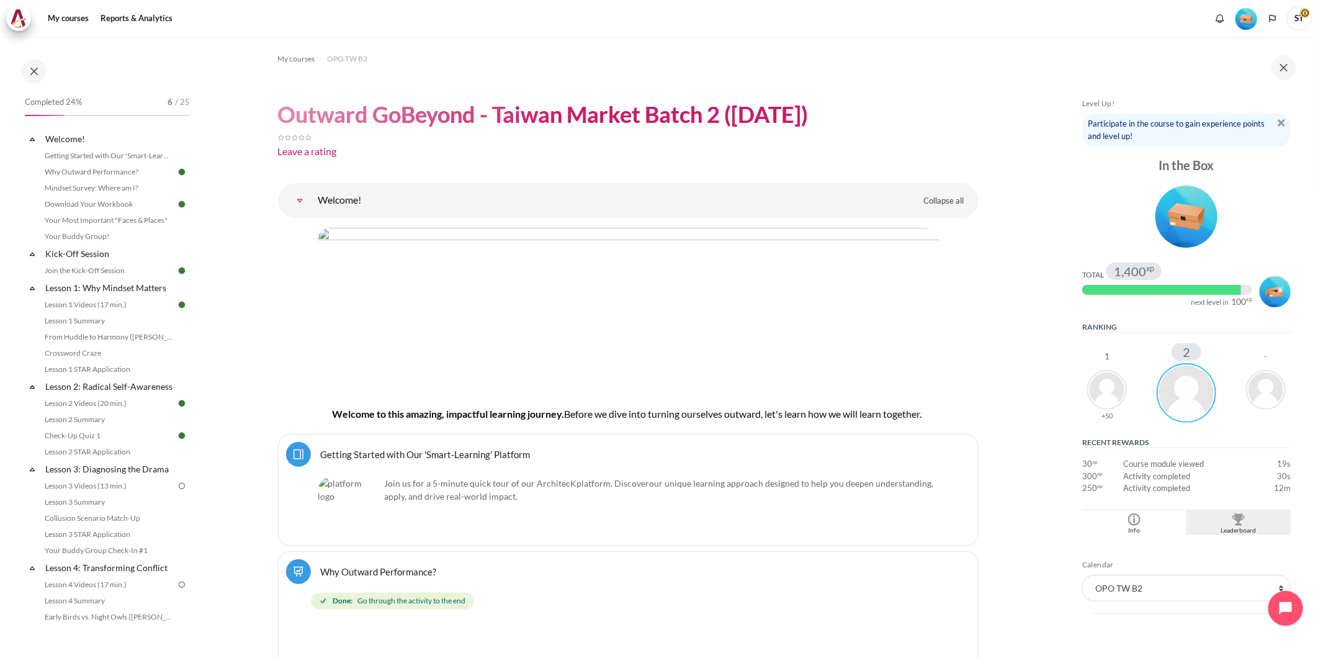
click at [1221, 525] on div "Leaderboard" at bounding box center [1238, 530] width 98 height 10
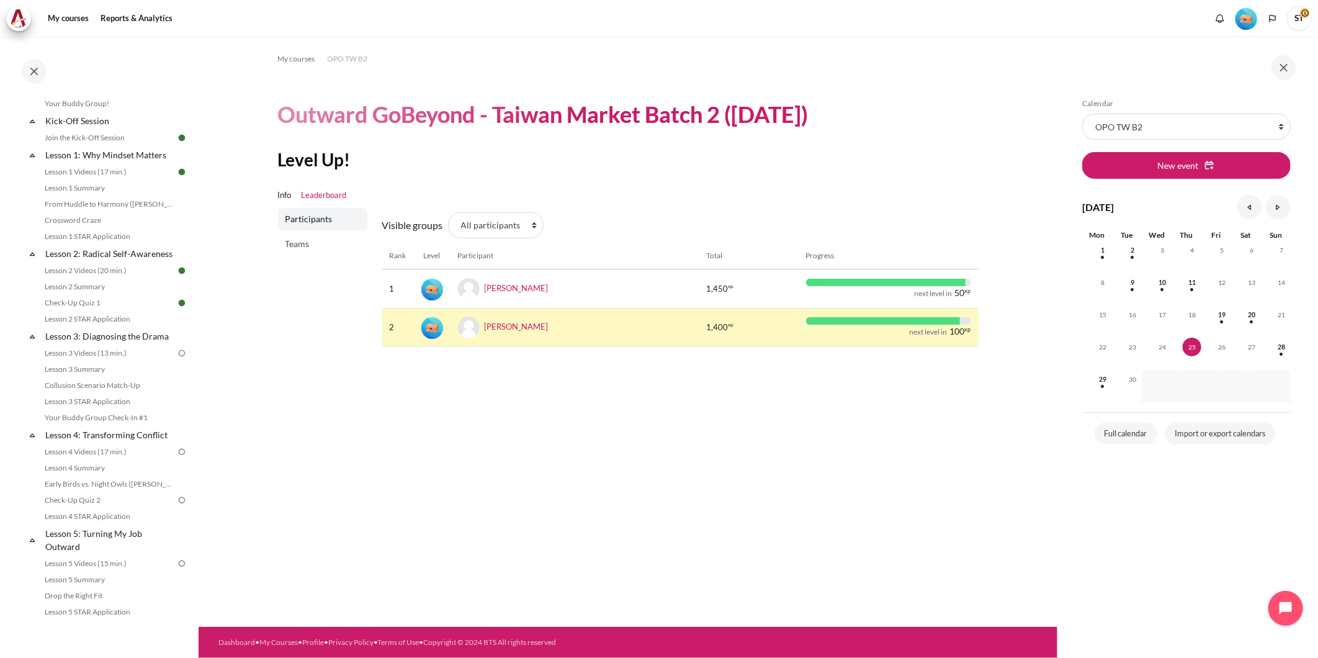
scroll to position [138, 0]
click at [316, 243] on span "Teams" at bounding box center [323, 244] width 77 height 12
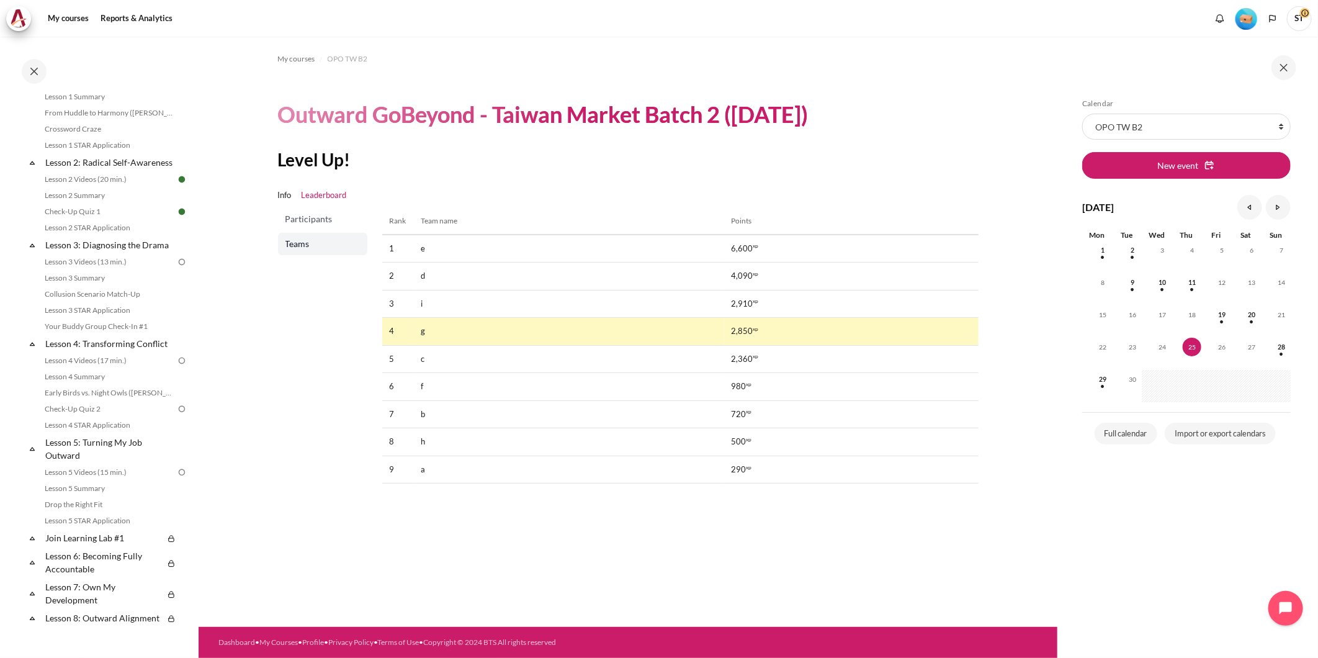
scroll to position [200, 0]
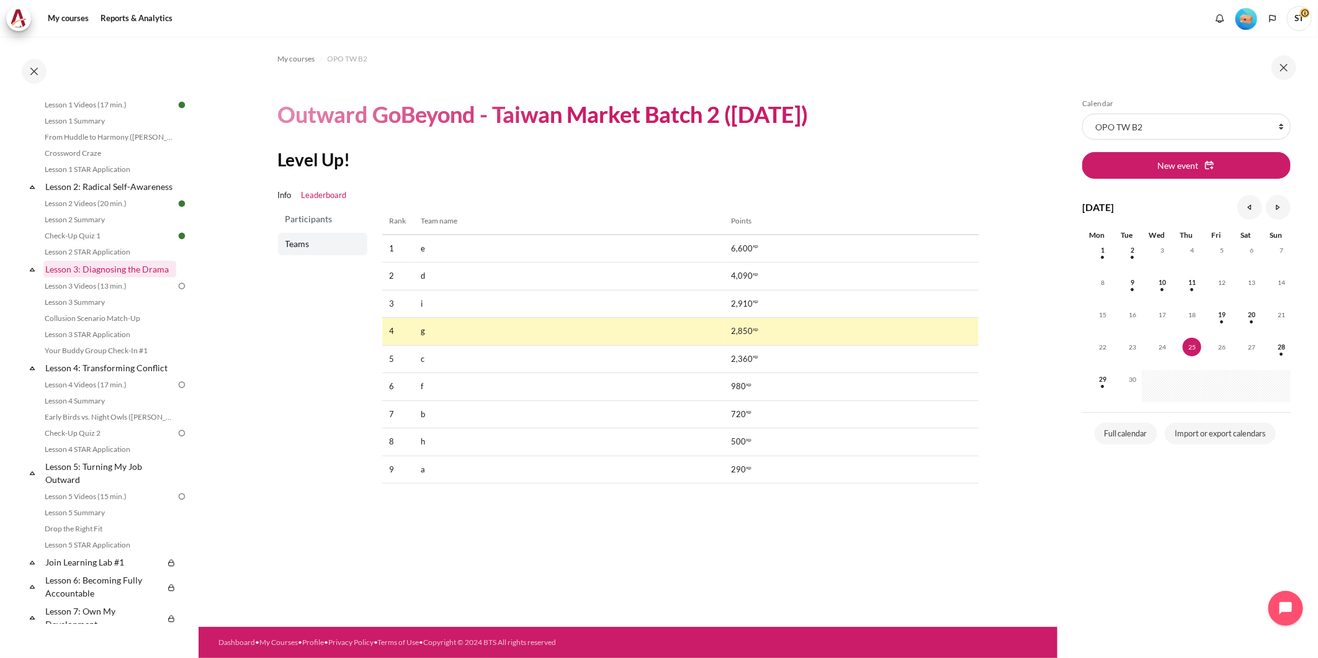
click at [125, 277] on link "Lesson 3: Diagnosing the Drama" at bounding box center [109, 269] width 133 height 17
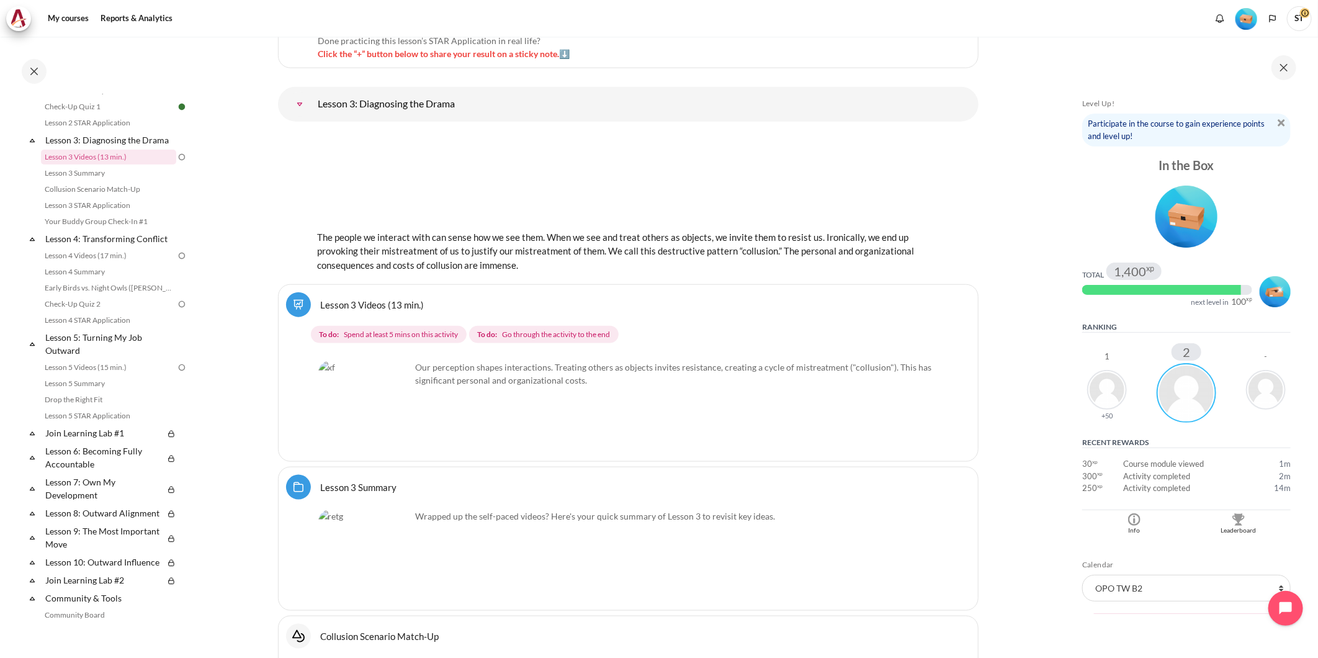
scroll to position [3779, 0]
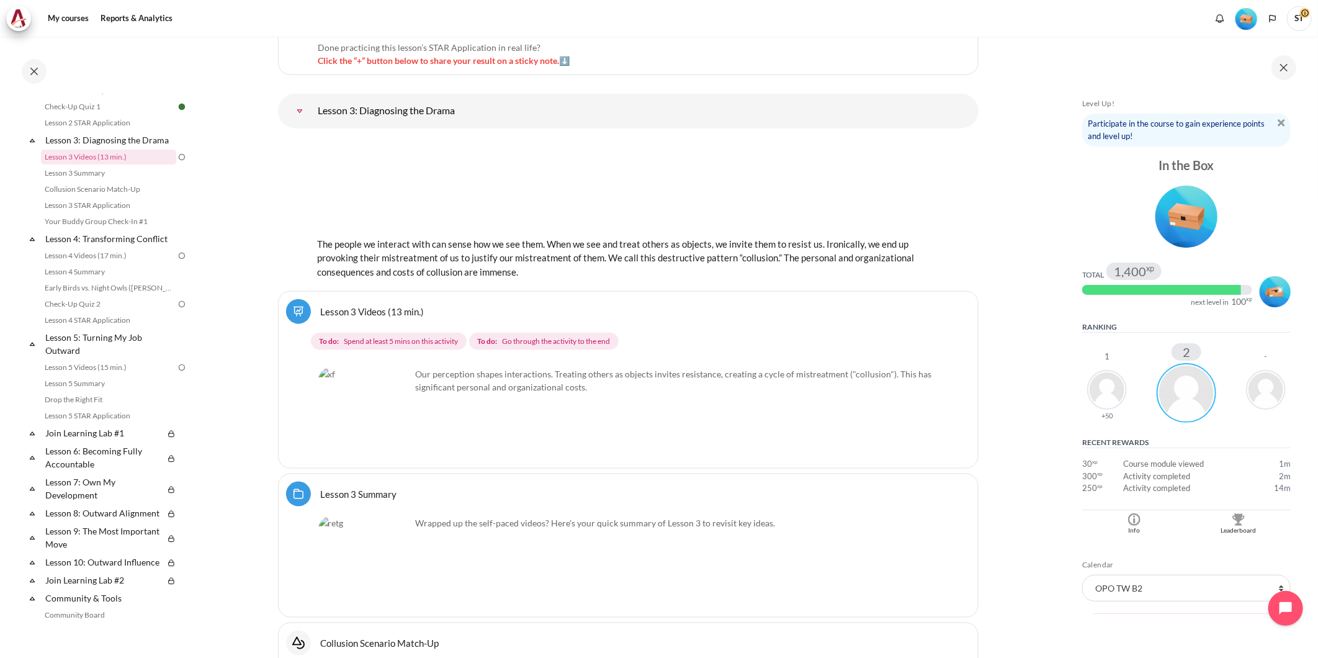
click at [686, 337] on div "Select activity Lesson 3 Videos (13 min.) Lesson 3 Videos (13 min.) To do: To d…" at bounding box center [628, 379] width 700 height 177
click at [109, 164] on link "Lesson 3 Videos (13 min.)" at bounding box center [108, 157] width 135 height 15
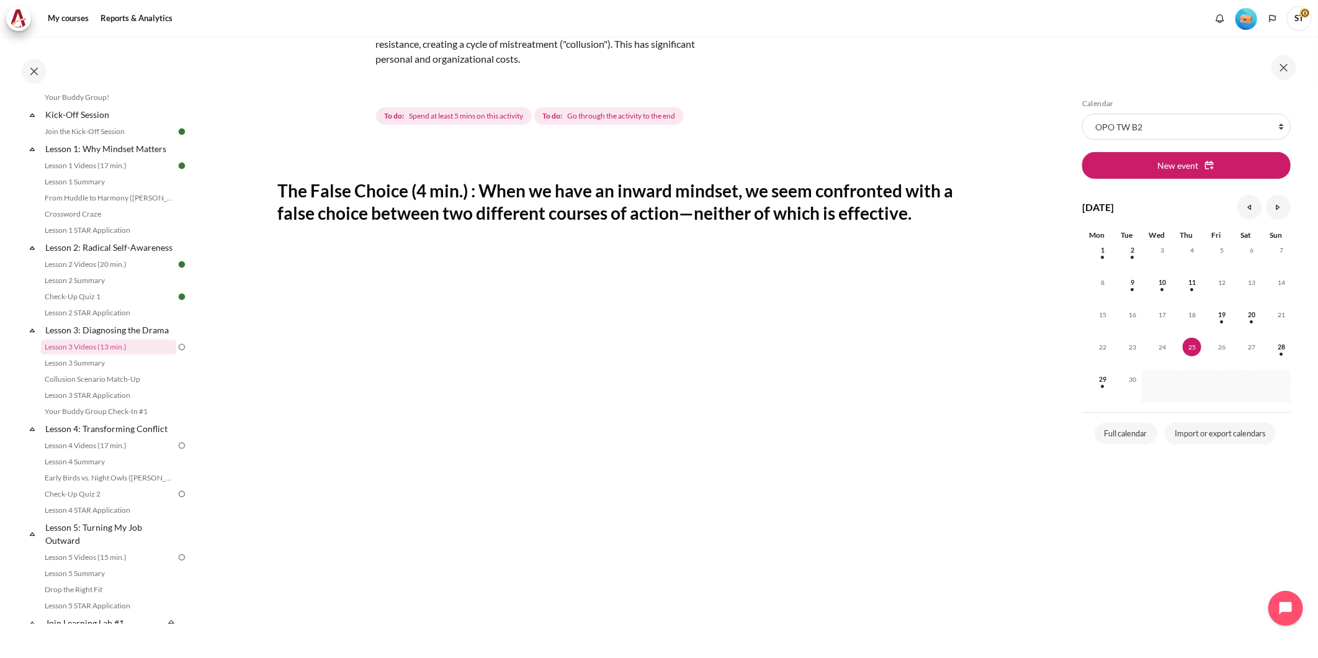
scroll to position [138, 0]
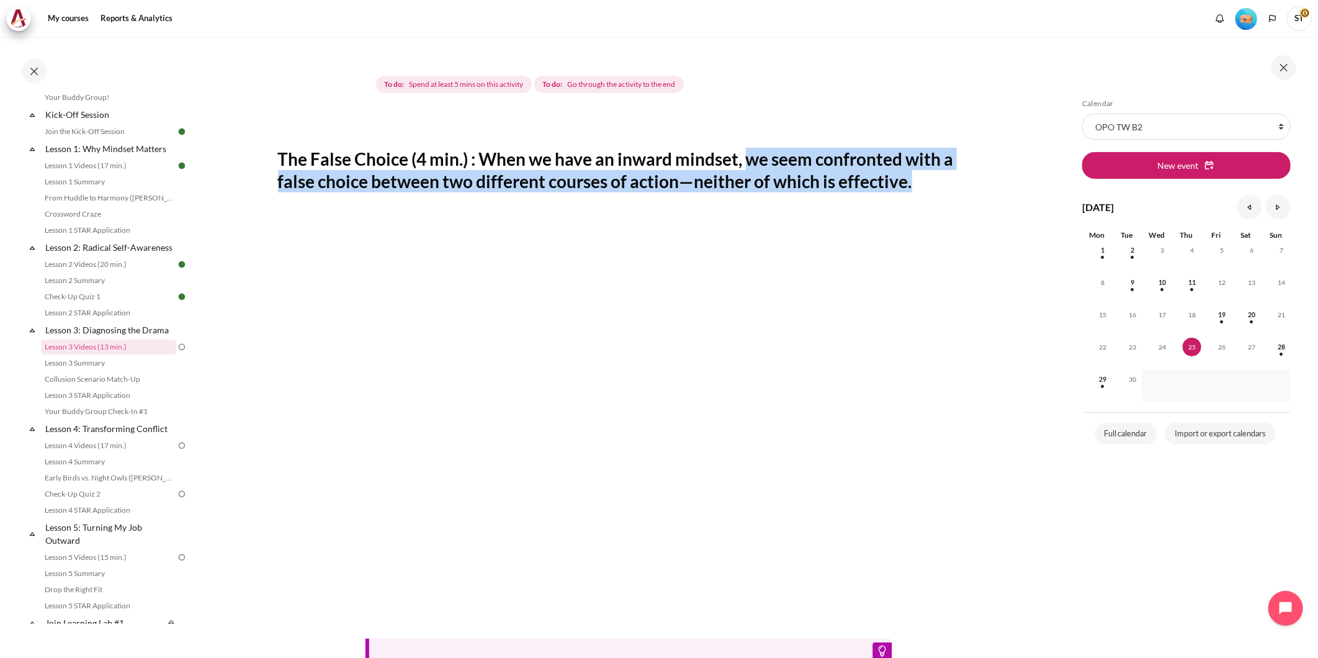
drag, startPoint x: 752, startPoint y: 158, endPoint x: 929, endPoint y: 187, distance: 178.6
click at [929, 187] on h2 "The False Choice (4 min.) : When we have an inward mindset, we seem confronted …" at bounding box center [628, 170] width 700 height 45
copy h2 "we seem confronted with a false choice between two different courses of action—…"
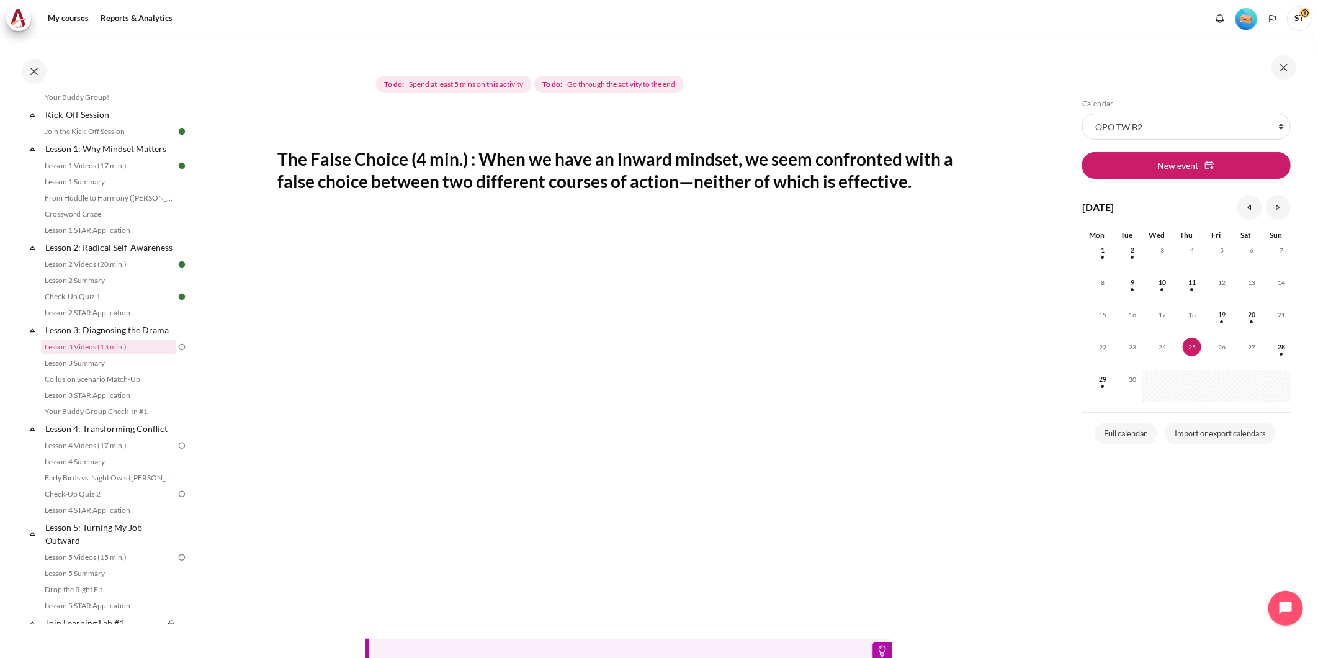
click at [1007, 283] on section "My courses OPO TW B2 Lesson 3: Diagnosing the Drama Lesson 3 Videos (13 min.) L…" at bounding box center [628, 382] width 859 height 966
click at [256, 577] on section "My courses OPO TW B2 Lesson 3: Diagnosing the Drama Lesson 3 Videos (13 min.) L…" at bounding box center [628, 382] width 859 height 966
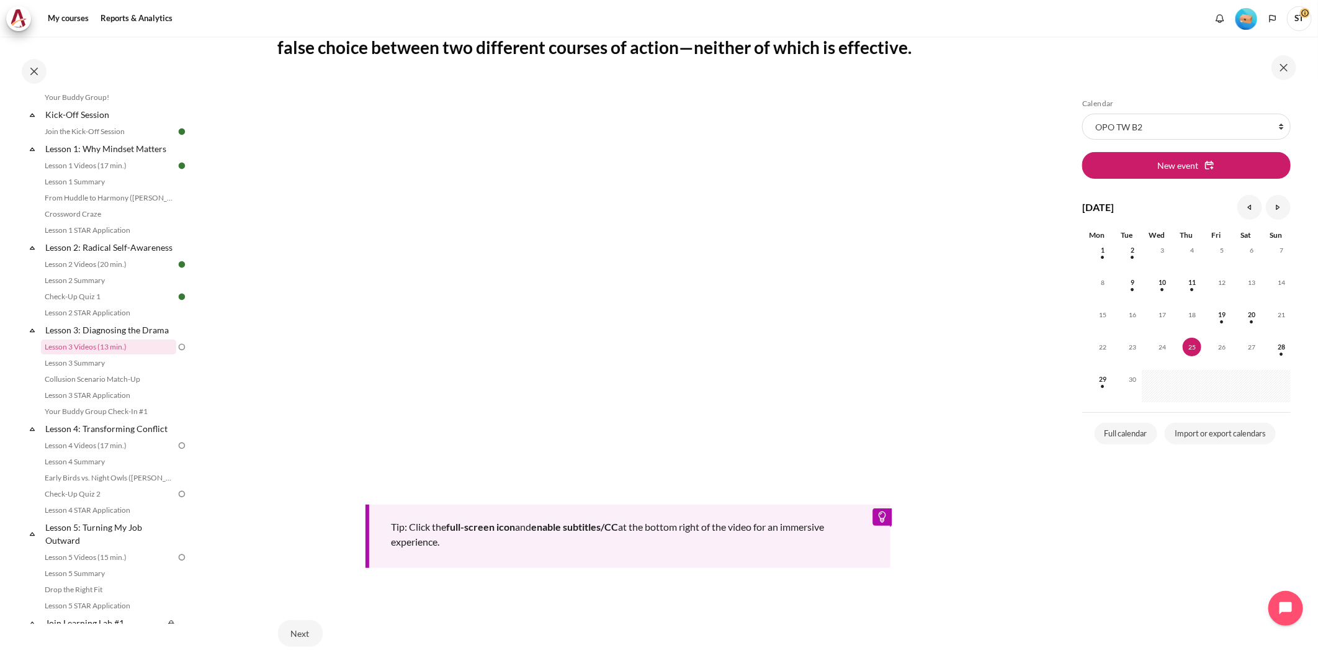
scroll to position [275, 0]
click at [1007, 511] on section "My courses OPO TW B2 Lesson 3: Diagnosing the Drama Lesson 3 Videos (13 min.) L…" at bounding box center [628, 244] width 859 height 966
click at [968, 536] on div "Tip: Click the full-screen icon and enable subtitles/CC at the bottom right of …" at bounding box center [628, 320] width 700 height 487
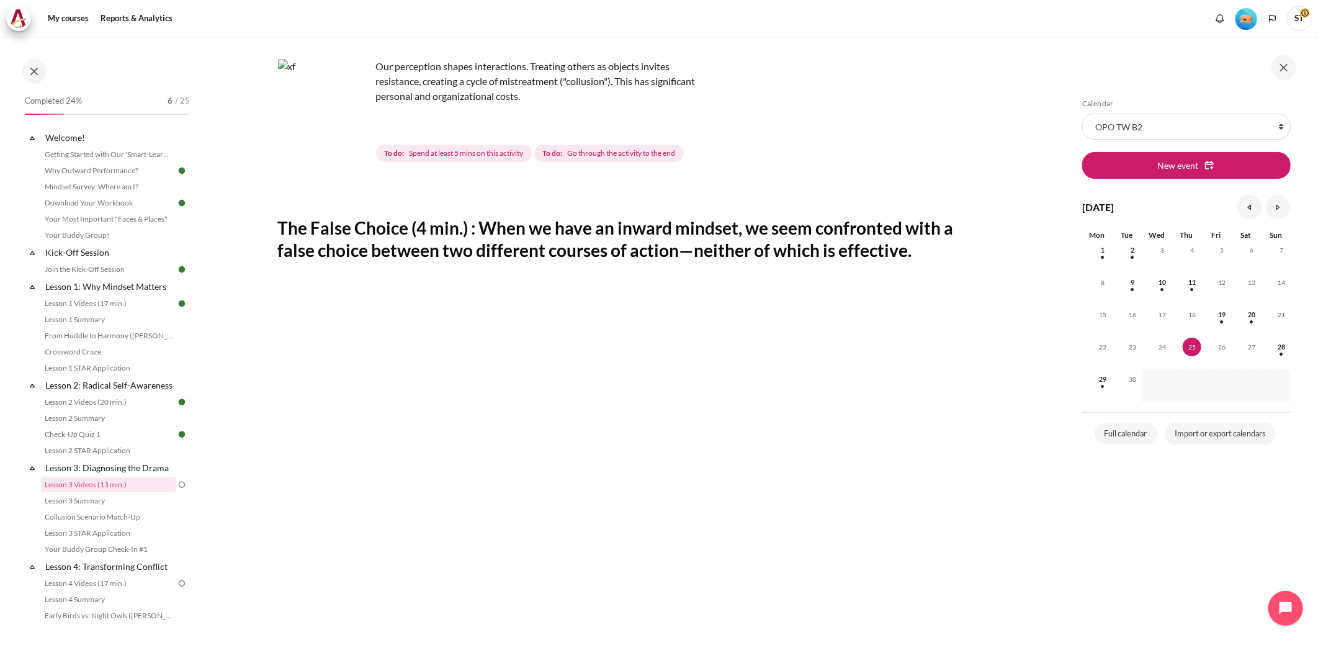
scroll to position [0, 0]
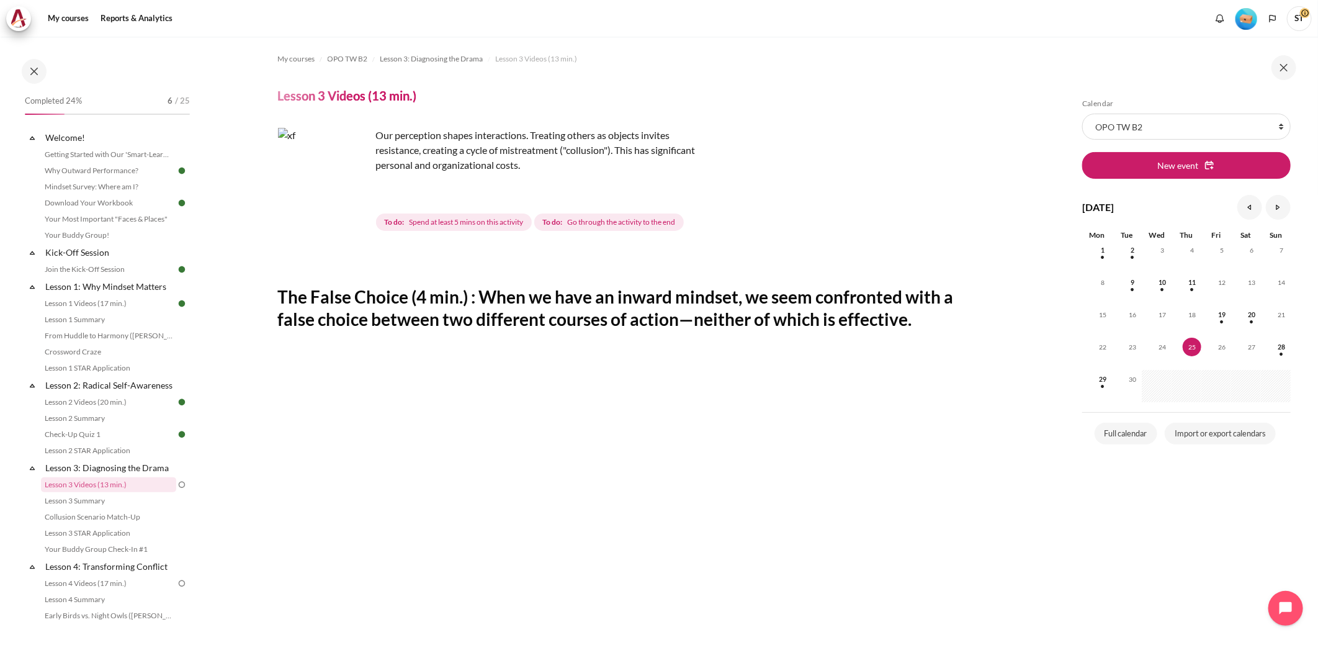
click at [577, 280] on div "The False Choice (4 min.) : When we have an inward mindset, we seem confronted …" at bounding box center [628, 591] width 700 height 679
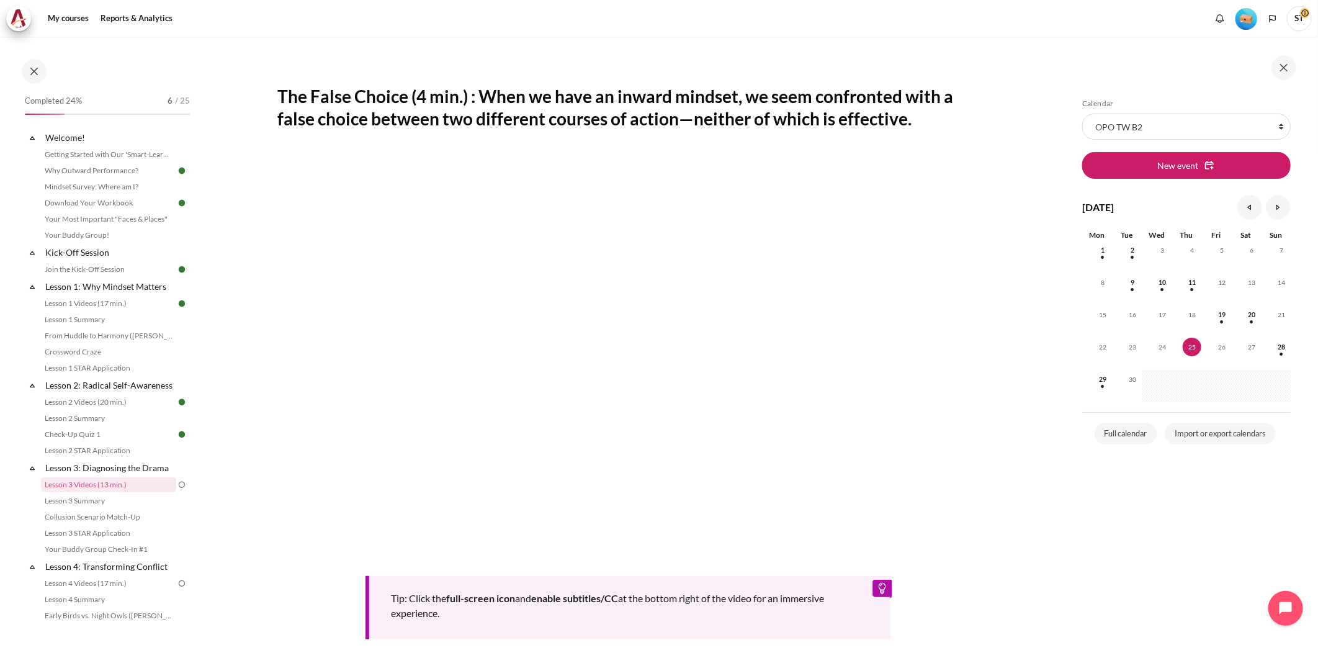
scroll to position [207, 0]
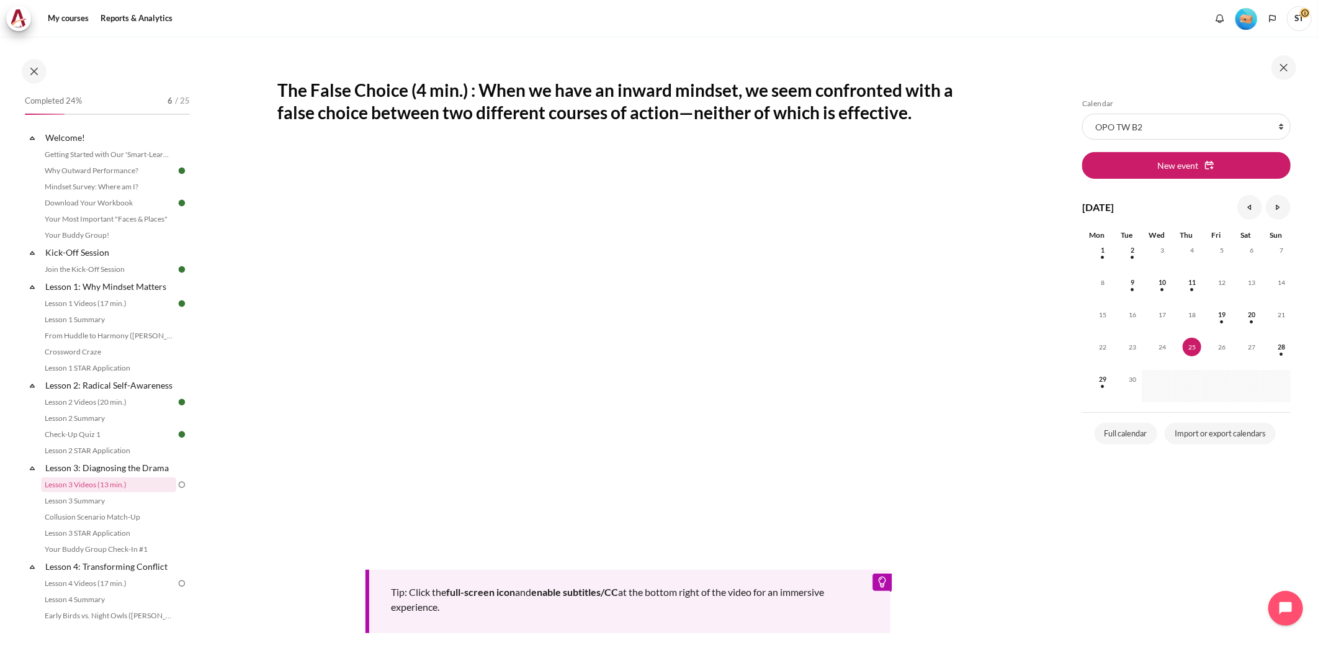
click at [1008, 288] on section "My courses OPO TW B2 Lesson 3: Diagnosing the Drama Lesson 3 Videos (13 min.) L…" at bounding box center [628, 313] width 859 height 966
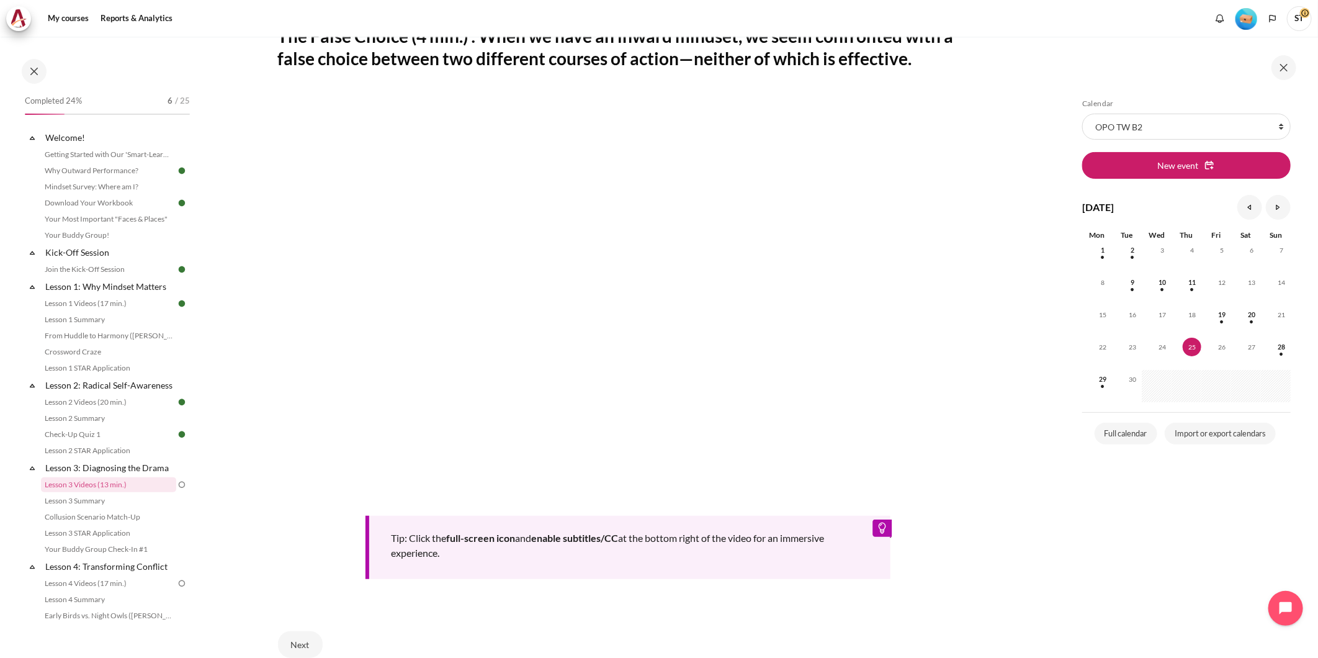
scroll to position [372, 0]
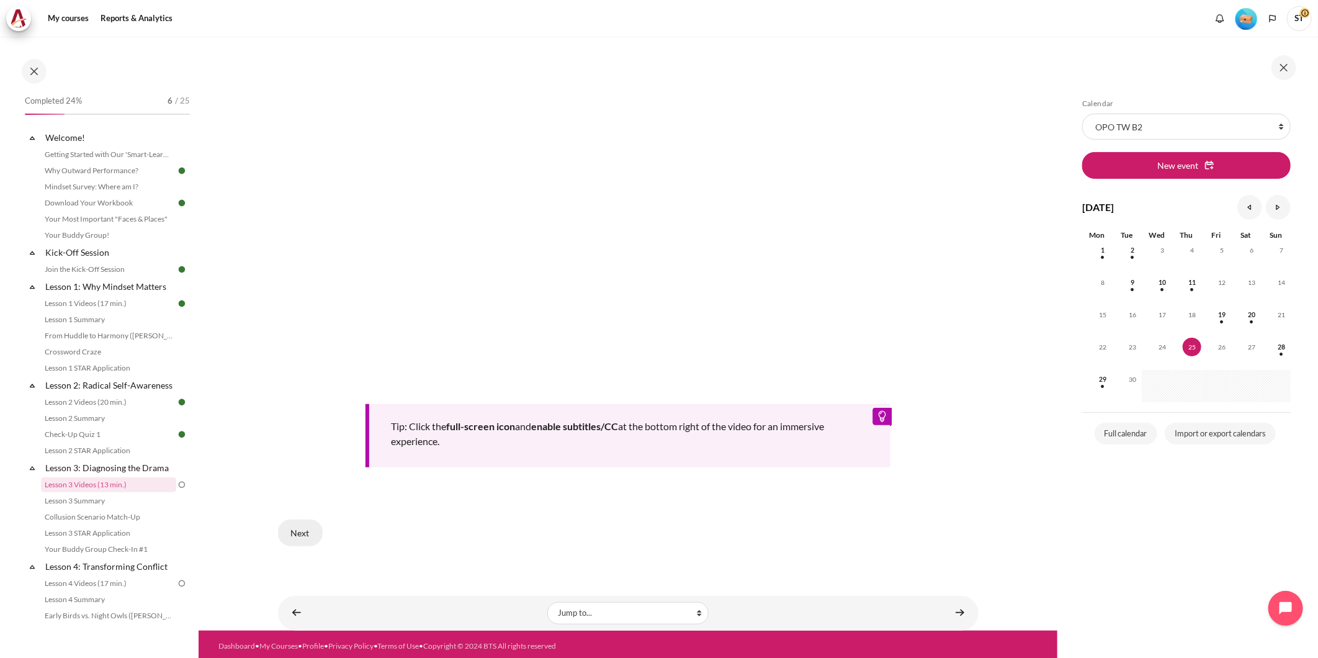
click at [308, 519] on button "Next" at bounding box center [300, 532] width 45 height 26
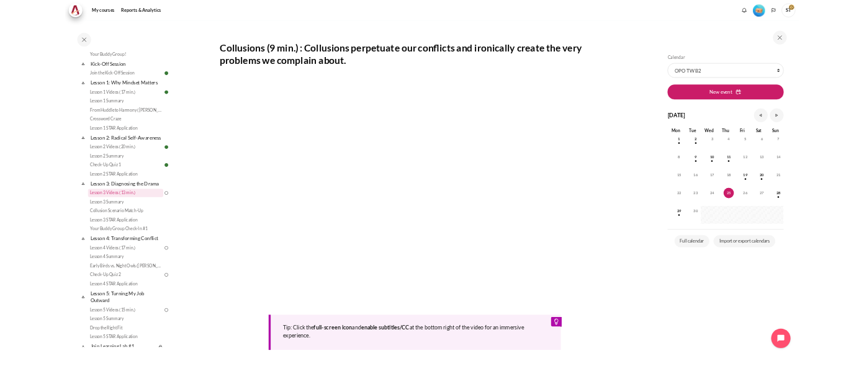
scroll to position [234, 0]
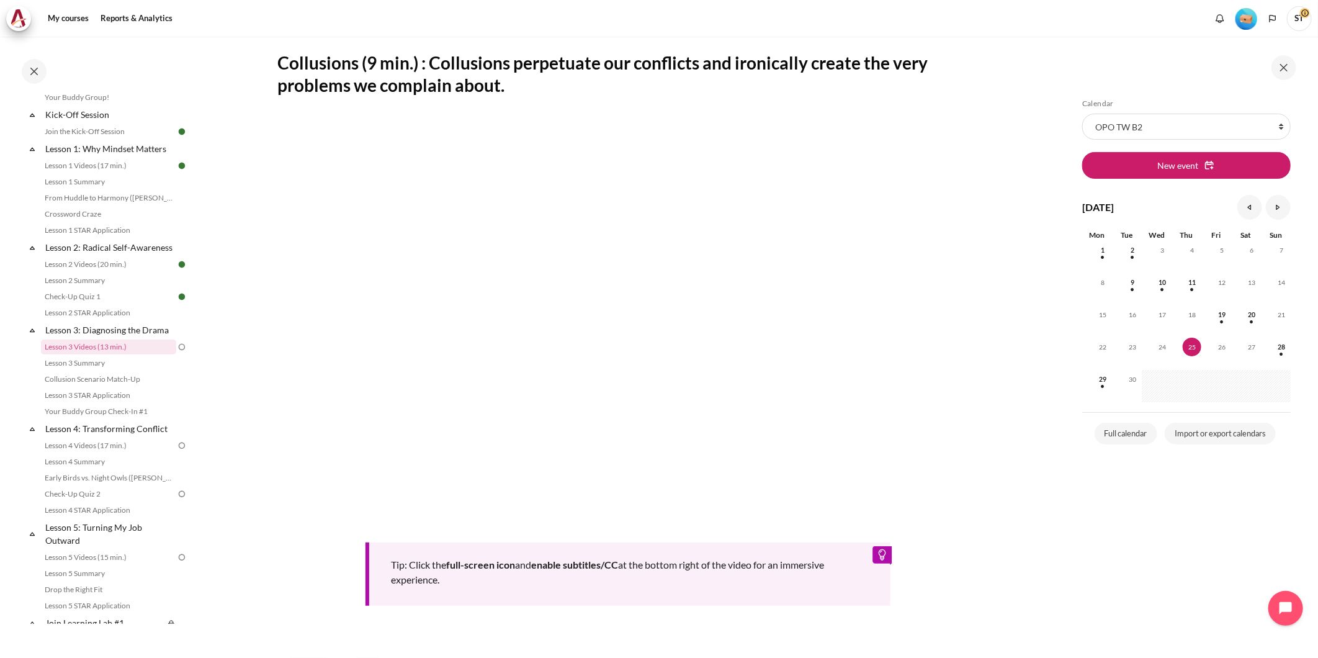
click at [1110, 530] on div "Skip Calendar Calendar List of courses All courses OPO TW B2 New event [DATE] A…" at bounding box center [1186, 356] width 221 height 515
click at [1087, 562] on div "Skip Calendar Calendar List of courses All courses OPO TW B2 New event Septembe…" at bounding box center [1186, 356] width 221 height 515
click at [1022, 600] on section "My courses OPO TW B2 Lesson 3: Diagnosing the Drama Lesson 3 Videos (13 min.) L…" at bounding box center [628, 286] width 859 height 966
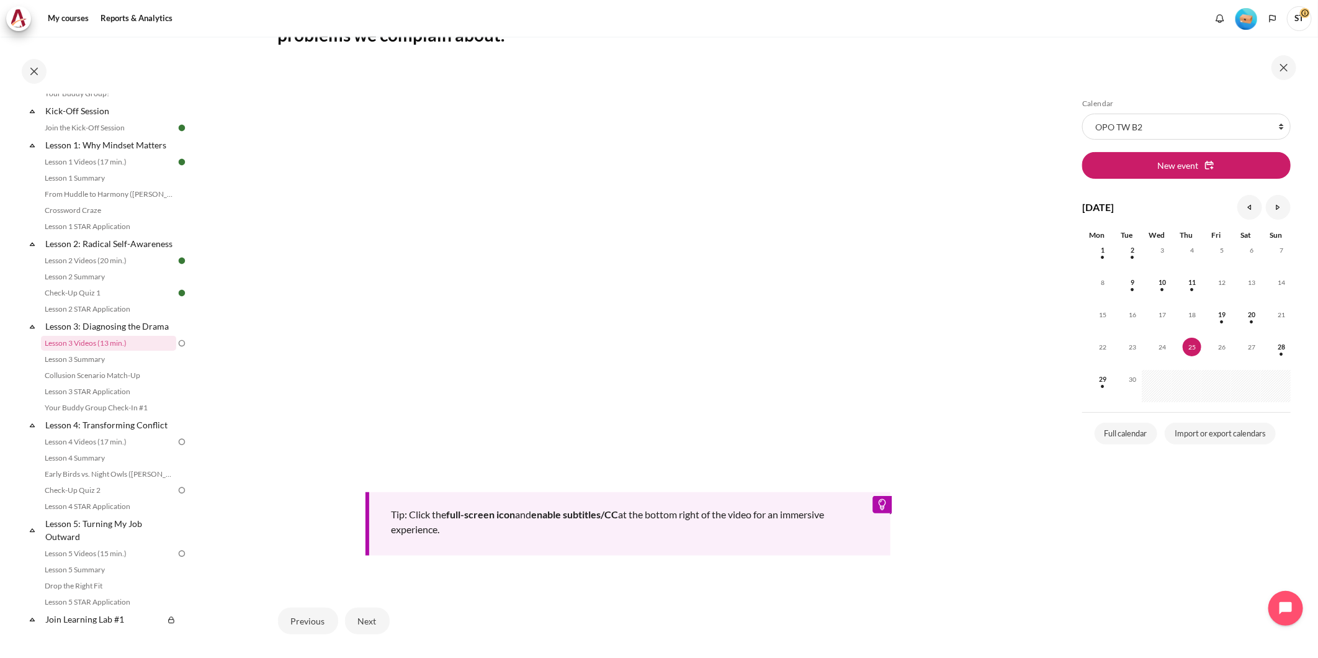
scroll to position [372, 0]
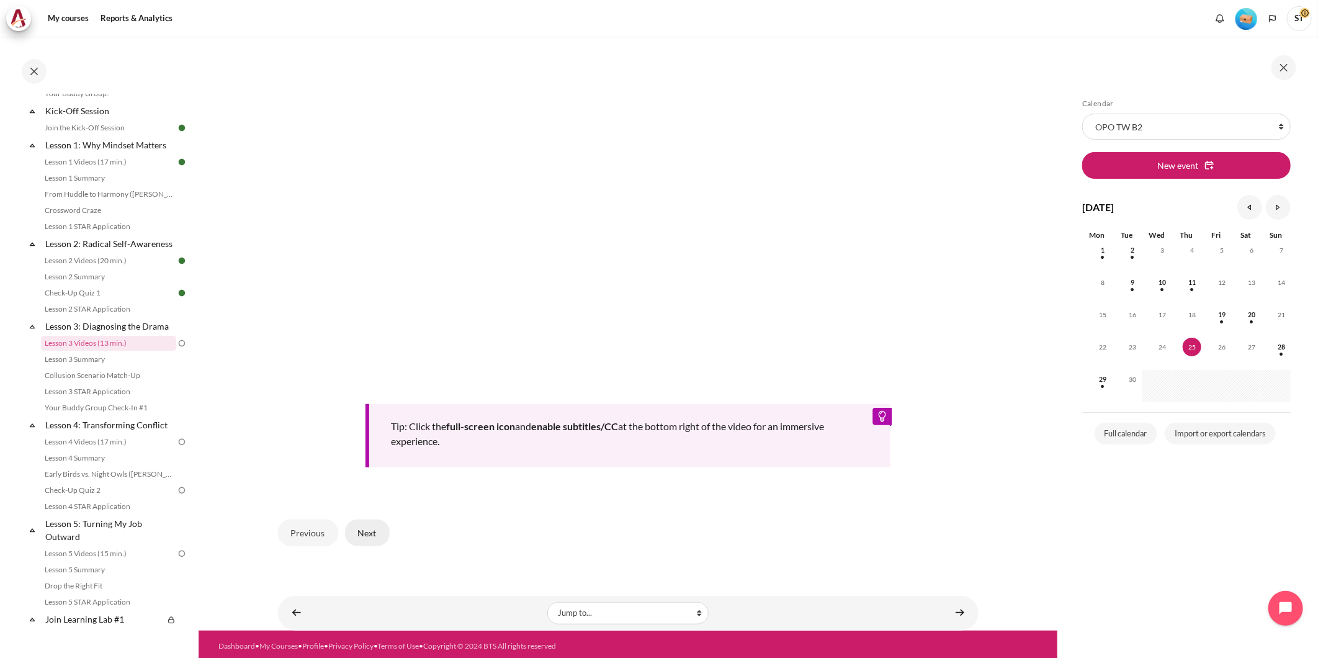
click at [377, 529] on button "Next" at bounding box center [367, 532] width 45 height 26
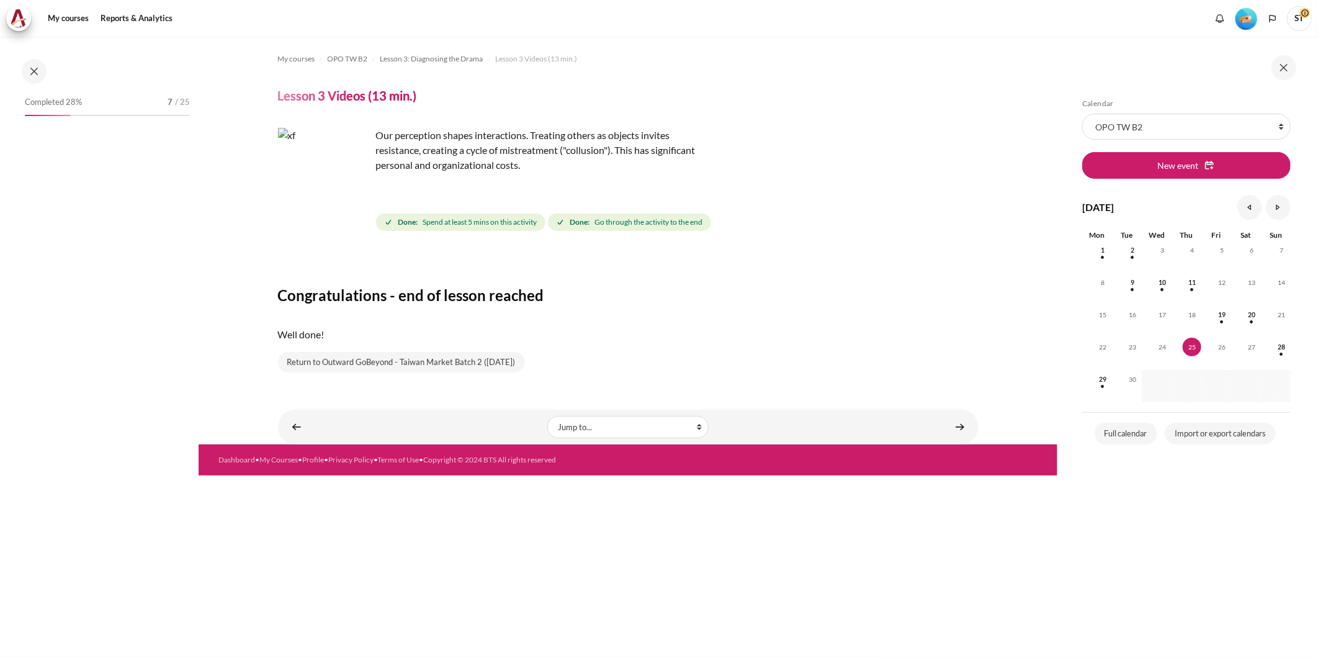
scroll to position [139, 0]
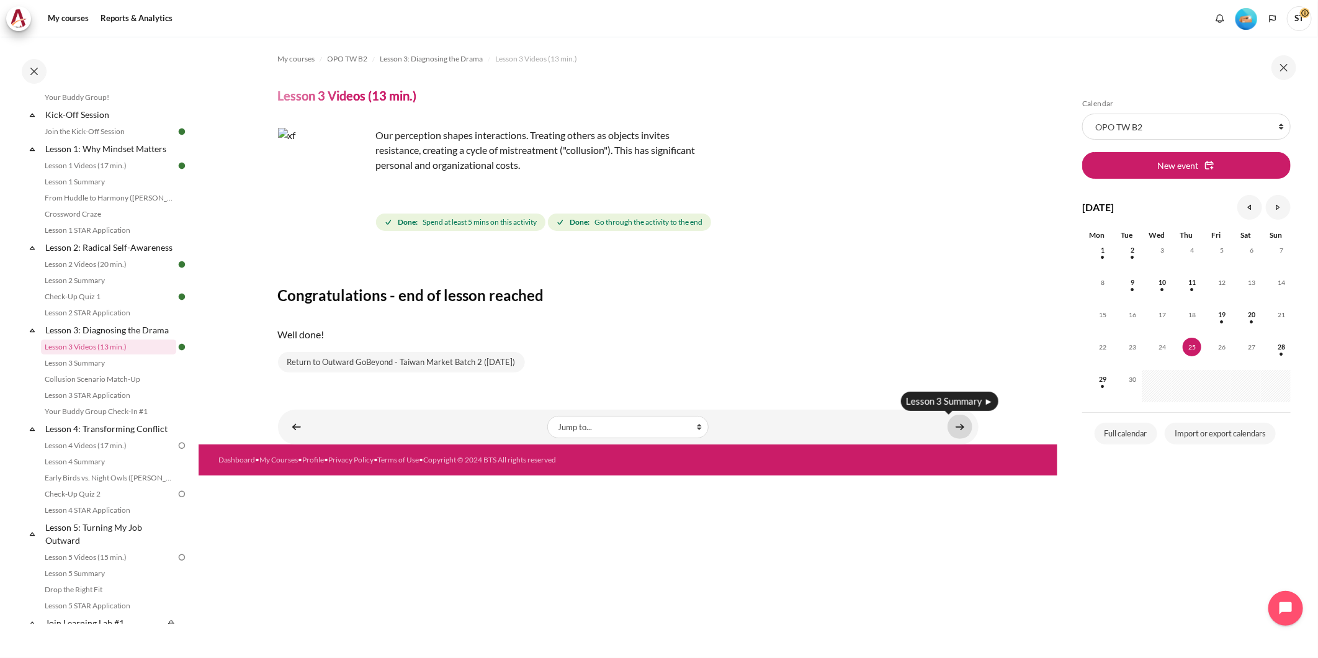
click at [964, 429] on link "Content" at bounding box center [959, 426] width 25 height 24
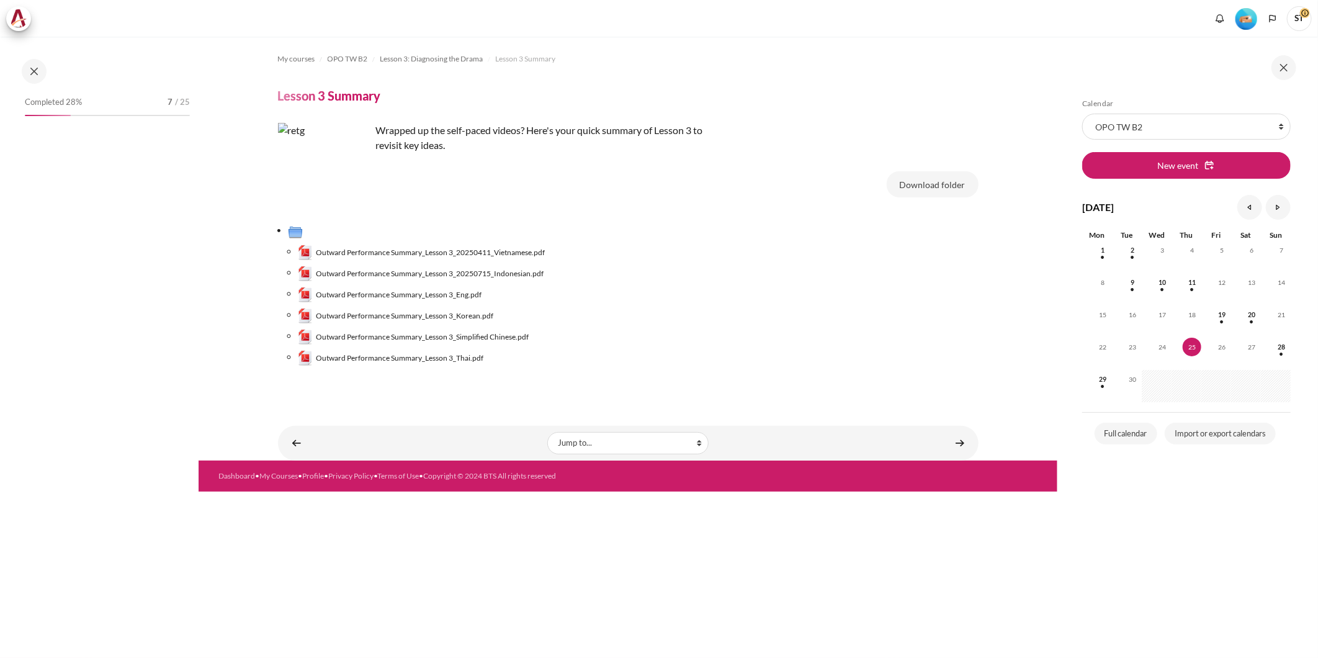
click at [436, 336] on span "Outward Performance Summary_Lesson 3_Simplified Chinese.pdf" at bounding box center [422, 336] width 213 height 11
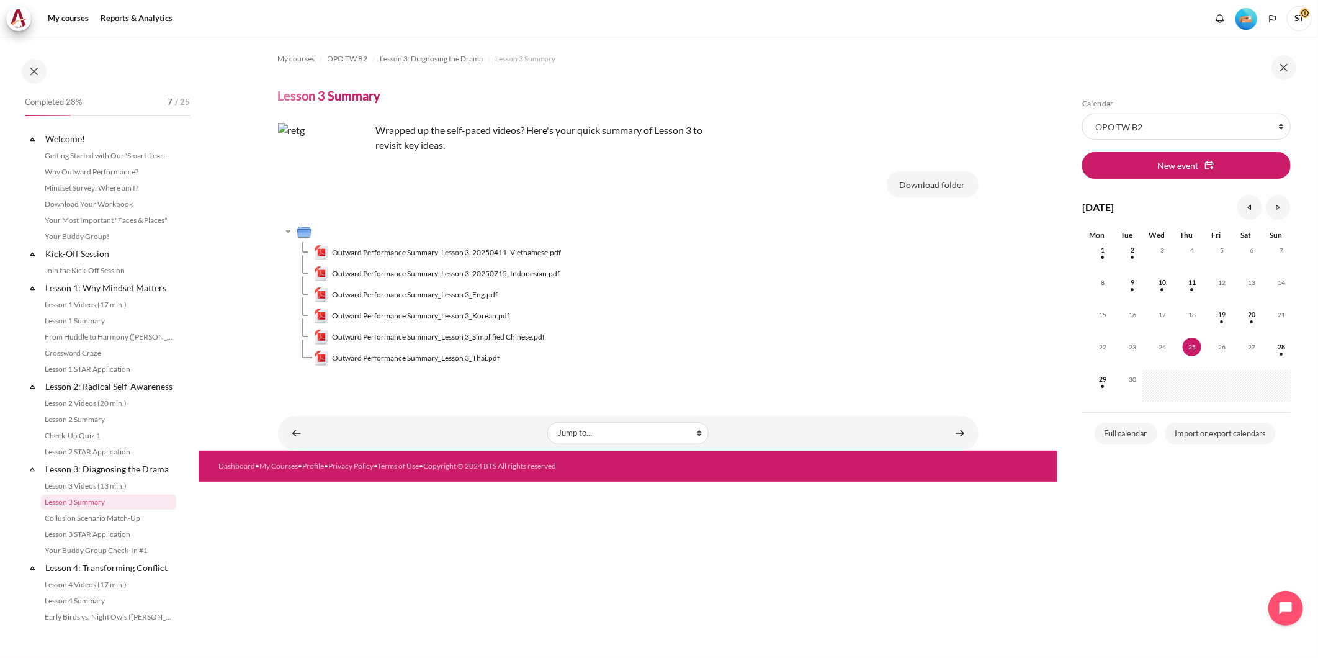
scroll to position [156, 0]
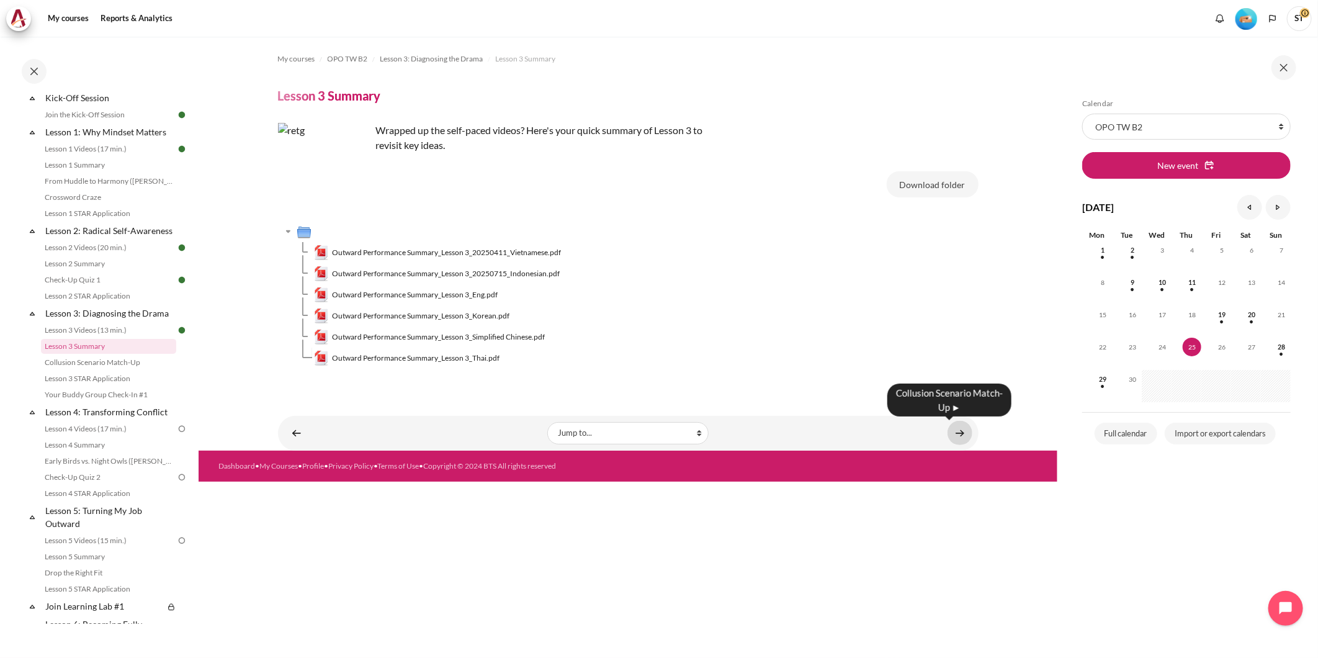
click at [966, 435] on link "Content" at bounding box center [959, 433] width 25 height 24
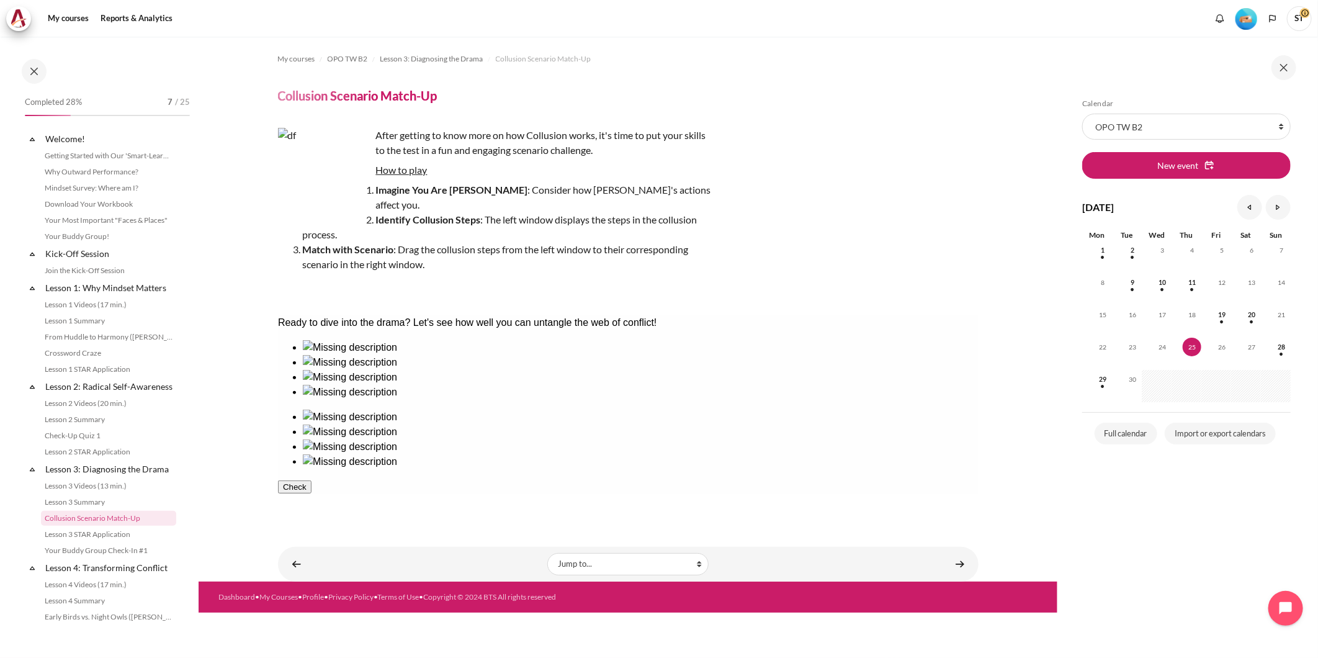
scroll to position [171, 0]
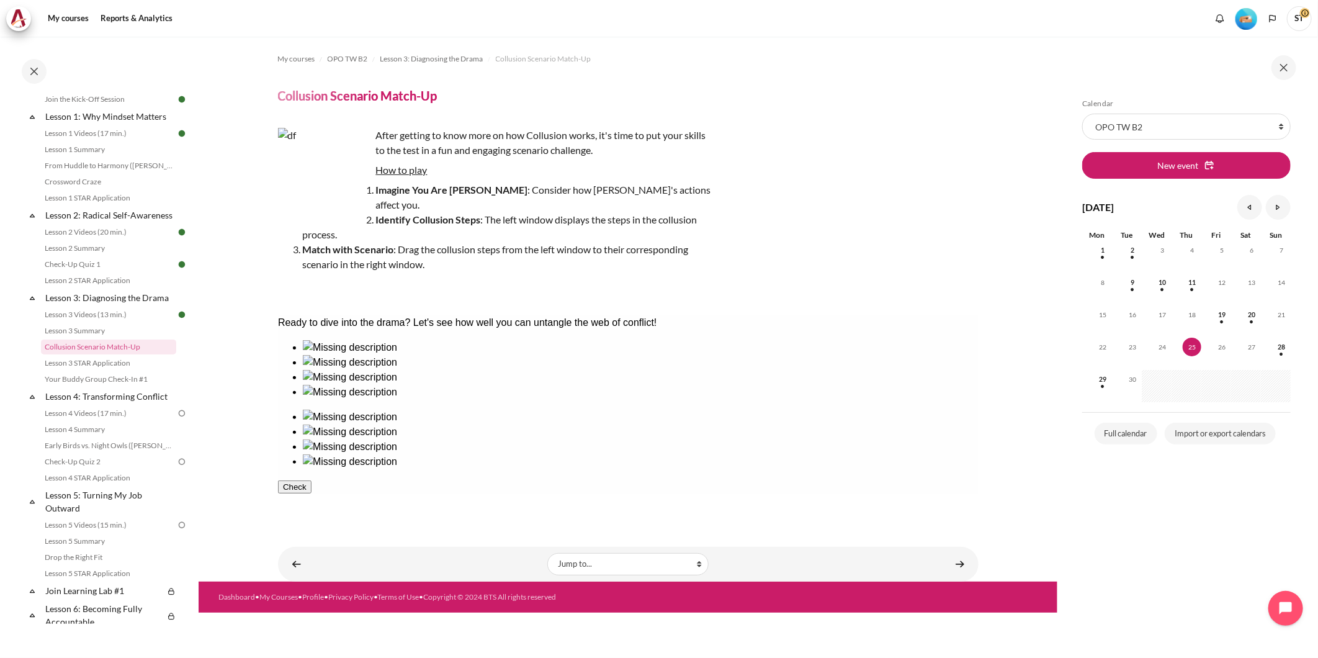
click at [311, 480] on button "Check" at bounding box center [293, 486] width 33 height 13
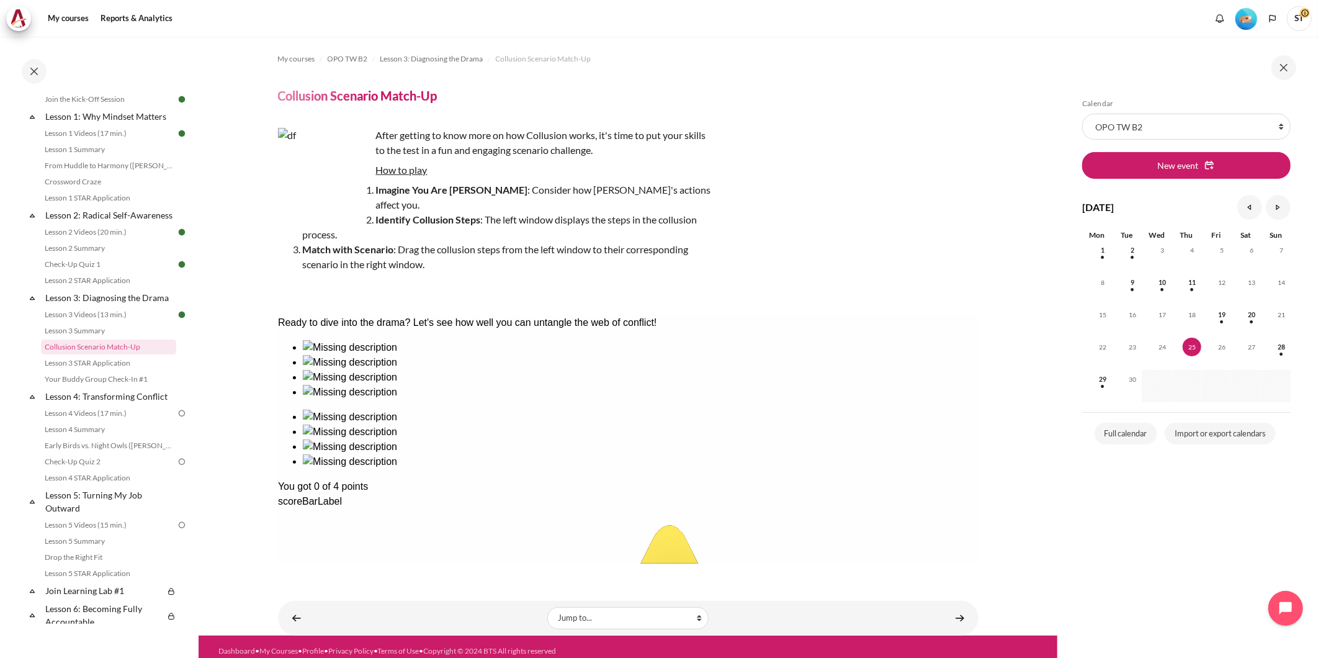
drag, startPoint x: 694, startPoint y: 411, endPoint x: 346, endPoint y: 409, distance: 348.6
drag, startPoint x: 574, startPoint y: 408, endPoint x: 645, endPoint y: 407, distance: 70.7
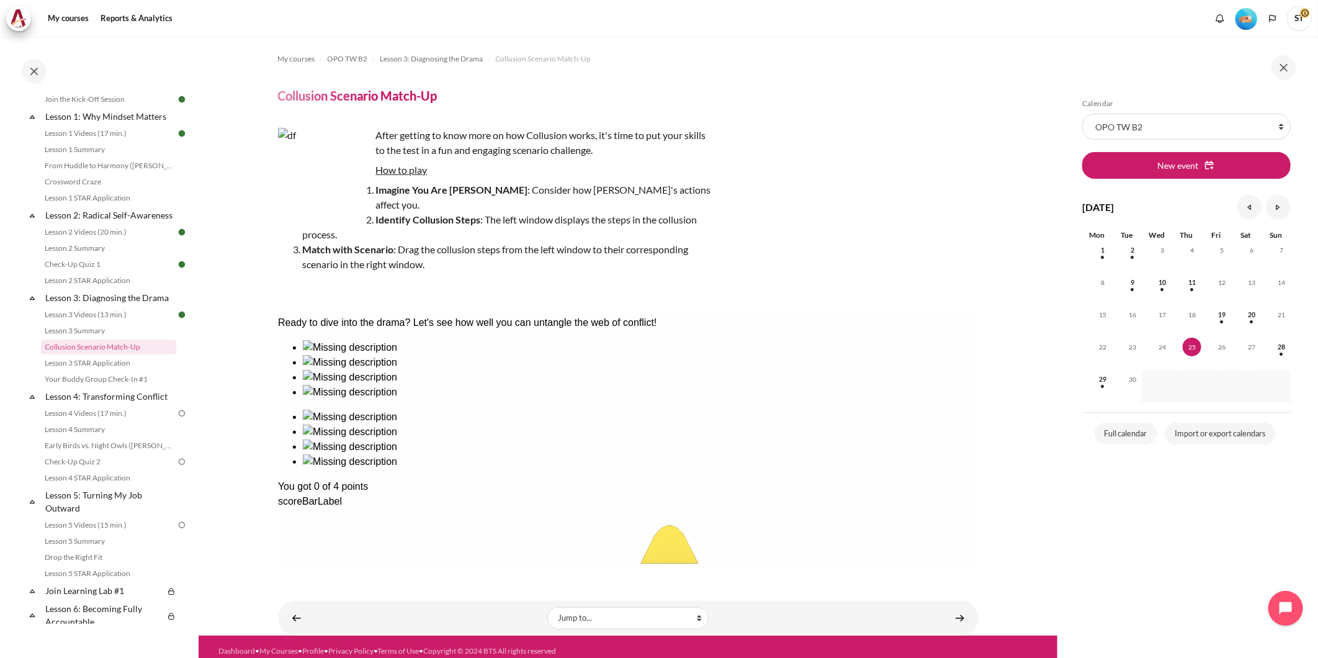
drag, startPoint x: 669, startPoint y: 403, endPoint x: 574, endPoint y: 401, distance: 94.3
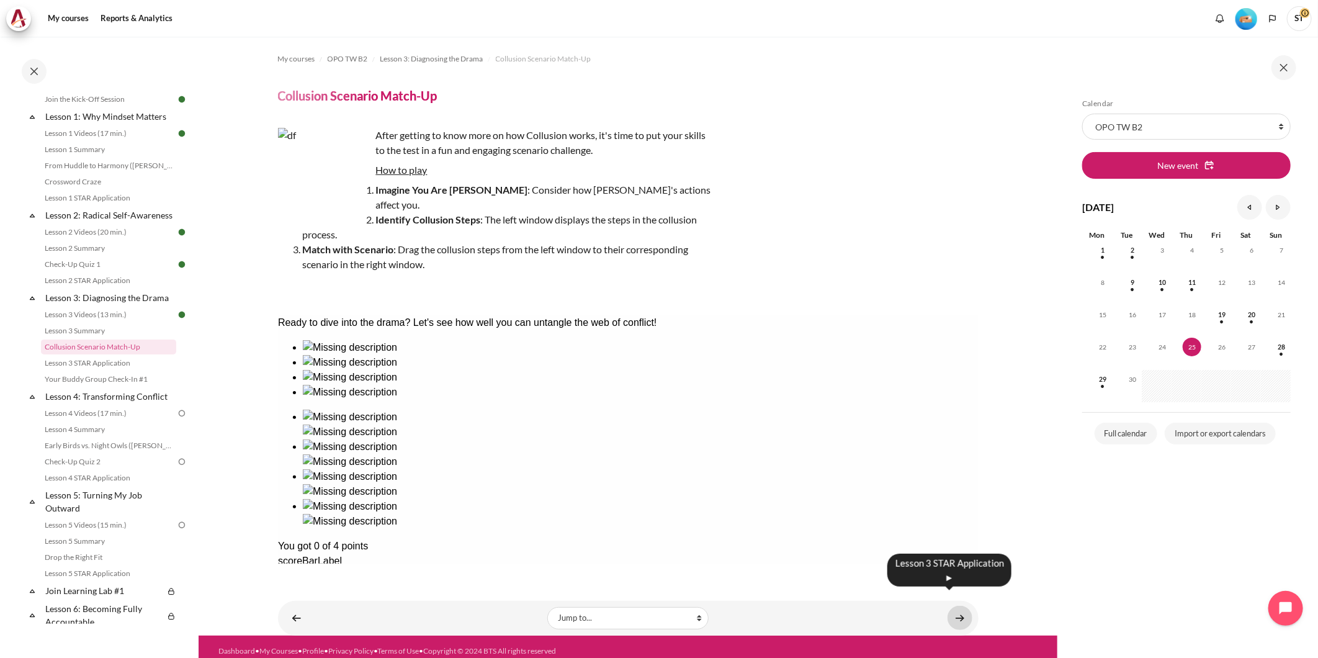
click at [960, 605] on link "Content" at bounding box center [959, 617] width 25 height 24
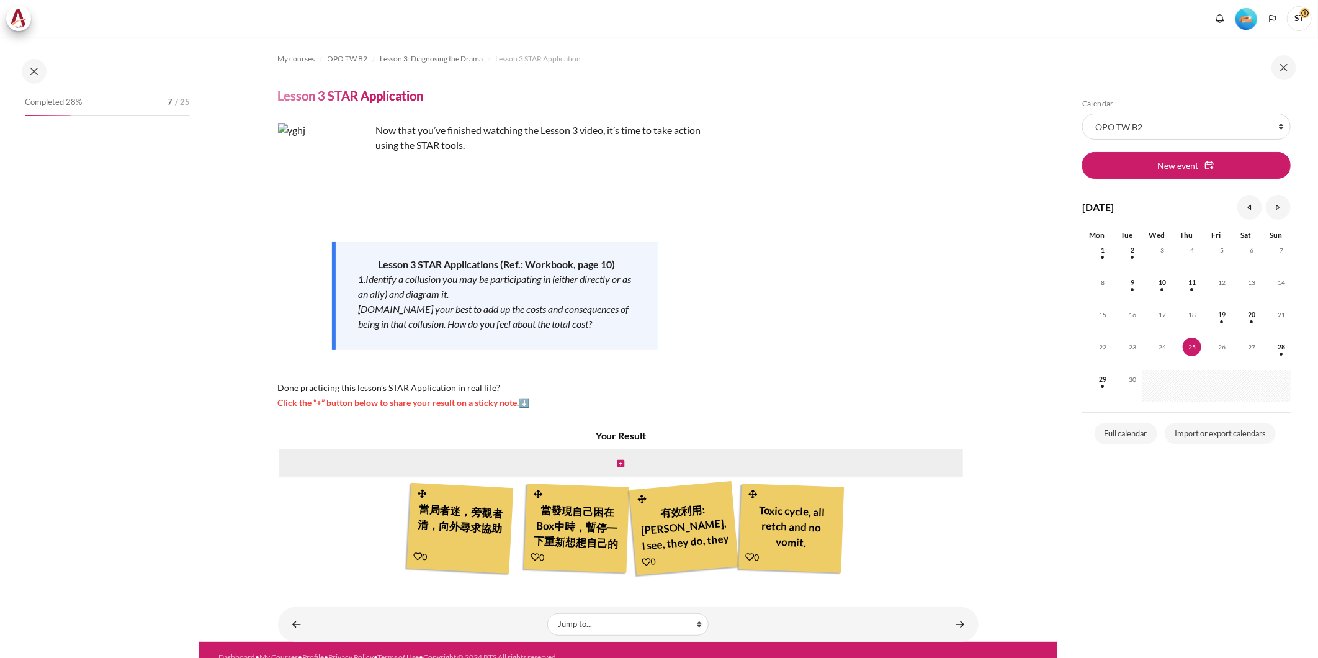
scroll to position [14, 0]
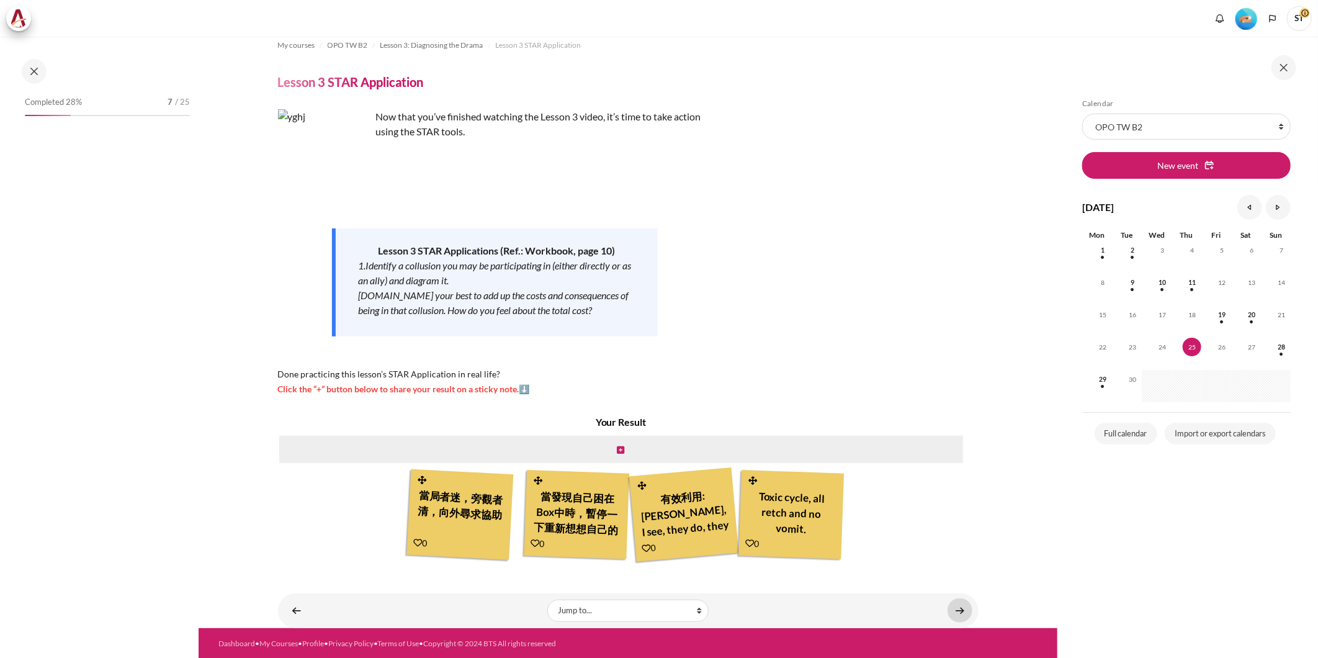
click at [947, 610] on link "Content" at bounding box center [959, 610] width 25 height 24
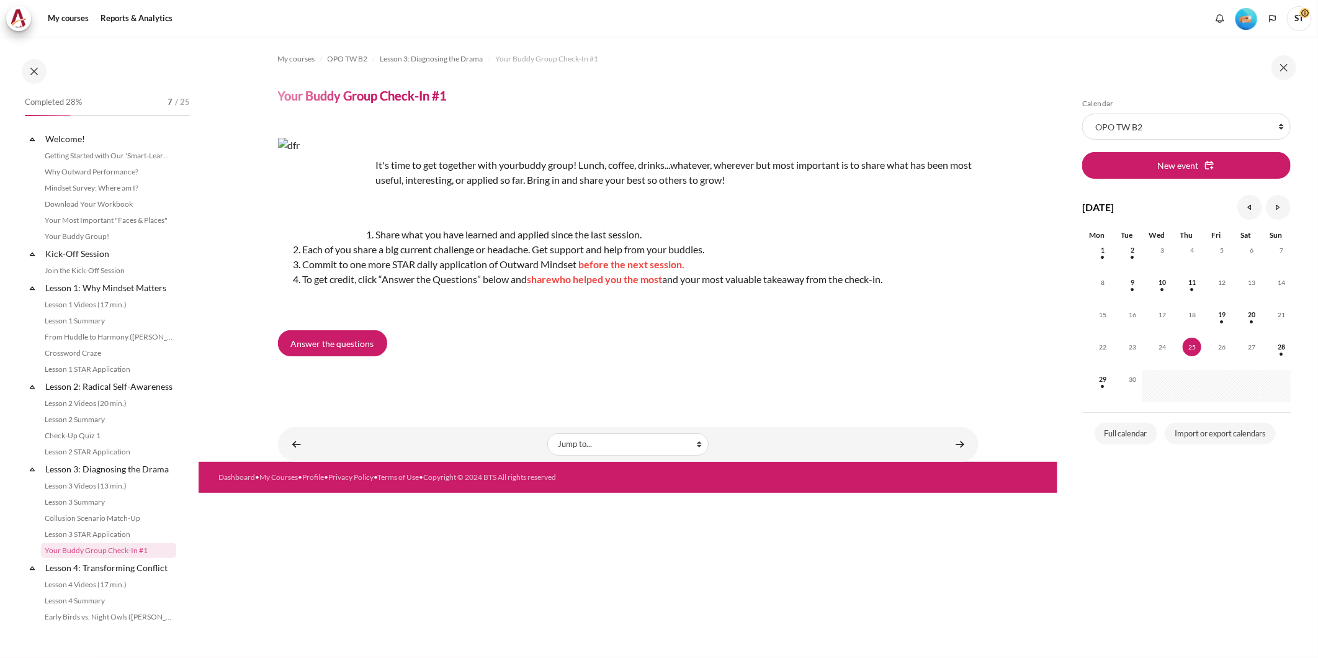
scroll to position [203, 0]
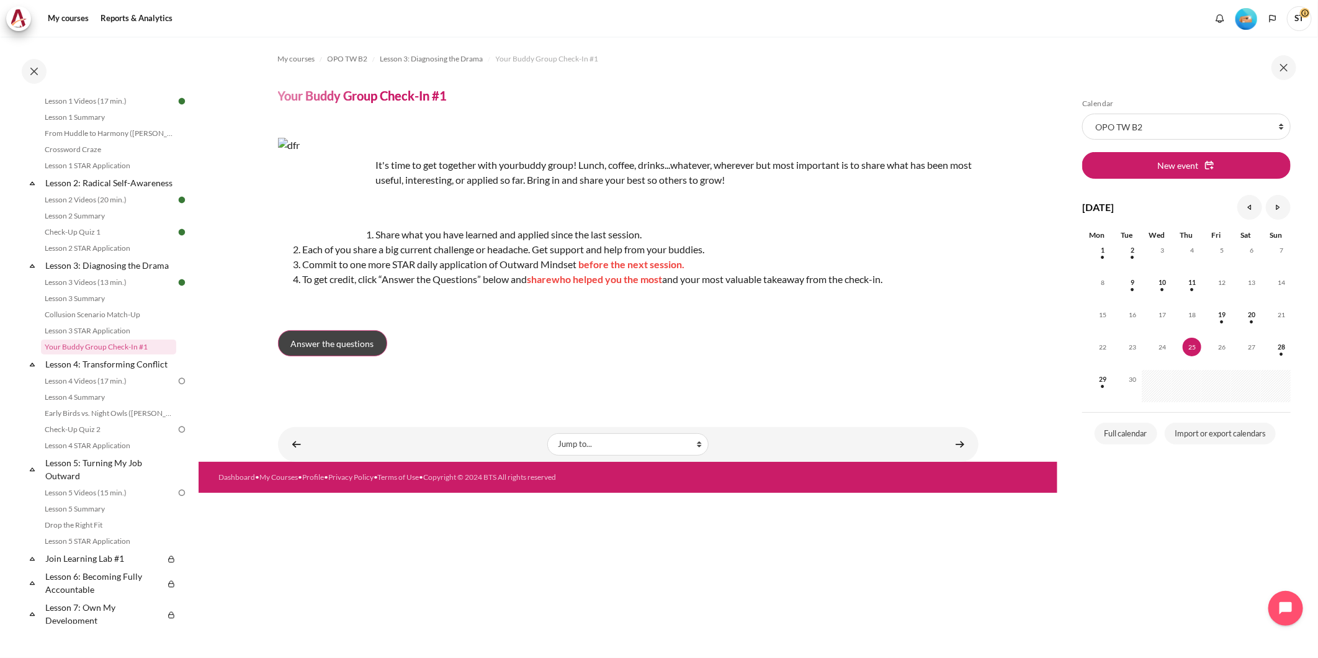
click at [335, 346] on span "Answer the questions" at bounding box center [332, 343] width 83 height 13
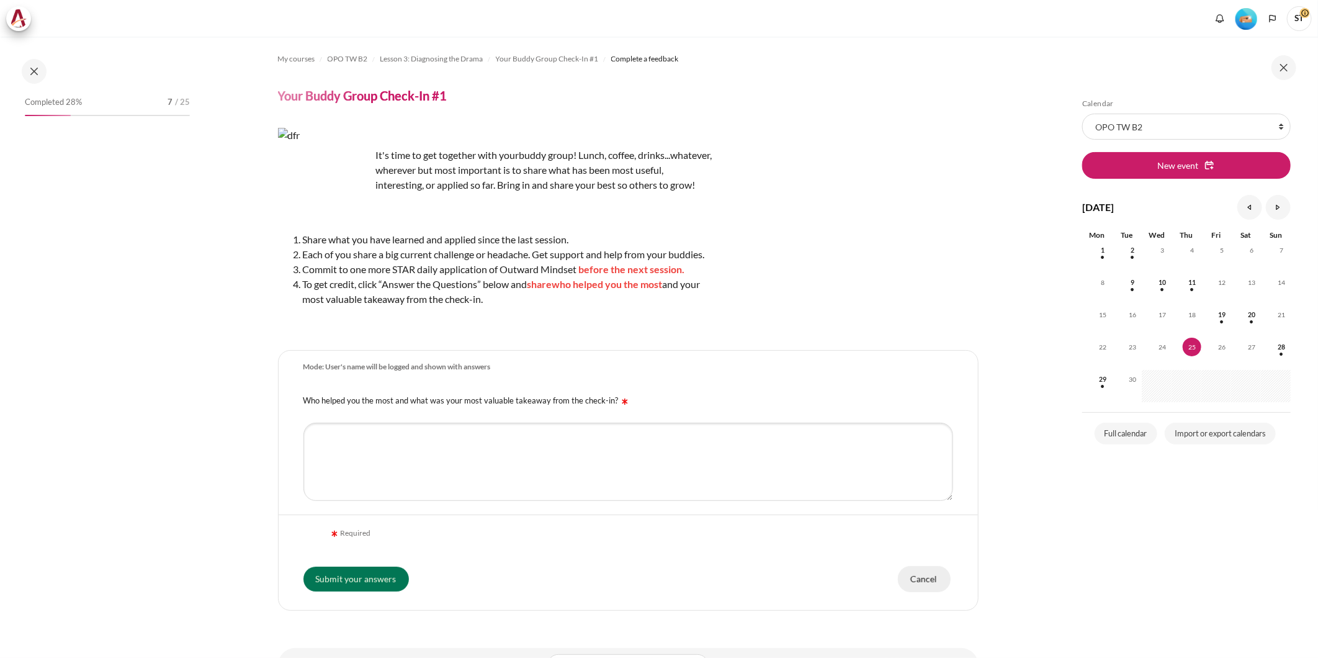
click at [912, 592] on input "Cancel" at bounding box center [924, 579] width 53 height 26
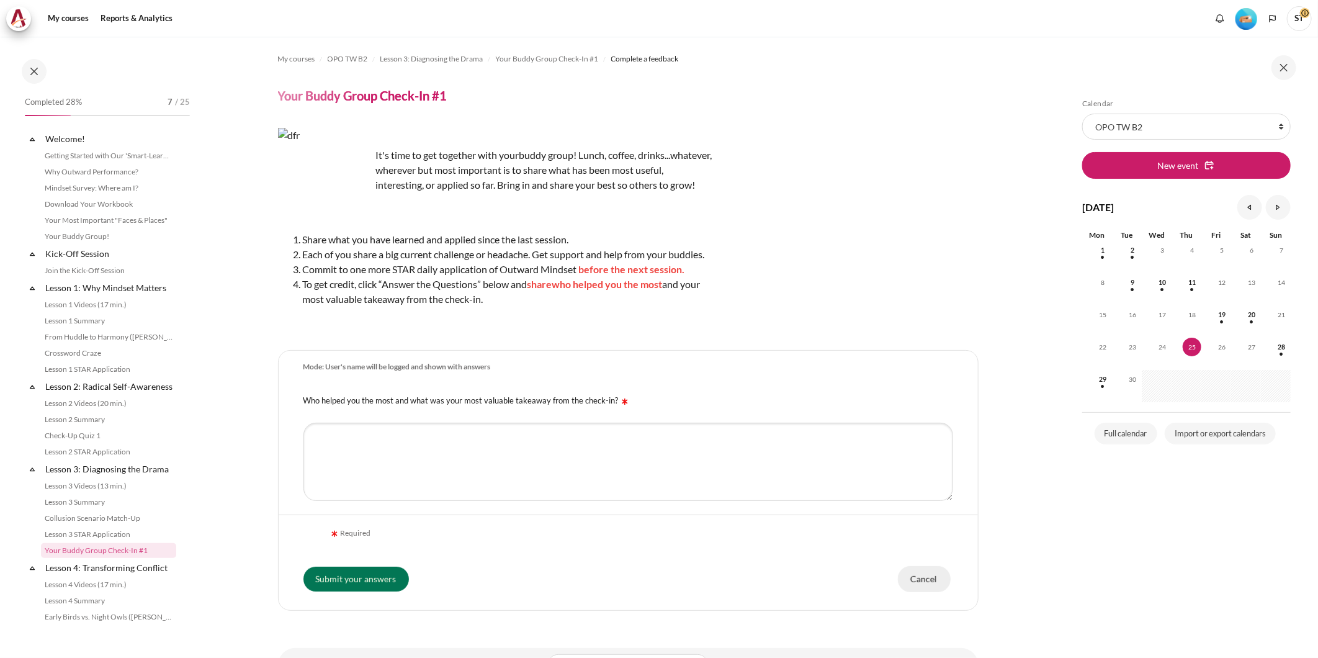
scroll to position [203, 0]
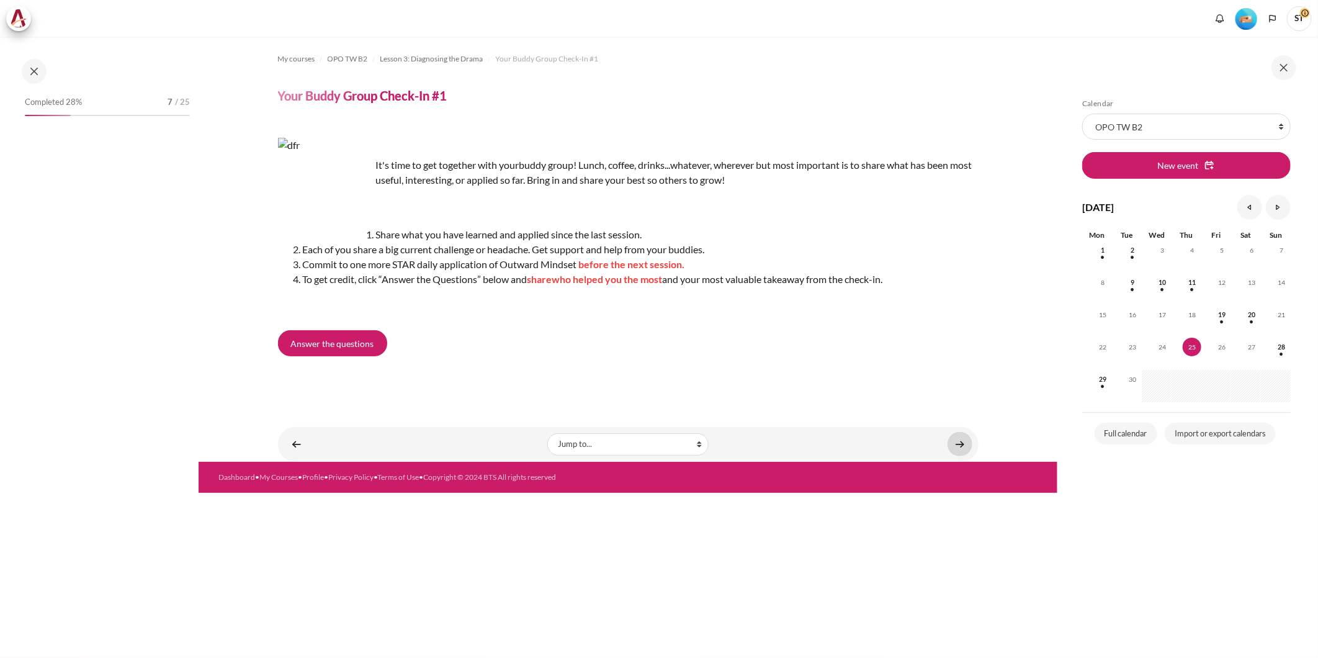
click at [965, 443] on link "Content" at bounding box center [959, 444] width 25 height 24
